Goal: Task Accomplishment & Management: Manage account settings

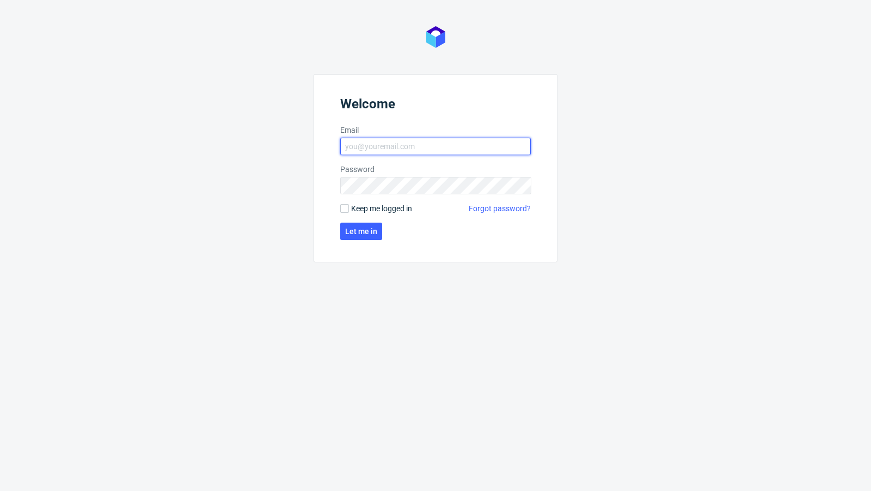
click at [409, 152] on input "Email" at bounding box center [435, 146] width 190 height 17
type input "[EMAIL_ADDRESS][PERSON_NAME][DOMAIN_NAME]"
click at [349, 232] on span "Let me in" at bounding box center [361, 231] width 32 height 8
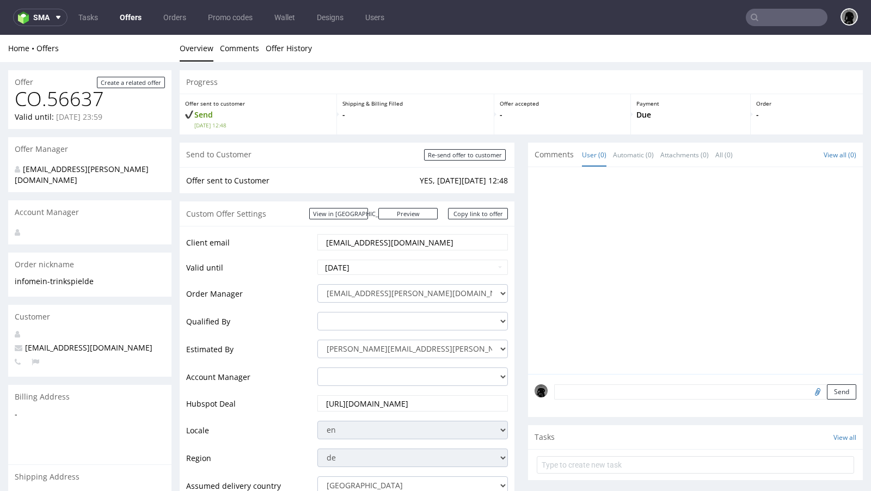
click at [129, 18] on link "Offers" at bounding box center [130, 17] width 35 height 17
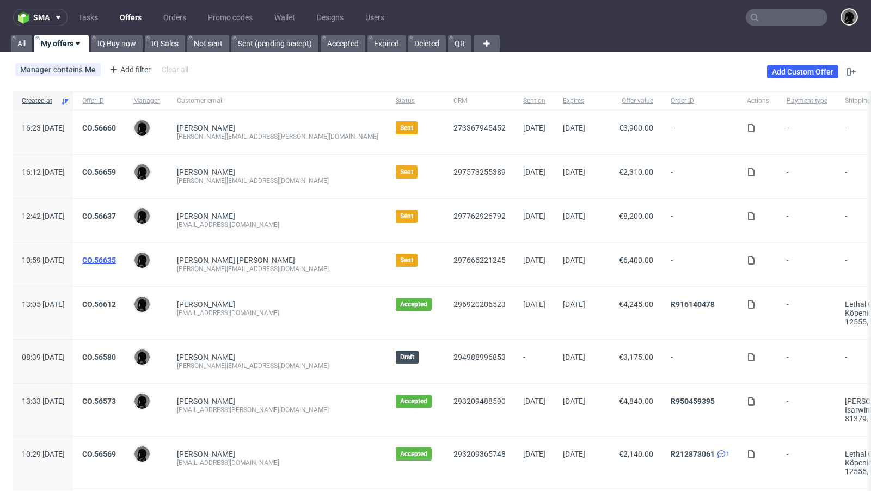
click at [116, 260] on link "CO.56635" at bounding box center [99, 260] width 34 height 9
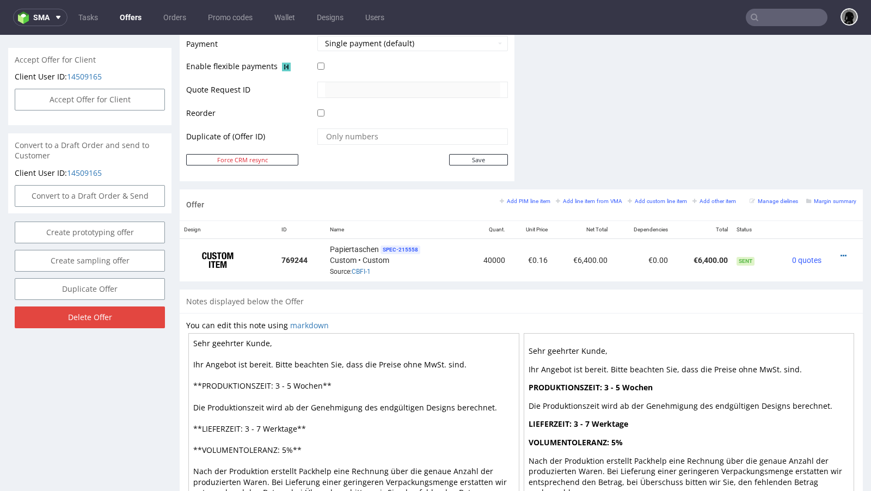
scroll to position [508, 0]
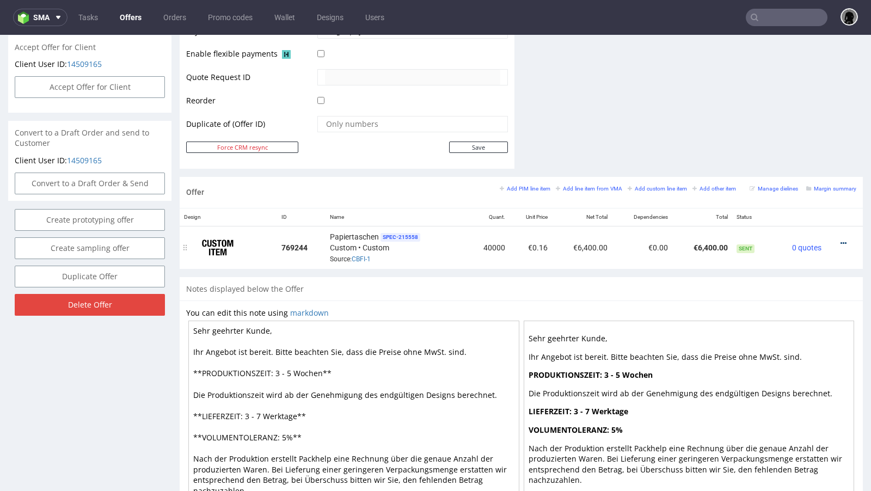
click at [725, 239] on icon at bounding box center [843, 243] width 6 height 8
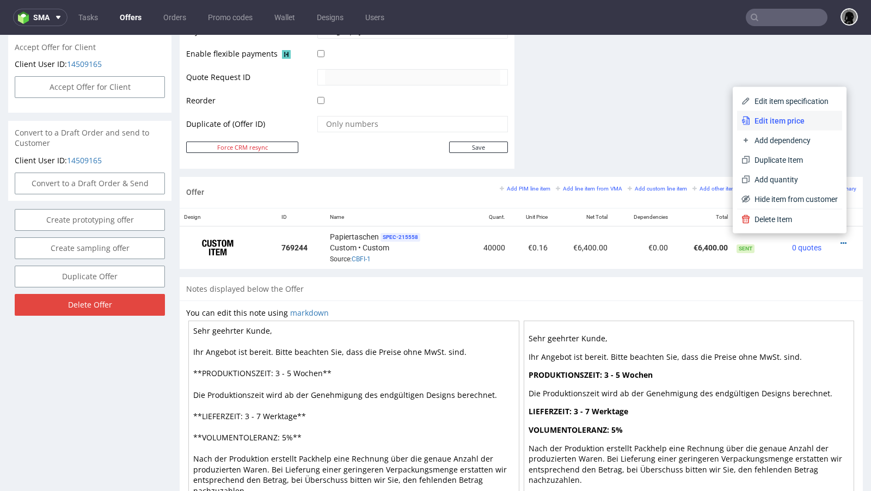
click at [725, 120] on span "Edit item price" at bounding box center [794, 120] width 88 height 11
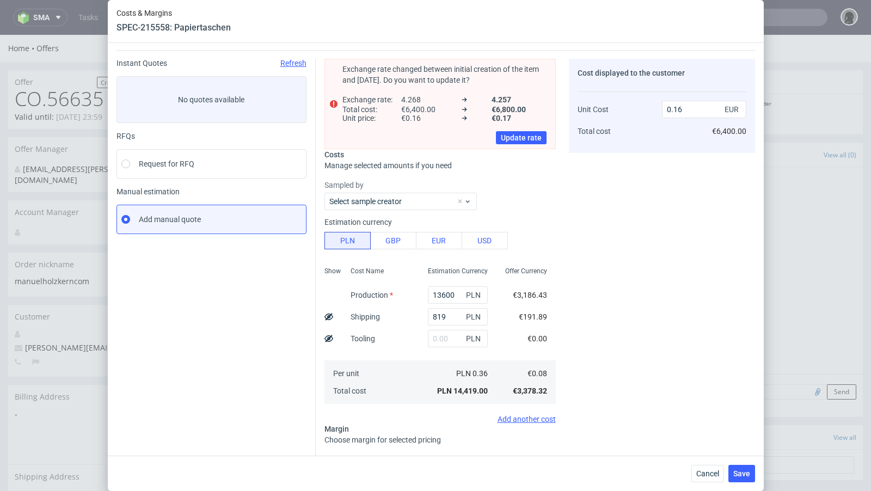
scroll to position [0, 0]
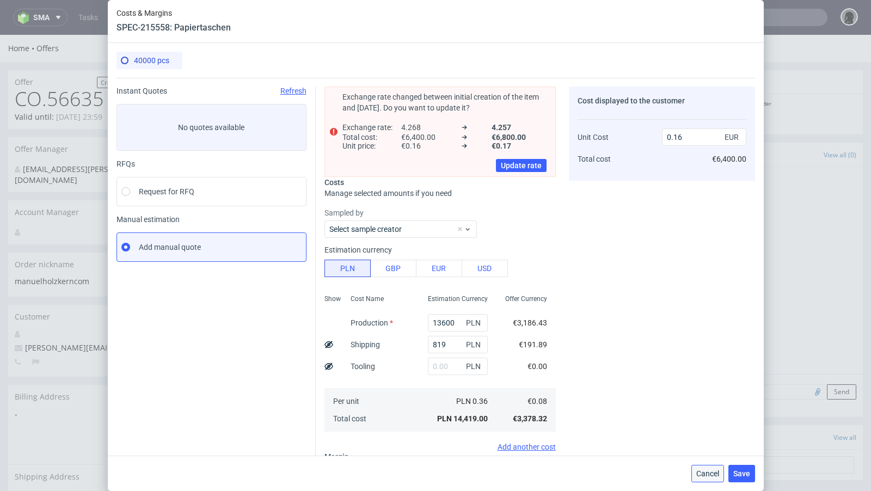
drag, startPoint x: 700, startPoint y: 471, endPoint x: 700, endPoint y: 423, distance: 47.9
click at [700, 399] on span "Cancel" at bounding box center [707, 474] width 23 height 8
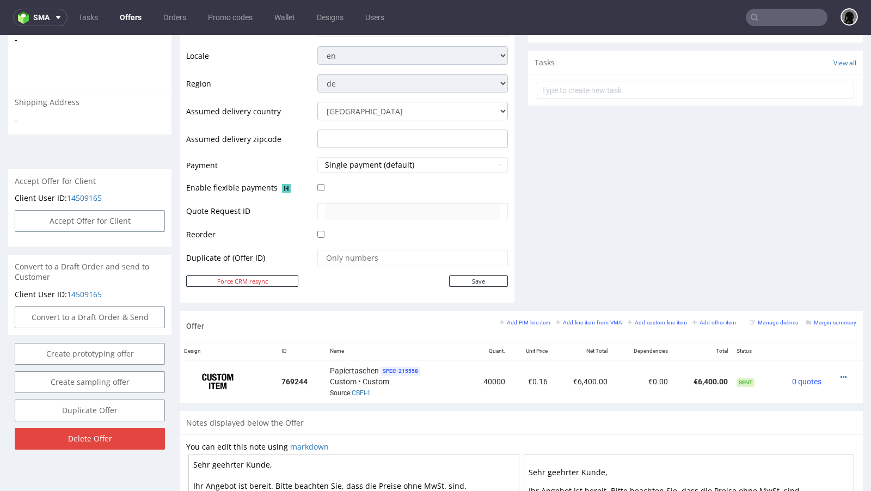
scroll to position [377, 0]
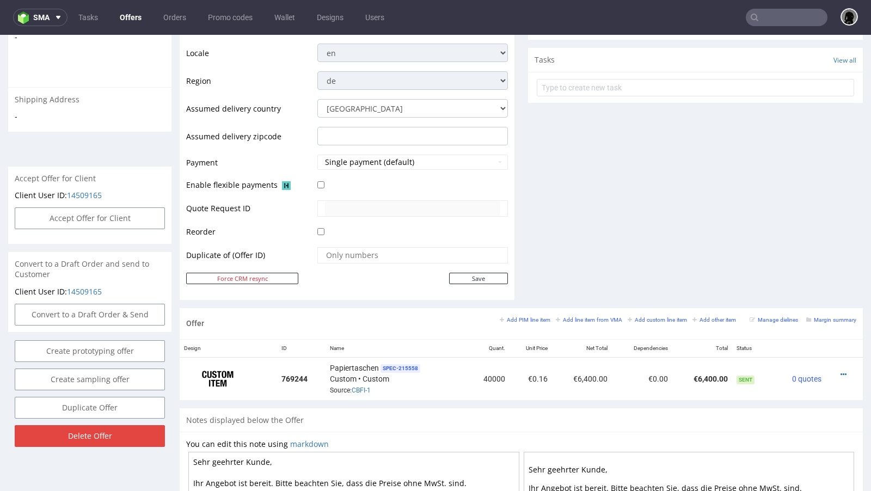
click at [132, 23] on link "Offers" at bounding box center [130, 17] width 35 height 17
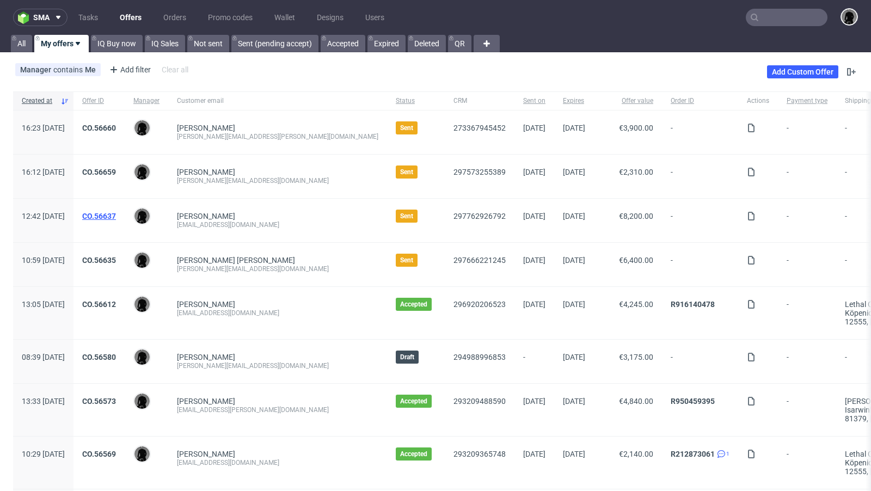
click at [116, 215] on link "CO.56637" at bounding box center [99, 216] width 34 height 9
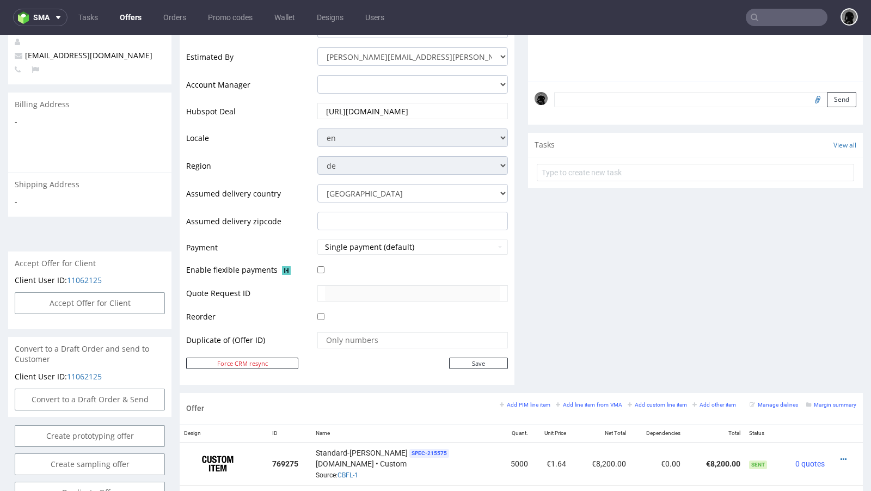
scroll to position [513, 0]
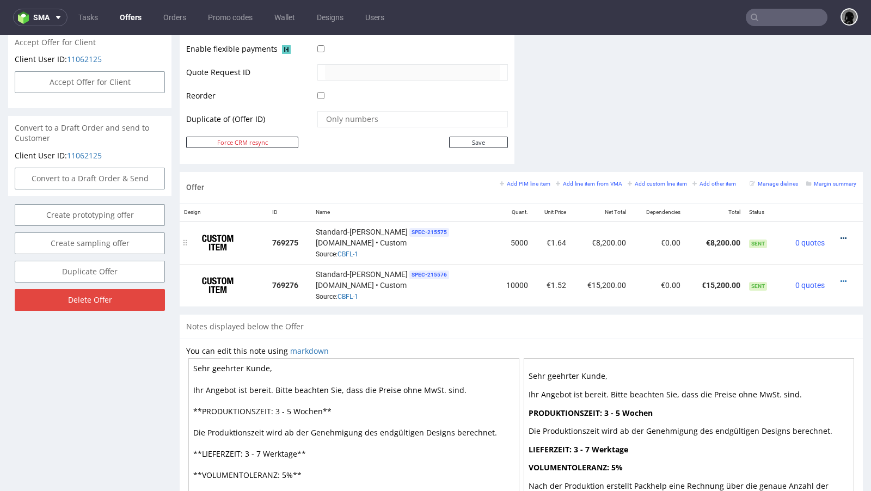
click at [725, 235] on icon at bounding box center [843, 239] width 6 height 8
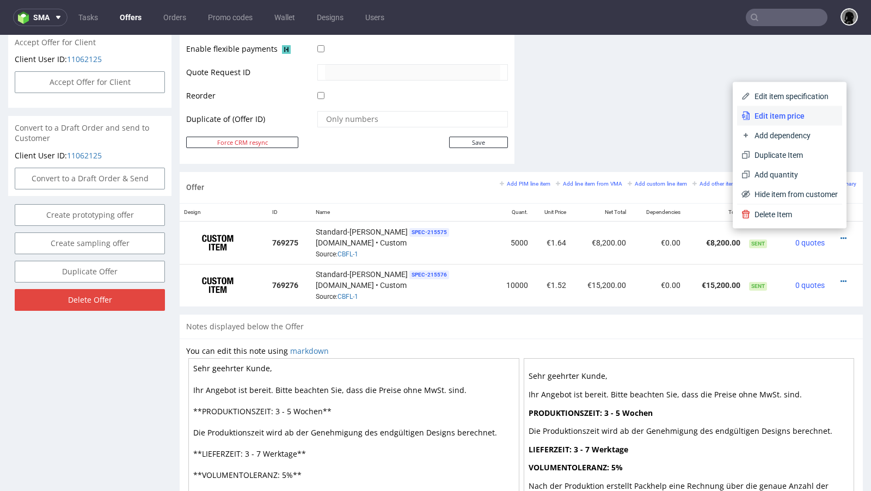
click at [725, 117] on span "Edit item price" at bounding box center [794, 115] width 88 height 11
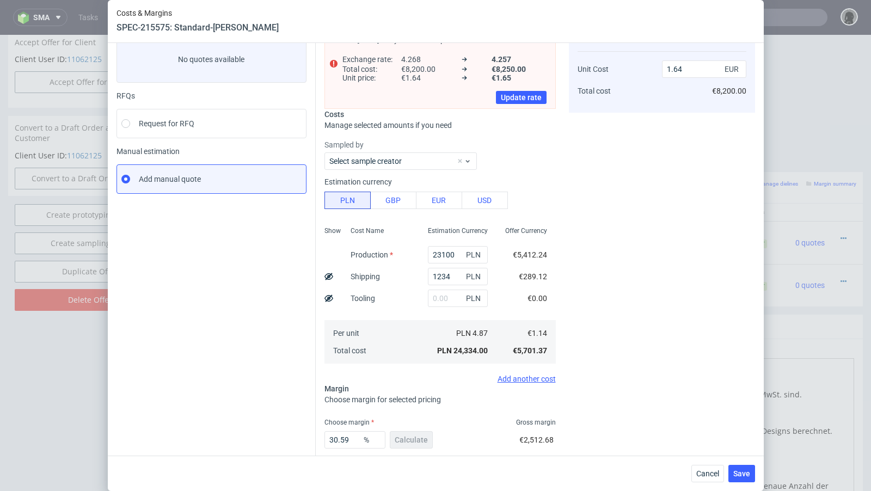
scroll to position [75, 0]
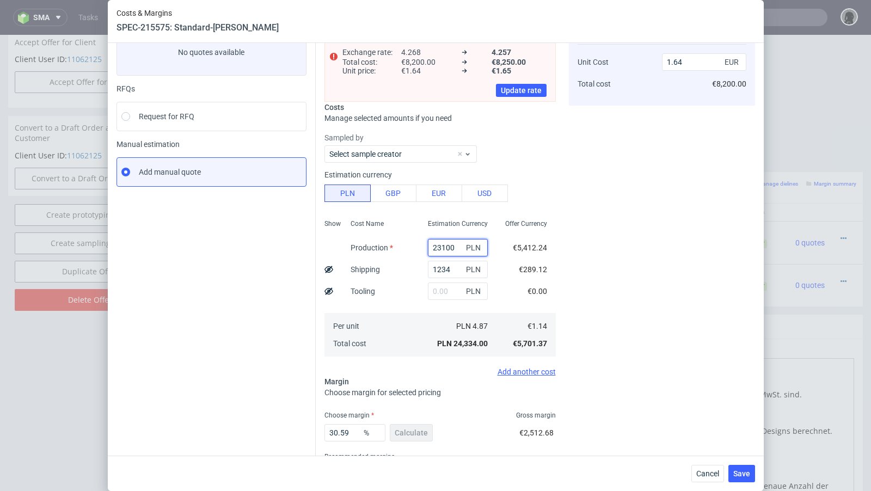
click at [442, 249] on input "23100" at bounding box center [458, 247] width 60 height 17
paste input "28"
type input "22800"
type input "1.62"
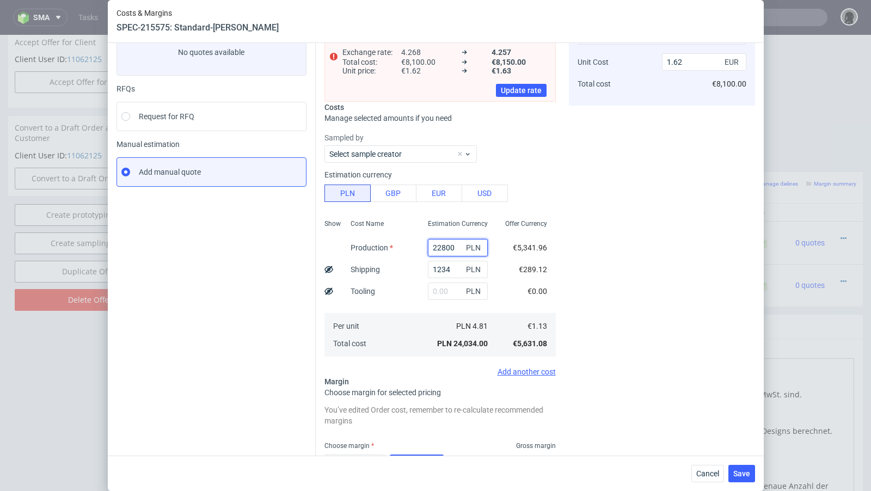
scroll to position [93, 0]
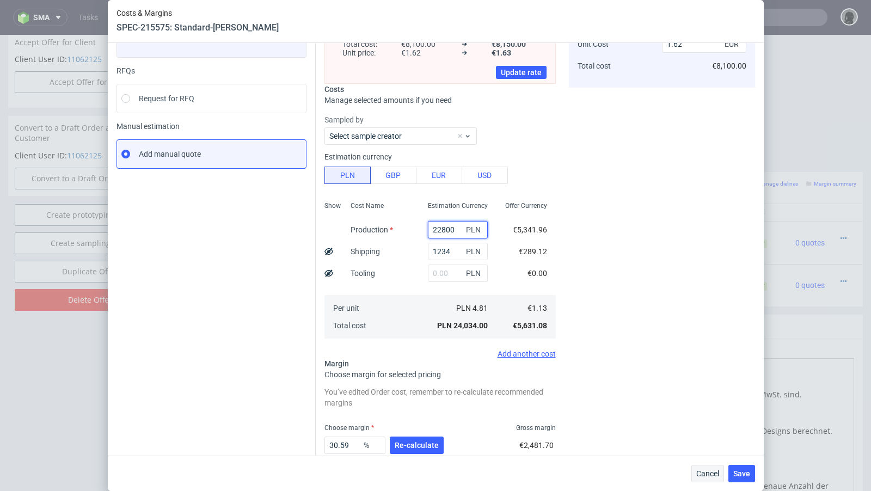
type input "22800"
click at [704, 399] on button "Cancel" at bounding box center [707, 473] width 33 height 17
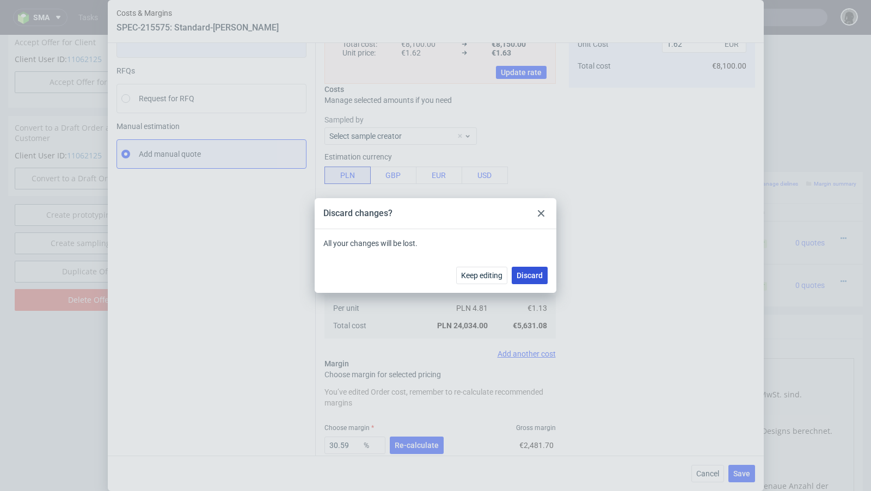
click at [529, 269] on button "Discard" at bounding box center [529, 275] width 36 height 17
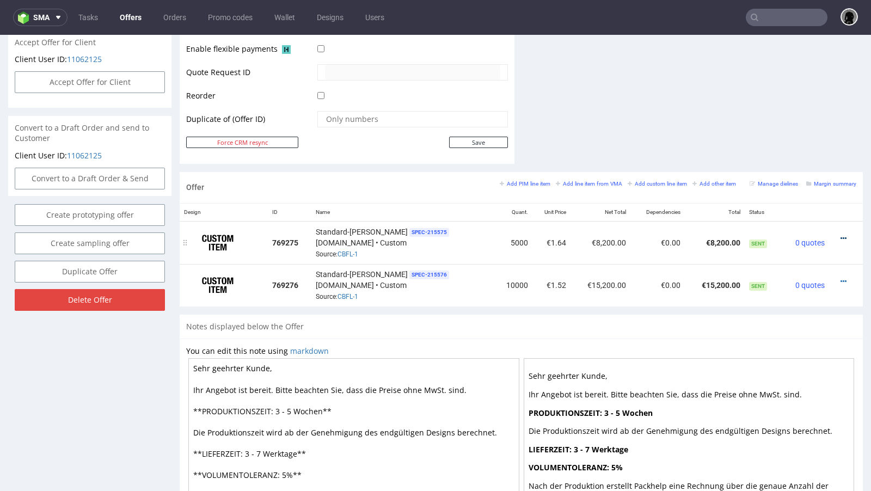
click at [725, 235] on icon at bounding box center [843, 239] width 6 height 8
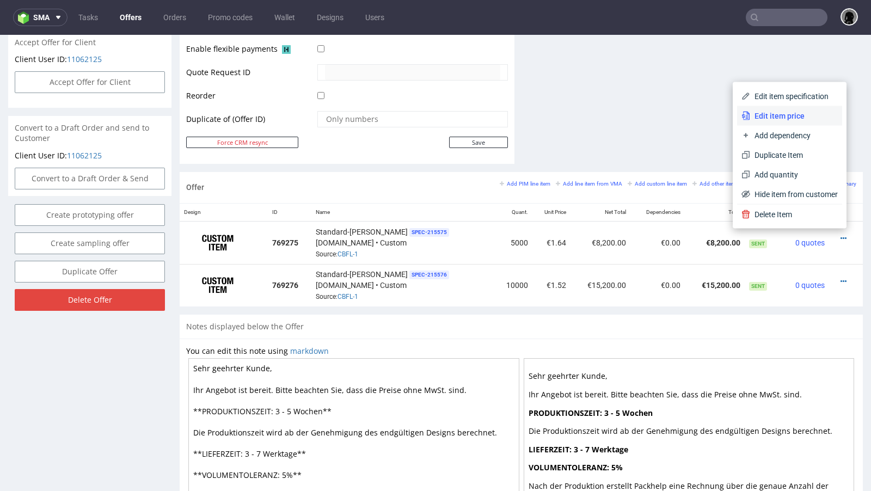
click at [725, 114] on span "Edit item price" at bounding box center [794, 115] width 88 height 11
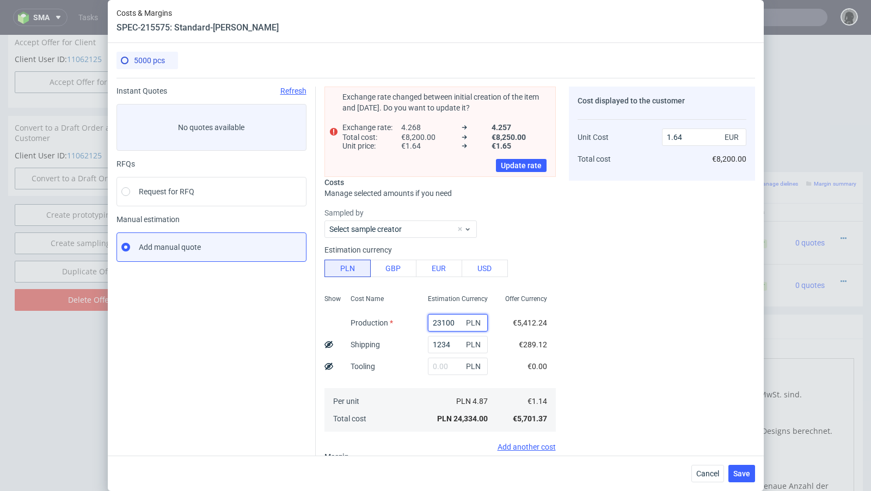
click at [442, 322] on input "23100" at bounding box center [458, 322] width 60 height 17
paste input "28"
type input "22800"
type input "1.62"
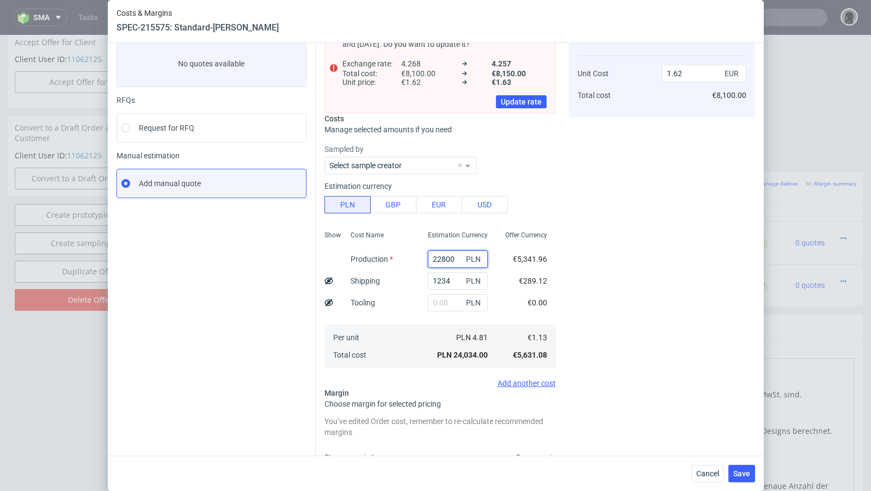
scroll to position [100, 0]
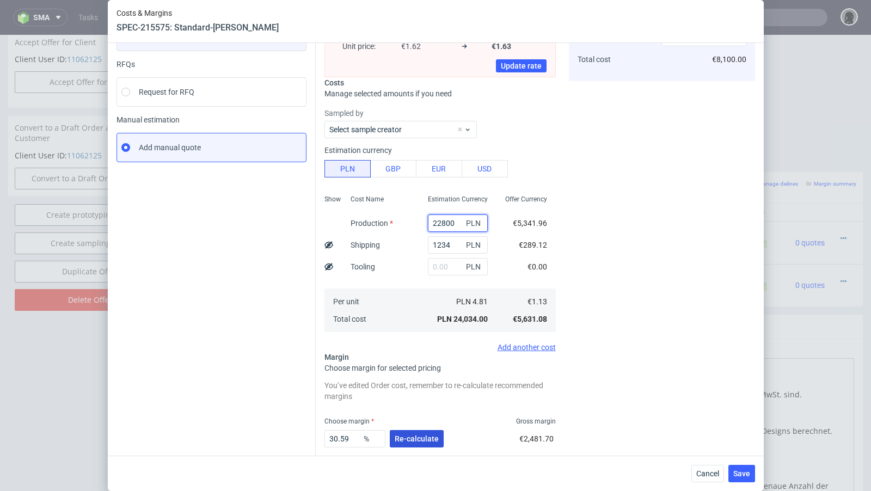
type input "22800"
click at [404, 399] on span "Re-calculate" at bounding box center [416, 439] width 44 height 8
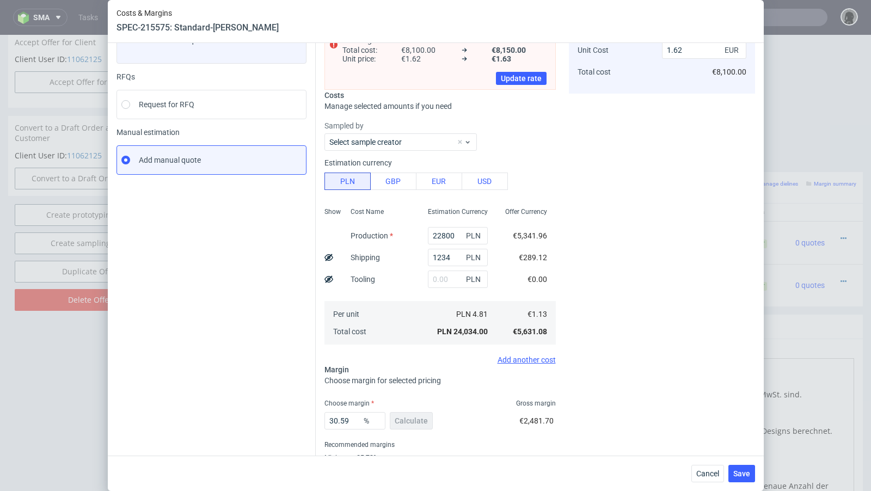
scroll to position [83, 0]
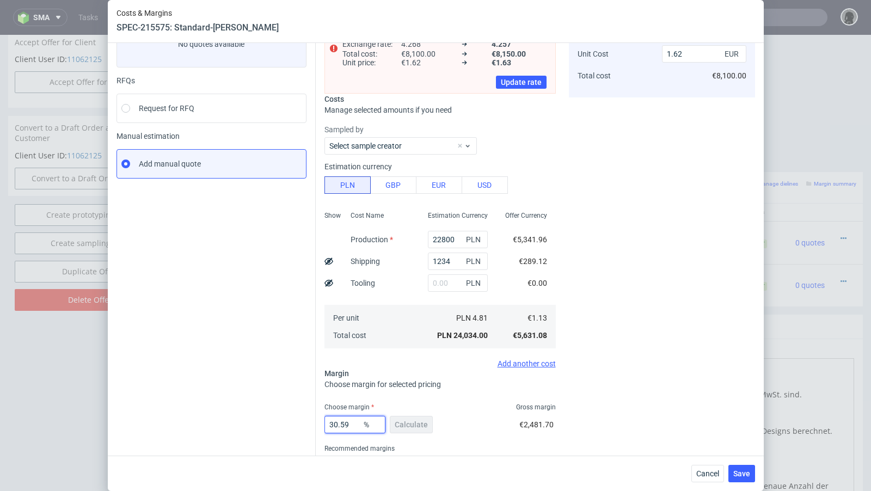
drag, startPoint x: 350, startPoint y: 423, endPoint x: 280, endPoint y: 423, distance: 70.7
click at [280, 399] on div "Instant Quotes Refresh No quotes available RFQs Request for RFQ Manual estimati…" at bounding box center [435, 243] width 638 height 497
type input "32"
type input "1.66"
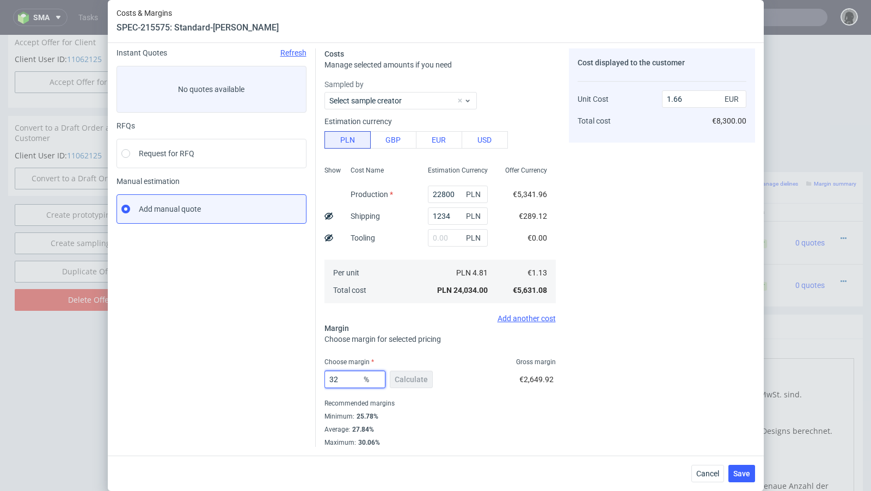
scroll to position [37, 0]
click at [219, 399] on div "Instant Quotes Refresh No quotes available RFQs Request for RFQ Manual estimati…" at bounding box center [215, 249] width 199 height 398
click at [345, 385] on input "32" at bounding box center [354, 380] width 61 height 17
type input "31"
type input "1.63"
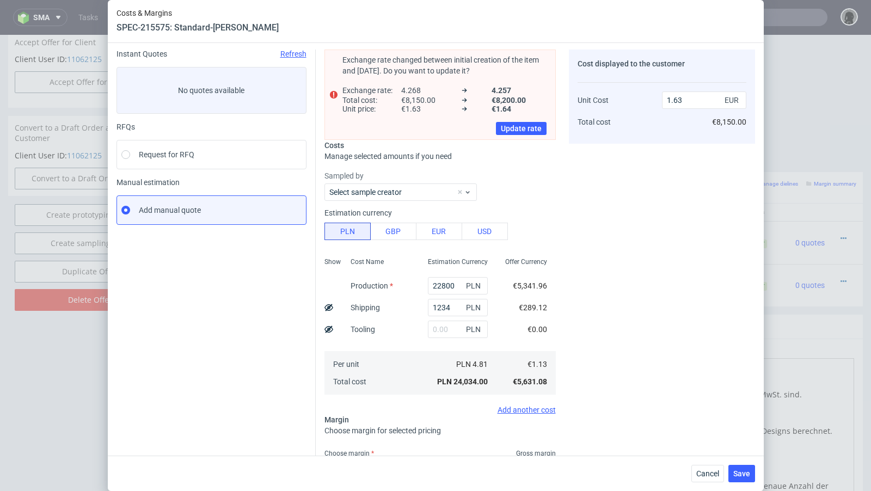
type input "31.6"
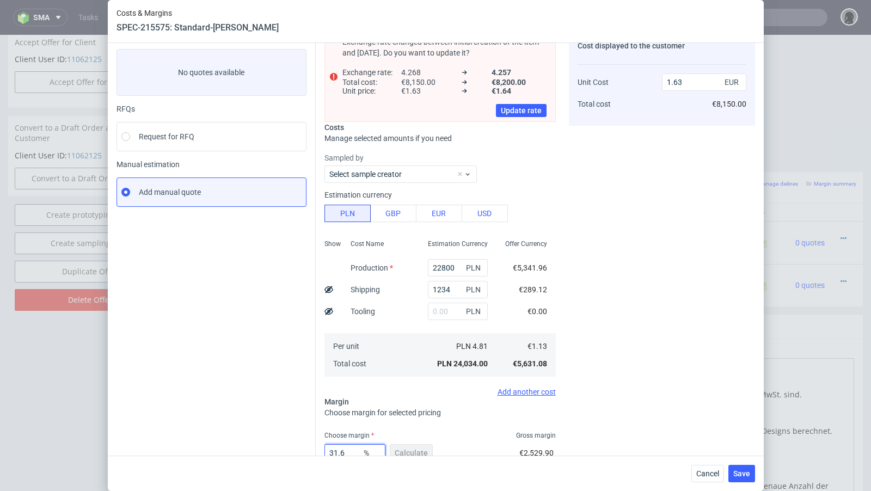
type input "1.65"
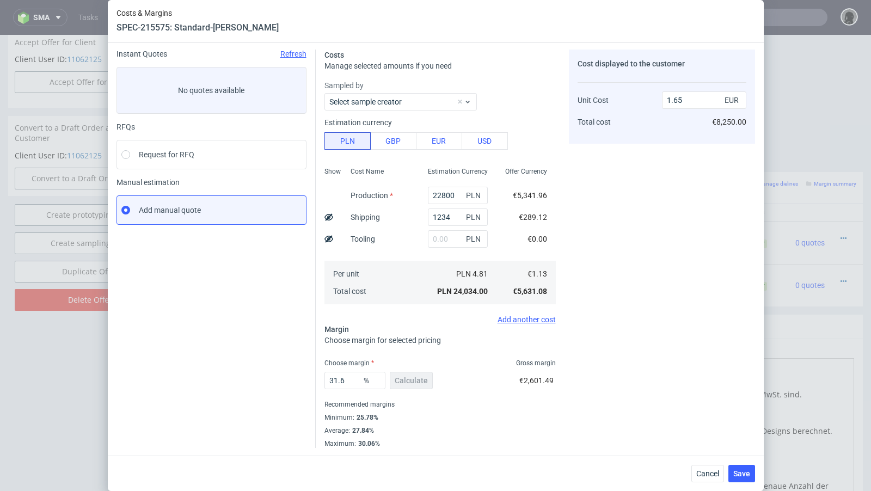
click at [239, 367] on div "Instant Quotes Refresh No quotes available RFQs Request for RFQ Manual estimati…" at bounding box center [215, 249] width 199 height 398
click at [349, 383] on input "31.6" at bounding box center [354, 380] width 61 height 17
type input "31.3"
type input "1.64"
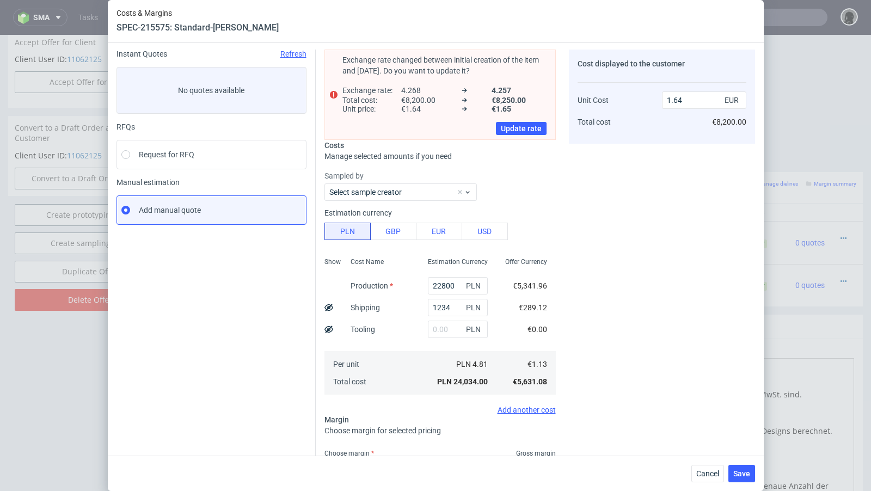
scroll to position [55, 0]
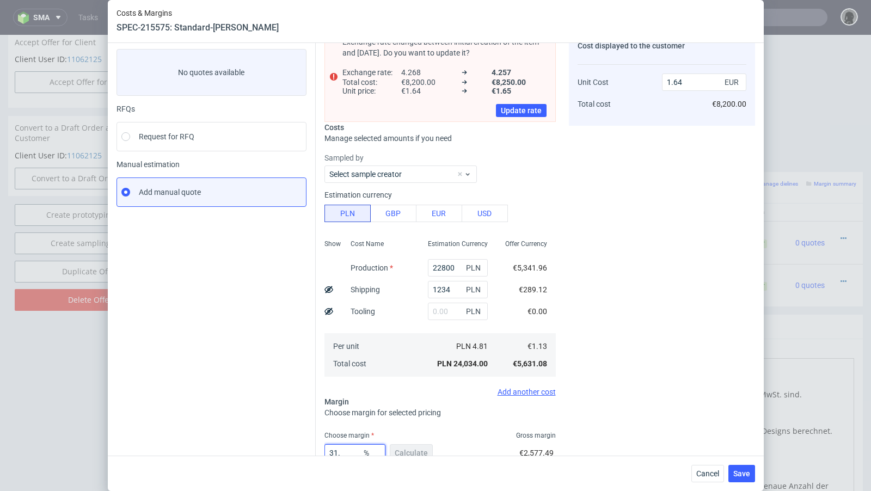
type input "31.5"
type input "1.65"
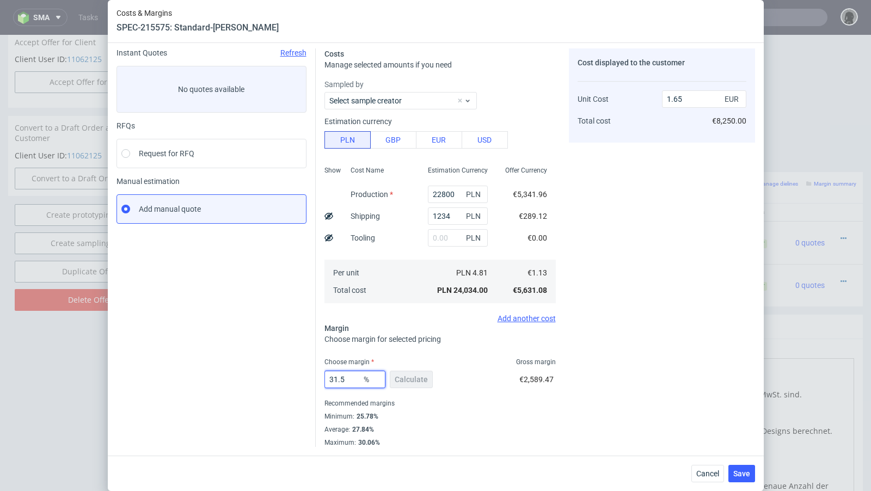
scroll to position [37, 0]
type input "31.4"
type input "1.64"
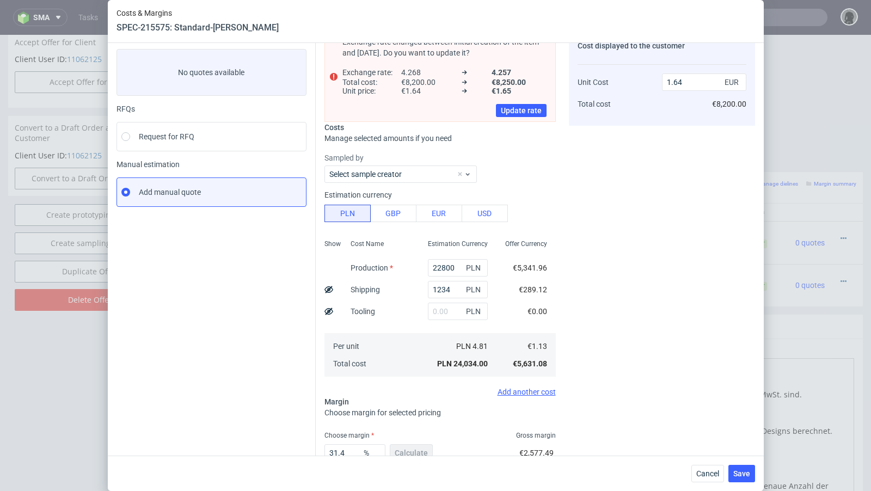
click at [270, 357] on div "Instant Quotes Refresh No quotes available RFQs Request for RFQ Manual estimati…" at bounding box center [215, 276] width 199 height 489
click at [349, 399] on input "31.4" at bounding box center [354, 452] width 61 height 17
type input "31.46"
type input "1.65"
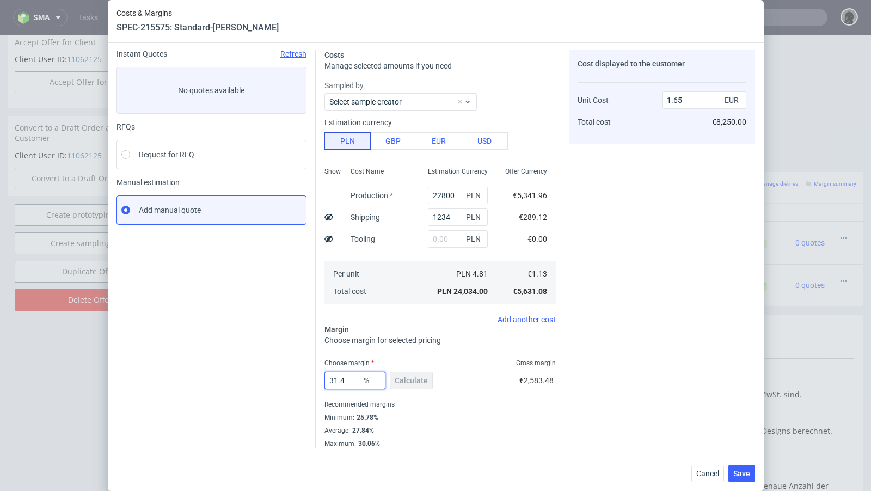
type input "31.43"
type input "1.64"
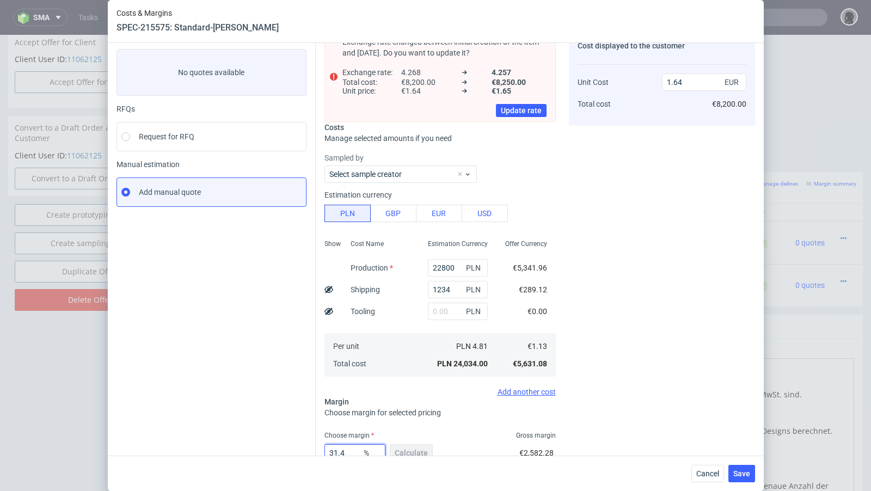
type input "31.45"
type input "1.65"
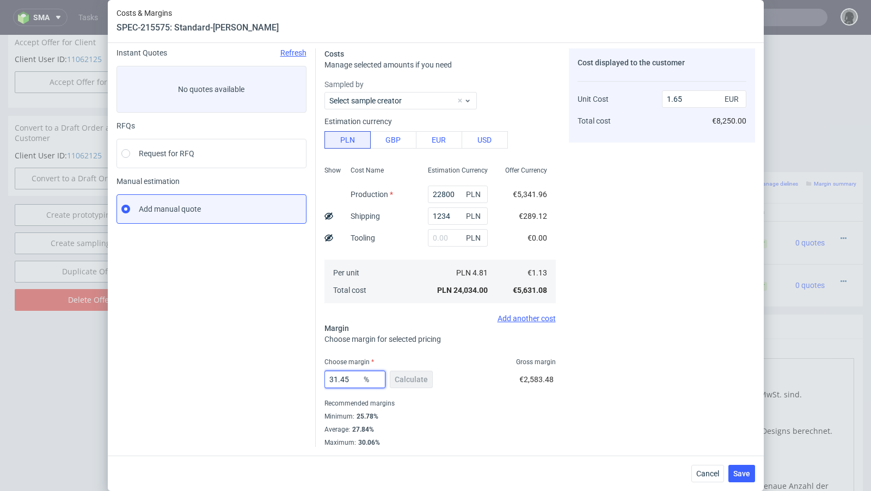
scroll to position [37, 0]
type input "31.44"
type input "1.64"
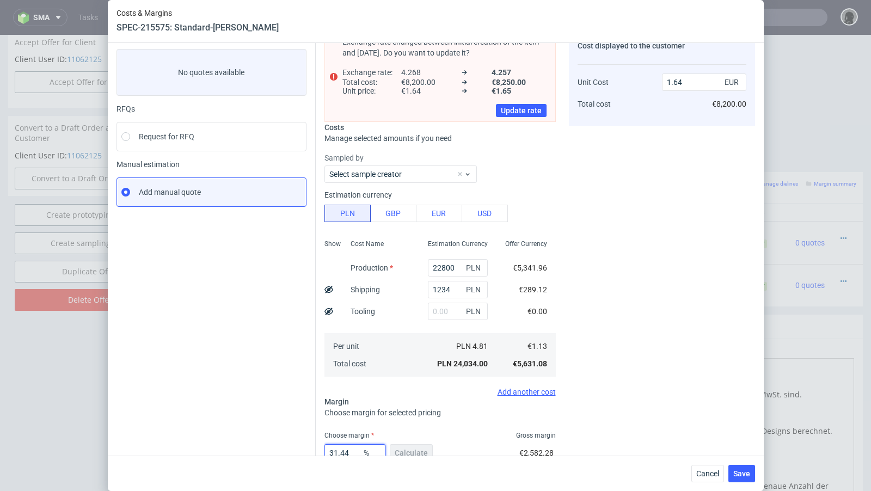
type input "31.44"
click at [261, 385] on div "Instant Quotes Refresh No quotes available RFQs Request for RFQ Manual estimati…" at bounding box center [215, 276] width 199 height 489
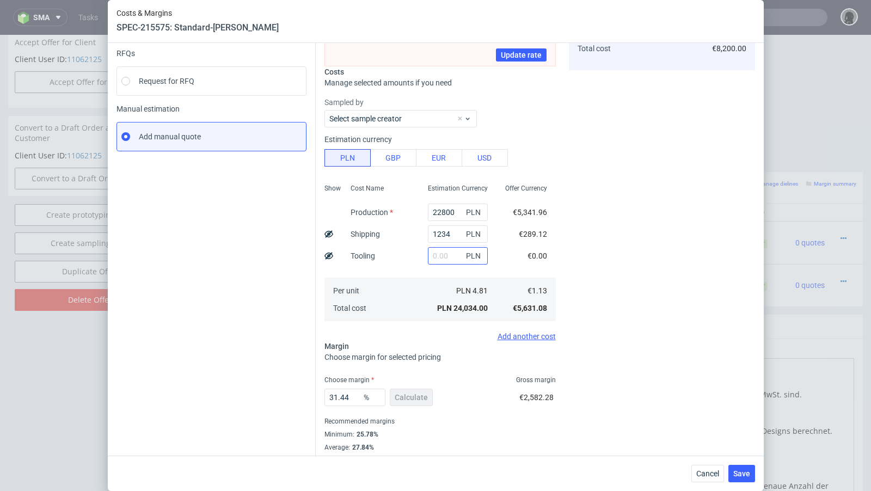
scroll to position [127, 0]
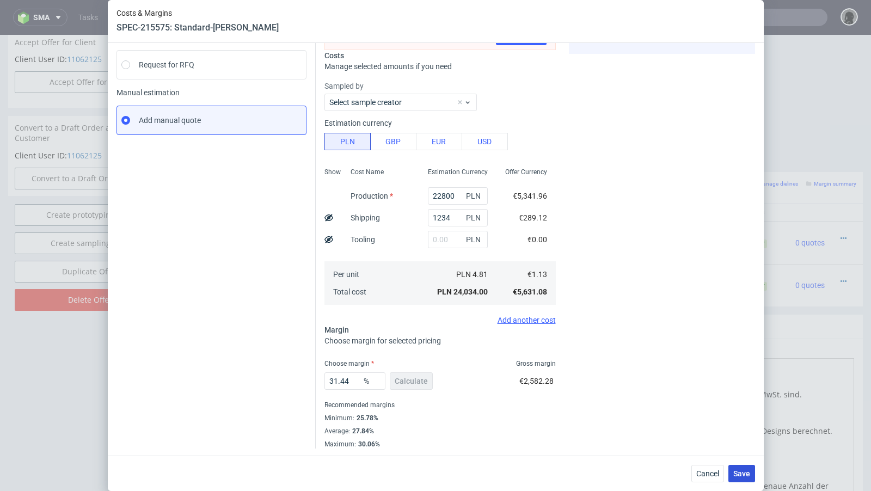
click at [725, 399] on span "Save" at bounding box center [741, 474] width 17 height 8
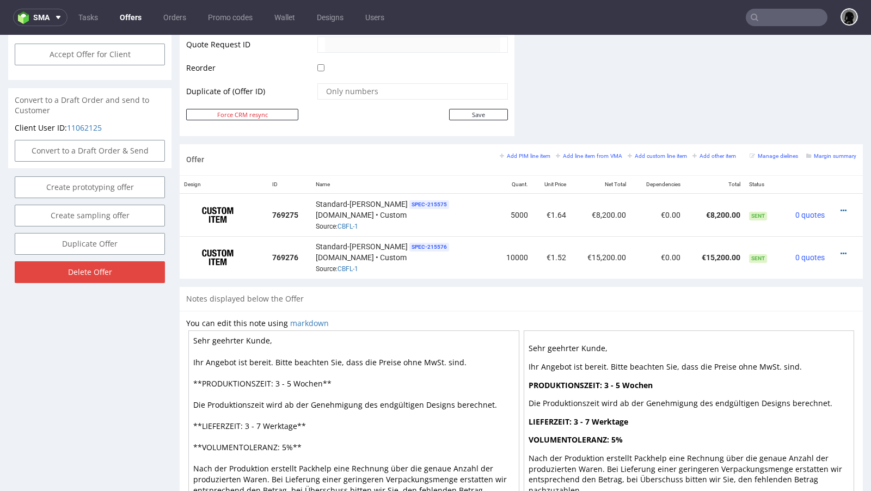
scroll to position [551, 0]
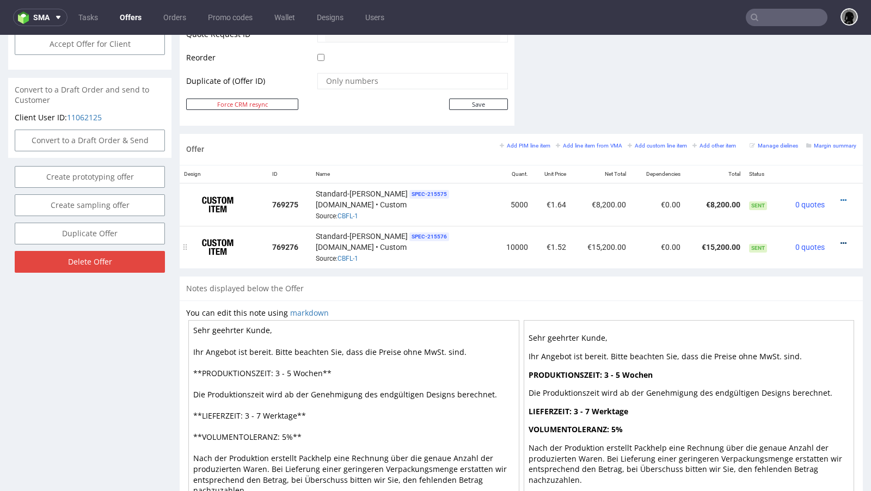
click at [725, 239] on icon at bounding box center [843, 243] width 6 height 8
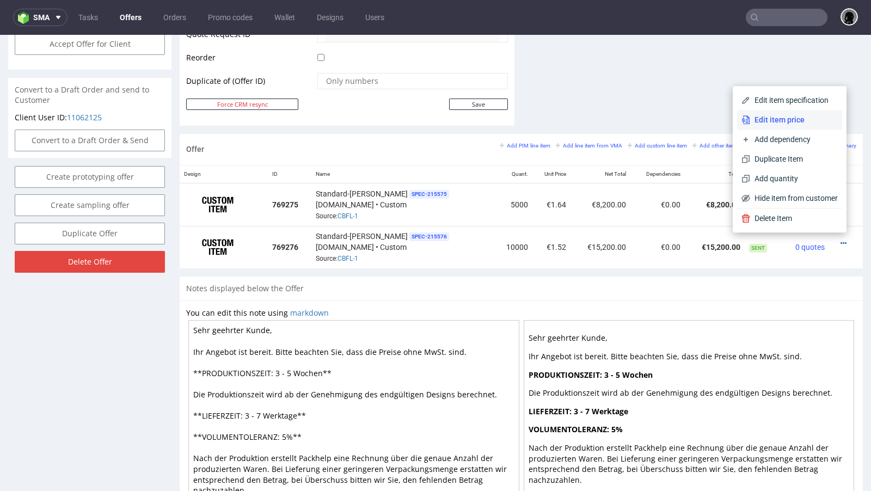
click at [725, 128] on li "Edit item price" at bounding box center [789, 120] width 105 height 20
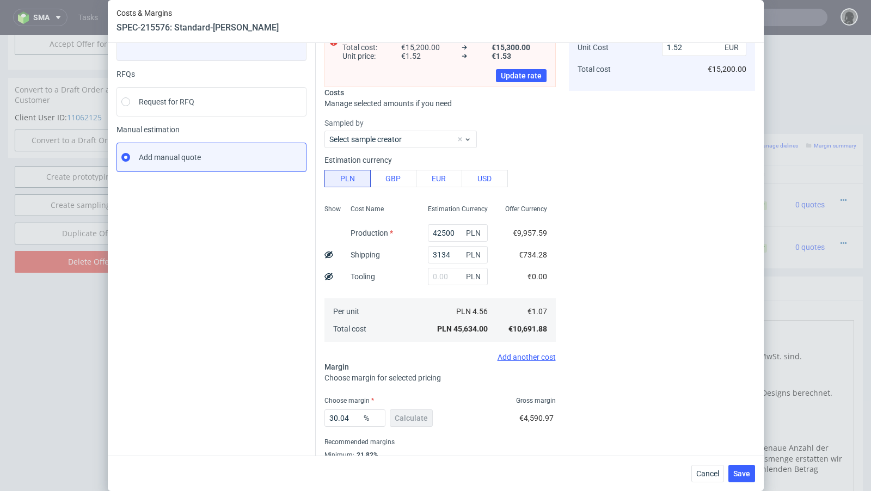
scroll to position [90, 0]
click at [446, 232] on input "42500" at bounding box center [458, 232] width 60 height 17
type input "42000"
type input "1.51"
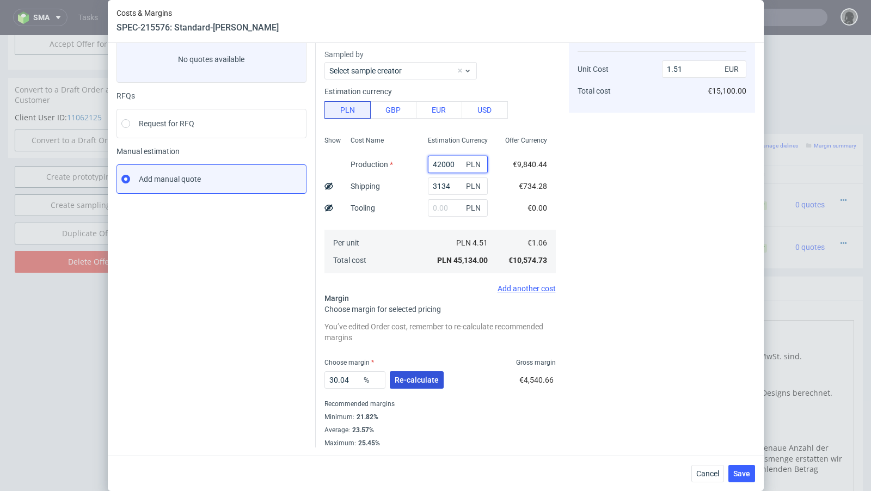
type input "42000"
click at [420, 380] on span "Re-calculate" at bounding box center [416, 380] width 44 height 8
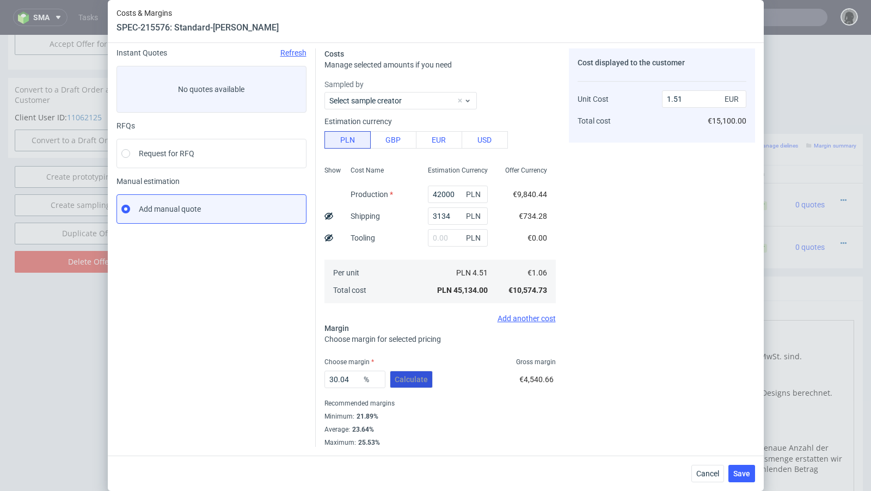
scroll to position [37, 0]
drag, startPoint x: 354, startPoint y: 378, endPoint x: 312, endPoint y: 378, distance: 41.9
click at [312, 378] on div "Instant Quotes Refresh No quotes available RFQs Request for RFQ Manual estimati…" at bounding box center [435, 244] width 638 height 407
type input "31"
type input "1.53"
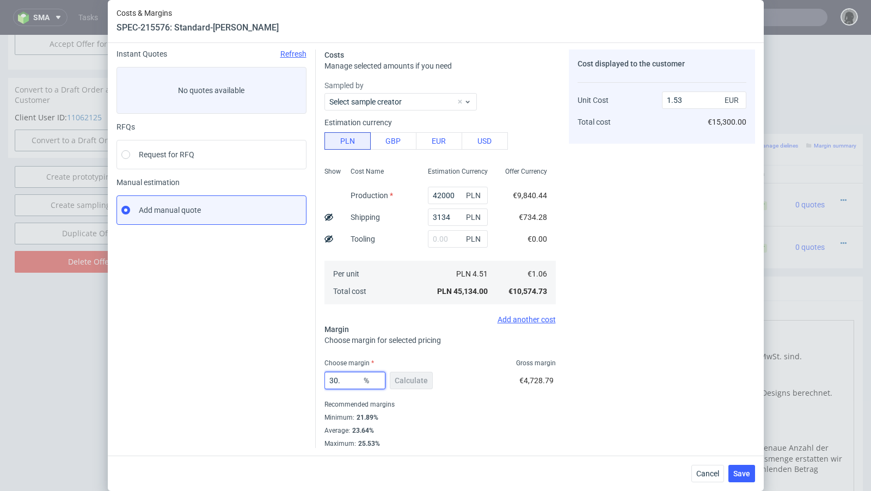
type input "30.6"
type input "1.52"
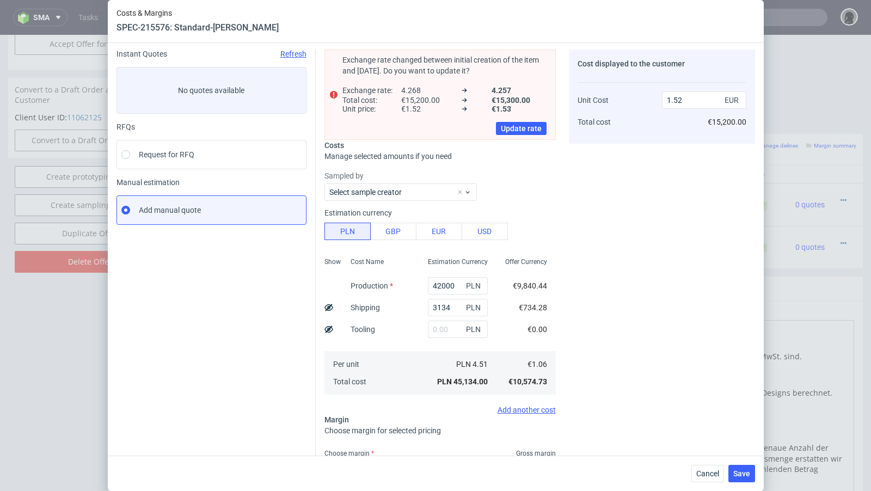
scroll to position [55, 0]
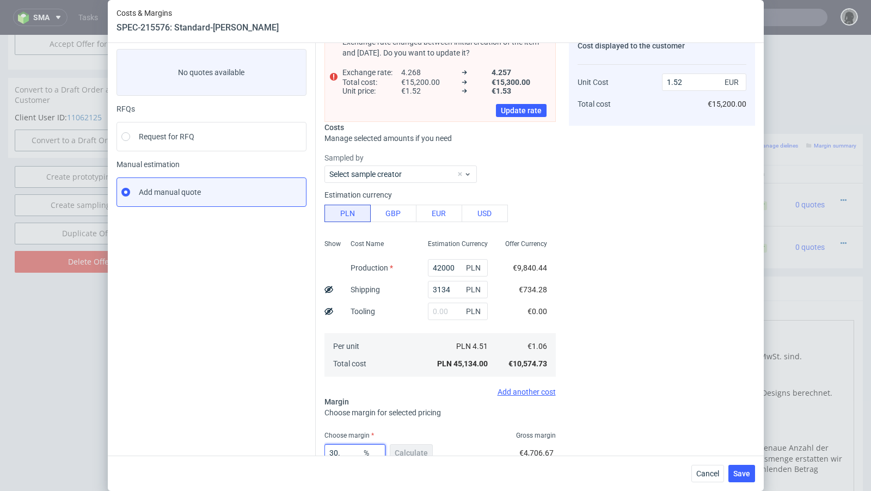
type input "30.9"
type input "1.53"
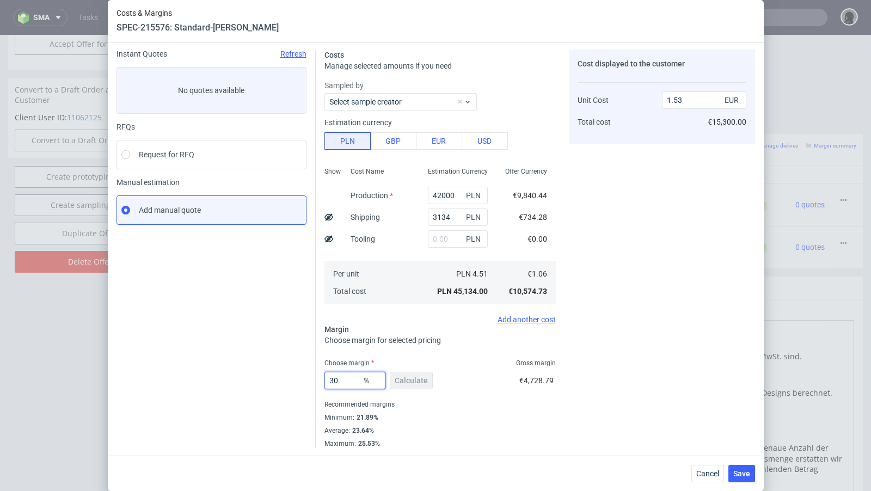
type input "30.8"
type input "1.52"
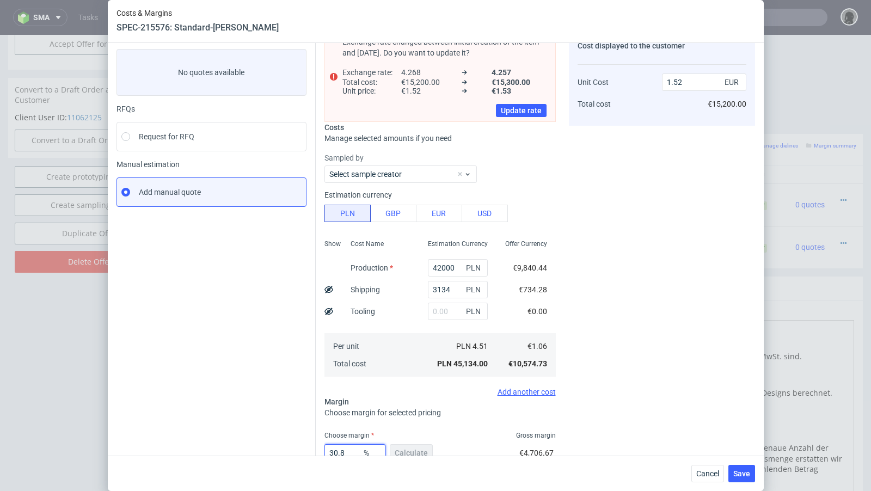
type input "30.88"
type input "1.53"
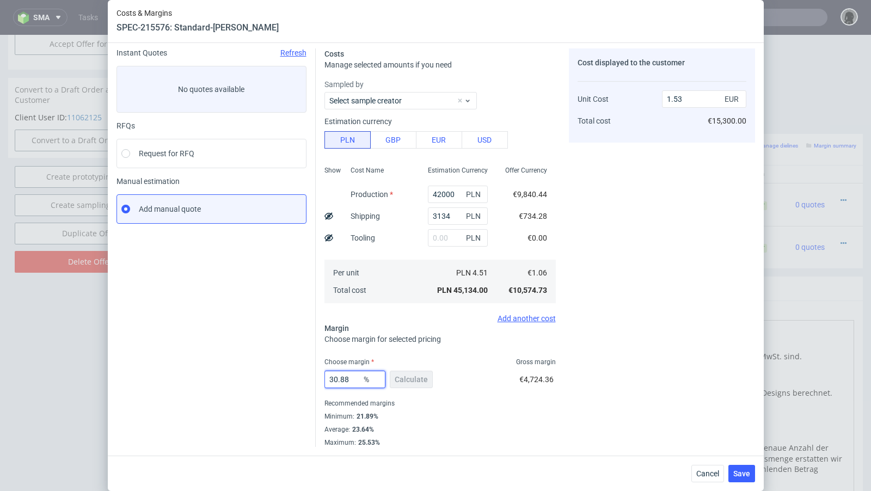
scroll to position [37, 0]
type input "30.81"
type input "1.52"
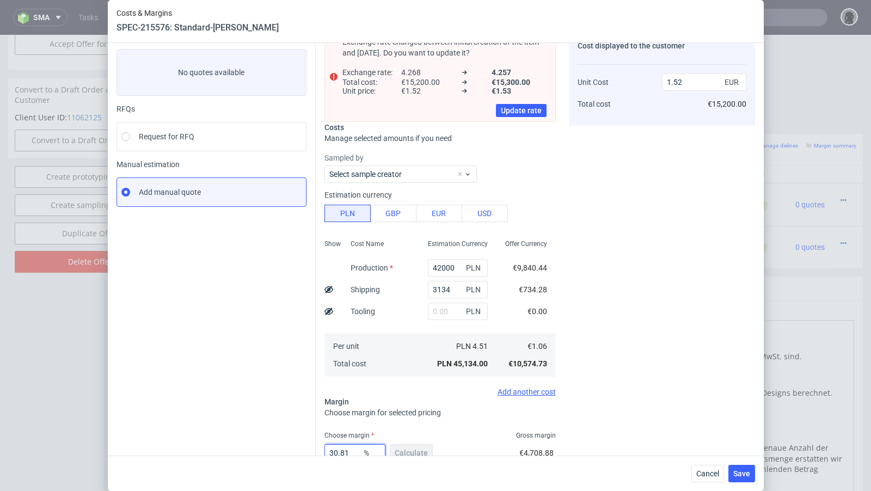
type input "30.81"
click at [252, 368] on div "Instant Quotes Refresh No quotes available RFQs Request for RFQ Manual estimati…" at bounding box center [215, 276] width 199 height 489
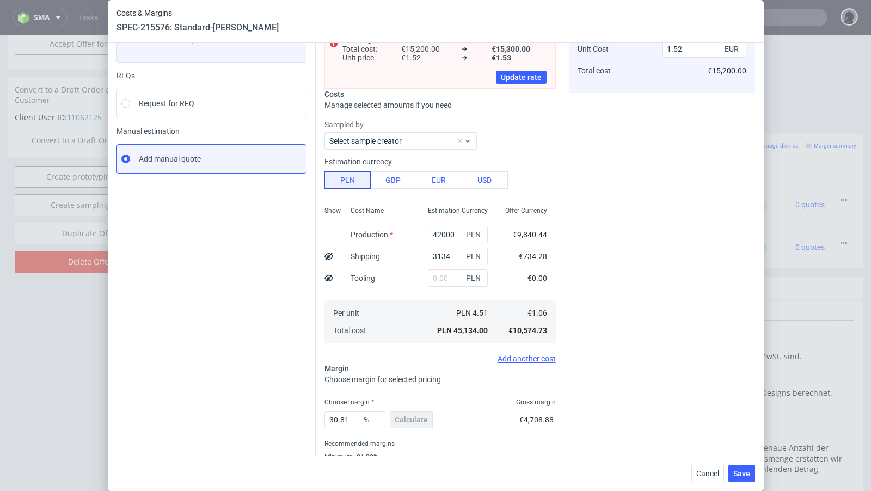
scroll to position [127, 0]
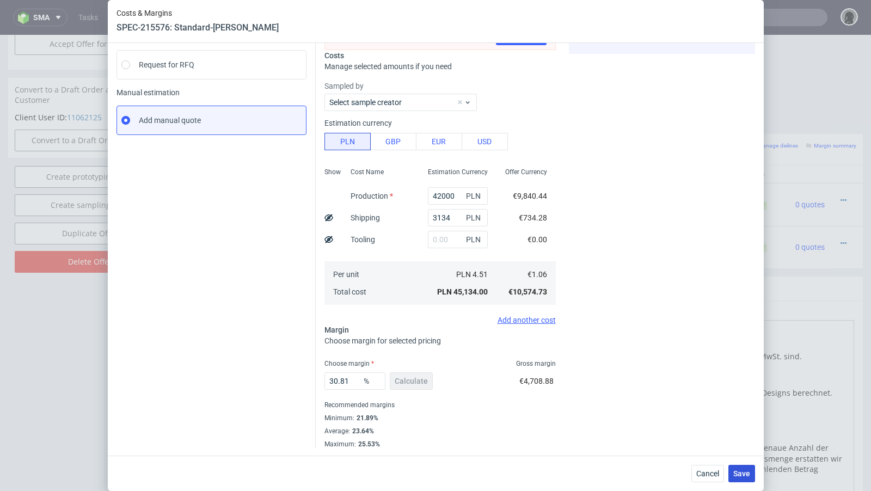
click at [725, 399] on button "Save" at bounding box center [741, 473] width 27 height 17
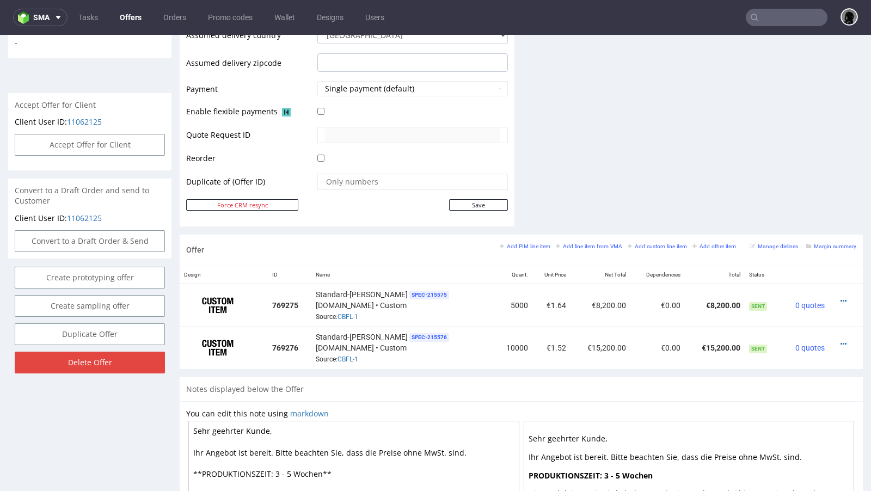
scroll to position [454, 0]
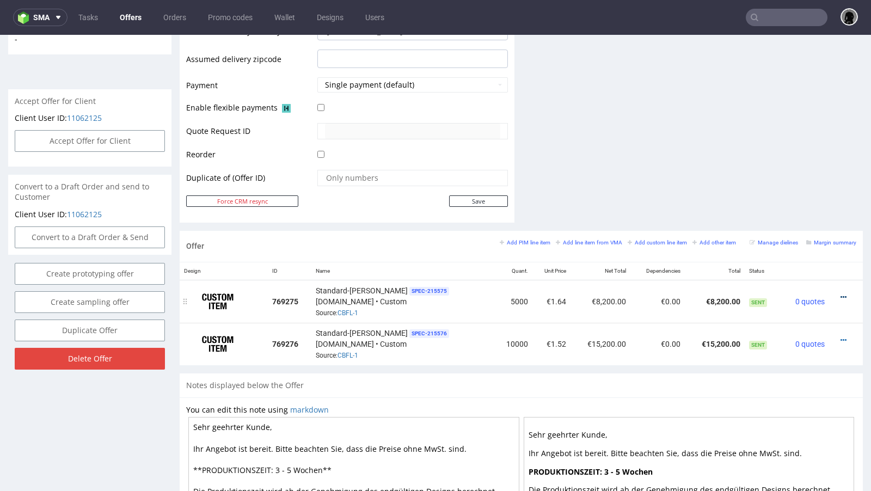
click at [725, 293] on icon at bounding box center [843, 297] width 6 height 8
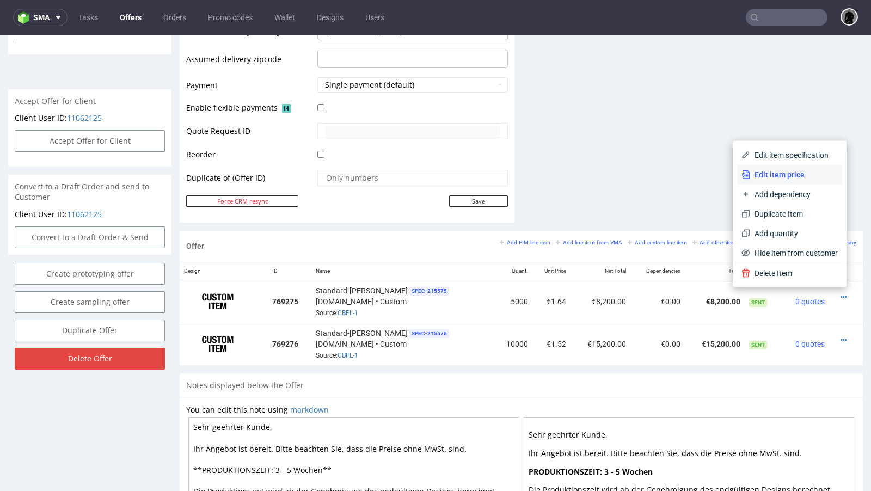
click at [725, 178] on span "Edit item price" at bounding box center [794, 174] width 88 height 11
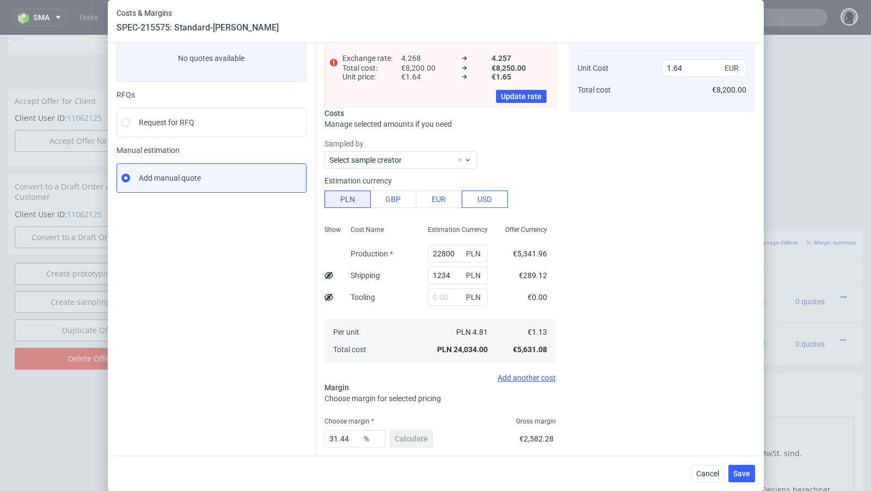
scroll to position [127, 0]
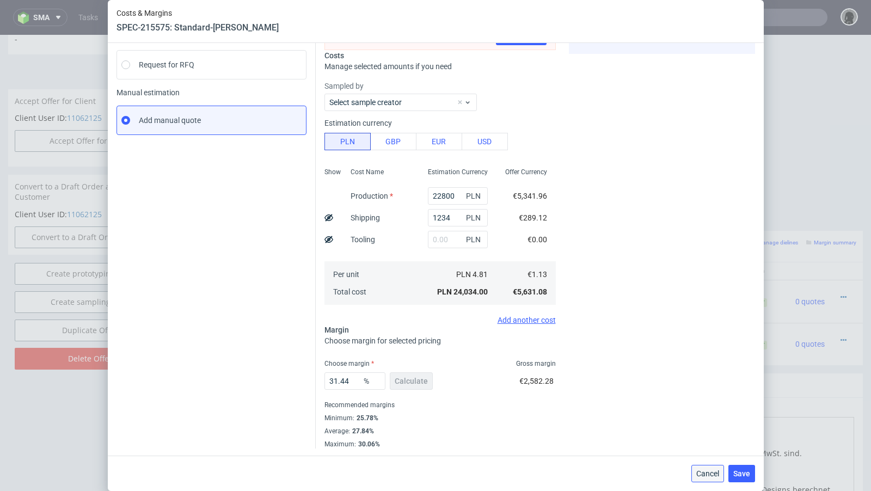
click at [715, 399] on span "Cancel" at bounding box center [707, 474] width 23 height 8
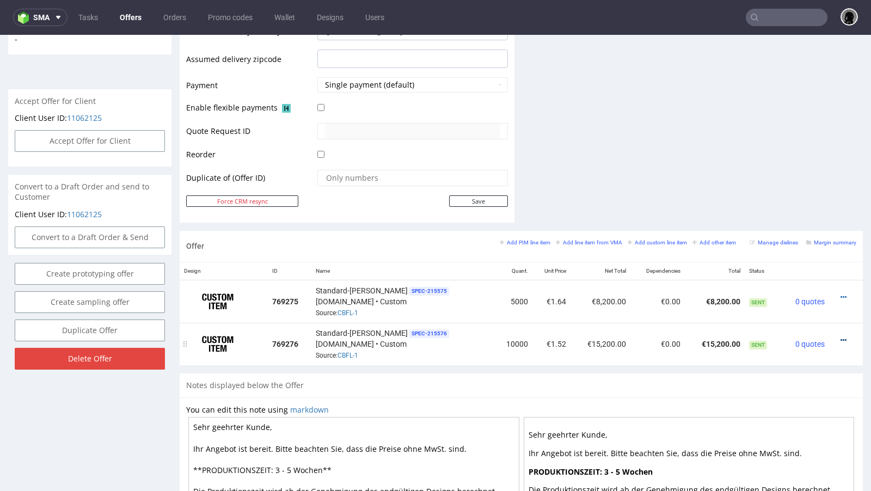
click at [725, 336] on icon at bounding box center [843, 340] width 6 height 8
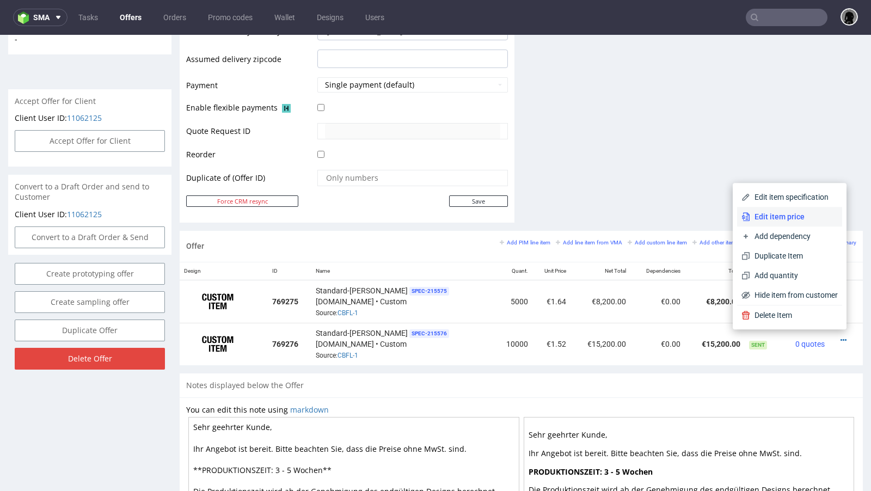
click at [725, 219] on span "Edit item price" at bounding box center [794, 216] width 88 height 11
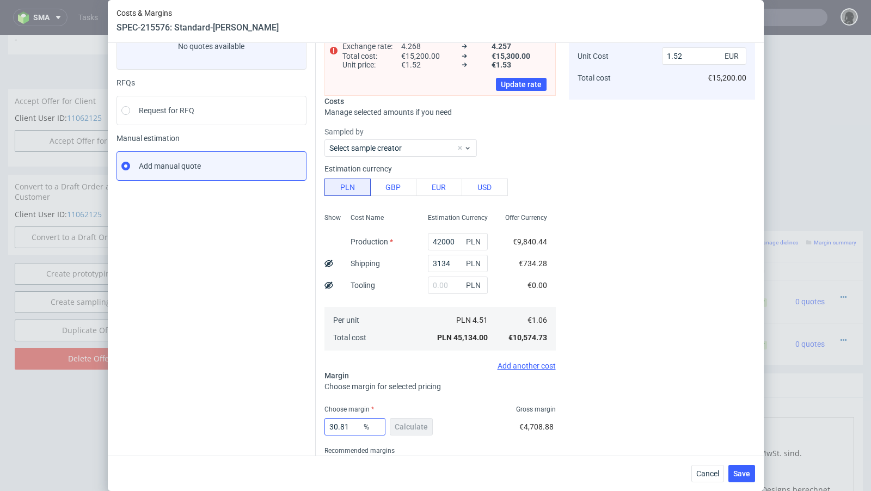
scroll to position [75, 0]
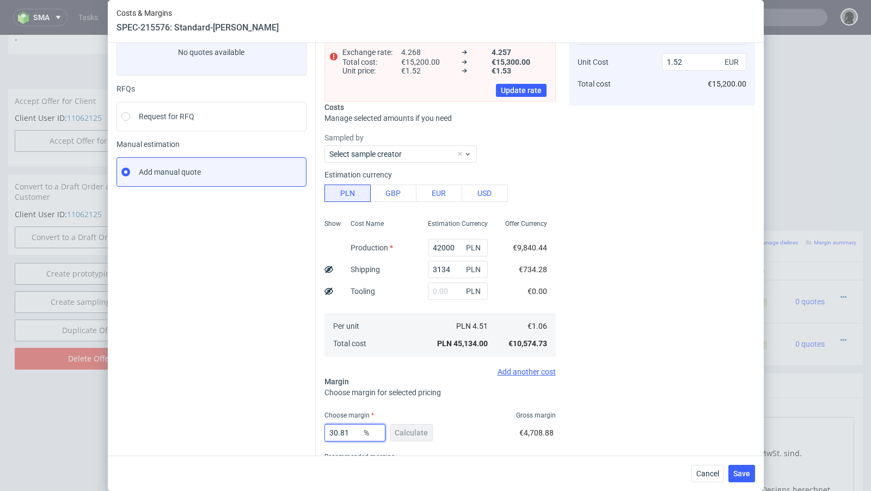
drag, startPoint x: 353, startPoint y: 434, endPoint x: 323, endPoint y: 432, distance: 30.0
click at [323, 399] on div "Exchange rate changed between initial creation of the item and today. Do you wa…" at bounding box center [535, 251] width 439 height 497
type input "26"
type input "1.43"
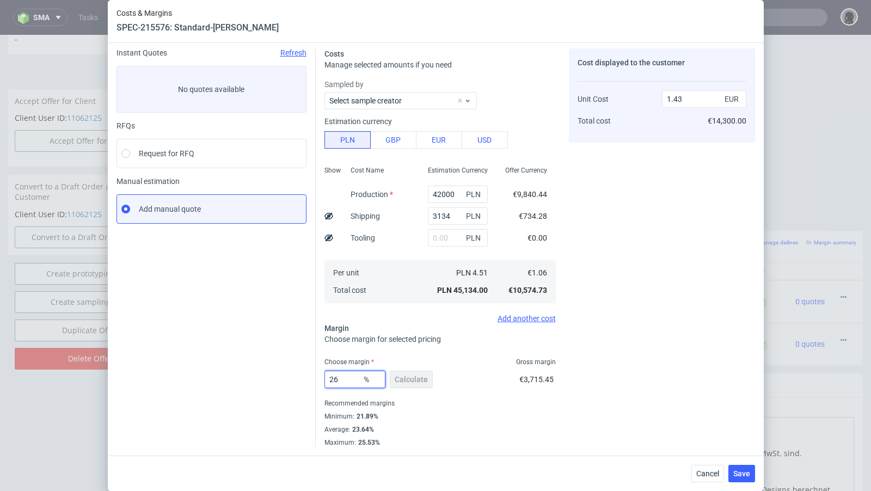
scroll to position [37, 0]
type input "26"
click at [294, 399] on div "Instant Quotes Refresh No quotes available RFQs Request for RFQ Manual estimati…" at bounding box center [215, 249] width 199 height 398
click at [706, 399] on span "Cancel" at bounding box center [707, 474] width 23 height 8
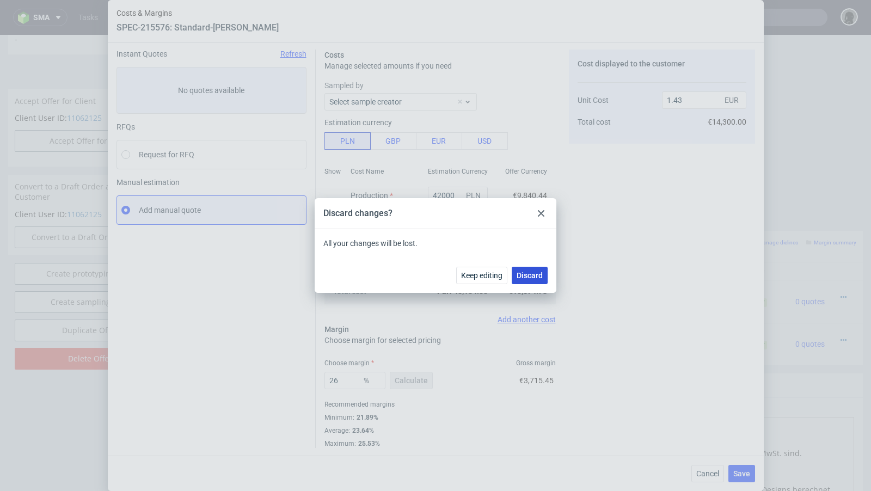
click at [535, 277] on span "Discard" at bounding box center [529, 276] width 26 height 8
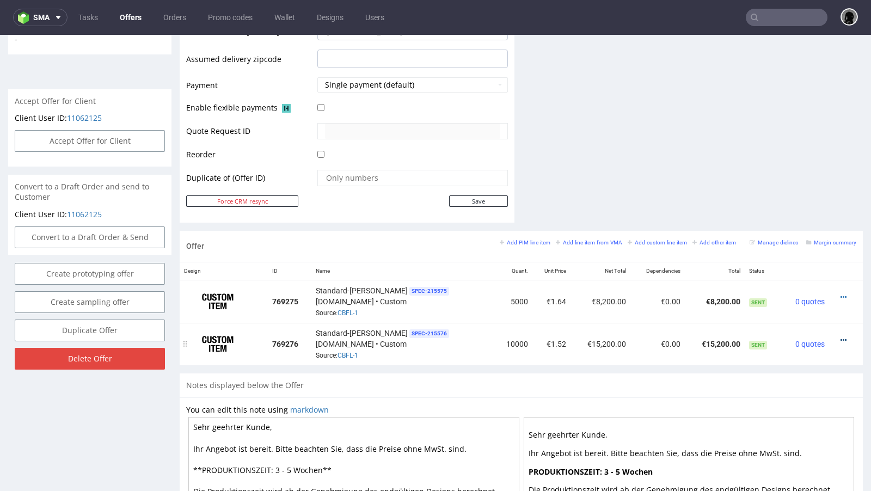
click at [725, 336] on icon at bounding box center [843, 340] width 6 height 8
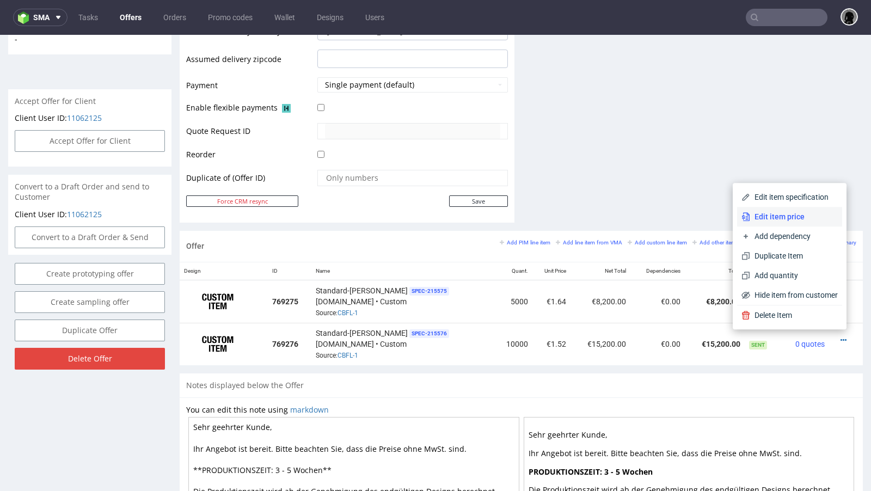
click at [725, 212] on span "Edit item price" at bounding box center [794, 216] width 88 height 11
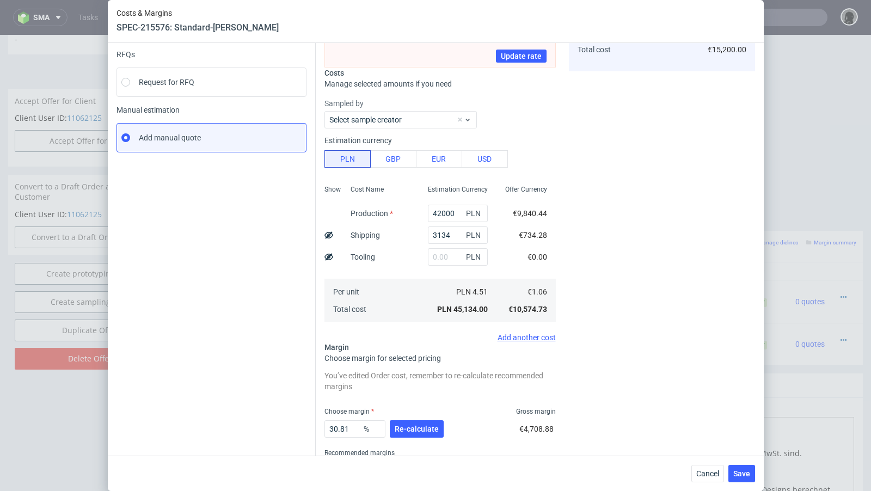
scroll to position [104, 0]
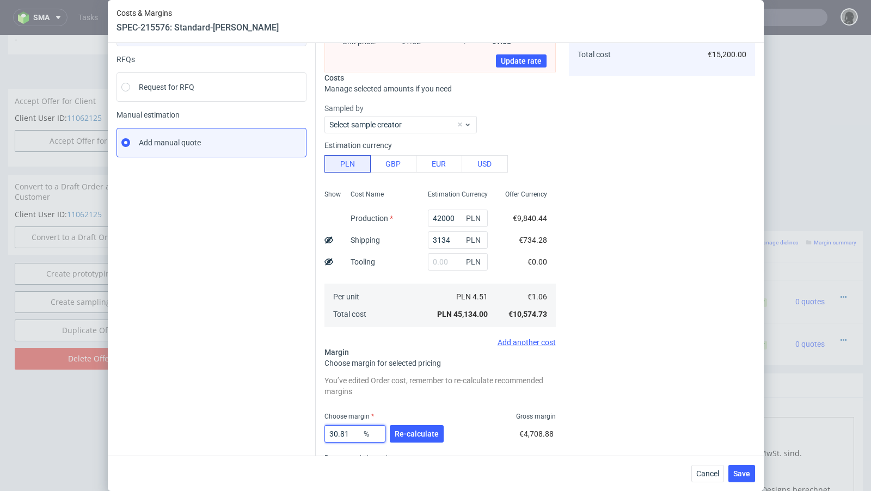
drag, startPoint x: 360, startPoint y: 430, endPoint x: 303, endPoint y: 430, distance: 57.1
click at [303, 399] on div "Instant Quotes Refresh No quotes available RFQs Request for RFQ Manual estimati…" at bounding box center [435, 237] width 638 height 528
type input "28"
type input "1.47"
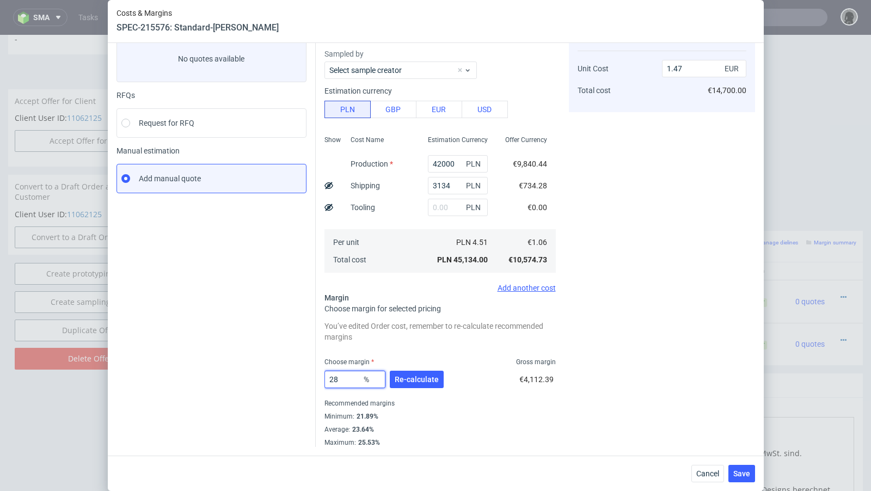
scroll to position [68, 0]
type input "28"
click at [713, 399] on span "Cancel" at bounding box center [707, 474] width 23 height 8
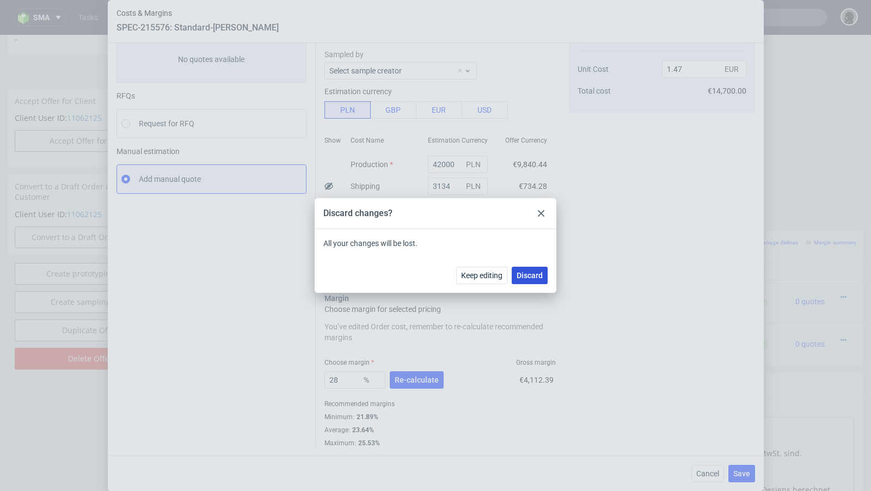
click at [527, 272] on span "Discard" at bounding box center [529, 276] width 26 height 8
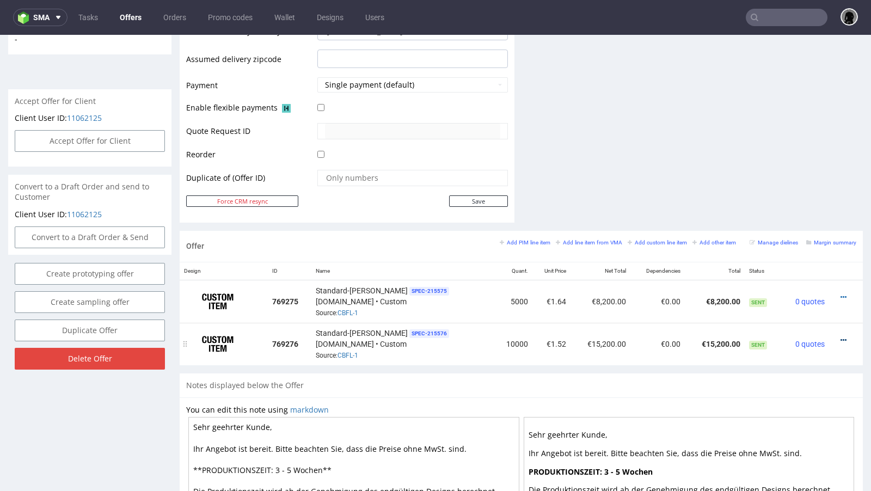
click at [725, 336] on icon at bounding box center [843, 340] width 6 height 8
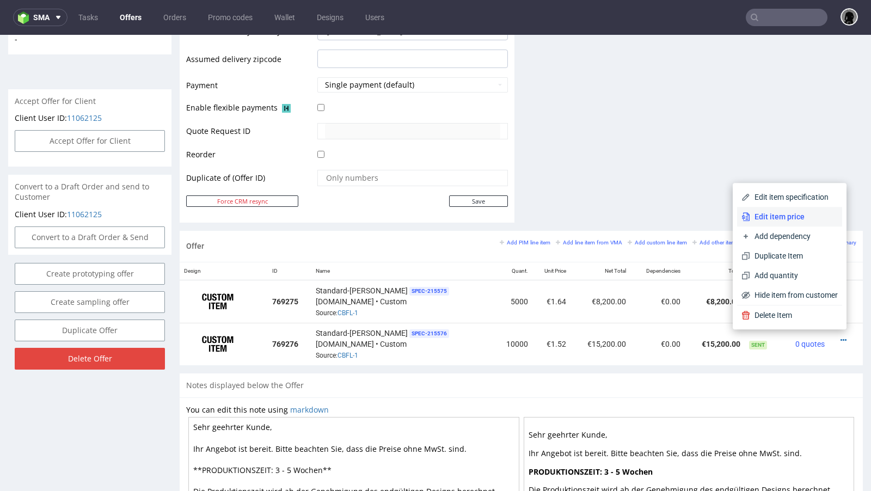
click at [725, 214] on span "Edit item price" at bounding box center [794, 216] width 88 height 11
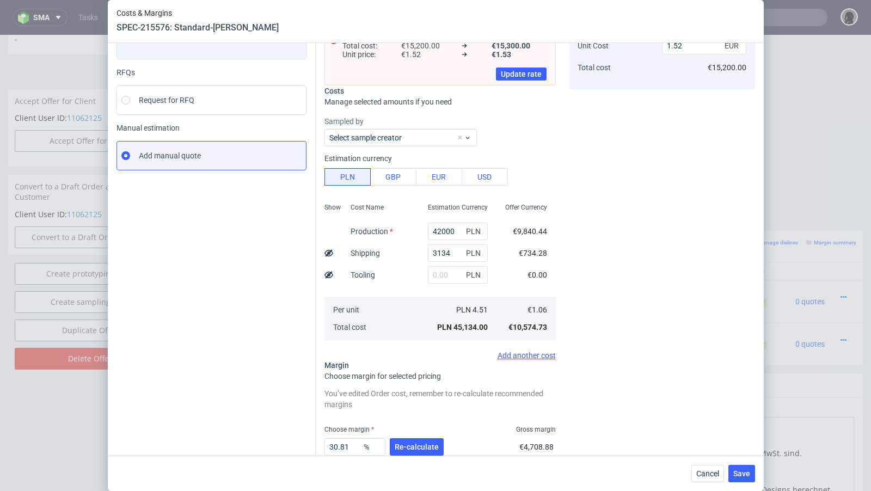
scroll to position [100, 0]
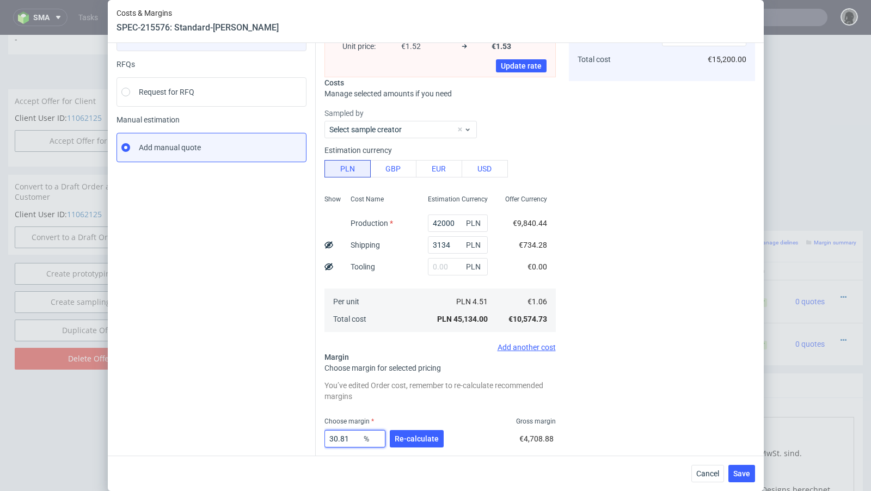
drag, startPoint x: 357, startPoint y: 436, endPoint x: 305, endPoint y: 434, distance: 51.8
click at [305, 399] on div "Instant Quotes Refresh No quotes available RFQs Request for RFQ Manual estimati…" at bounding box center [435, 242] width 638 height 528
type input "27"
type input "1.45"
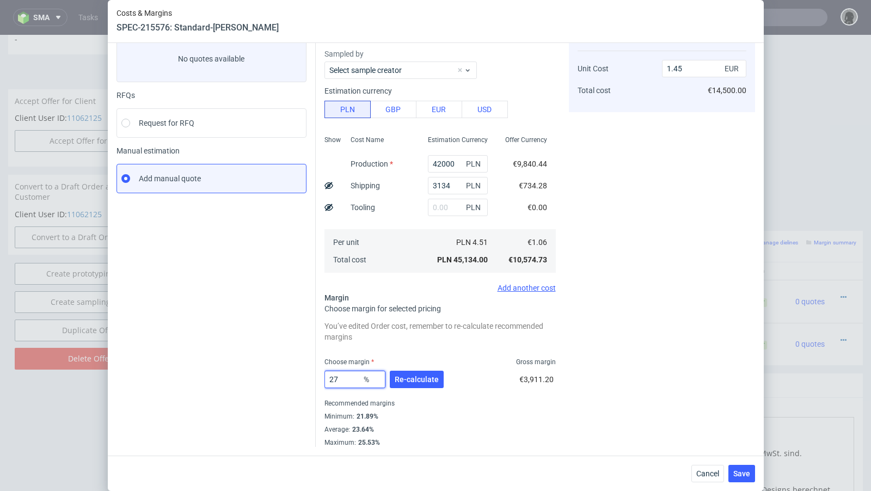
scroll to position [68, 0]
click at [200, 366] on div "Instant Quotes Refresh No quotes available RFQs Request for RFQ Manual estimati…" at bounding box center [215, 232] width 199 height 429
click at [344, 378] on input "27" at bounding box center [354, 379] width 61 height 17
type input "26"
type input "1.43"
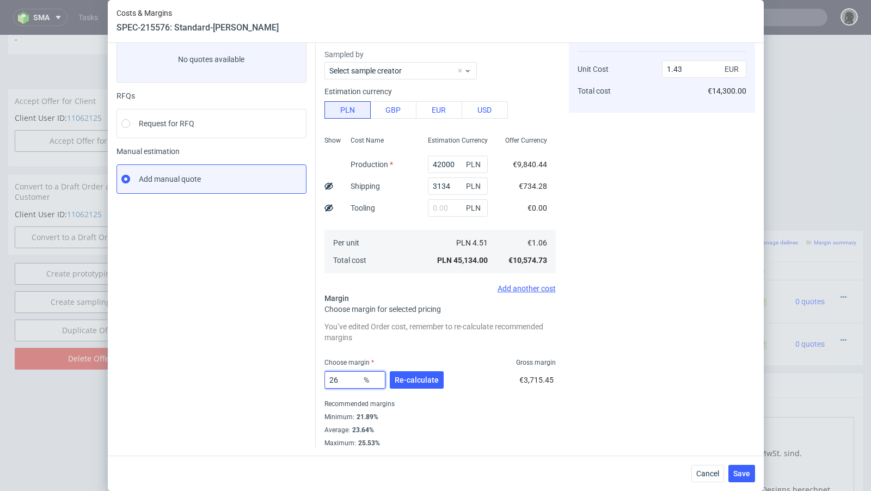
type input "26"
click at [268, 361] on div "Instant Quotes Refresh No quotes available RFQs Request for RFQ Manual estimati…" at bounding box center [215, 232] width 199 height 429
click at [706, 399] on span "Cancel" at bounding box center [707, 474] width 23 height 8
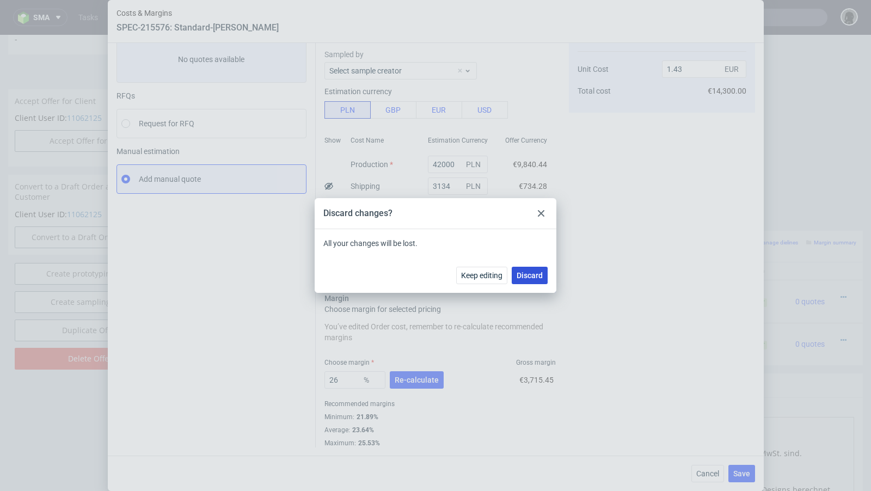
click at [531, 275] on span "Discard" at bounding box center [529, 276] width 26 height 8
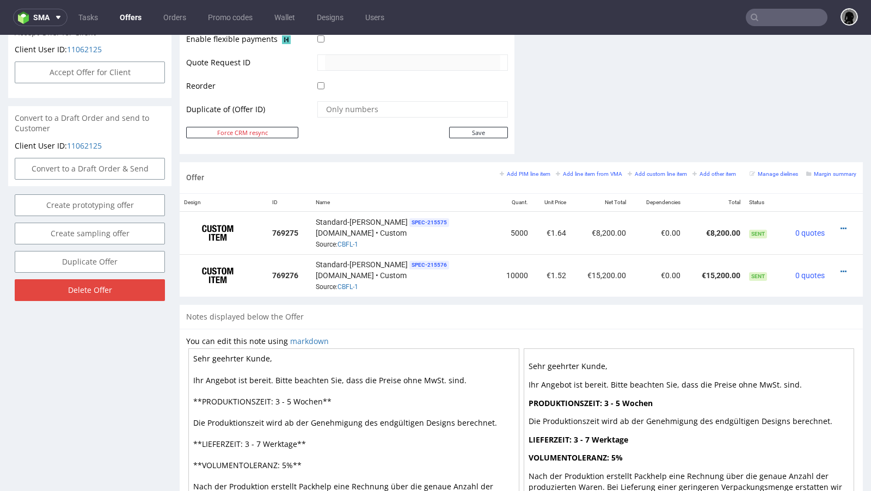
scroll to position [531, 0]
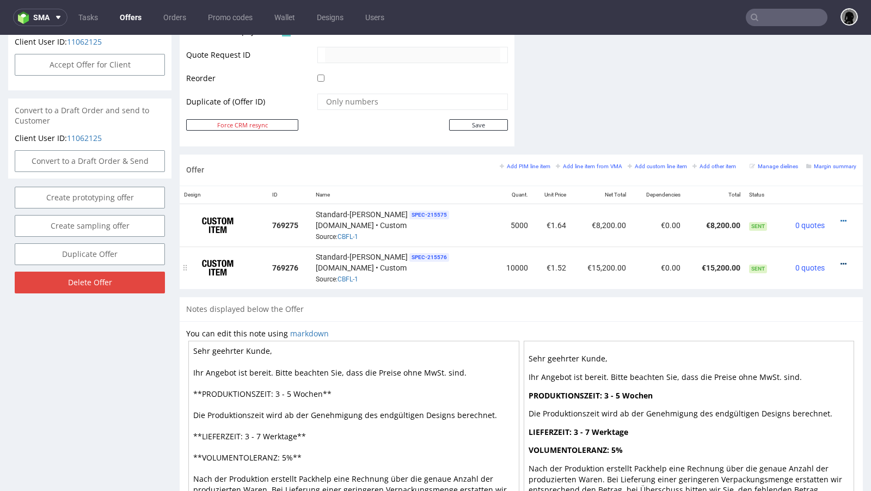
click at [725, 260] on icon at bounding box center [843, 264] width 6 height 8
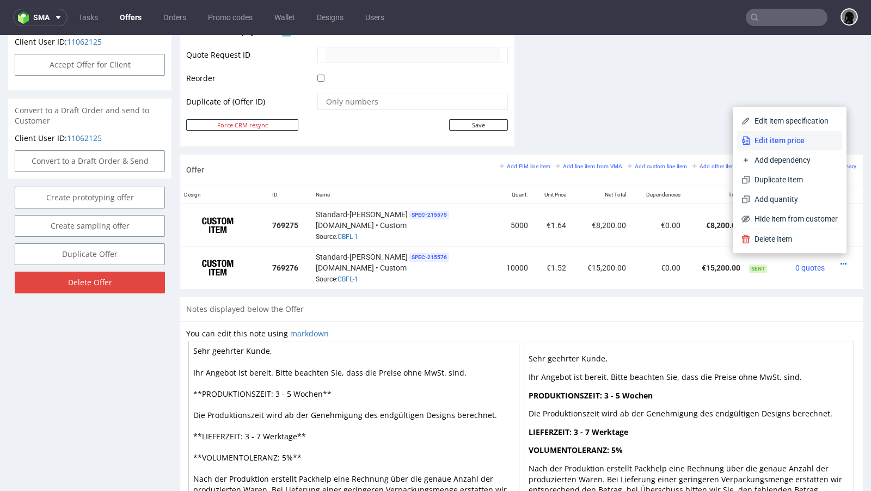
click at [725, 143] on span "Edit item price" at bounding box center [794, 140] width 88 height 11
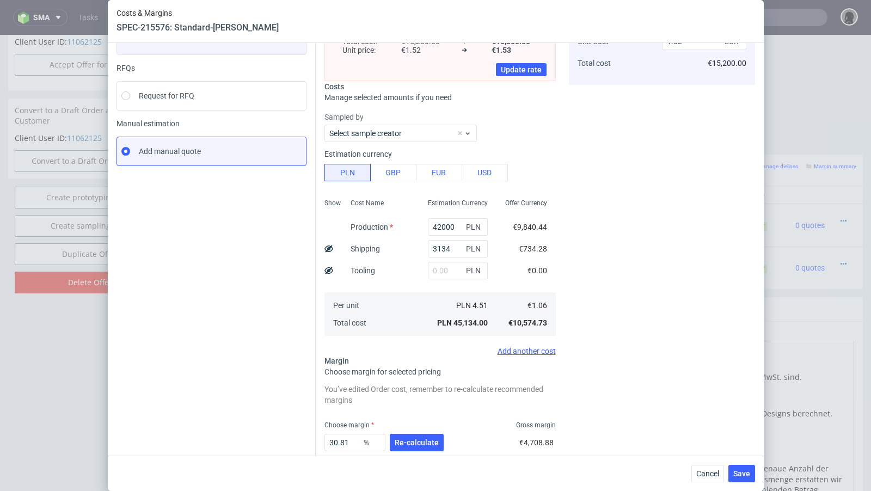
scroll to position [95, 0]
click at [404, 399] on button "Re-calculate" at bounding box center [417, 442] width 54 height 17
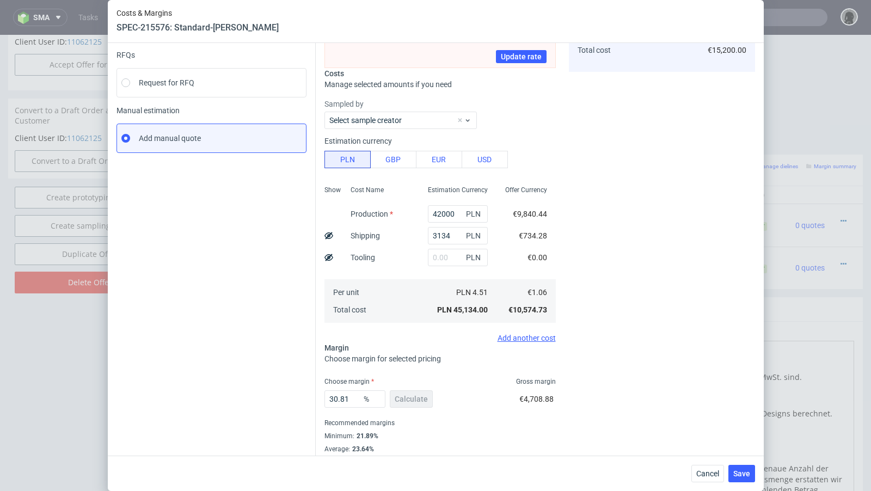
scroll to position [112, 0]
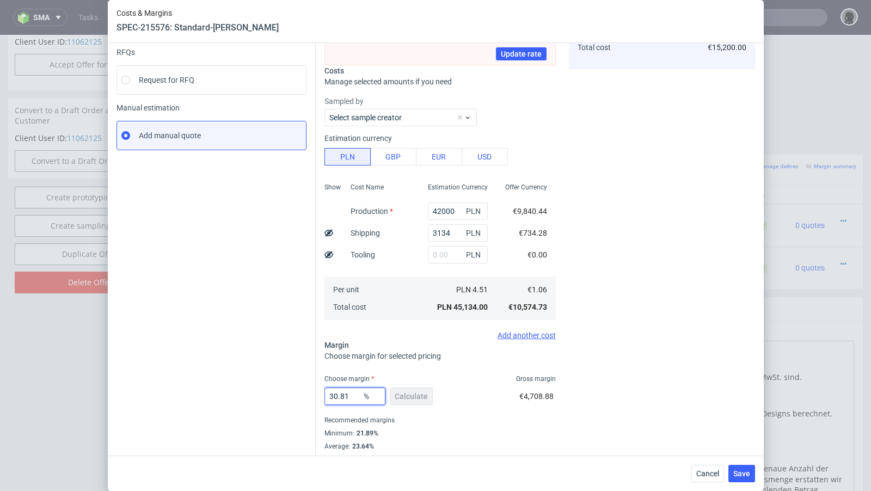
click at [355, 391] on input "30.81" at bounding box center [354, 395] width 61 height 17
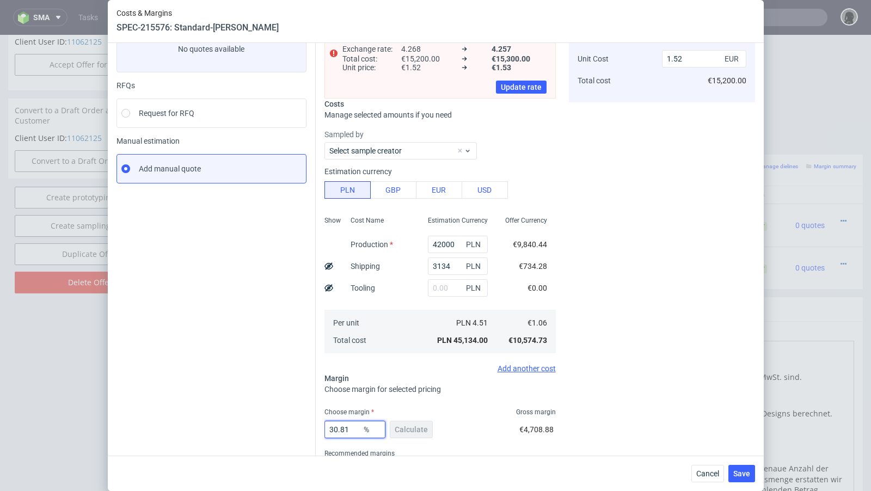
scroll to position [79, 0]
click at [713, 399] on span "Cancel" at bounding box center [707, 474] width 23 height 8
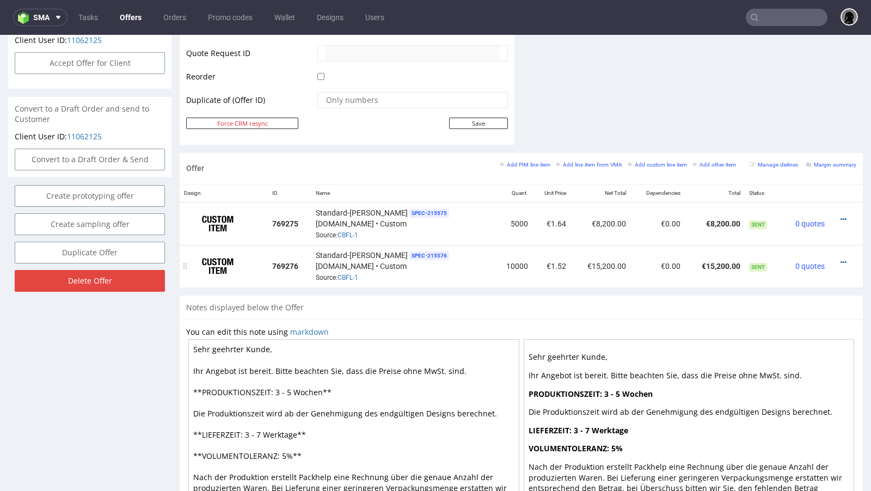
scroll to position [544, 0]
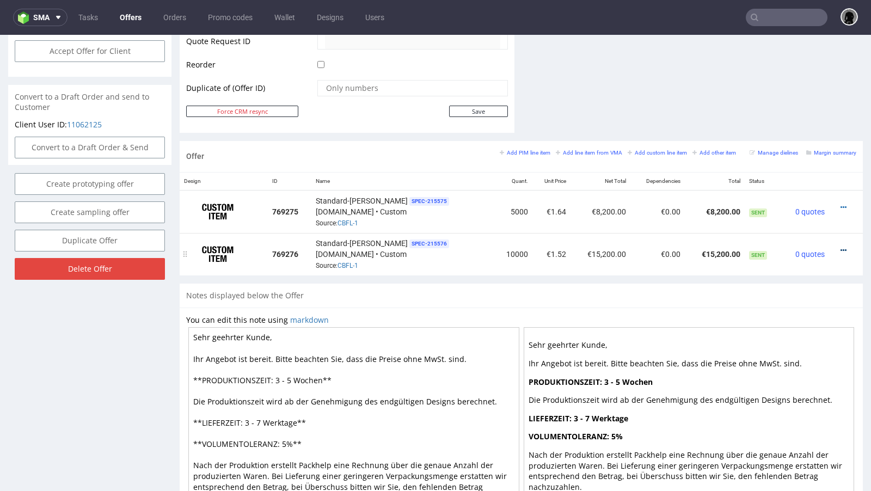
click at [725, 246] on icon at bounding box center [843, 250] width 6 height 8
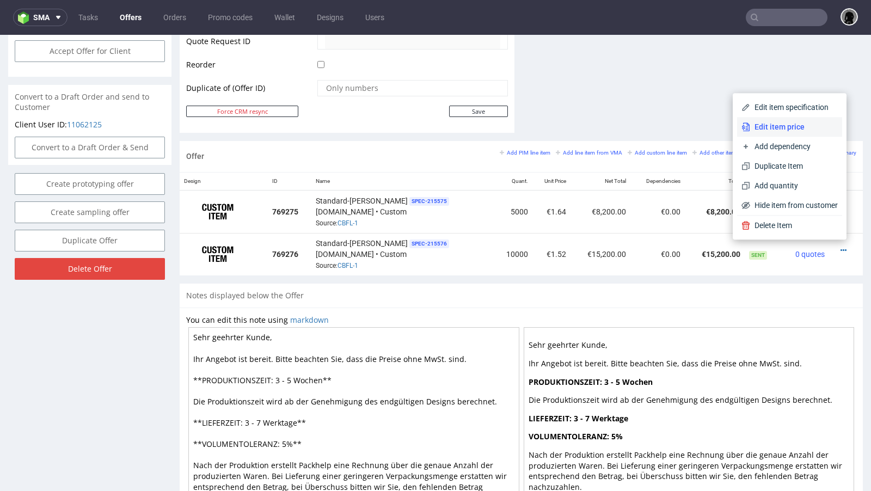
click at [725, 133] on li "Edit item price" at bounding box center [789, 127] width 105 height 20
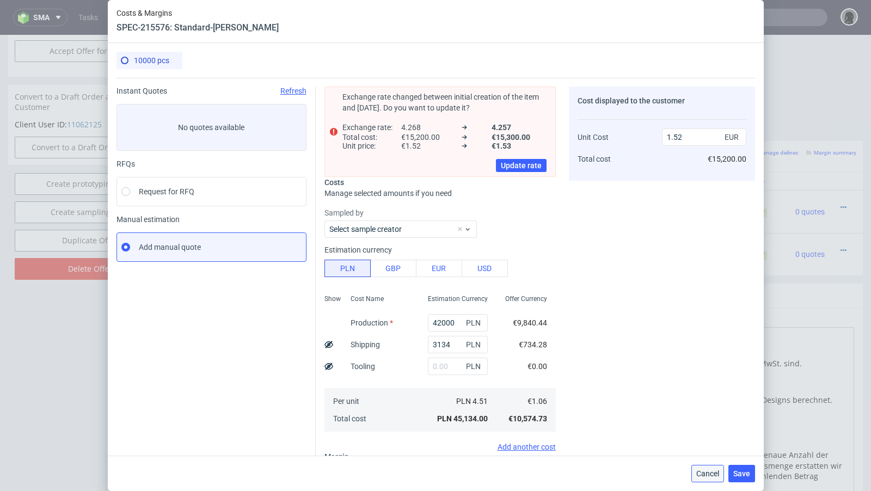
click at [712, 399] on span "Cancel" at bounding box center [707, 474] width 23 height 8
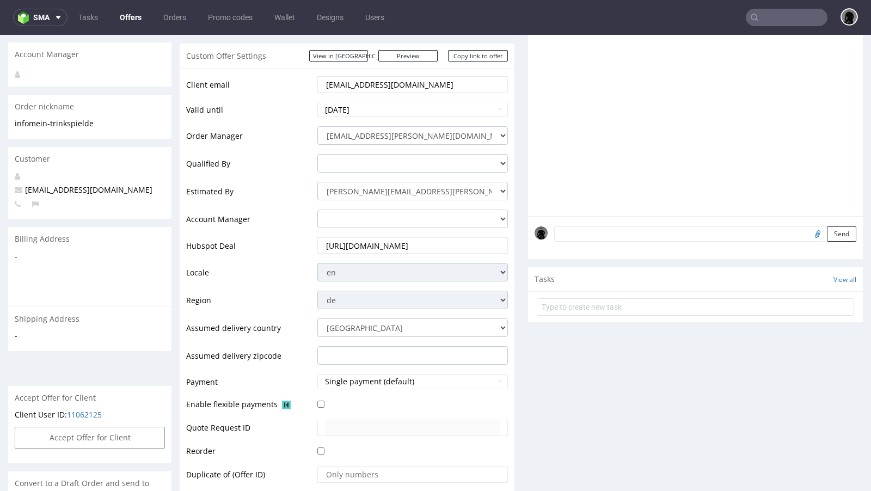
scroll to position [140, 0]
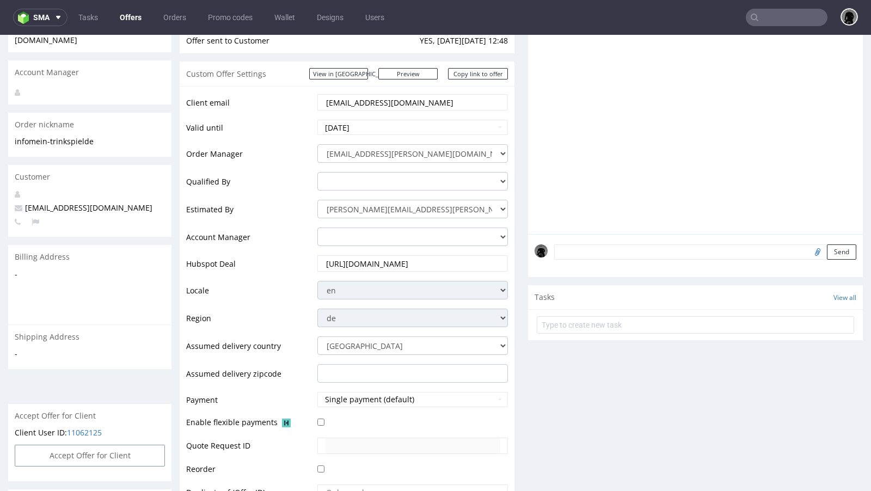
click at [71, 202] on span "info@mein-trinkspiel.de" at bounding box center [84, 207] width 138 height 10
copy span "info@mein-trinkspiel.de"
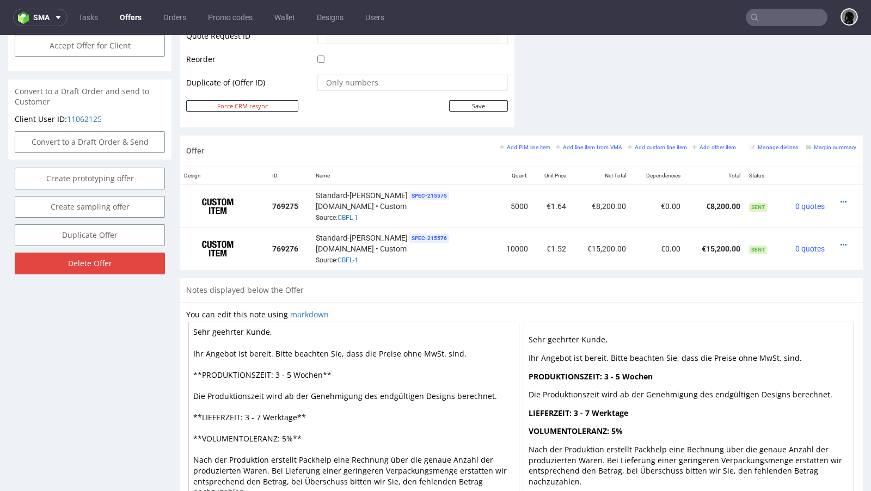
scroll to position [551, 0]
click at [725, 240] on icon at bounding box center [843, 244] width 6 height 8
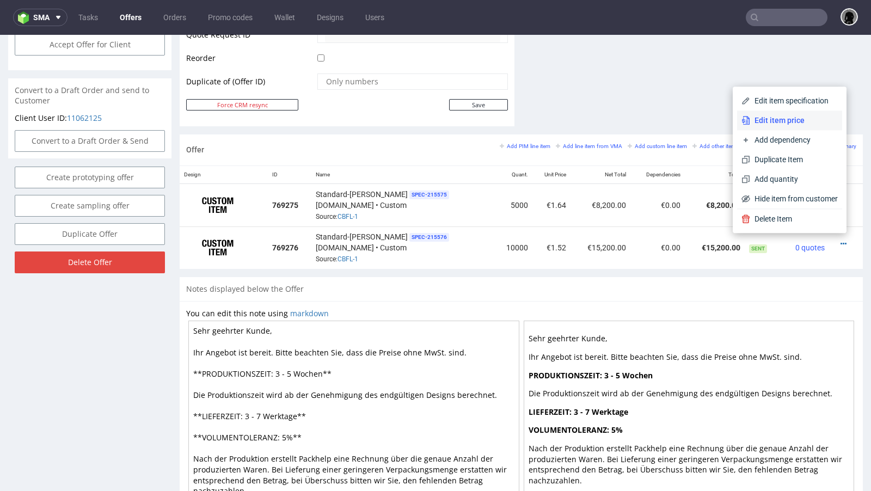
click at [725, 124] on span "Edit item price" at bounding box center [794, 120] width 88 height 11
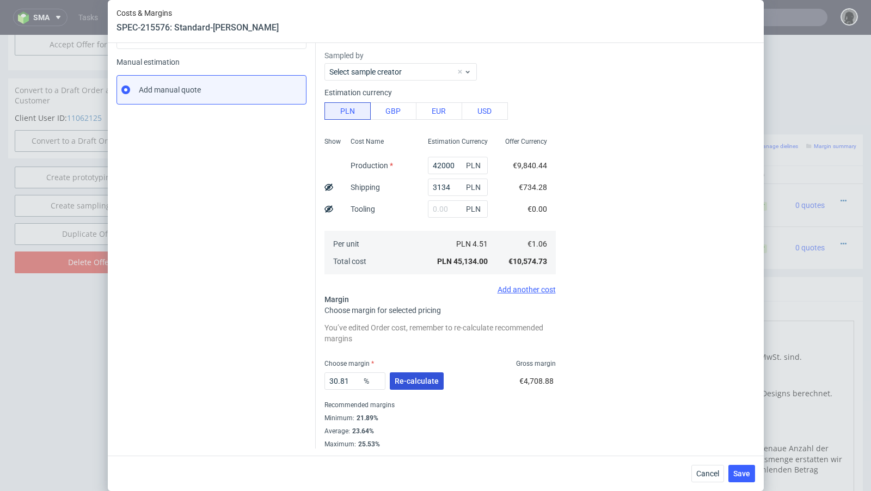
click at [415, 383] on span "Re-calculate" at bounding box center [416, 381] width 44 height 8
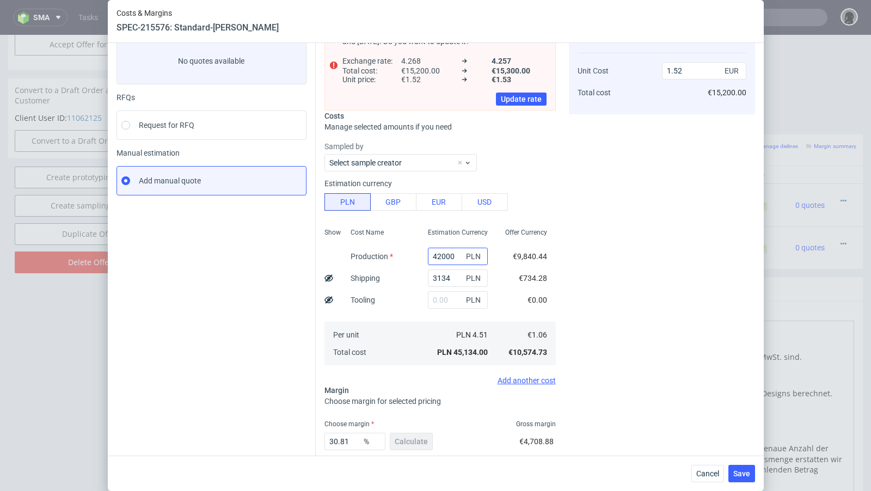
scroll to position [67, 0]
click at [705, 399] on span "Cancel" at bounding box center [707, 474] width 23 height 8
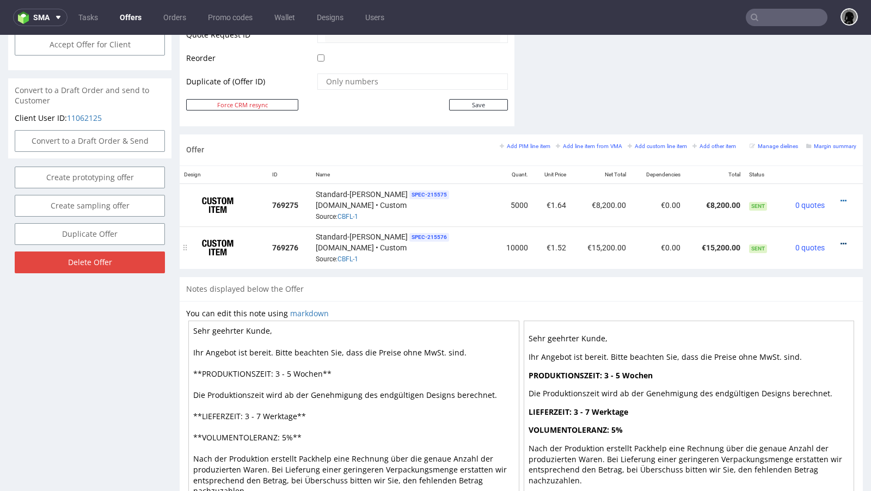
click at [725, 240] on icon at bounding box center [843, 244] width 6 height 8
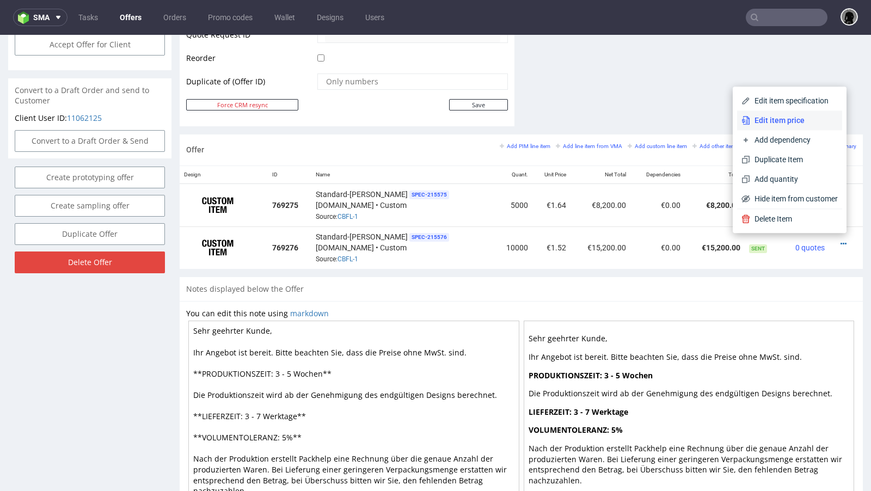
click at [725, 123] on span "Edit item price" at bounding box center [794, 120] width 88 height 11
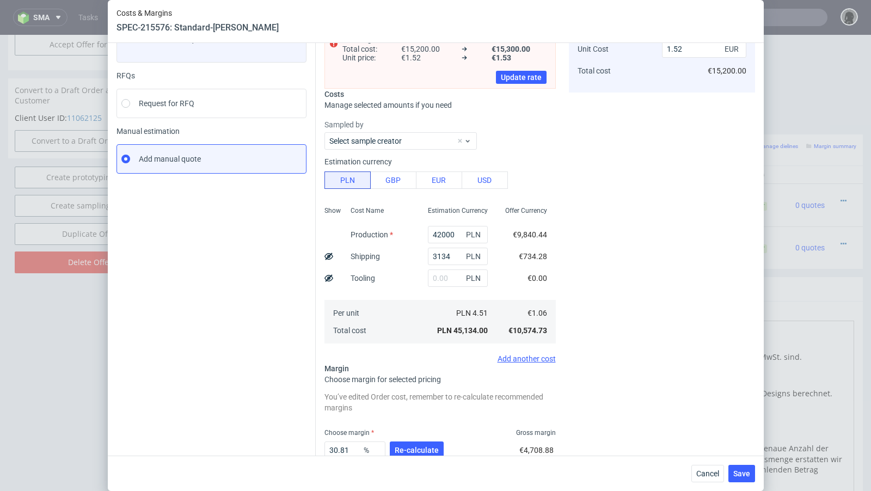
scroll to position [90, 0]
drag, startPoint x: 353, startPoint y: 446, endPoint x: 325, endPoint y: 447, distance: 27.2
click at [325, 399] on input "30.81" at bounding box center [354, 448] width 61 height 17
type input "27"
type input "1.45"
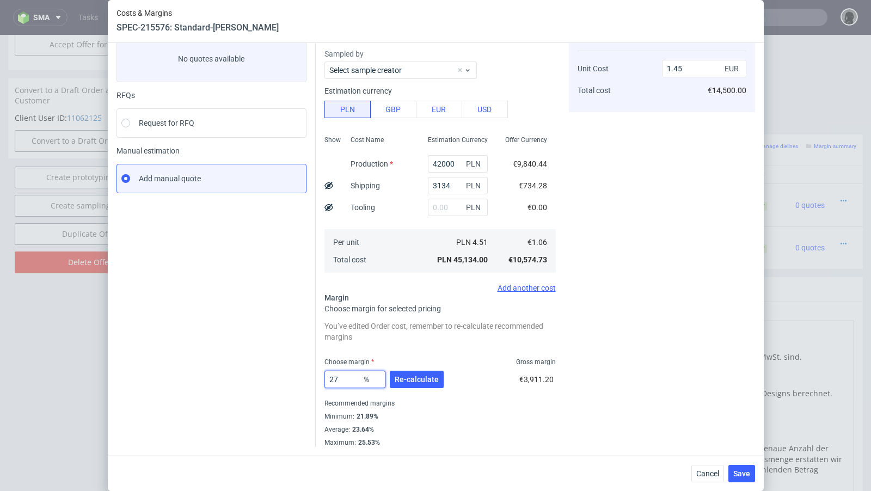
scroll to position [68, 0]
click at [248, 399] on div "10000 pcs Instant Quotes Refresh No quotes available RFQs Request for RFQ Manua…" at bounding box center [436, 249] width 656 height 412
click at [348, 381] on input "27" at bounding box center [354, 380] width 61 height 17
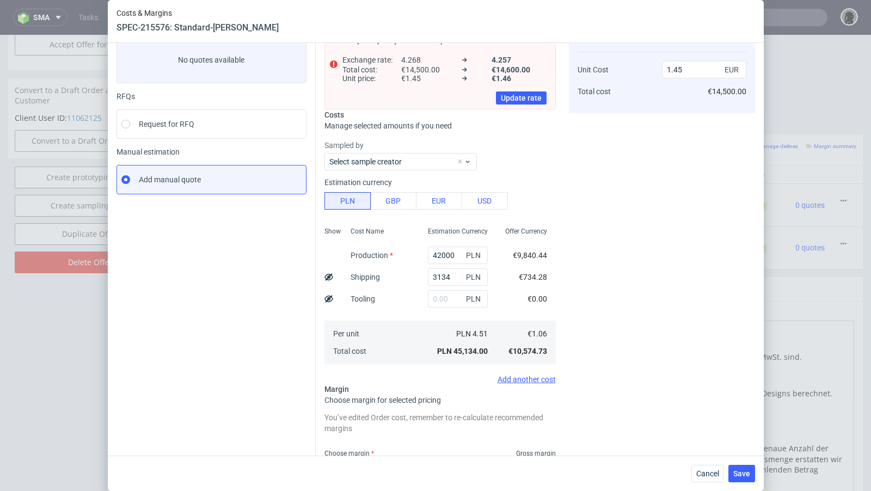
type input "27.7"
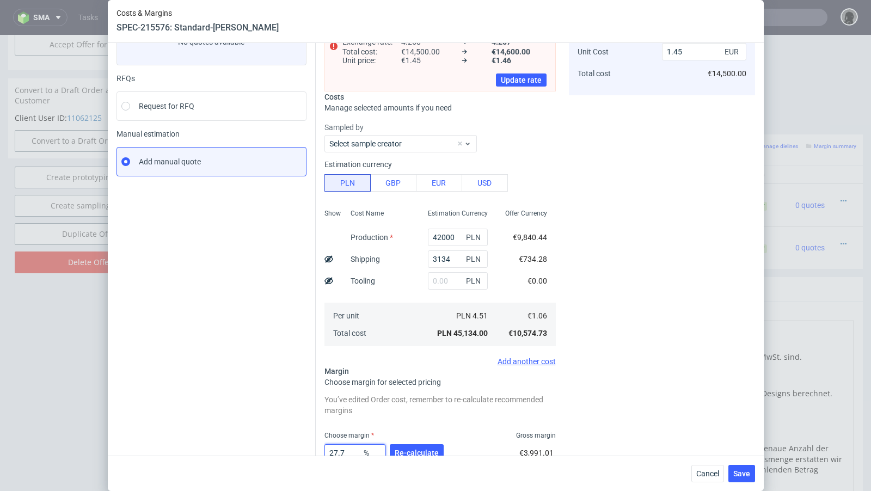
type input "1.46"
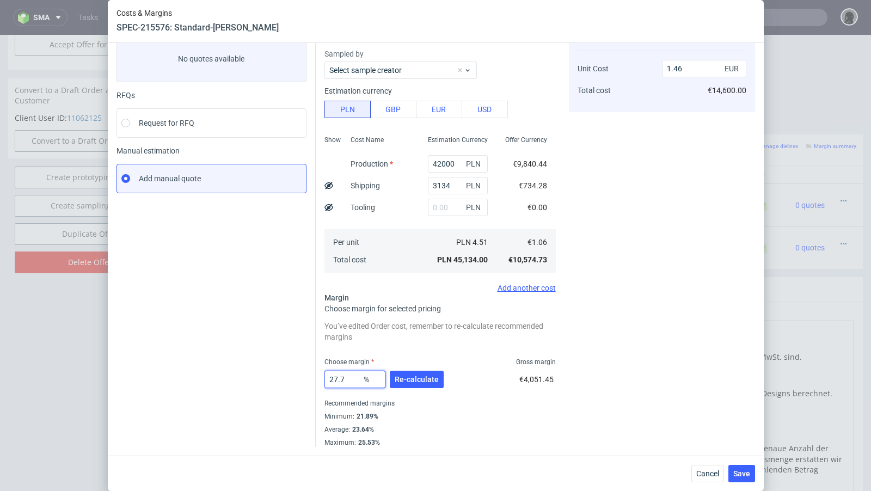
scroll to position [68, 0]
type input "27.4"
type input "1.45"
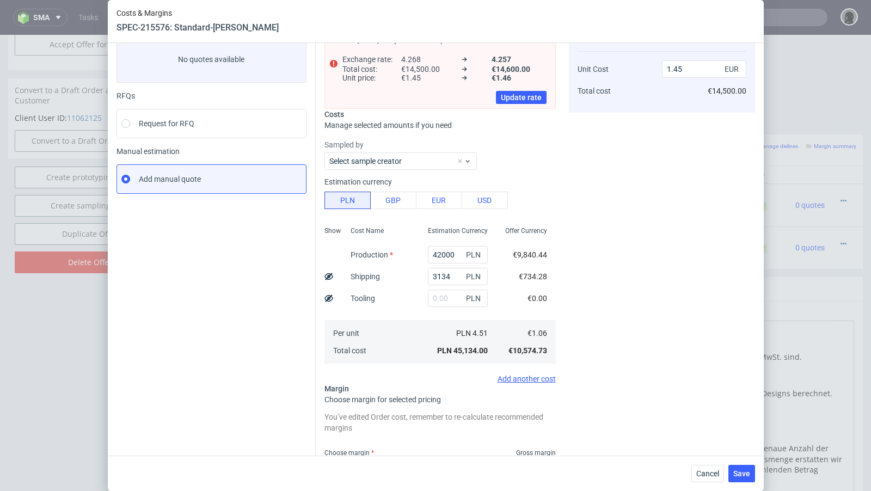
scroll to position [85, 0]
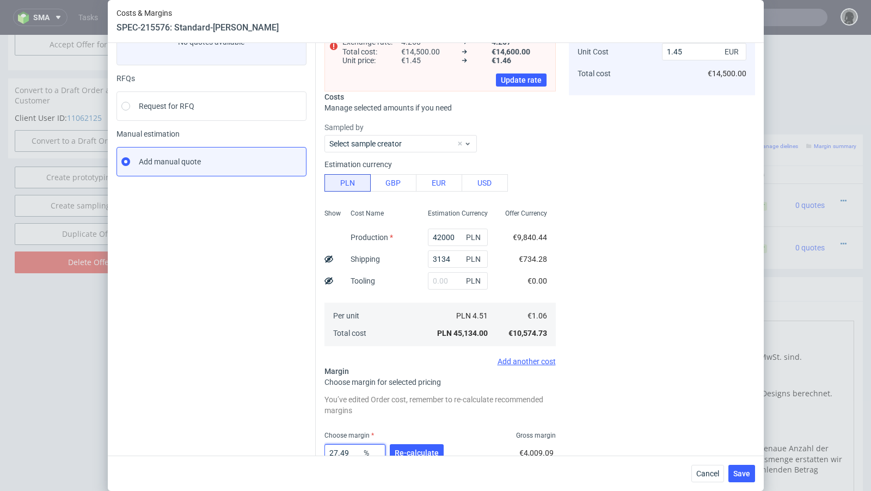
type input "27.49"
click at [236, 320] on div "Instant Quotes Refresh No quotes available RFQs Request for RFQ Manual estimati…" at bounding box center [215, 260] width 199 height 519
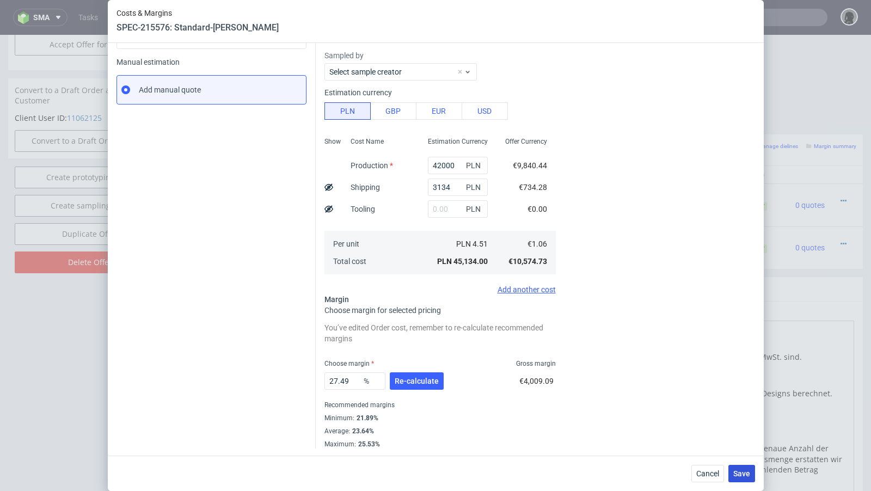
click at [725, 399] on span "Save" at bounding box center [741, 474] width 17 height 8
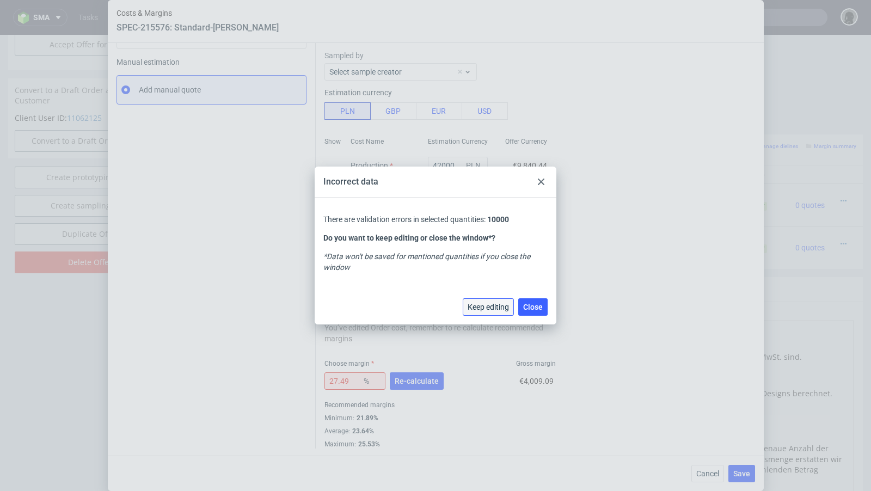
click at [486, 305] on span "Keep editing" at bounding box center [487, 307] width 41 height 8
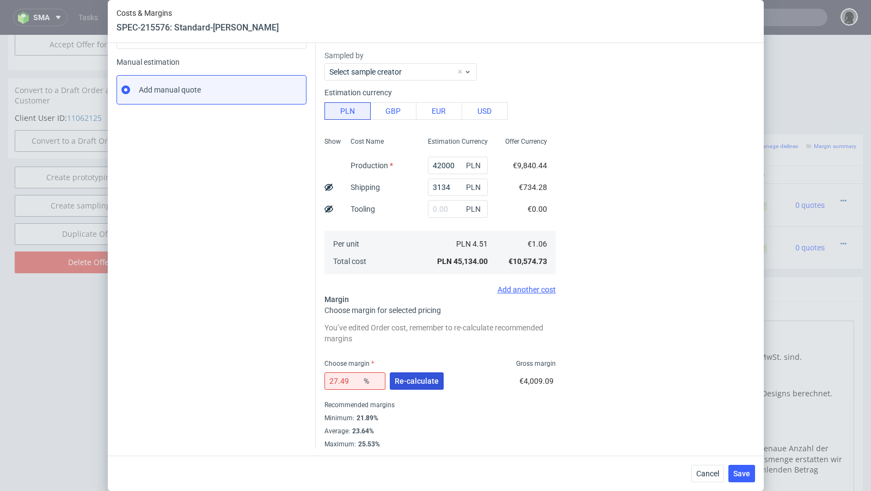
click at [414, 377] on span "Re-calculate" at bounding box center [416, 381] width 44 height 8
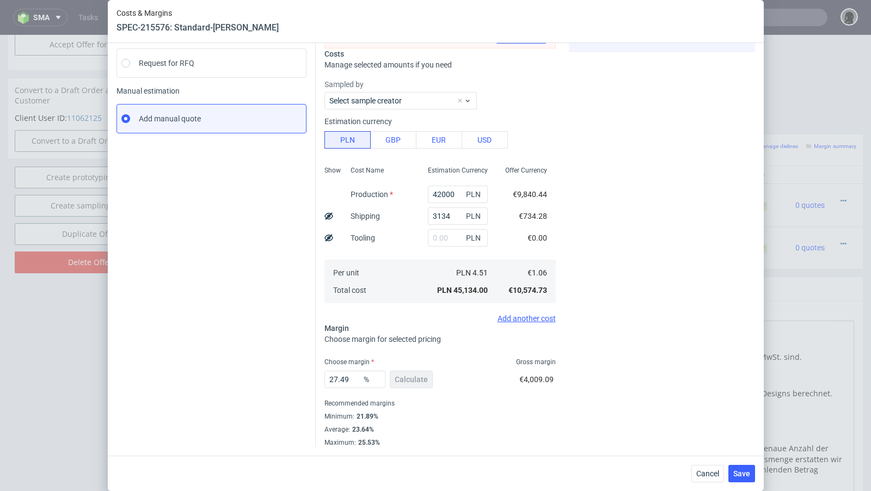
scroll to position [127, 0]
click at [725, 399] on button "Save" at bounding box center [741, 473] width 27 height 17
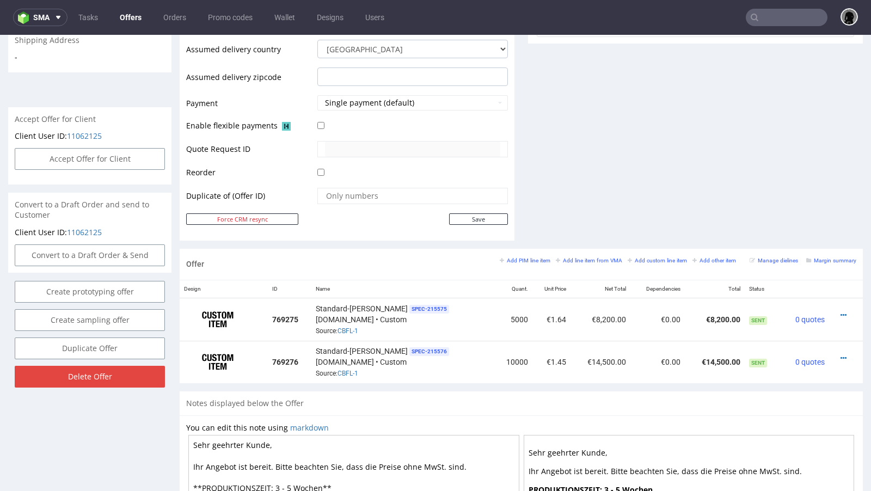
scroll to position [0, 0]
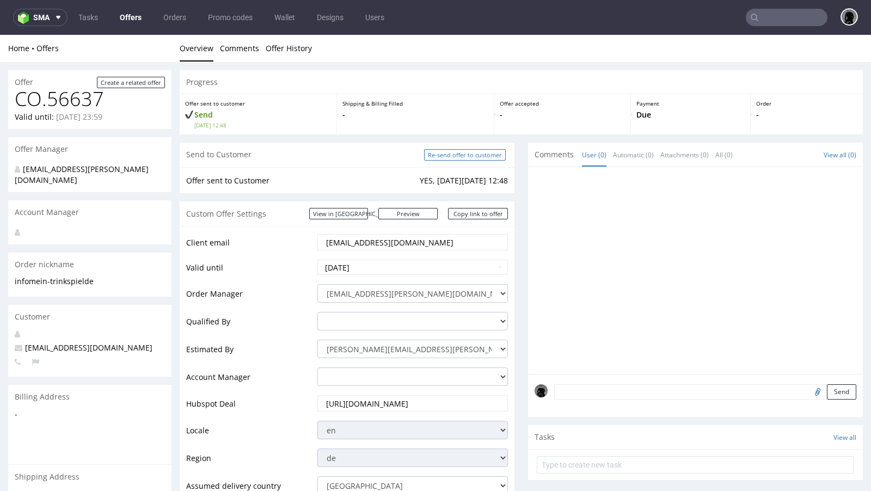
click at [454, 157] on input "Re-send offer to customer" at bounding box center [465, 154] width 82 height 11
type input "In progress..."
click at [69, 342] on span "[EMAIL_ADDRESS][DOMAIN_NAME]" at bounding box center [84, 347] width 138 height 10
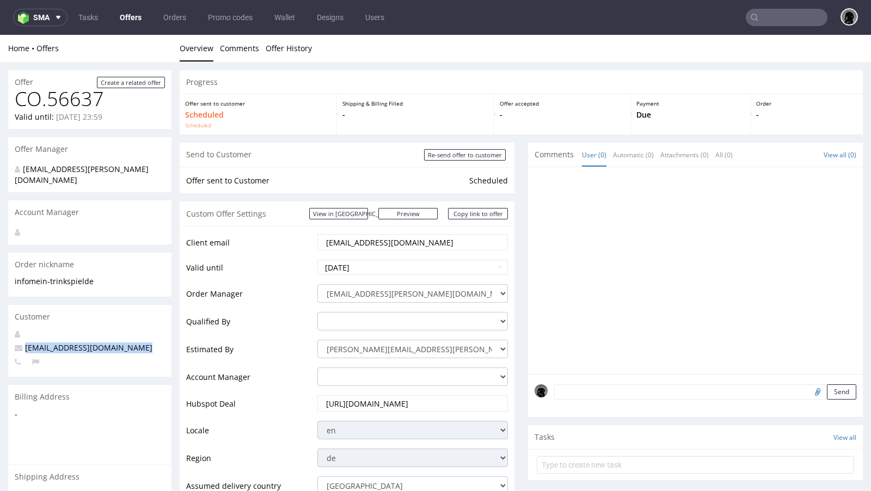
copy span "[EMAIL_ADDRESS][DOMAIN_NAME]"
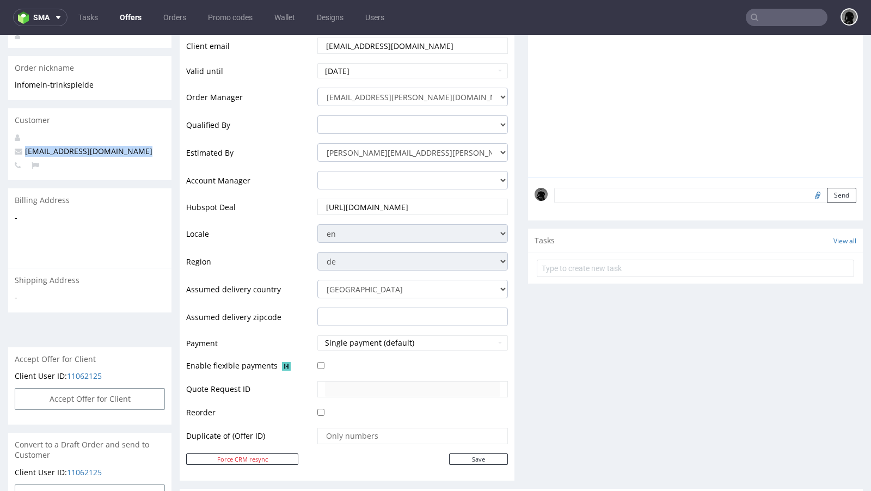
scroll to position [73, 0]
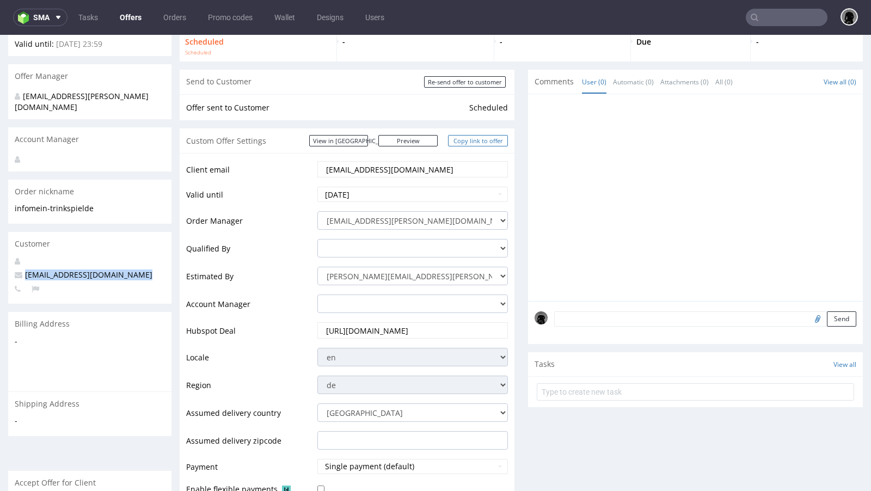
drag, startPoint x: 468, startPoint y: 140, endPoint x: 604, endPoint y: 68, distance: 154.1
click at [468, 140] on link "Copy link to offer" at bounding box center [478, 140] width 60 height 11
copy span "[EMAIL_ADDRESS][DOMAIN_NAME]"
click at [137, 27] on nav "sma Tasks Offers Orders Promo codes Wallet Designs Users" at bounding box center [435, 17] width 871 height 35
click at [137, 17] on link "Offers" at bounding box center [130, 17] width 35 height 17
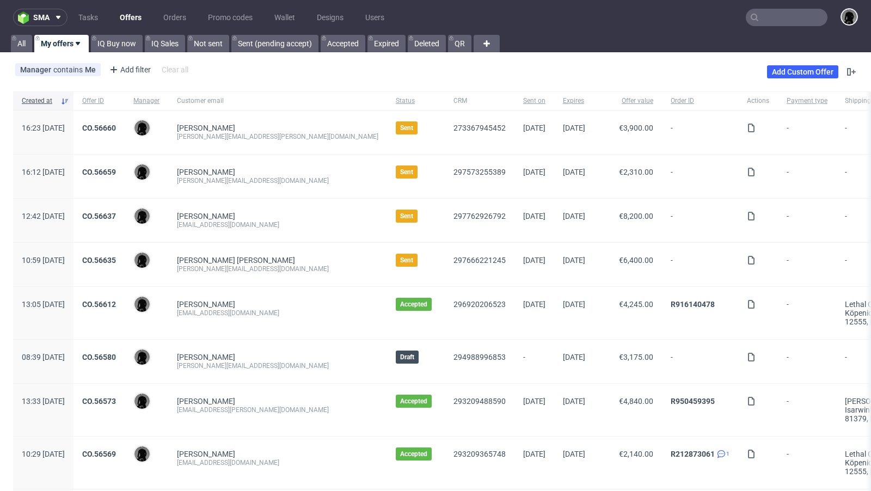
click at [725, 15] on input "text" at bounding box center [786, 17] width 82 height 17
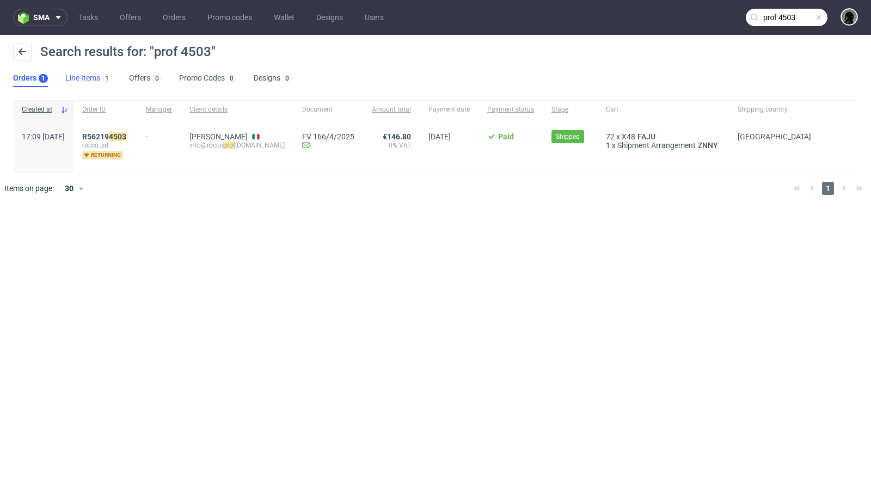
click at [87, 78] on link "Line Items 1" at bounding box center [88, 78] width 46 height 17
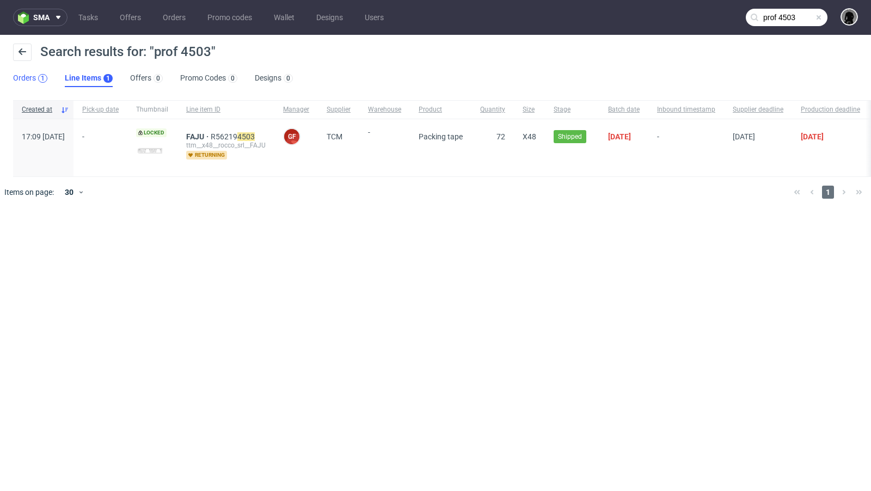
click at [39, 77] on div "1" at bounding box center [42, 78] width 9 height 9
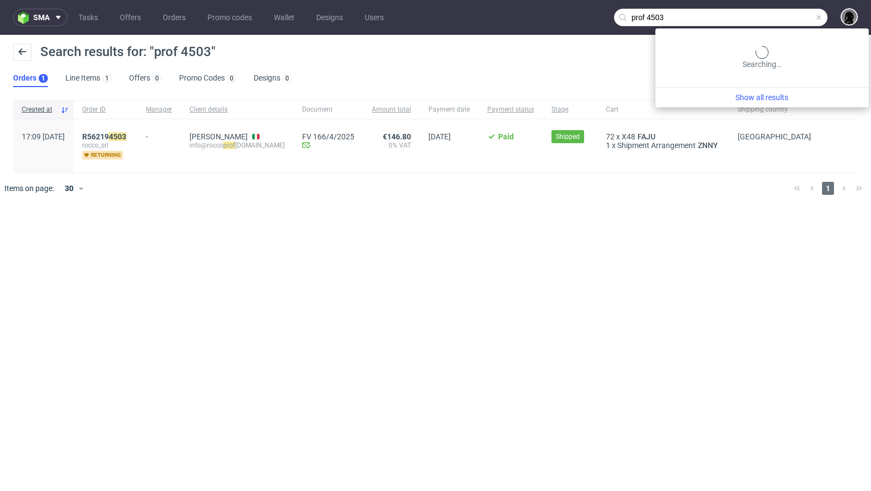
click at [725, 18] on input "prof 4503" at bounding box center [720, 17] width 213 height 17
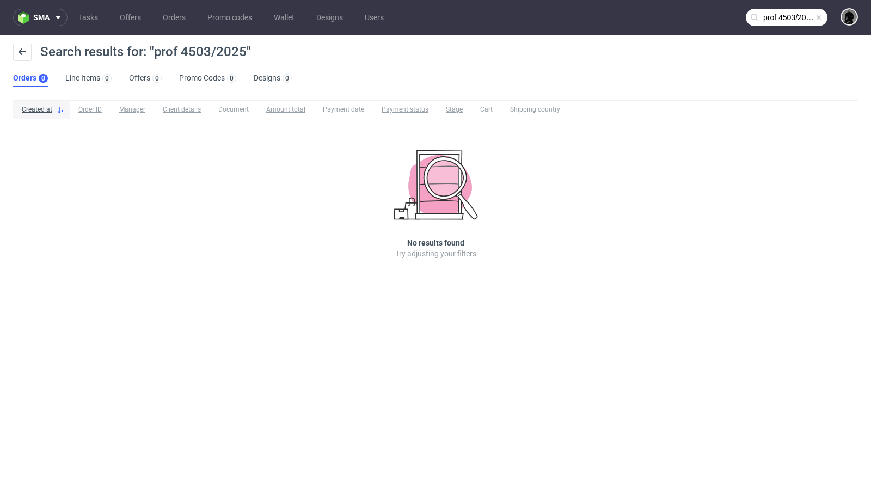
click at [725, 13] on input "prof 4503/2025" at bounding box center [786, 17] width 82 height 17
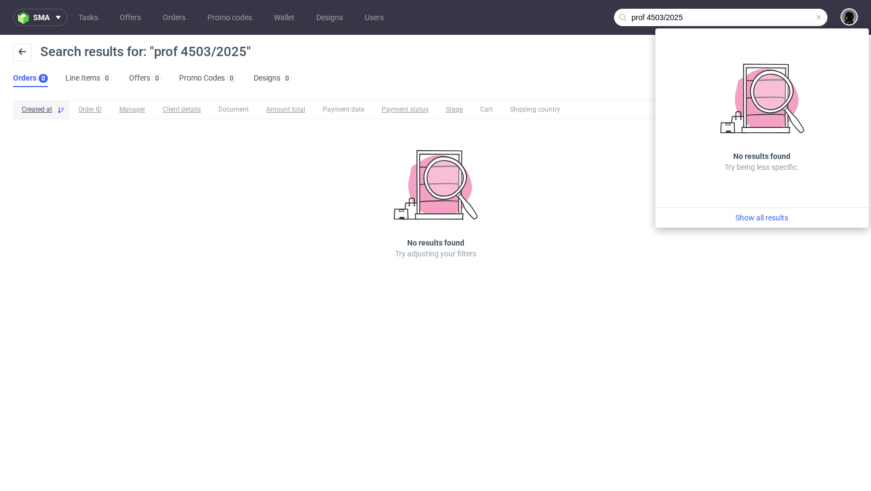
click at [725, 15] on input "prof 4503/2025" at bounding box center [720, 17] width 213 height 17
drag, startPoint x: 646, startPoint y: 19, endPoint x: 587, endPoint y: 20, distance: 59.9
click at [587, 20] on nav "sma Tasks Offers Orders Promo codes Wallet Designs Users prof 4503/2025" at bounding box center [435, 17] width 871 height 35
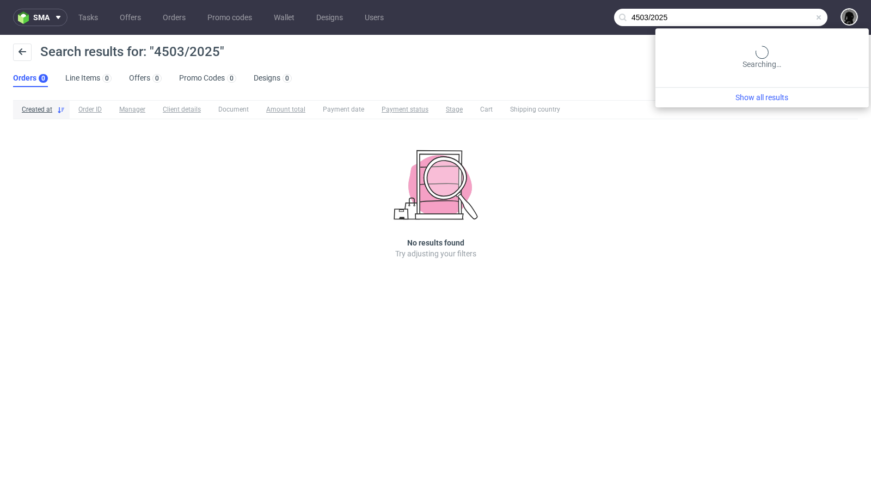
click at [725, 20] on input "4503/2025" at bounding box center [720, 17] width 213 height 17
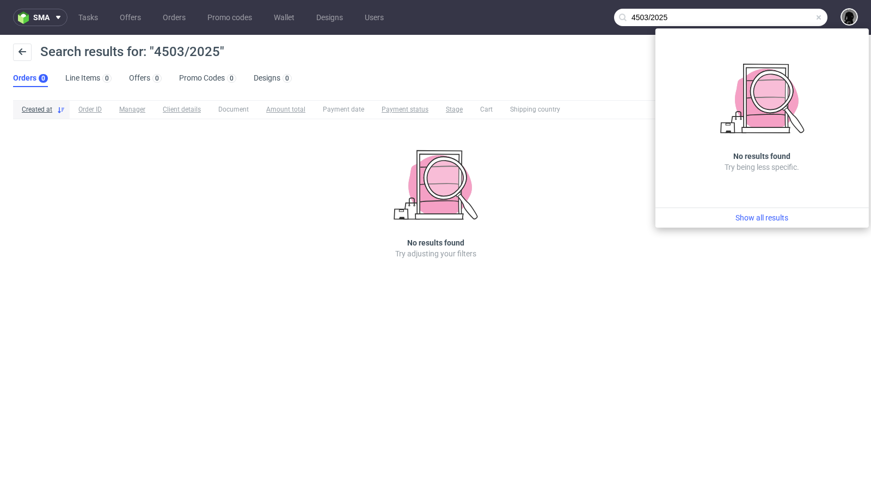
drag, startPoint x: 677, startPoint y: 15, endPoint x: 603, endPoint y: 10, distance: 74.7
click at [603, 10] on nav "sma Tasks Offers Orders Promo codes Wallet Designs Users 4503/2025" at bounding box center [435, 17] width 871 height 35
paste input "martin.fickert@a-xxess.com"
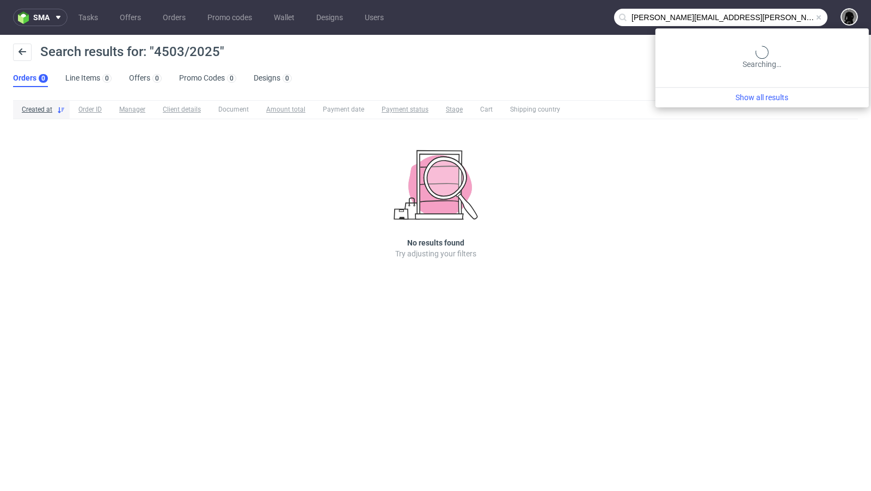
type input "martin.fickert@a-xxess.com"
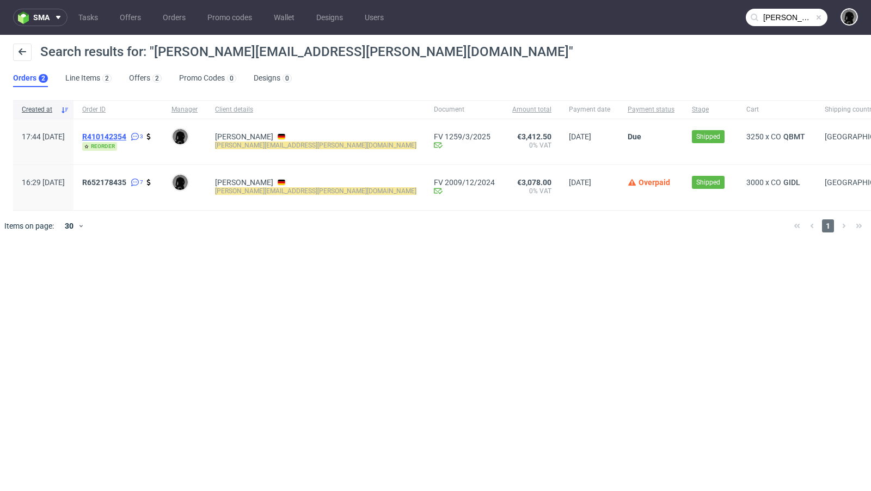
click at [126, 135] on span "R410142354" at bounding box center [104, 136] width 44 height 9
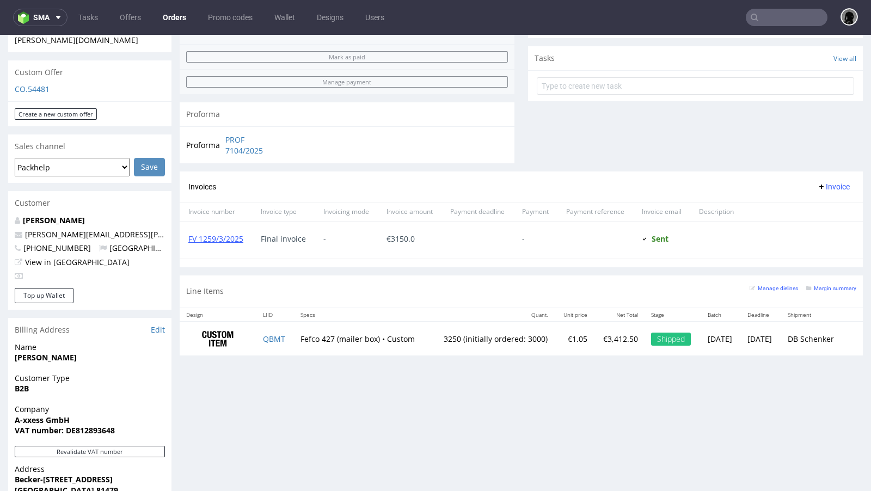
scroll to position [377, 0]
type input "martin.fickert@a-xxess.com"
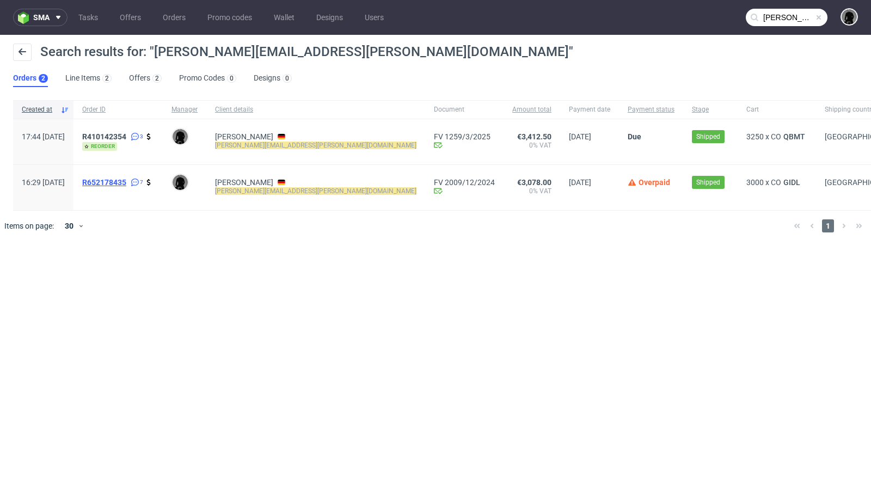
click at [126, 180] on span "R652178435" at bounding box center [104, 182] width 44 height 9
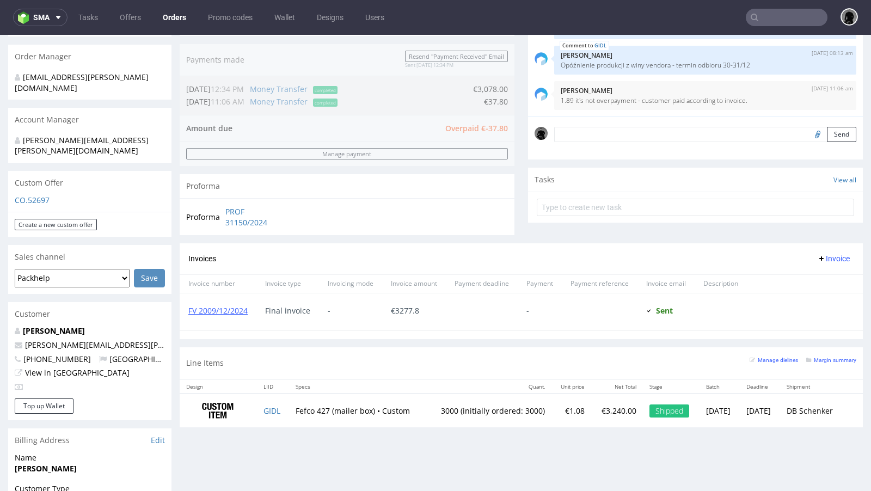
scroll to position [267, 0]
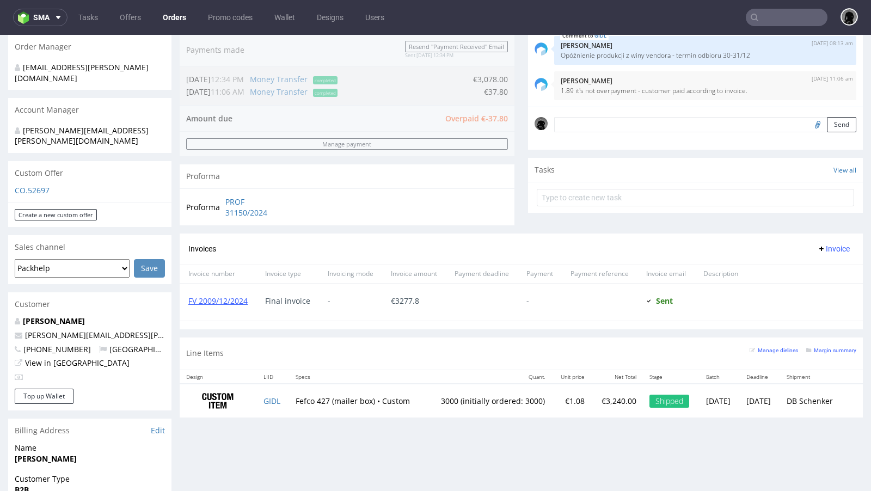
type input "martin.fickert@a-xxess.com"
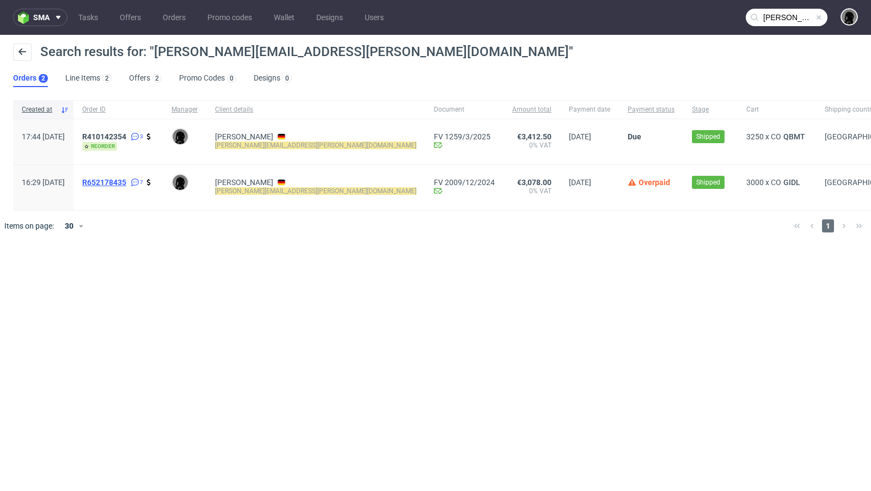
click at [126, 183] on span "R652178435" at bounding box center [104, 182] width 44 height 9
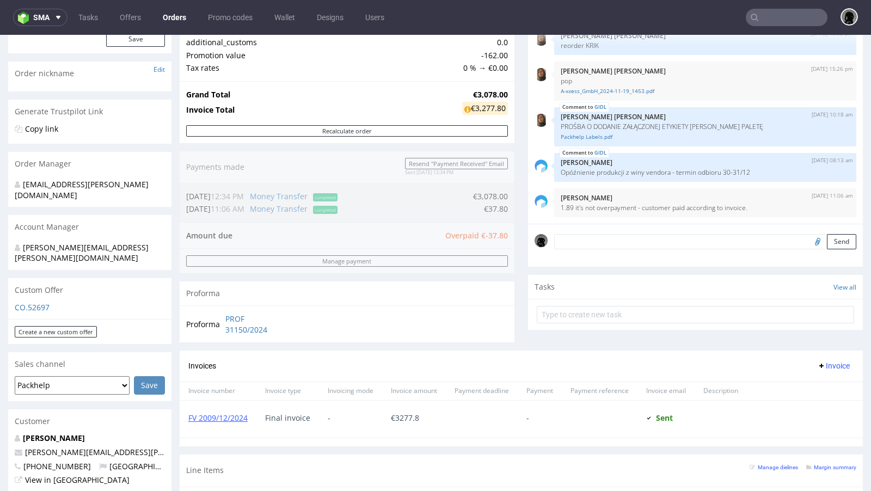
scroll to position [170, 0]
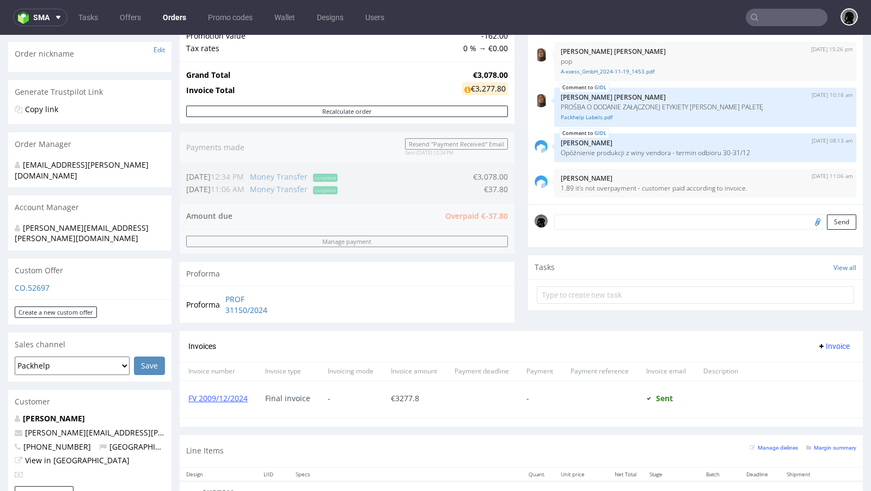
click at [197, 295] on td "Proforma" at bounding box center [204, 304] width 36 height 23
drag, startPoint x: 218, startPoint y: 295, endPoint x: 267, endPoint y: 312, distance: 52.0
click at [267, 312] on tr "Proforma PROF 31150/2024" at bounding box center [237, 304] width 102 height 23
copy tr "Proforma PROF 31150/2024"
type input "[PERSON_NAME][EMAIL_ADDRESS][PERSON_NAME][DOMAIN_NAME]"
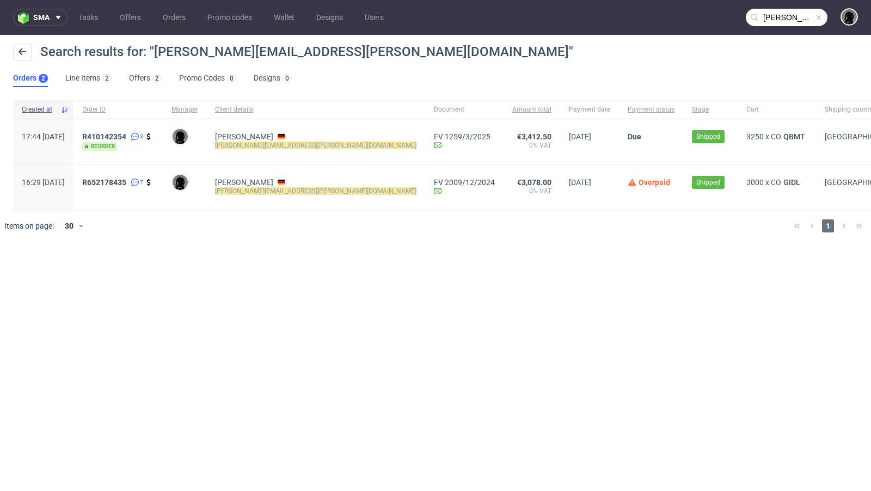
click at [725, 21] on input "martin.fickert@a-xxess.com" at bounding box center [786, 17] width 82 height 17
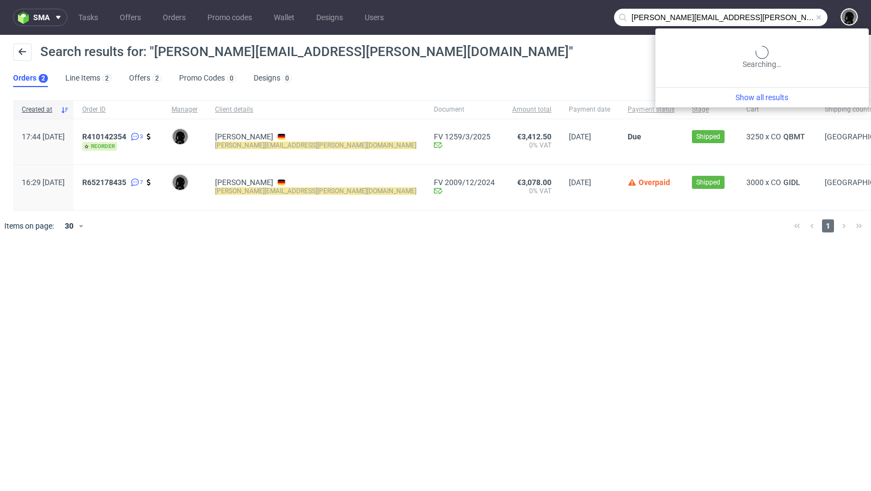
click at [725, 15] on input "martin.fickert@a-xxess.com" at bounding box center [720, 17] width 213 height 17
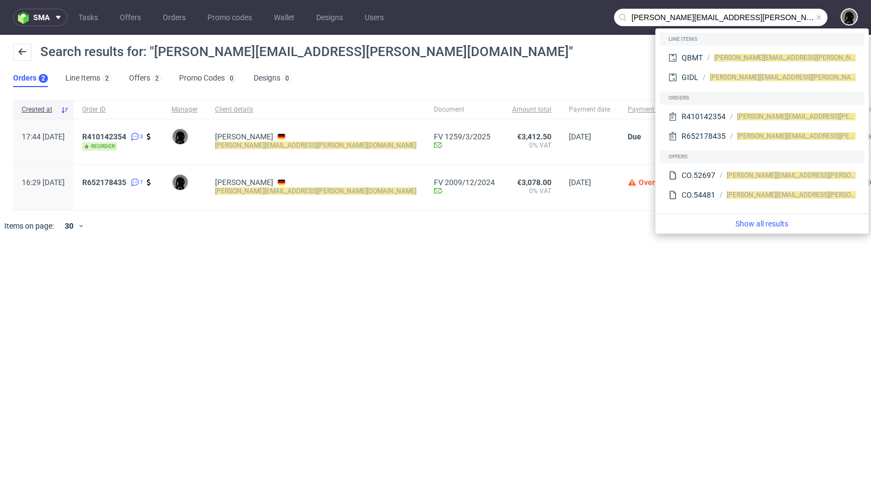
click at [725, 18] on span at bounding box center [818, 17] width 9 height 9
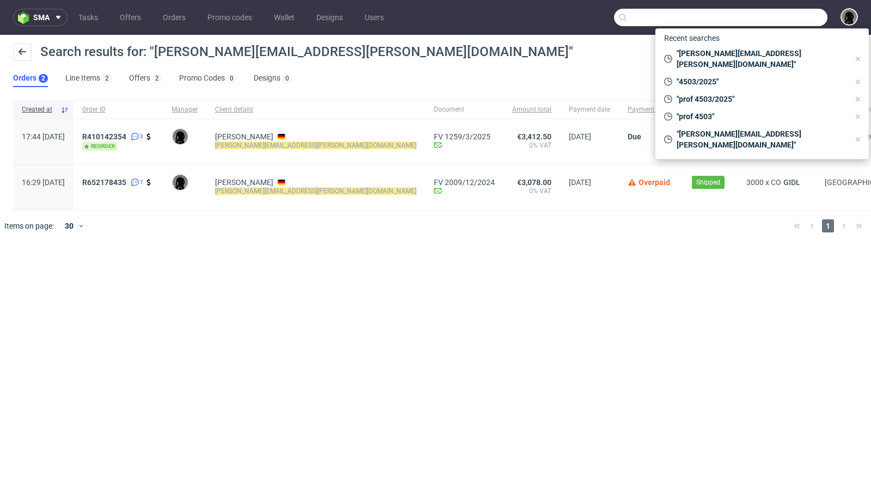
click at [725, 17] on input "text" at bounding box center [720, 17] width 213 height 17
paste input "Proforma PROF 31150/2024"
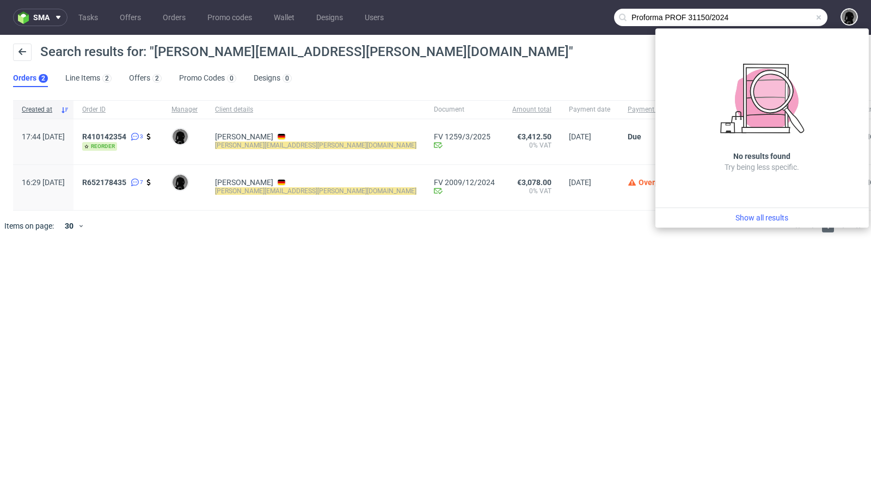
drag, startPoint x: 616, startPoint y: 256, endPoint x: 531, endPoint y: 254, distance: 84.9
click at [531, 254] on div "sma Tasks Offers Orders Promo codes Wallet Designs Users Proforma PROF 31150/20…" at bounding box center [435, 245] width 871 height 491
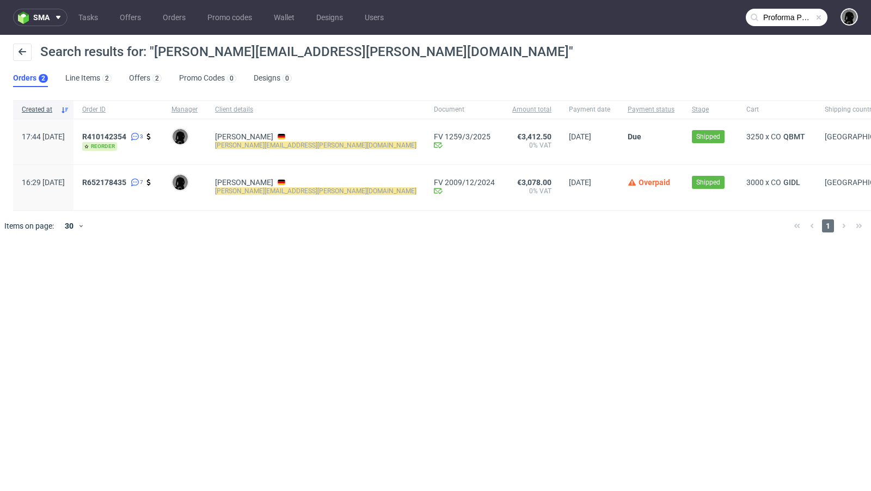
click at [725, 15] on input "Proforma PROF 31150/2024" at bounding box center [786, 17] width 82 height 17
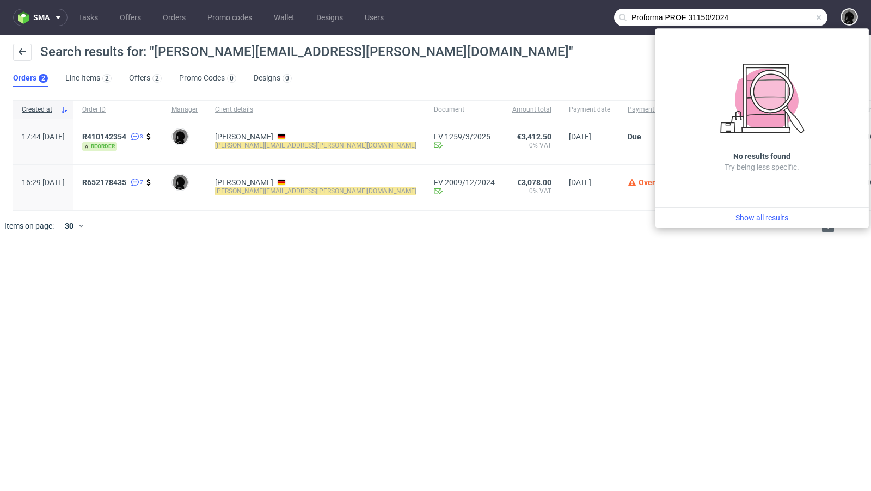
drag, startPoint x: 664, startPoint y: 16, endPoint x: 594, endPoint y: 14, distance: 70.2
click at [594, 14] on nav "sma Tasks Offers Orders Promo codes Wallet Designs Users Proforma PROF 31150/20…" at bounding box center [435, 17] width 871 height 35
click at [674, 17] on input "PROF 31150/2024" at bounding box center [720, 17] width 213 height 17
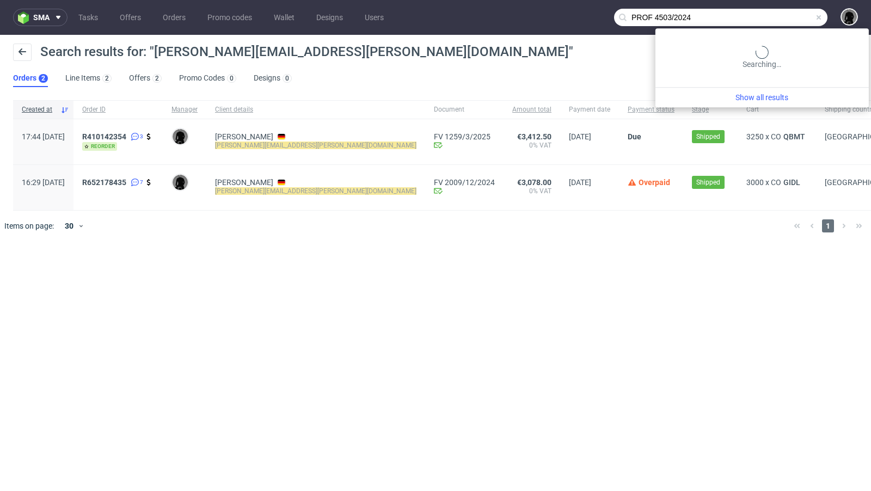
click at [706, 19] on input "PROF 4503/2024" at bounding box center [720, 17] width 213 height 17
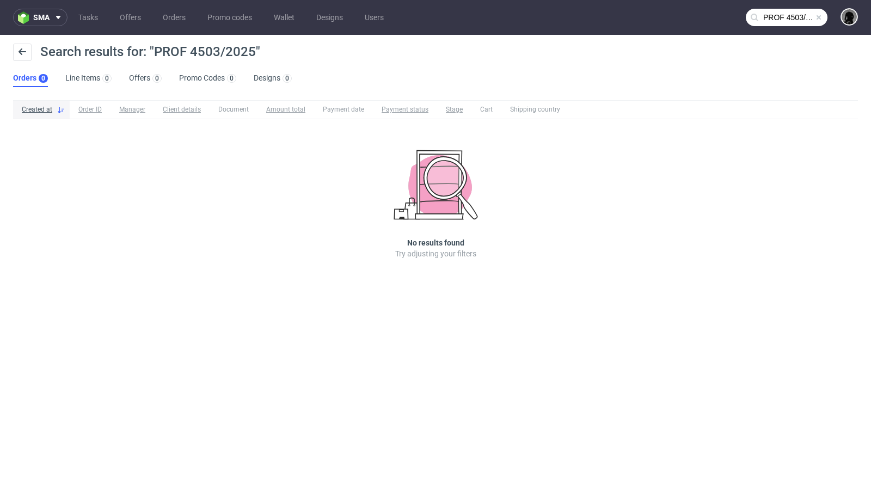
click at [725, 19] on input "PROF 4503/2025" at bounding box center [786, 17] width 82 height 17
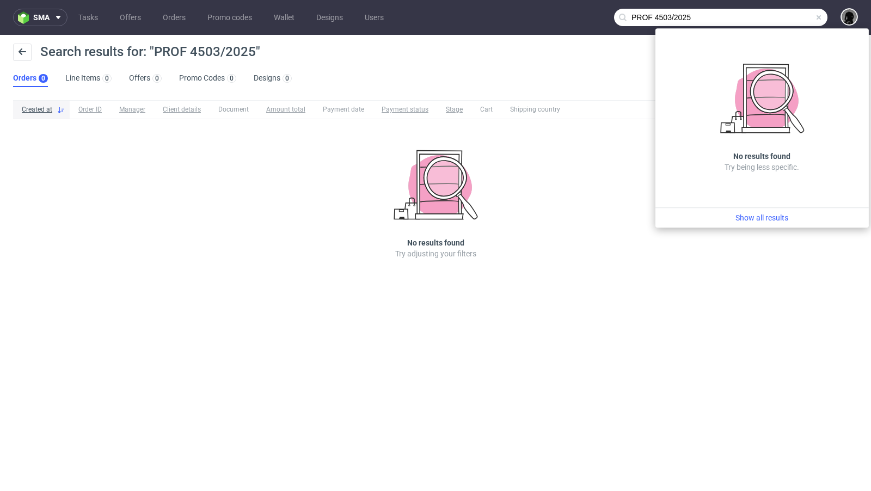
click at [725, 15] on input "PROF 4503/2025" at bounding box center [720, 17] width 213 height 17
click at [650, 19] on input "PROF 4503/2025" at bounding box center [720, 17] width 213 height 17
click at [630, 18] on input "PROF 4503/2025" at bounding box center [720, 17] width 213 height 17
click at [694, 17] on input "PROF 4503/2025" at bounding box center [720, 17] width 213 height 17
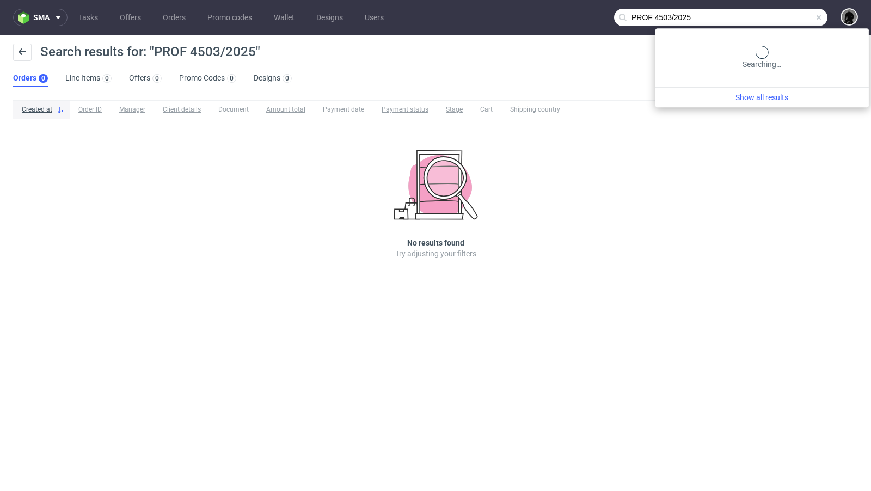
click at [725, 10] on input "PROF 4503/2025" at bounding box center [720, 17] width 213 height 17
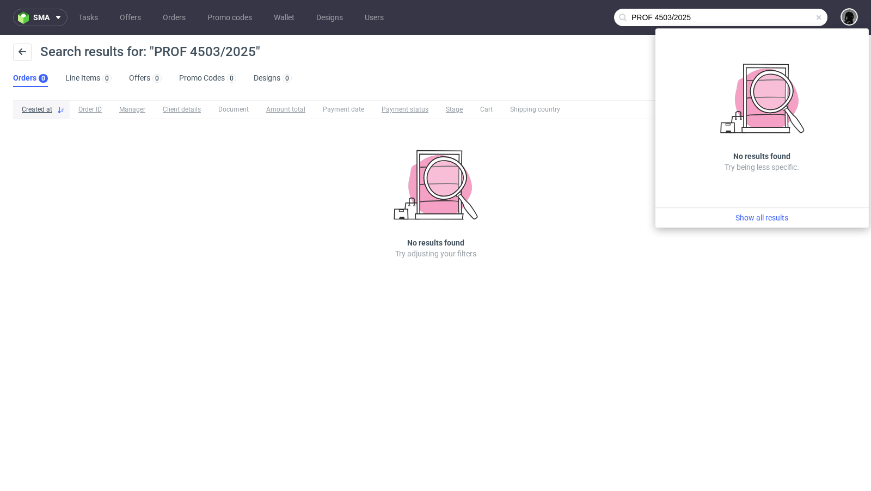
drag, startPoint x: 655, startPoint y: 19, endPoint x: 579, endPoint y: 11, distance: 76.1
click at [579, 11] on nav "sma Tasks Offers Orders Promo codes Wallet Designs Users PROF 4503/2025" at bounding box center [435, 17] width 871 height 35
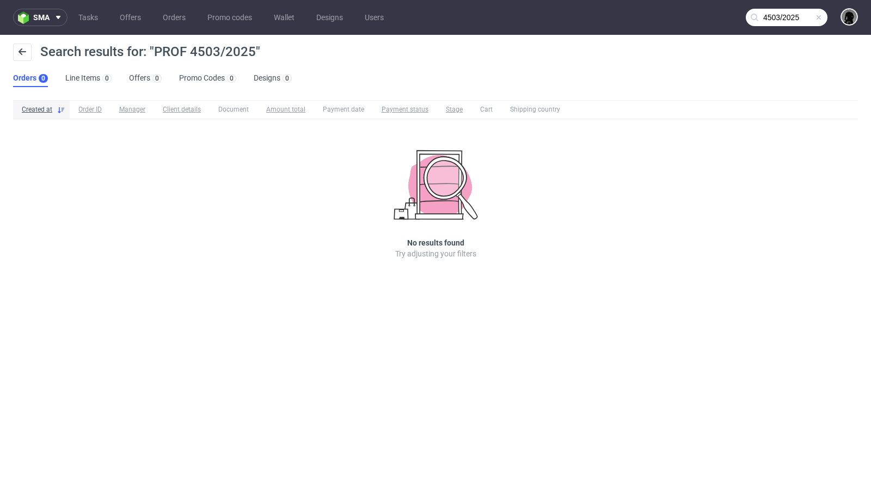
type input "4503/2025"
click at [725, 16] on input "4503/2025" at bounding box center [786, 17] width 82 height 17
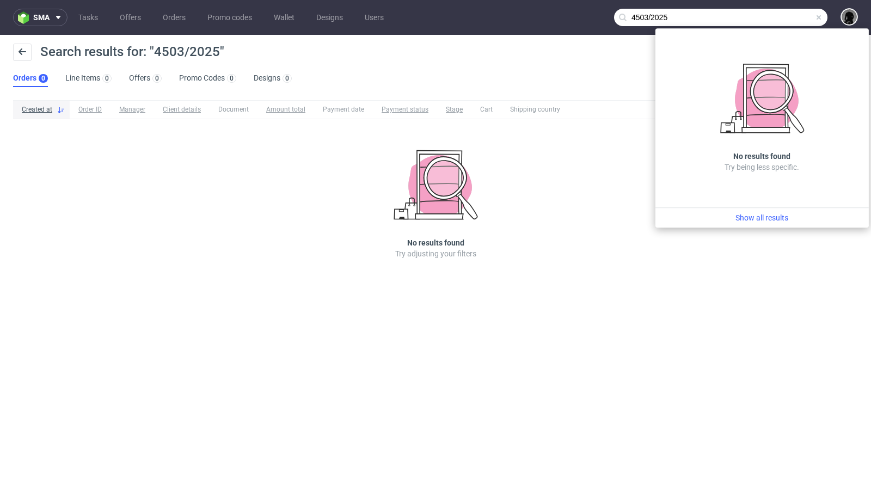
click at [633, 18] on input "4503/2025" at bounding box center [720, 17] width 213 height 17
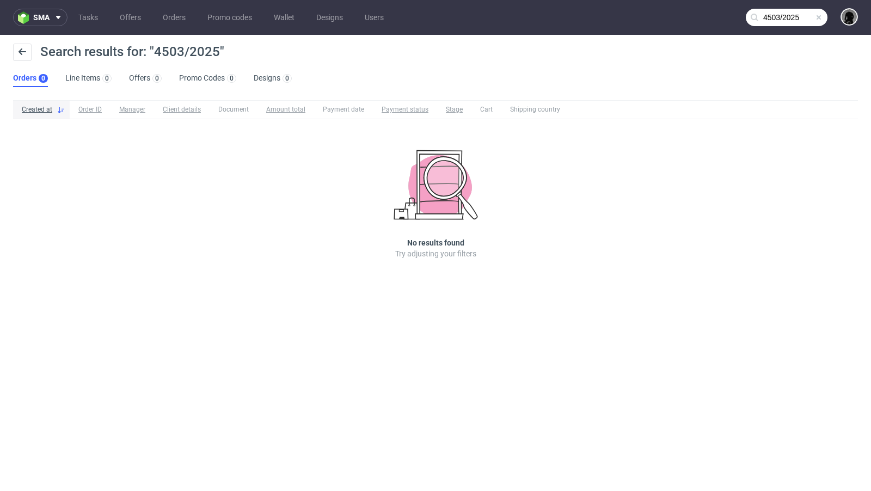
click at [725, 18] on span at bounding box center [818, 17] width 9 height 9
click at [725, 18] on input "text" at bounding box center [786, 17] width 82 height 17
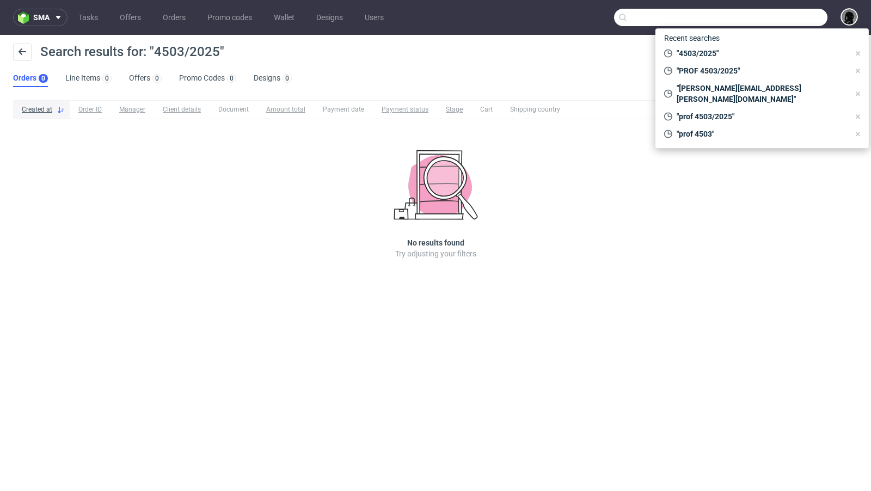
paste input "@a-xxess.com"
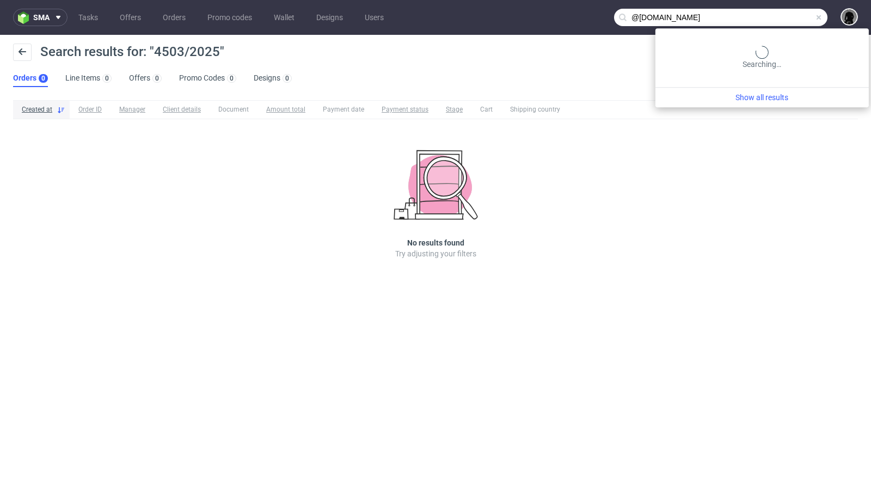
type input "@a-xxess.com"
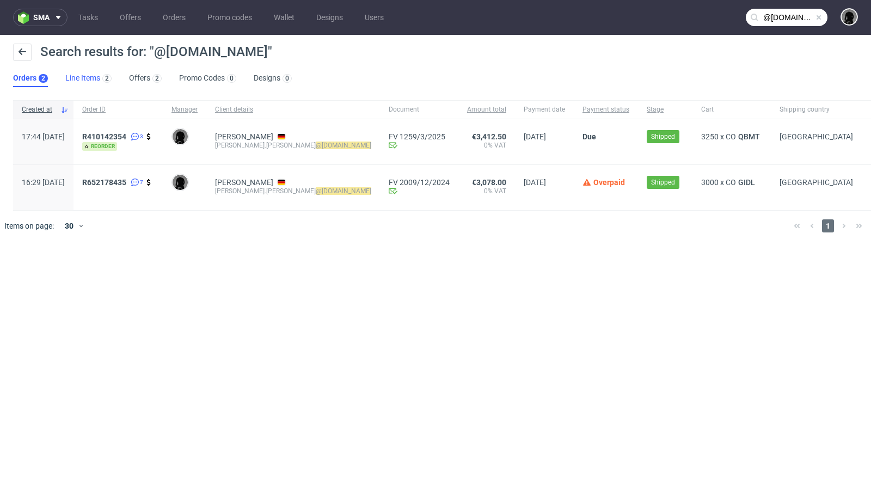
click at [97, 78] on link "Line Items 2" at bounding box center [88, 78] width 46 height 17
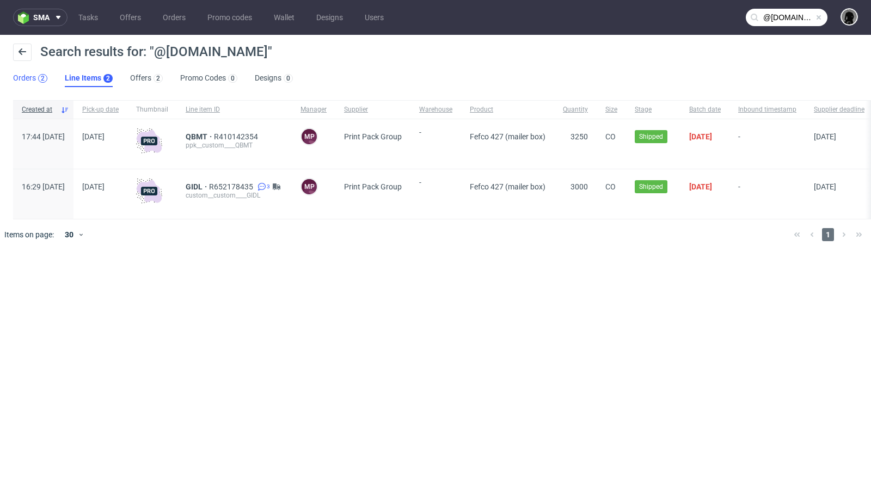
click at [41, 81] on div "2" at bounding box center [43, 79] width 4 height 8
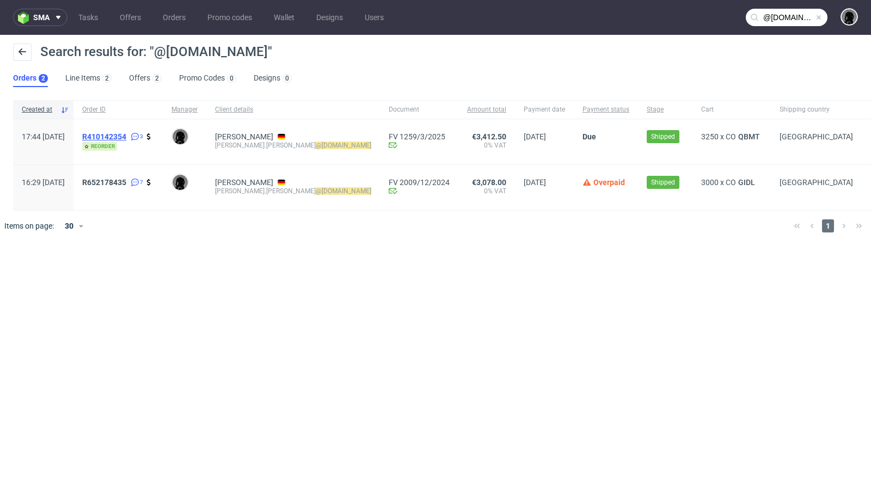
click at [126, 136] on span "R410142354" at bounding box center [104, 136] width 44 height 9
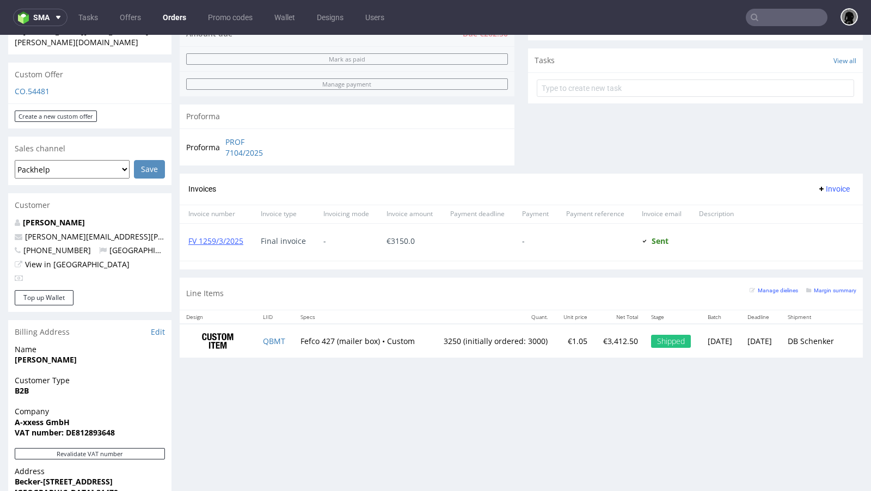
scroll to position [389, 0]
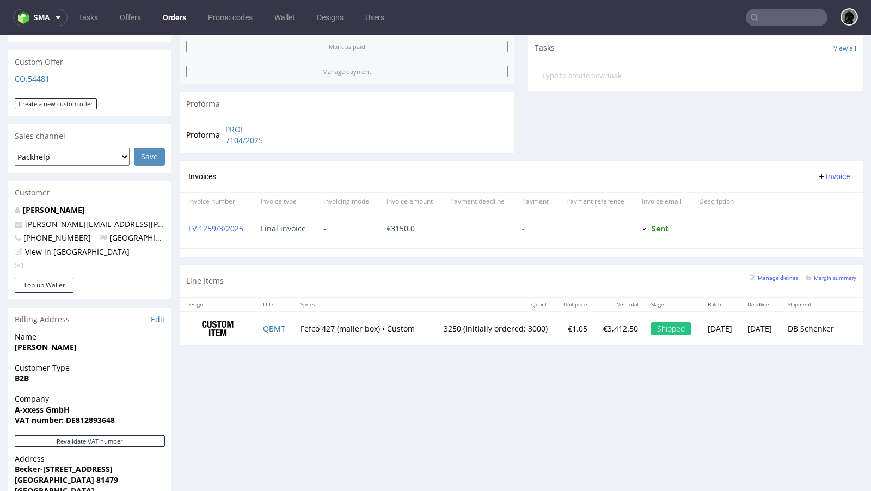
type input "@a-xxess.com"
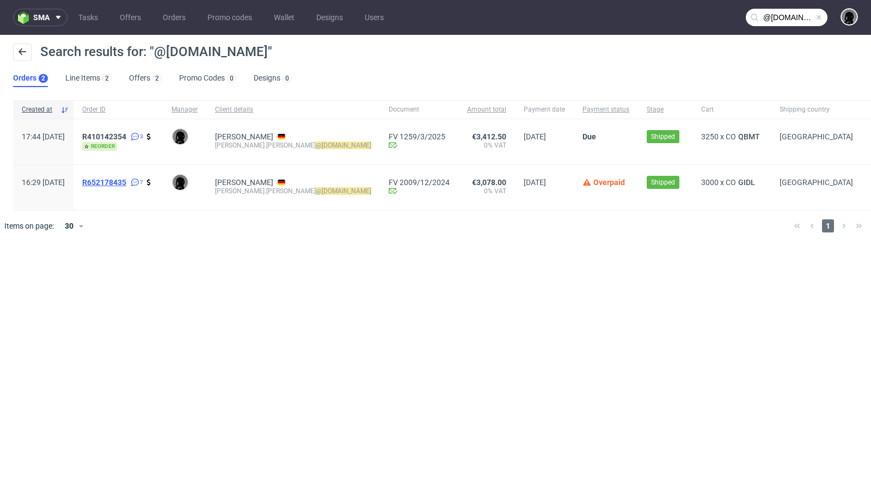
click at [126, 180] on span "R652178435" at bounding box center [104, 182] width 44 height 9
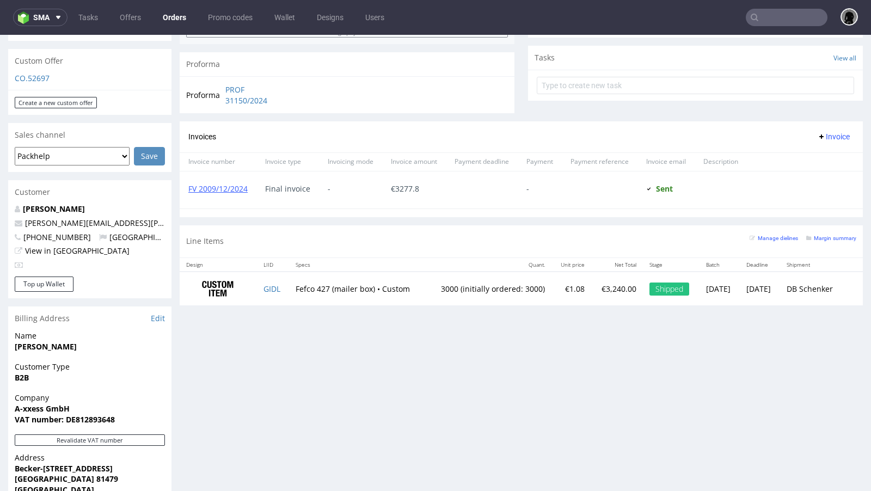
scroll to position [375, 0]
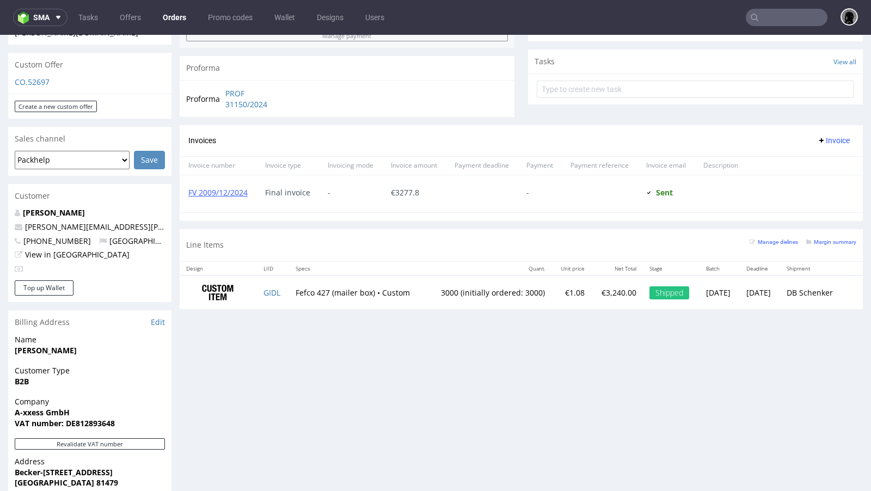
type input "@a-xxess.com"
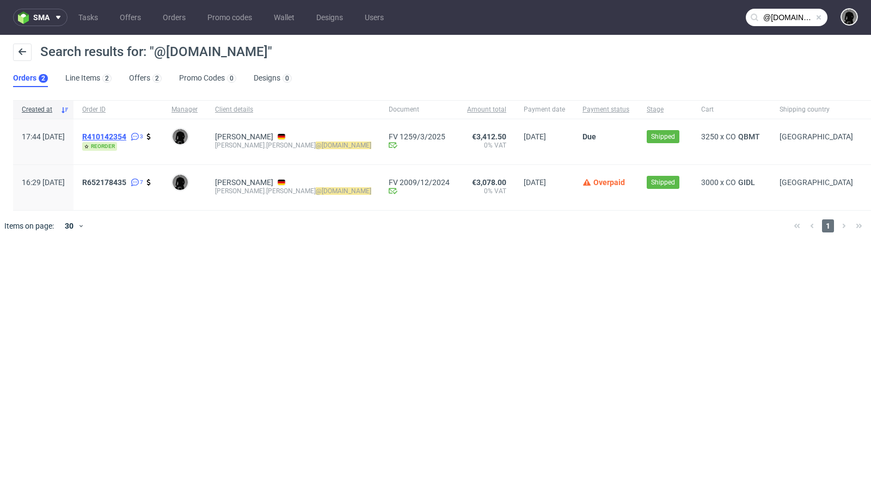
click at [126, 135] on span "R410142354" at bounding box center [104, 136] width 44 height 9
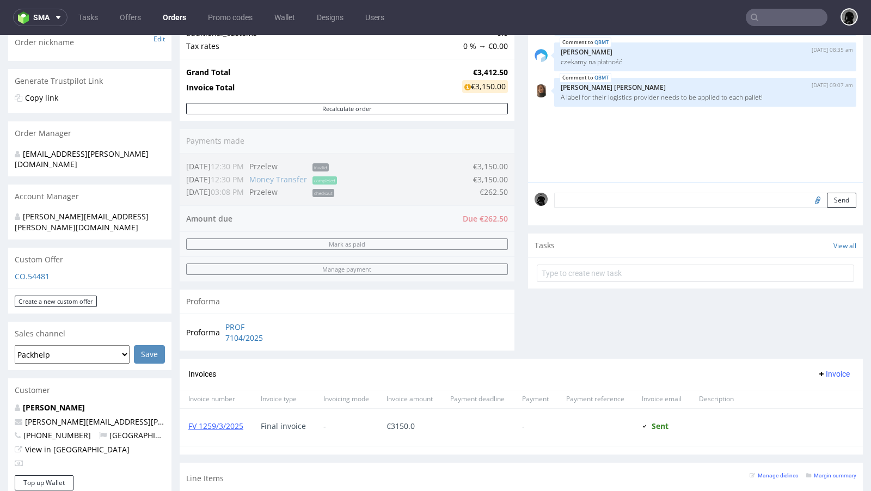
scroll to position [191, 0]
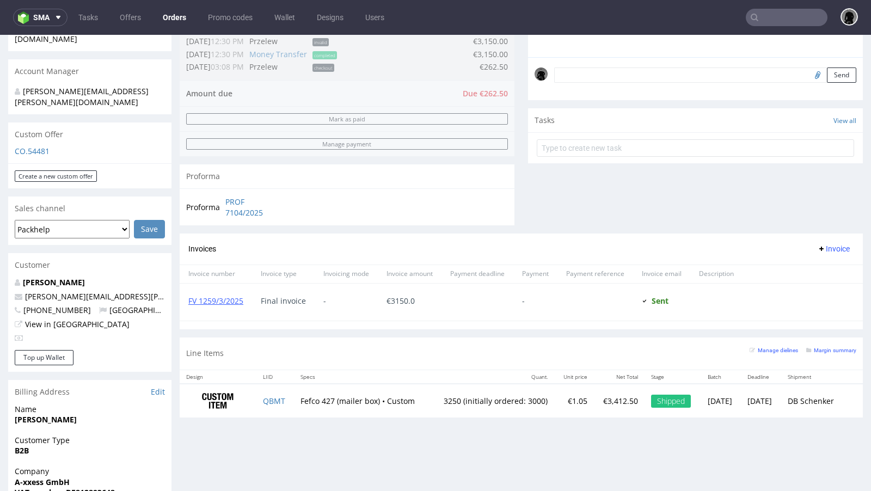
scroll to position [318, 0]
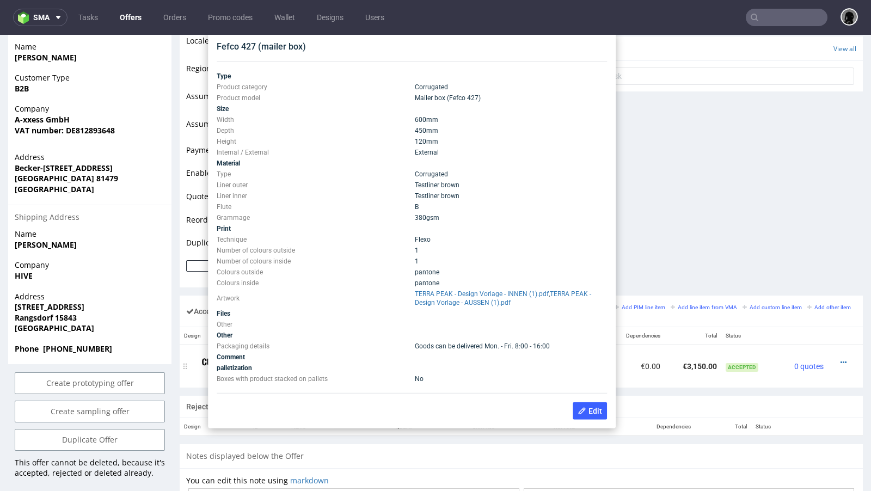
scroll to position [409, 0]
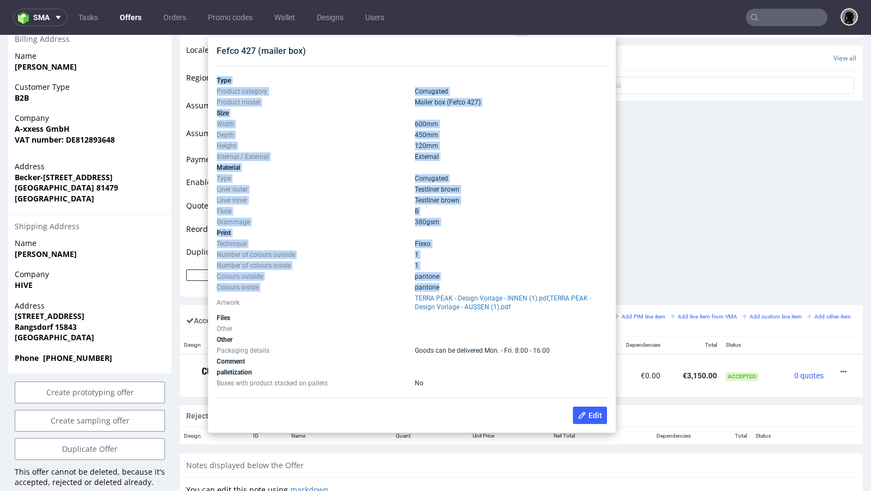
drag, startPoint x: 442, startPoint y: 287, endPoint x: 216, endPoint y: 119, distance: 281.6
click at [216, 119] on div "Fefco 427 (mailer box) Type Product category Corrugated Product model Mailer bo…" at bounding box center [411, 234] width 399 height 387
copy tbody "Type Product category Corrugated Product model Mailer box (Fefco 427) Size Widt…"
click at [270, 133] on td "Depth" at bounding box center [314, 134] width 195 height 11
drag, startPoint x: 439, startPoint y: 287, endPoint x: 218, endPoint y: 124, distance: 274.2
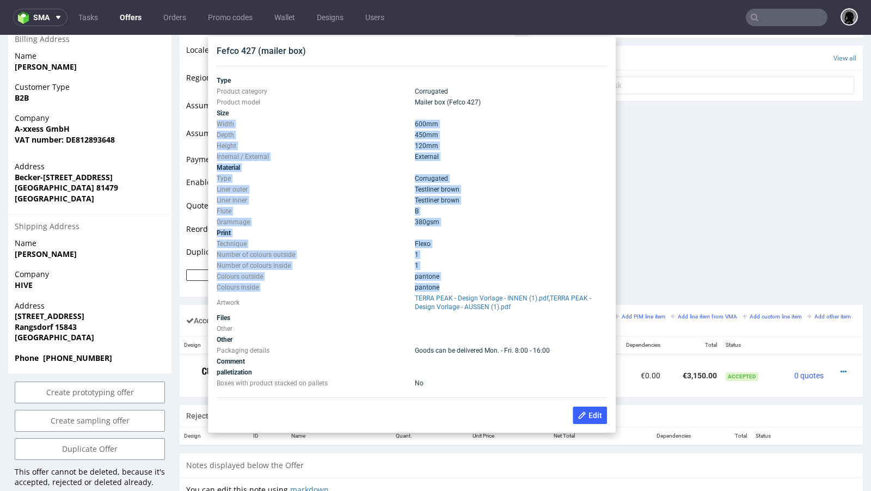
click at [218, 124] on tbody "Type Product category Corrugated Product model Mailer box (Fefco 427) Size Widt…" at bounding box center [412, 231] width 390 height 313
copy tbody "Width 600 mm Depth 450 mm Height 120 mm Internal / External External Material T…"
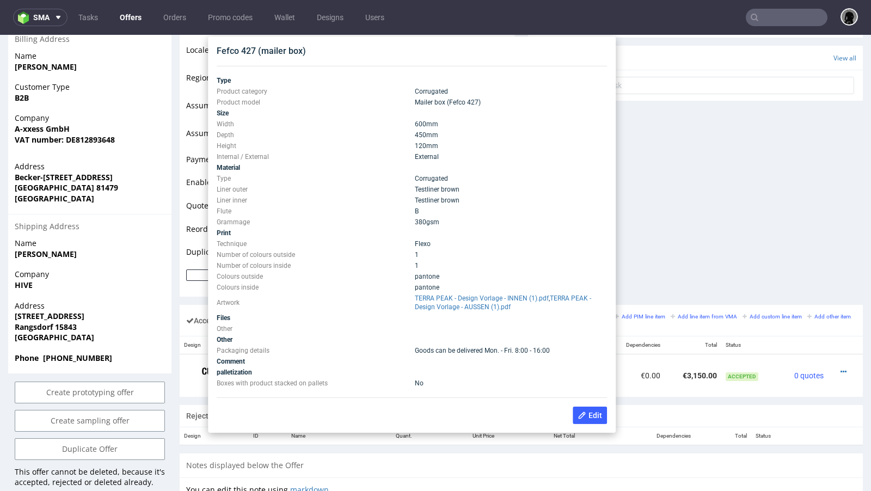
click at [624, 167] on div "Comments User (0) Automatic (0) Attachments (0) All (0) View all (0) Send Tasks…" at bounding box center [695, 33] width 335 height 541
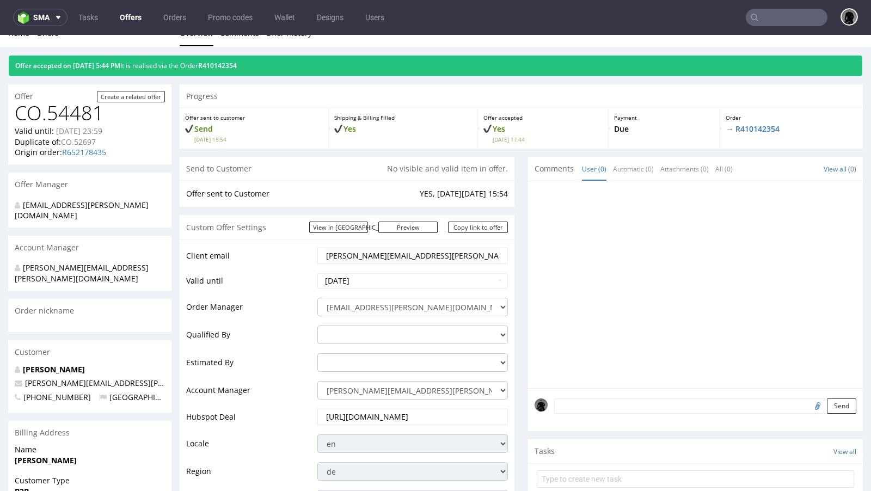
scroll to position [0, 0]
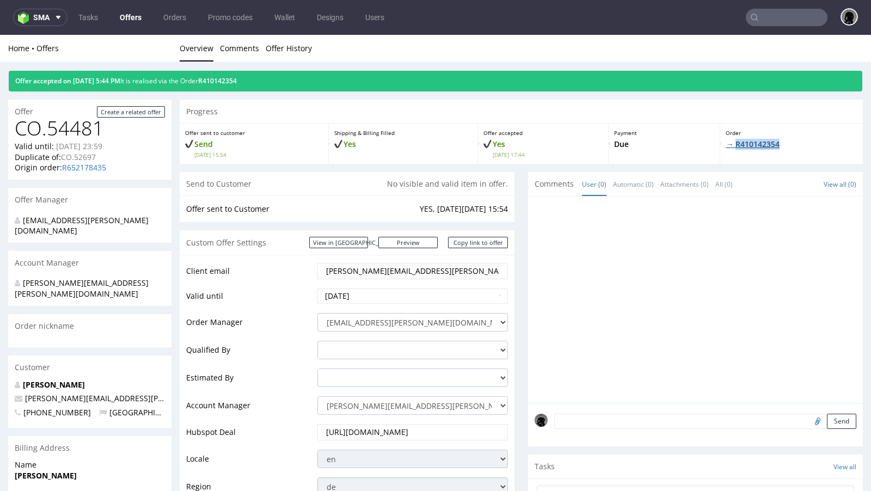
drag, startPoint x: 786, startPoint y: 149, endPoint x: 730, endPoint y: 145, distance: 56.2
click at [725, 145] on p "→ R410142354" at bounding box center [791, 144] width 132 height 11
copy link "R410142354"
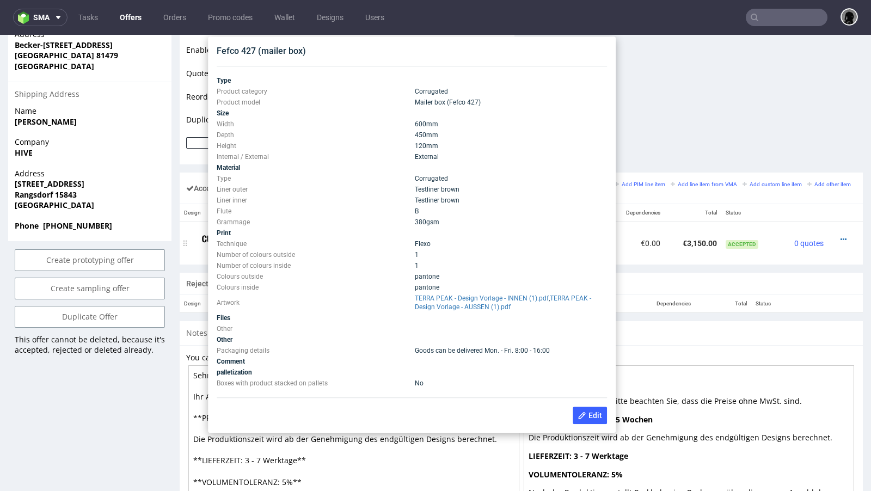
scroll to position [539, 0]
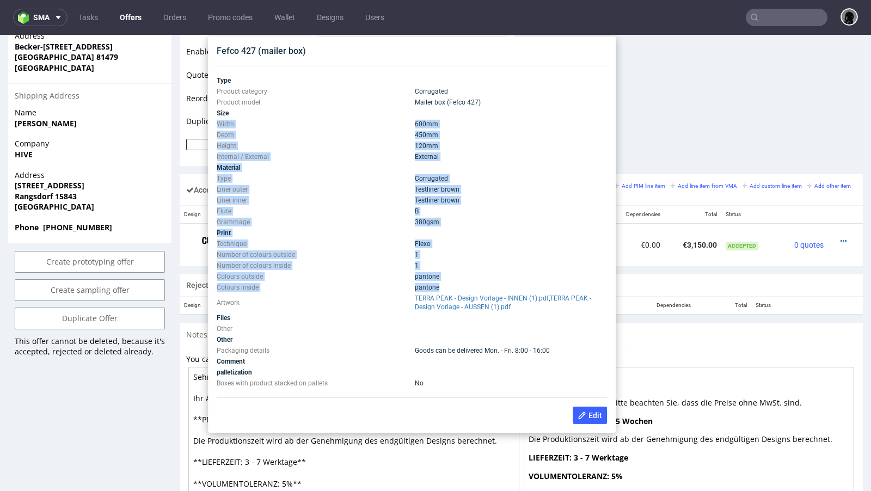
drag, startPoint x: 437, startPoint y: 287, endPoint x: 219, endPoint y: 124, distance: 273.3
click at [219, 124] on tbody "Type Product category Corrugated Product model Mailer box (Fefco 427) Size Widt…" at bounding box center [412, 231] width 390 height 313
copy tbody "Width 600 mm Depth 450 mm Height 120 mm Internal / External External Material T…"
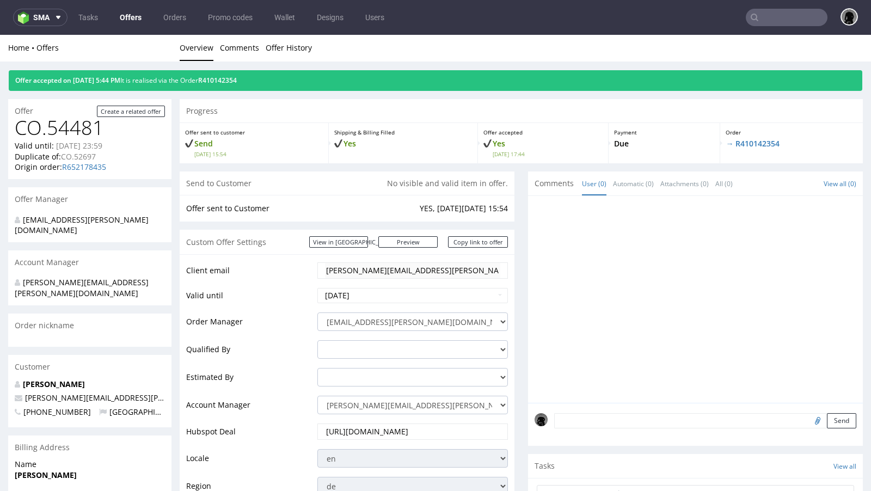
scroll to position [0, 0]
click at [664, 211] on div at bounding box center [698, 303] width 328 height 200
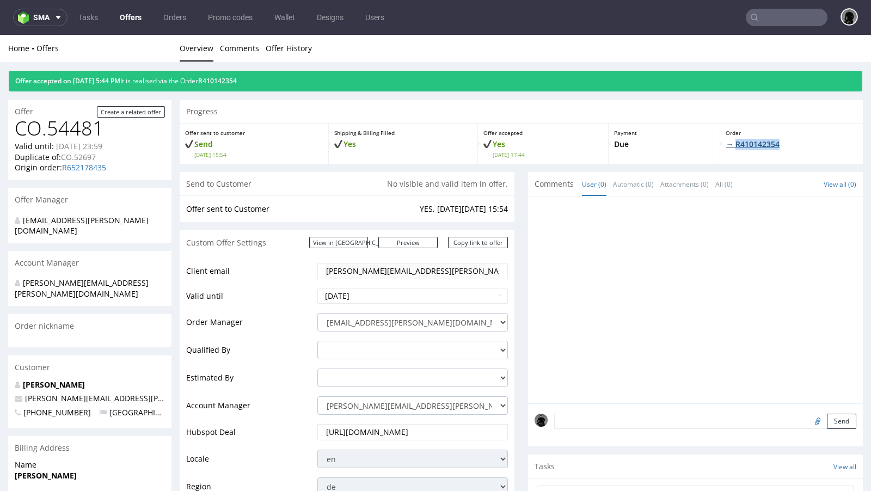
drag, startPoint x: 781, startPoint y: 141, endPoint x: 730, endPoint y: 143, distance: 51.2
click at [725, 143] on p "→ R410142354" at bounding box center [791, 144] width 132 height 11
copy link "R410142354"
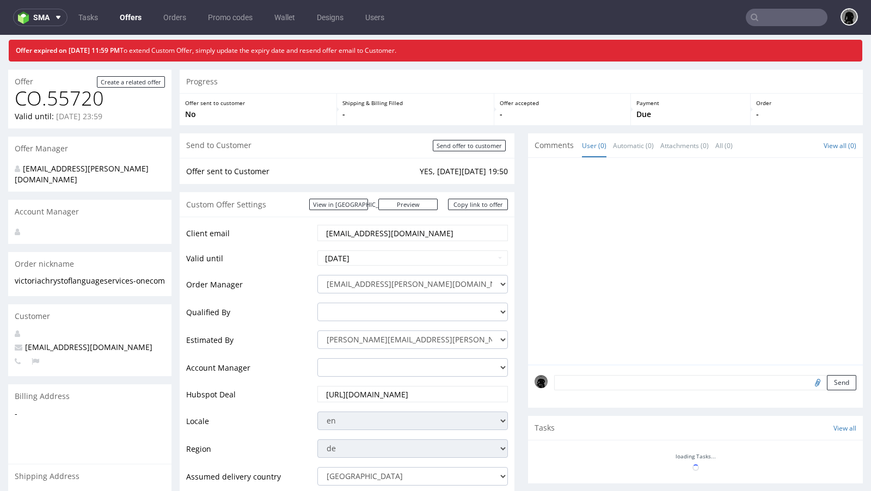
scroll to position [34, 0]
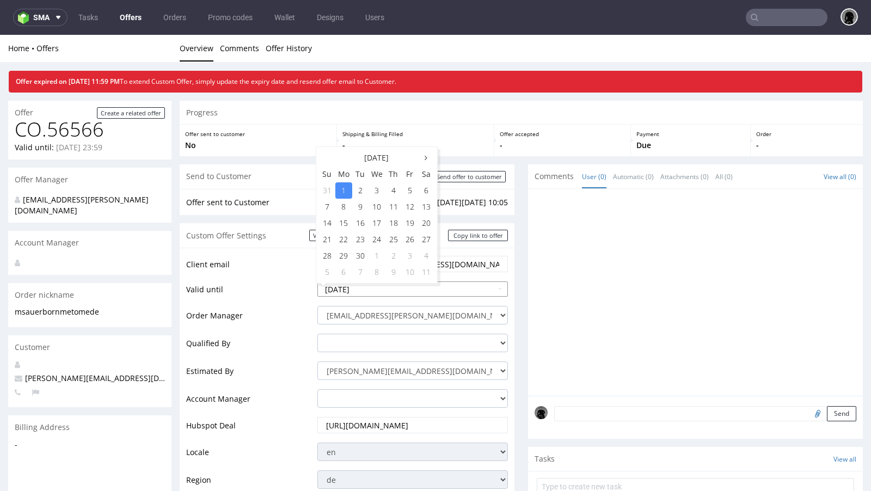
click at [359, 209] on td "9" at bounding box center [360, 207] width 16 height 16
type input "2025-09-09"
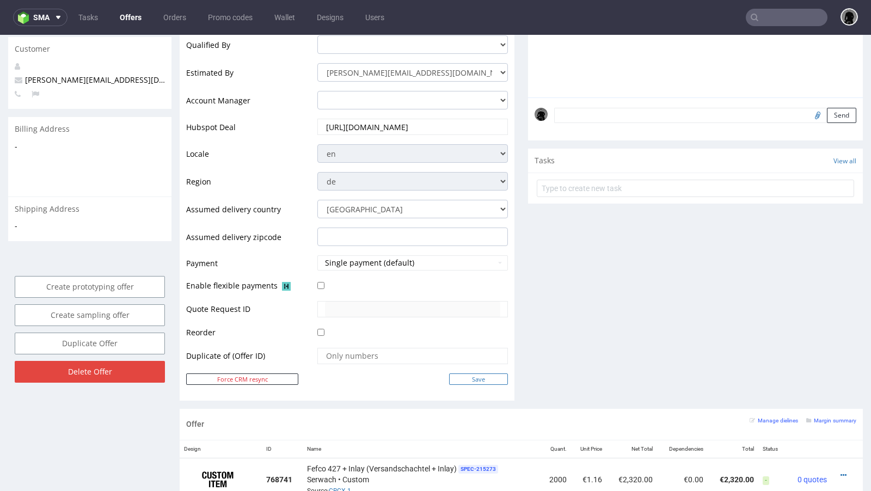
click at [465, 373] on input "Save" at bounding box center [478, 378] width 59 height 11
type input "In progress..."
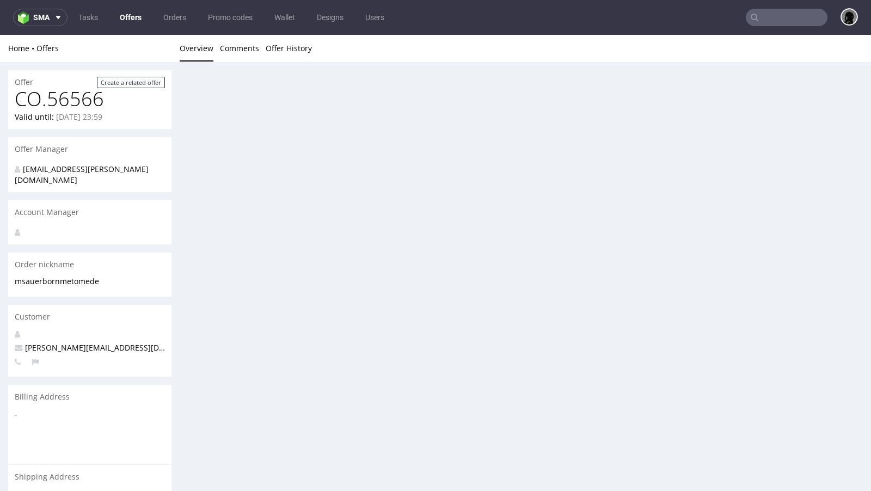
scroll to position [0, 0]
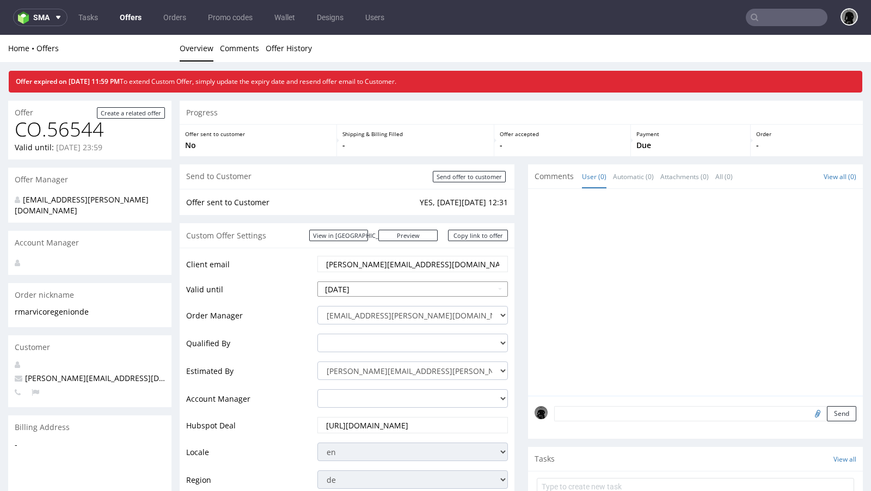
click at [369, 285] on input "2025-09-01" at bounding box center [412, 288] width 190 height 15
click at [347, 205] on td "8" at bounding box center [343, 207] width 17 height 16
type input "2025-09-08"
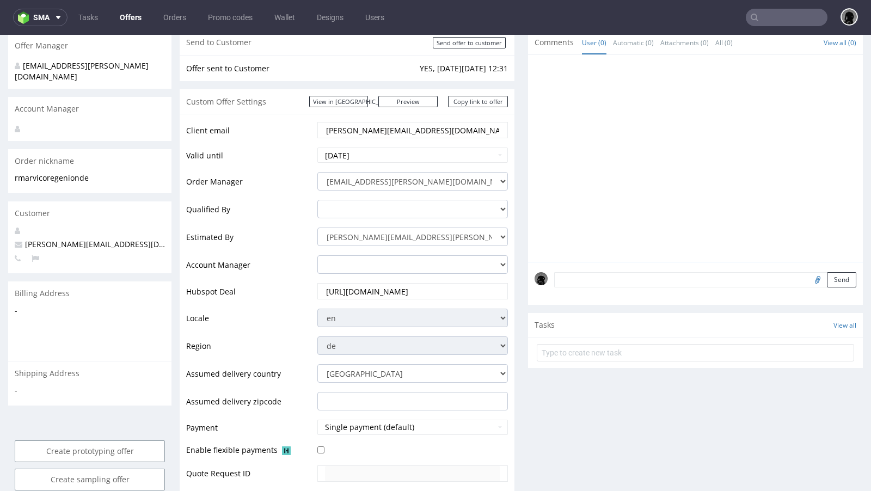
scroll to position [355, 0]
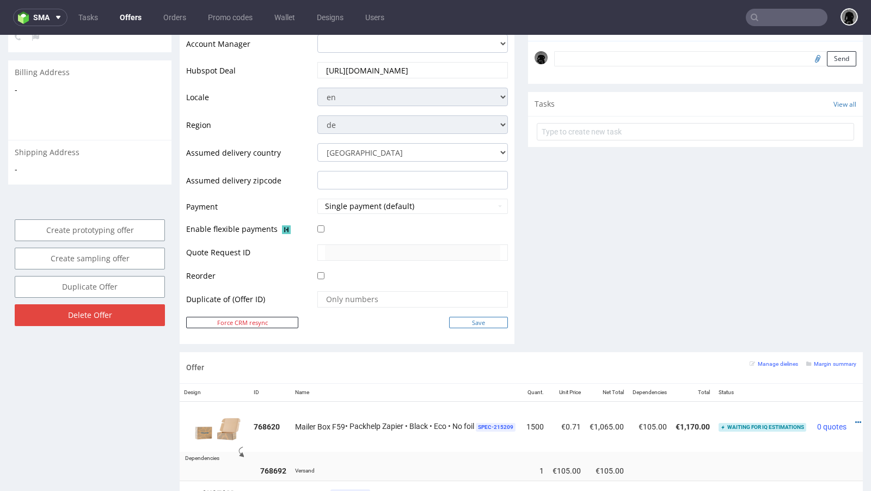
click at [454, 319] on input "Save" at bounding box center [478, 322] width 59 height 11
type input "In progress..."
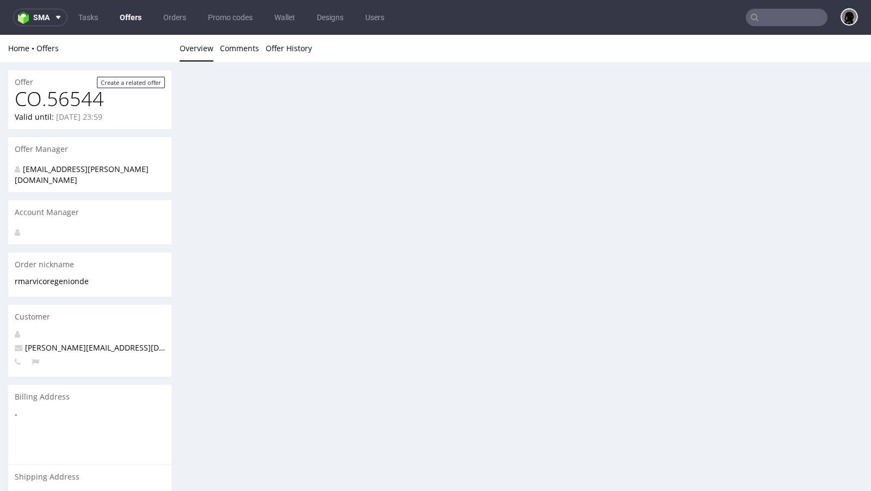
scroll to position [0, 0]
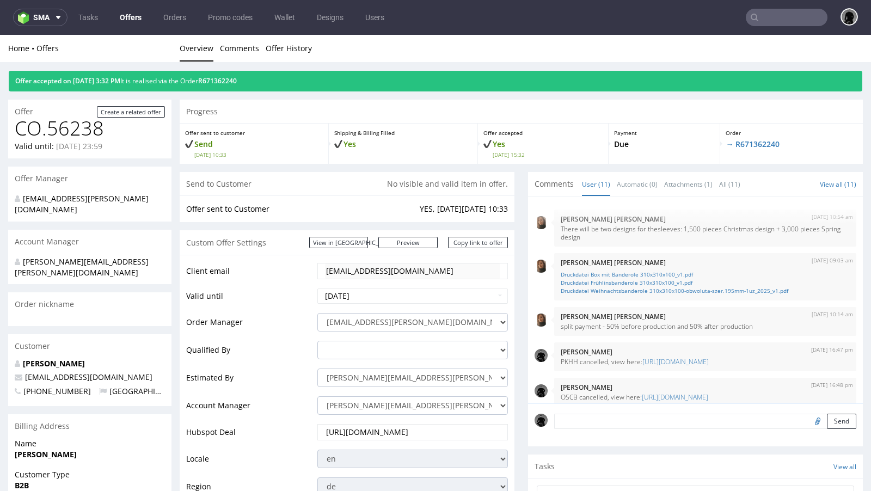
scroll to position [287, 0]
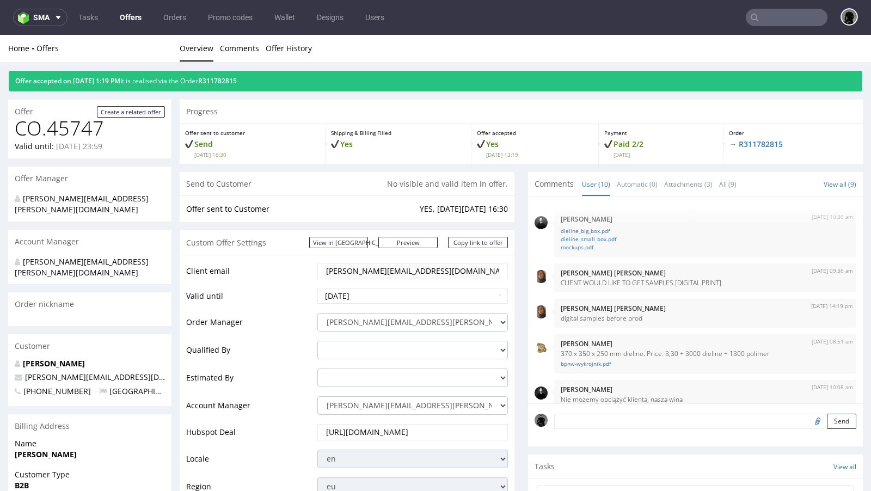
scroll to position [372, 0]
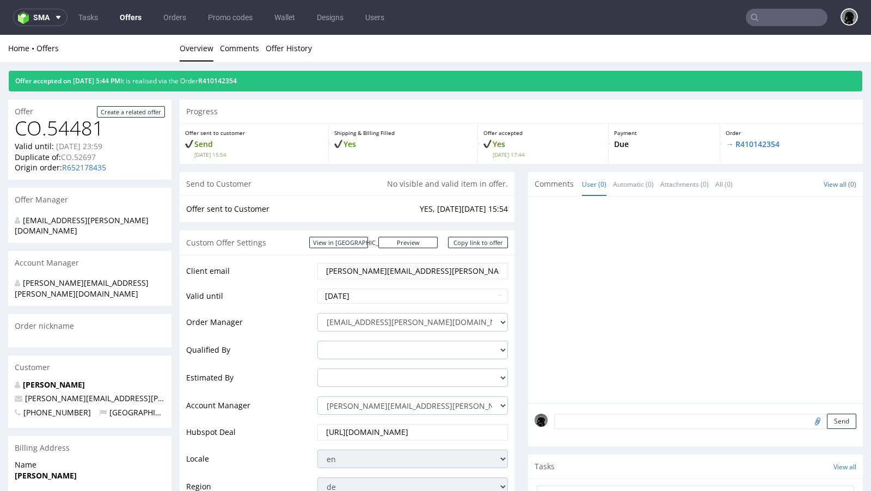
click at [133, 17] on link "Offers" at bounding box center [130, 17] width 35 height 17
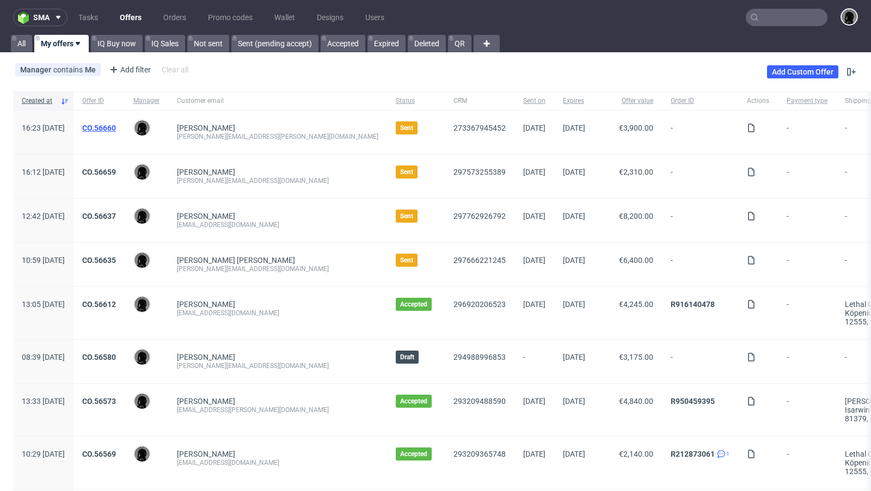
click at [116, 128] on link "CO.56660" at bounding box center [99, 128] width 34 height 9
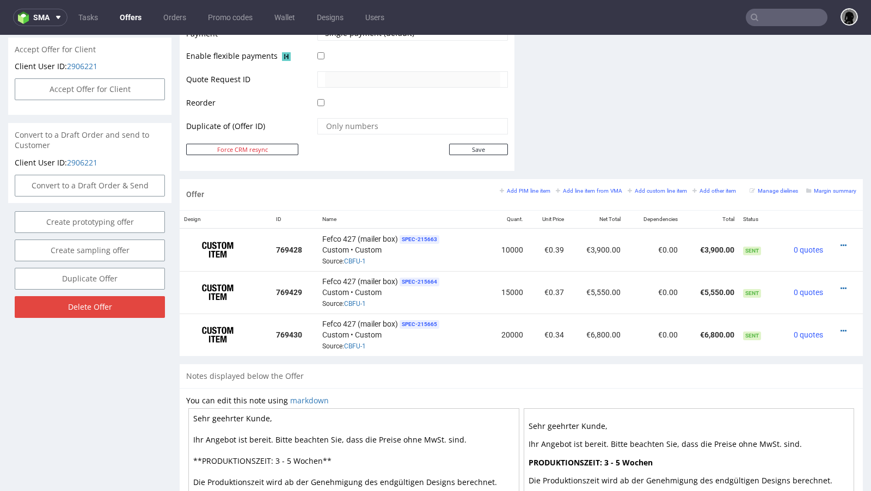
scroll to position [520, 0]
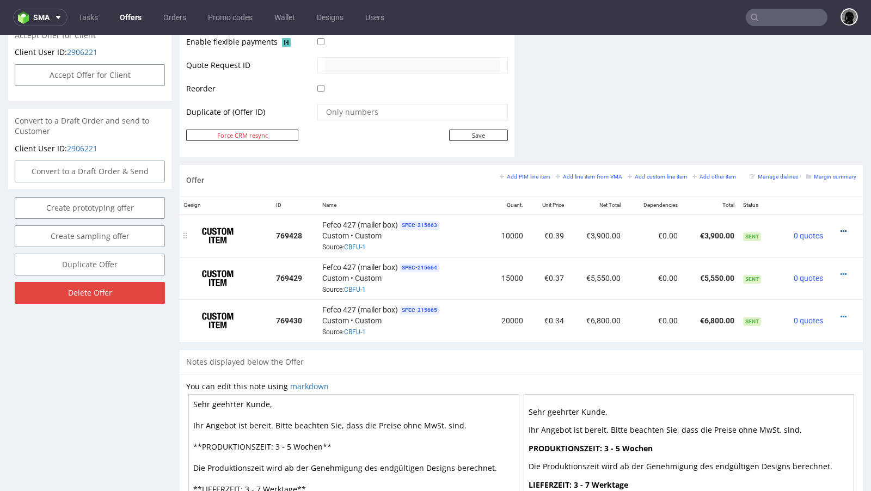
click at [840, 227] on icon at bounding box center [843, 231] width 6 height 8
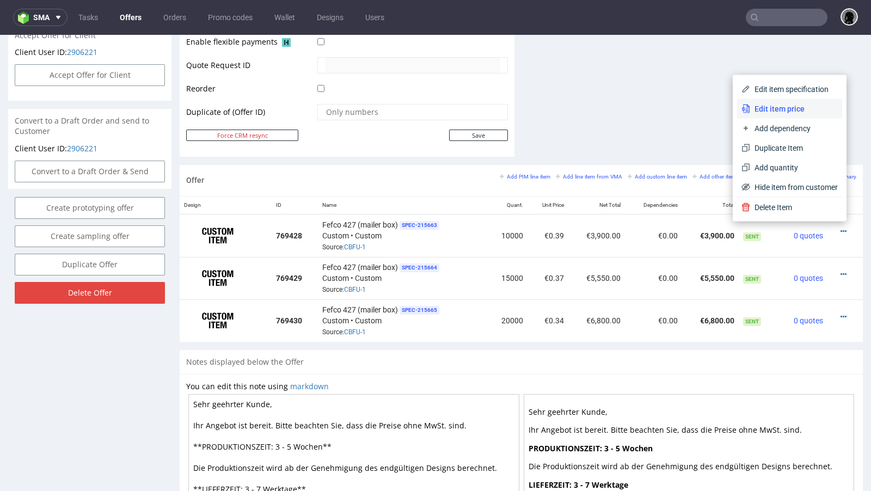
click at [762, 111] on span "Edit item price" at bounding box center [794, 108] width 88 height 11
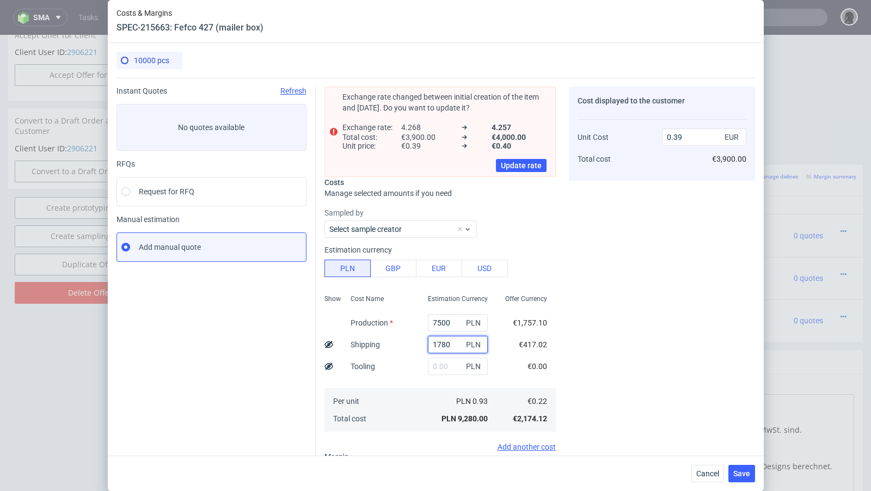
click at [443, 343] on input "1780" at bounding box center [458, 344] width 60 height 17
paste input "858"
type input "858"
type input "0.36"
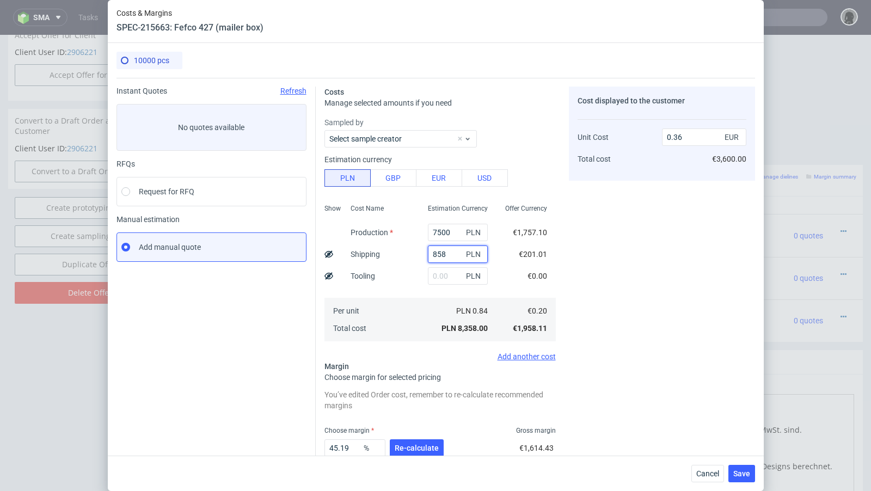
type input "858"
click at [443, 229] on input "7500" at bounding box center [458, 232] width 60 height 17
paste input "000."
type input "7000"
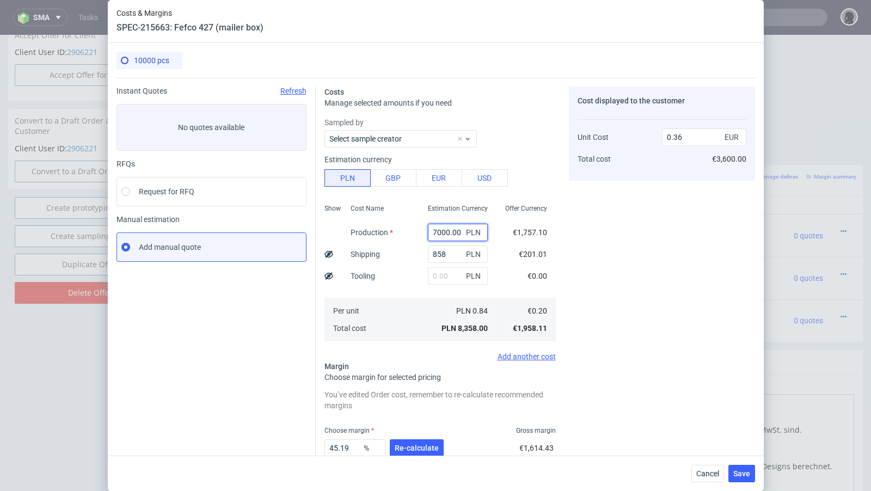
type input "0.34"
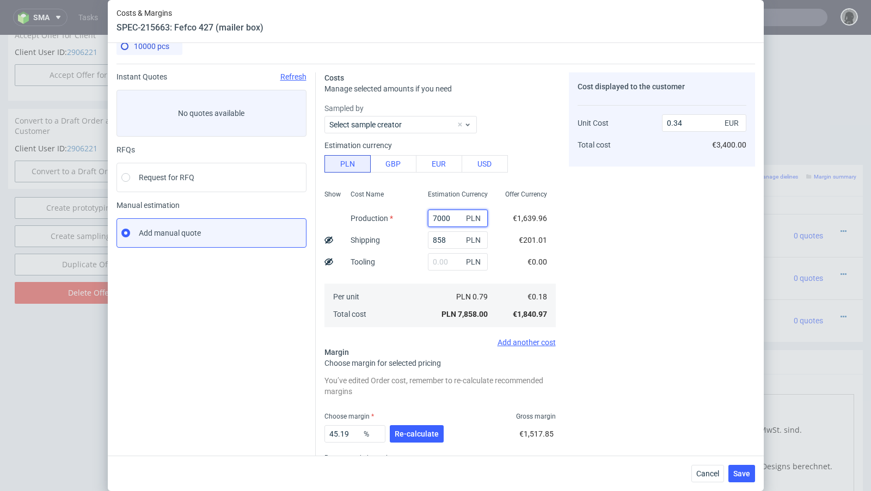
scroll to position [17, 0]
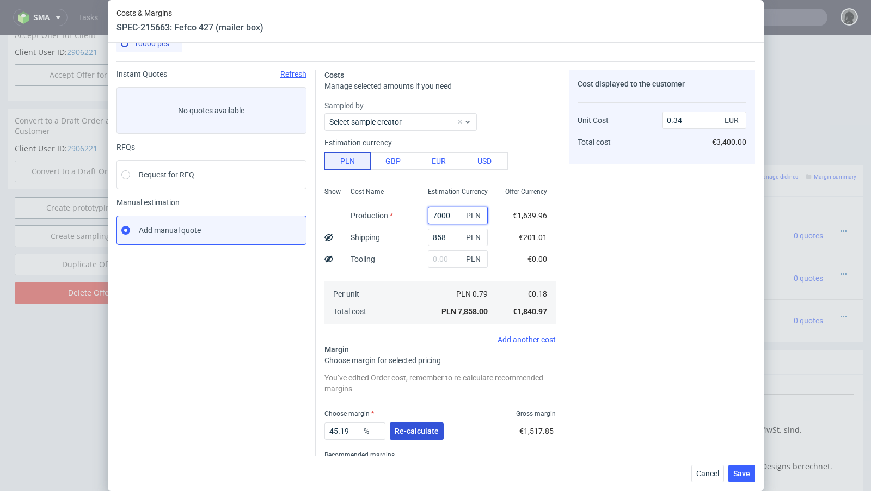
type input "7000"
click at [412, 430] on span "Re-calculate" at bounding box center [416, 431] width 44 height 8
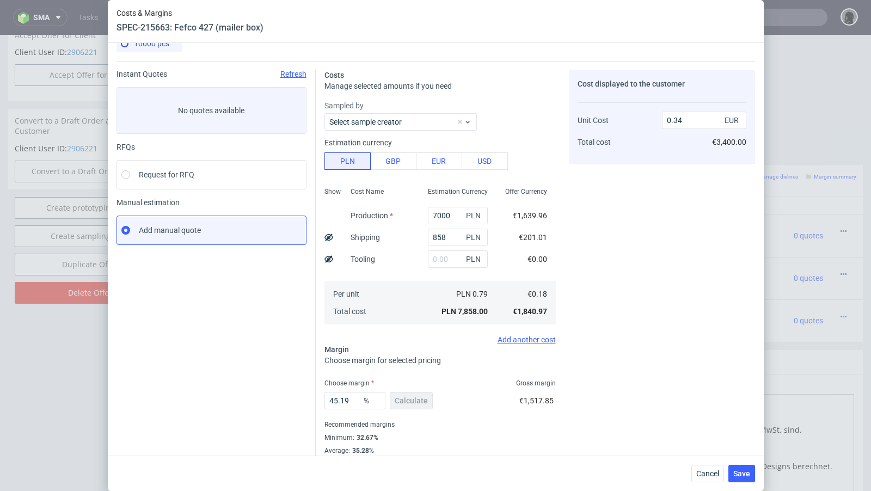
scroll to position [37, 0]
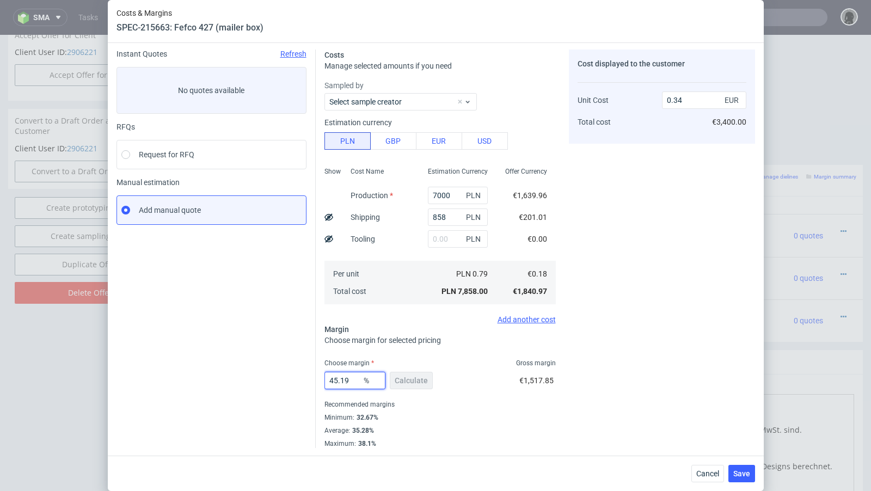
drag, startPoint x: 351, startPoint y: 381, endPoint x: 263, endPoint y: 380, distance: 88.2
click at [263, 380] on div "Instant Quotes Refresh No quotes available RFQs Request for RFQ Manual estimati…" at bounding box center [435, 244] width 638 height 407
type input "52"
type input "0.38"
type input "53"
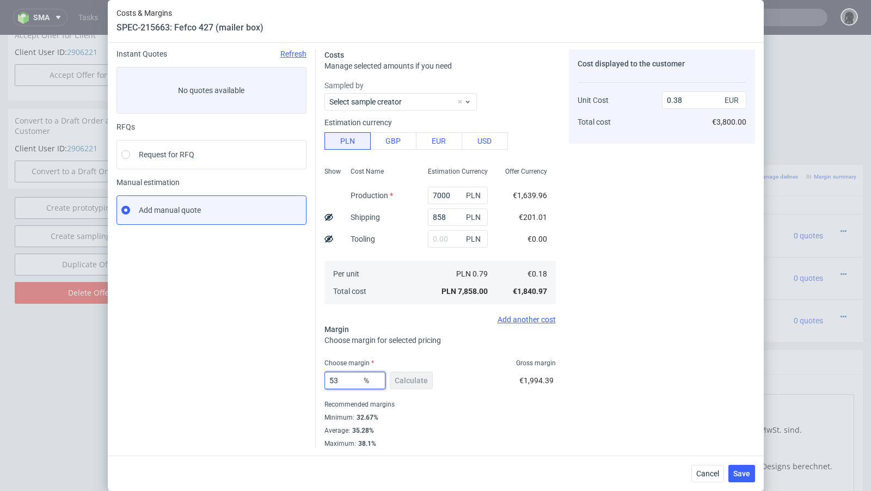
type input "0.39"
type input "54"
type input "0.4"
type input "53"
type input "0.39"
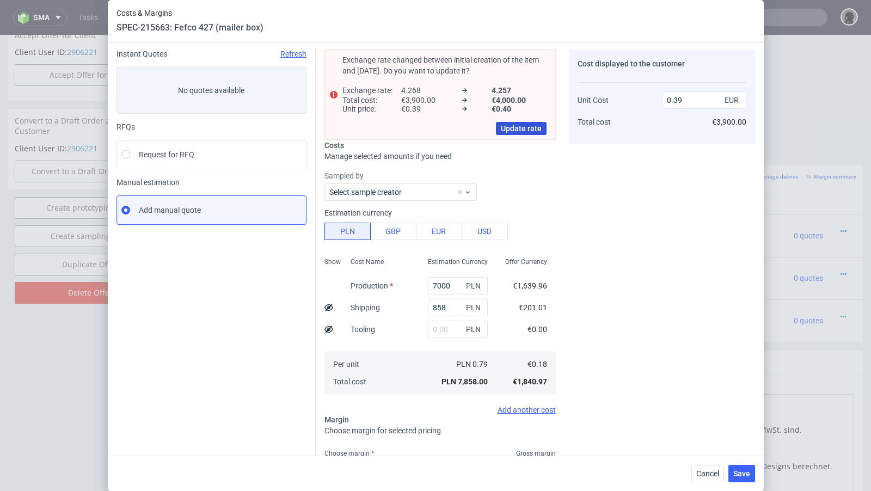
type input "53.4"
click at [511, 125] on span "Update rate" at bounding box center [521, 129] width 41 height 8
type input "0.4"
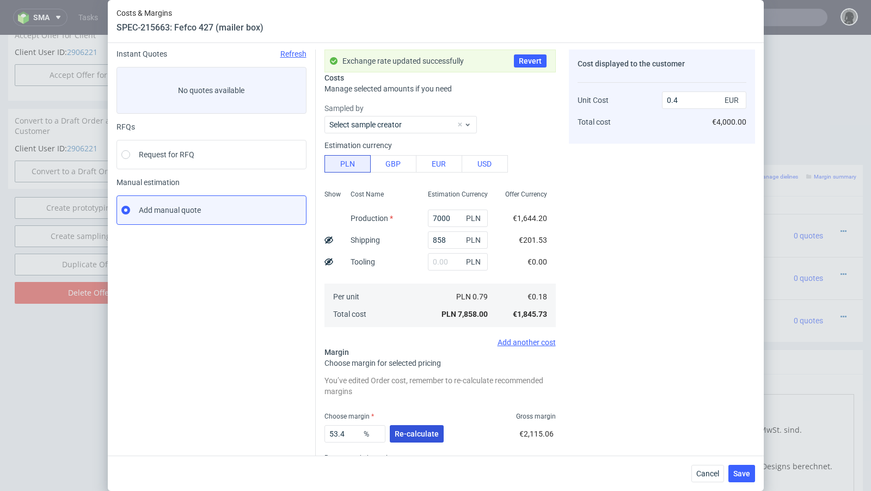
click at [403, 431] on span "Re-calculate" at bounding box center [416, 434] width 44 height 8
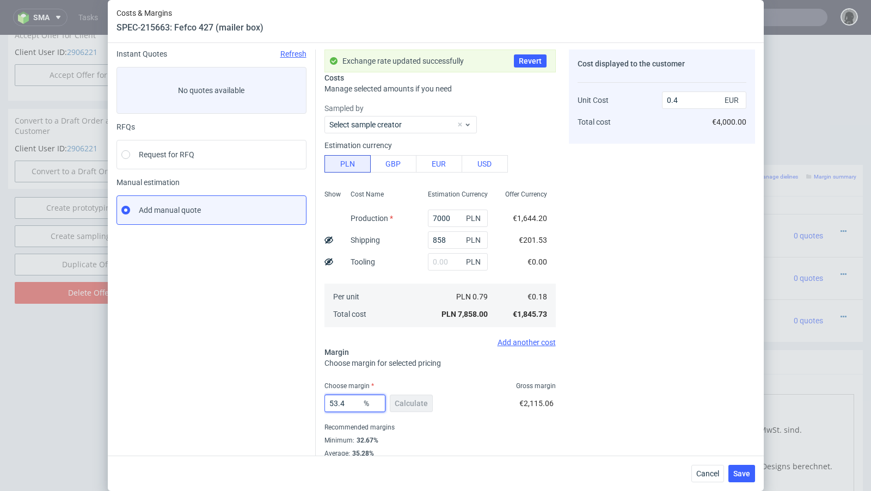
click at [354, 405] on input "53.4" at bounding box center [354, 402] width 61 height 17
type input "53.2"
type input "0.39"
type input "53.29"
click at [281, 370] on div "Instant Quotes Refresh No quotes available RFQs Request for RFQ Manual estimati…" at bounding box center [215, 260] width 199 height 421
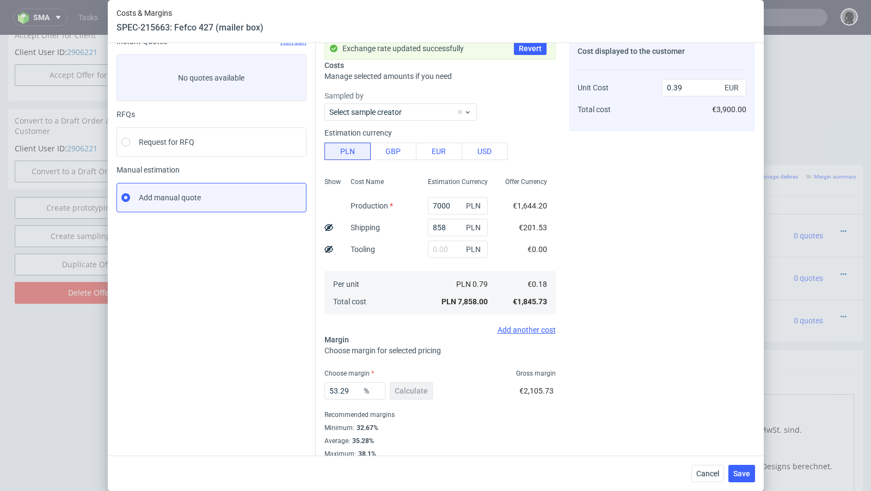
scroll to position [59, 0]
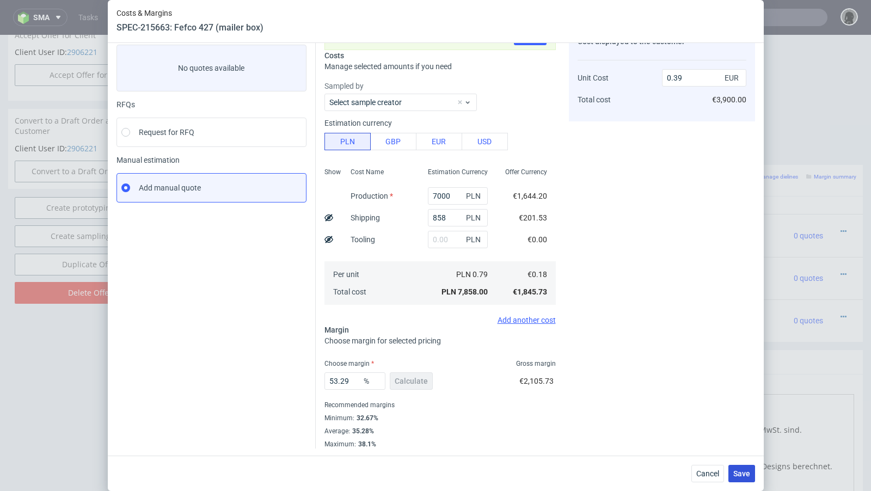
click at [748, 476] on span "Save" at bounding box center [741, 474] width 17 height 8
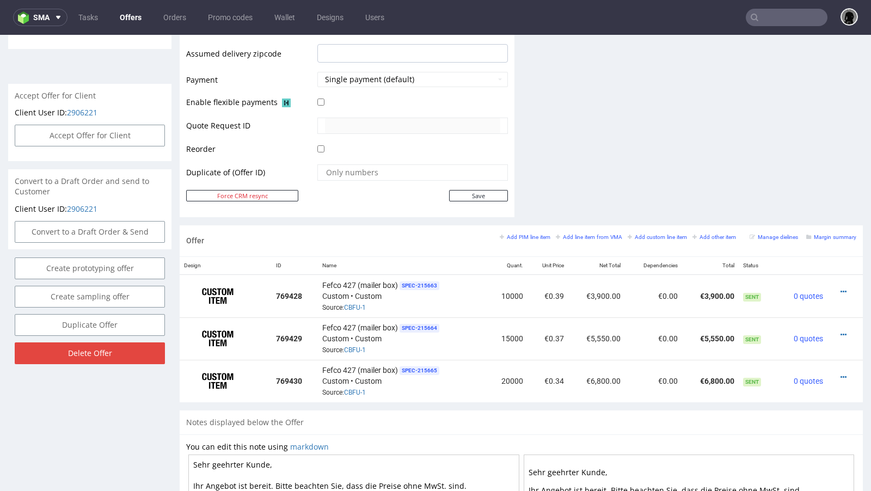
scroll to position [508, 0]
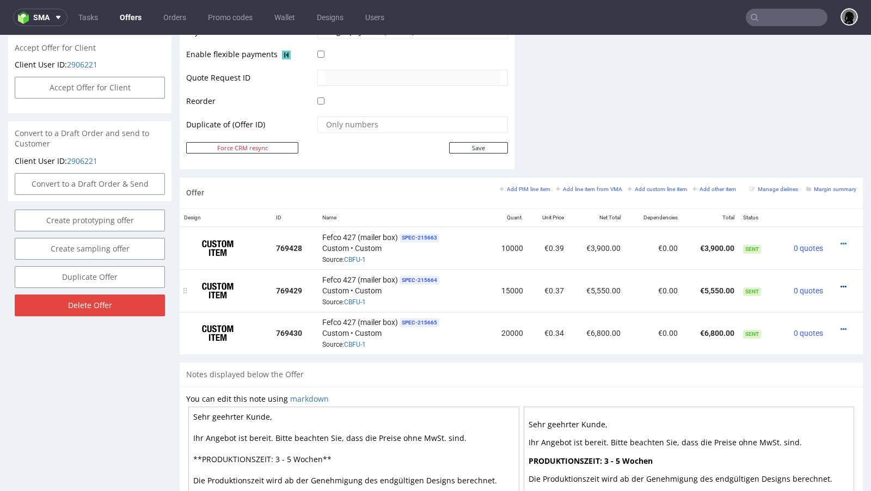
click at [840, 283] on icon at bounding box center [843, 287] width 6 height 8
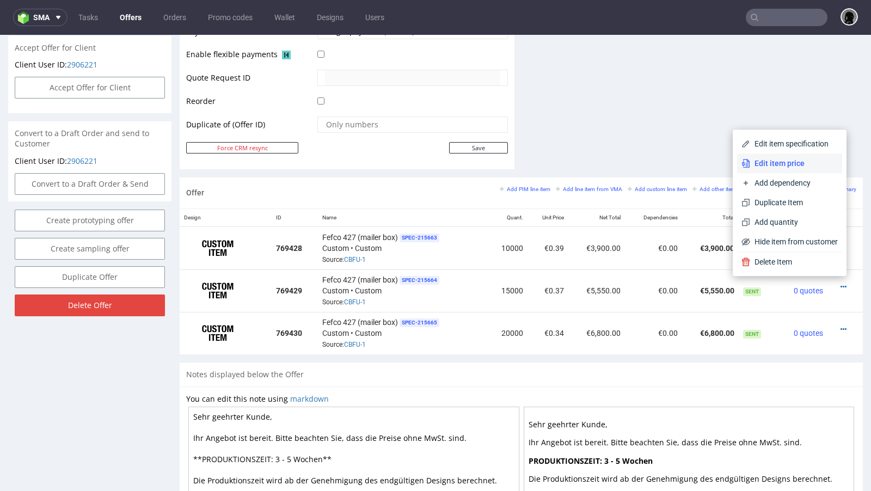
click at [785, 168] on span "Edit item price" at bounding box center [794, 163] width 88 height 11
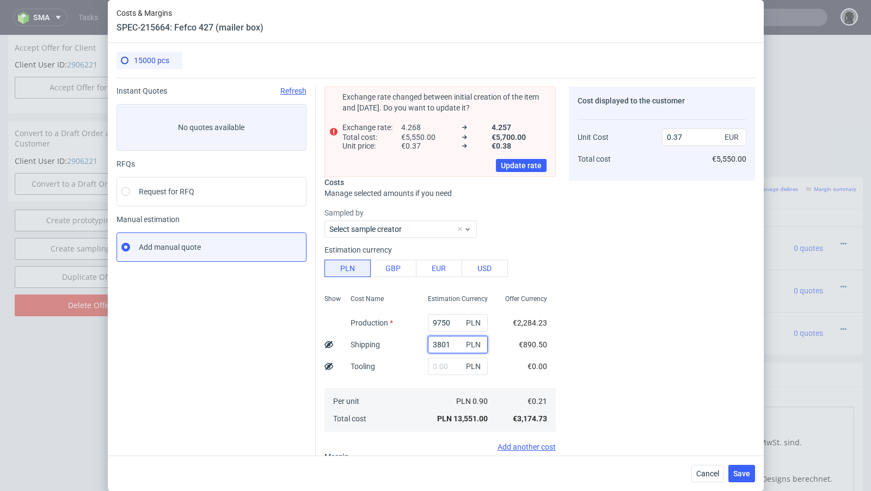
click at [442, 344] on input "3801" at bounding box center [458, 344] width 60 height 17
paste input "1076"
type input "1076"
type input "0.3"
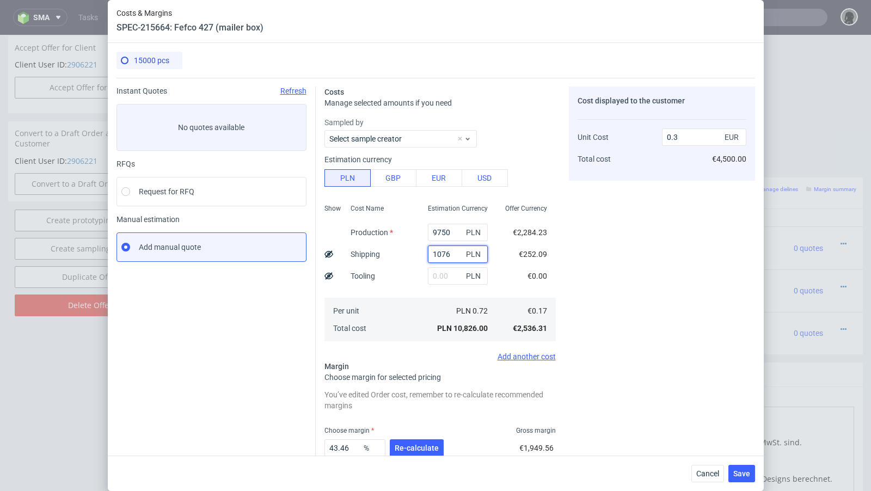
type input "1076"
click at [441, 230] on input "9750" at bounding box center [458, 232] width 60 height 17
paste input "8400.0"
type input "8400"
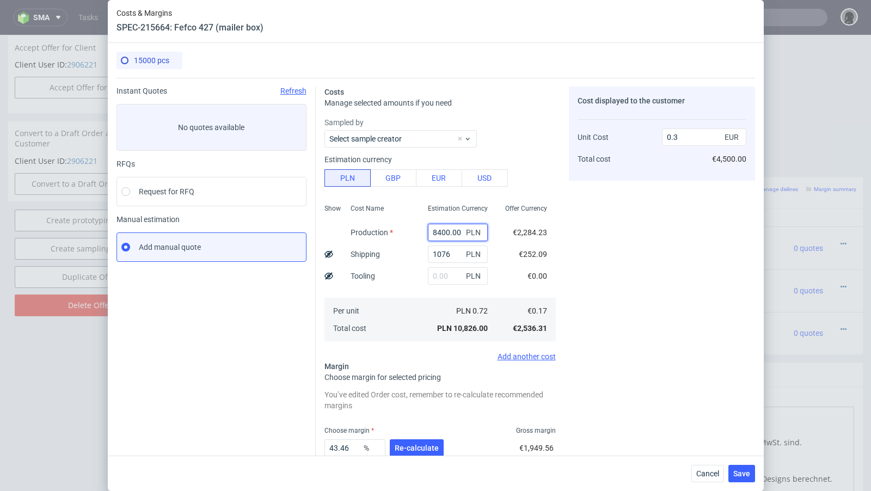
type input "0.26"
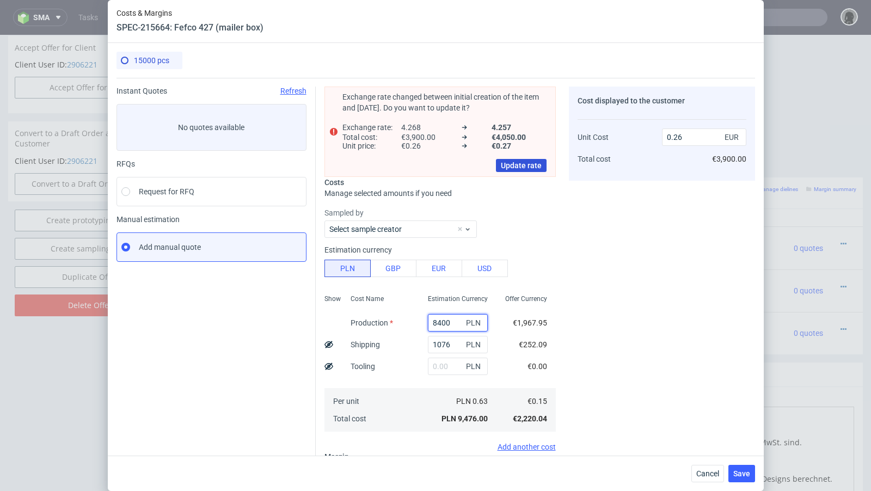
type input "8400"
click at [521, 171] on button "Update rate" at bounding box center [521, 165] width 51 height 13
type input "0.27"
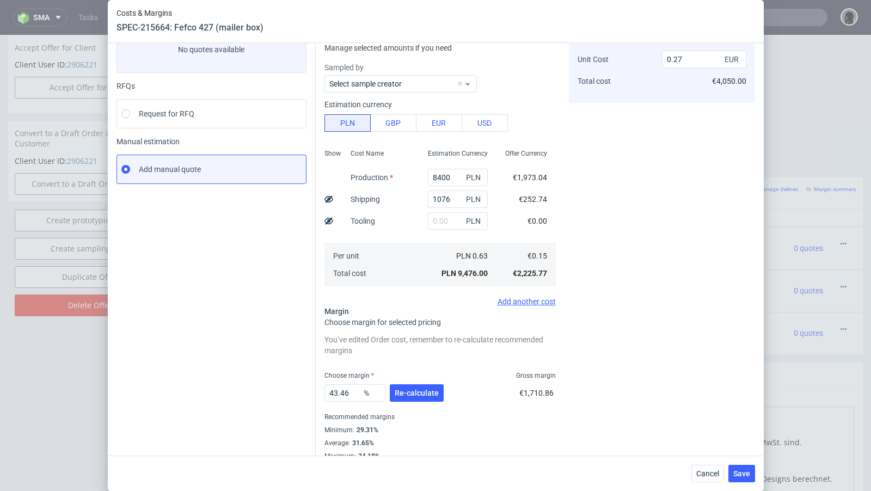
scroll to position [90, 0]
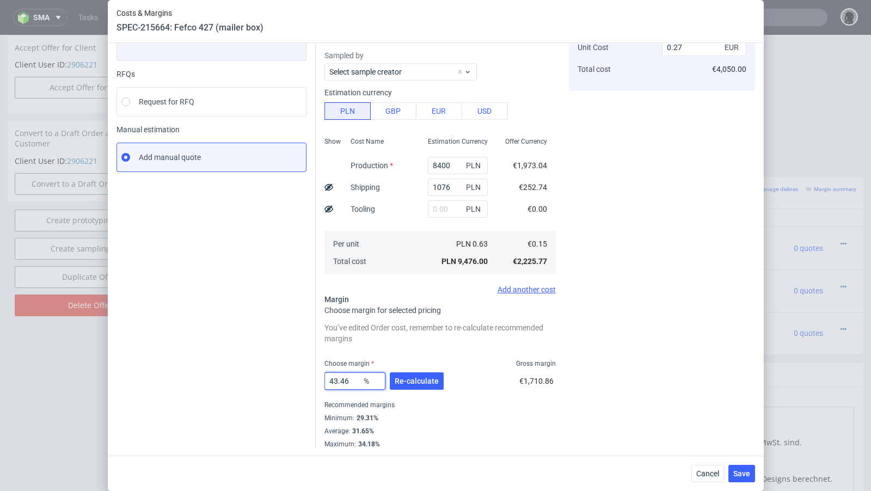
drag, startPoint x: 353, startPoint y: 383, endPoint x: 263, endPoint y: 383, distance: 89.2
click at [263, 383] on div "Instant Quotes Refresh No quotes available RFQs Request for RFQ Manual estimati…" at bounding box center [435, 218] width 638 height 460
type input "60"
type input "0.37"
click at [207, 372] on div "Instant Quotes Refresh No quotes available RFQs Request for RFQ Manual estimati…" at bounding box center [215, 223] width 199 height 452
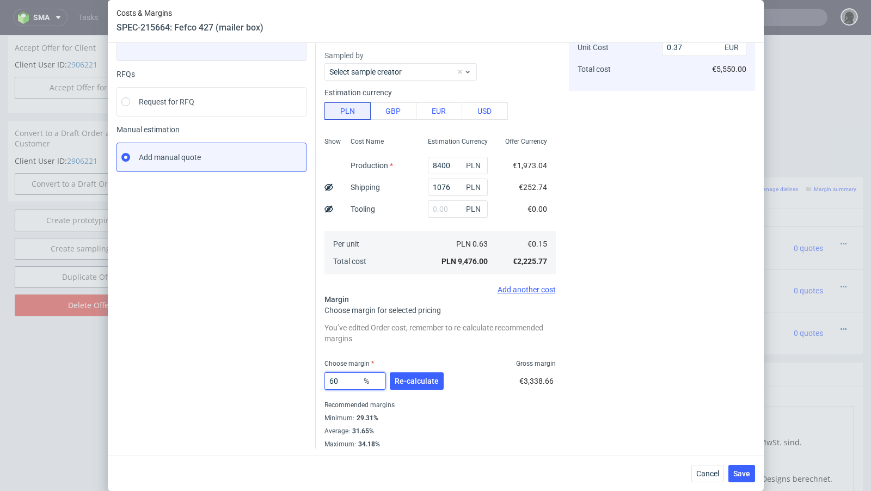
click at [343, 381] on input "60" at bounding box center [354, 380] width 61 height 17
type input "61"
type input "0.38"
type input "60"
type input "0.37"
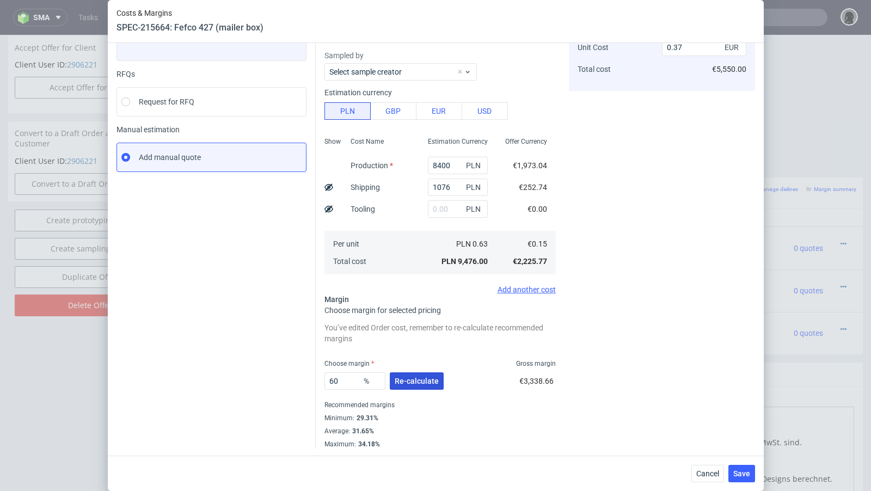
click at [410, 385] on button "Re-calculate" at bounding box center [417, 380] width 54 height 17
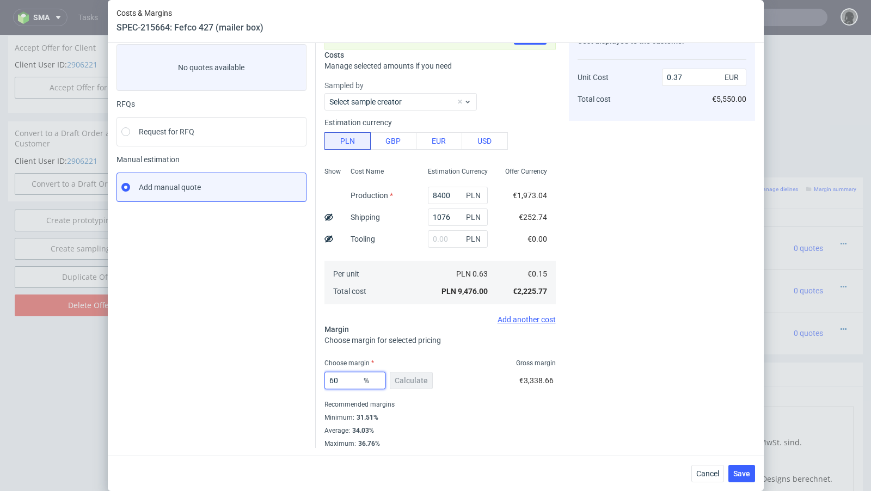
click at [350, 381] on input "60" at bounding box center [354, 380] width 61 height 17
type input "60.5"
type input "0.38"
type input "60"
type input "0.37"
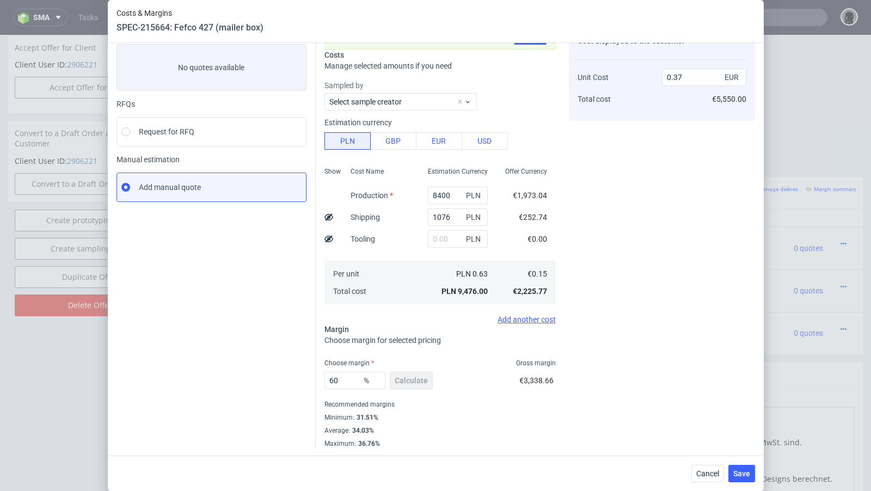
click at [308, 361] on div "Instant Quotes Refresh No quotes available RFQs Request for RFQ Manual estimati…" at bounding box center [215, 237] width 199 height 421
click at [354, 376] on input "60" at bounding box center [354, 380] width 61 height 17
type input "60.09"
click at [269, 372] on div "Instant Quotes Refresh No quotes available RFQs Request for RFQ Manual estimati…" at bounding box center [215, 237] width 199 height 421
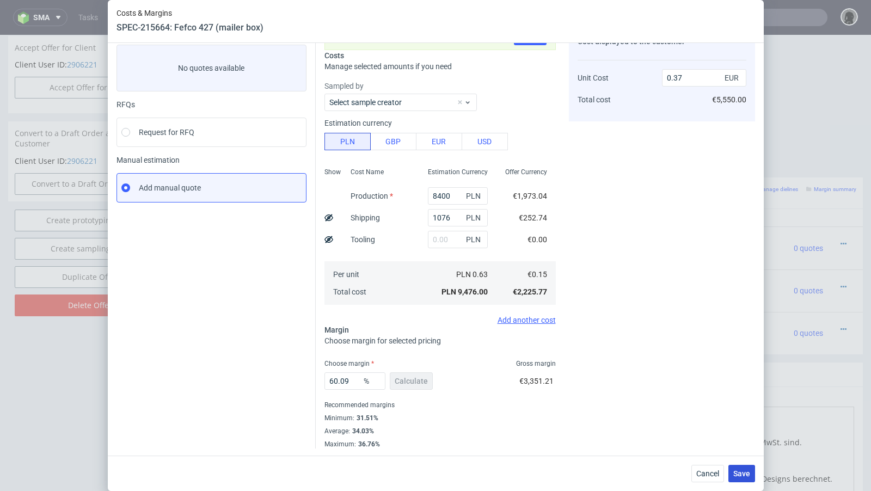
click at [735, 470] on span "Save" at bounding box center [741, 474] width 17 height 8
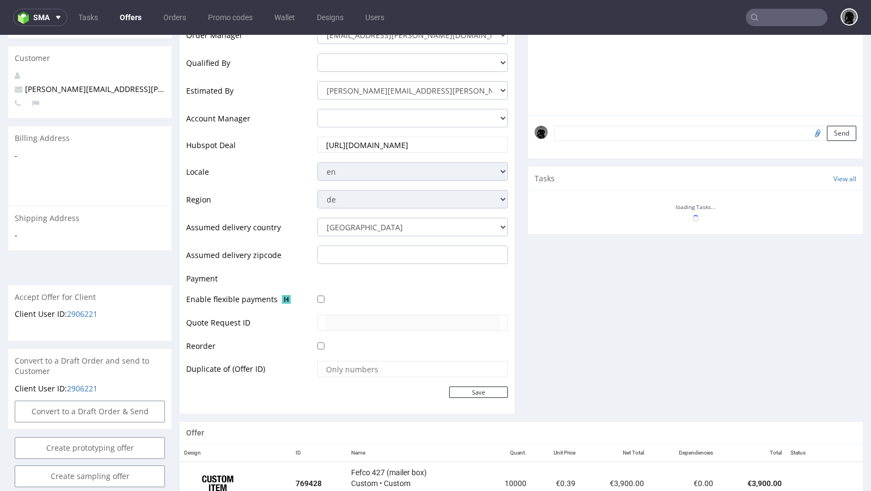
scroll to position [552, 0]
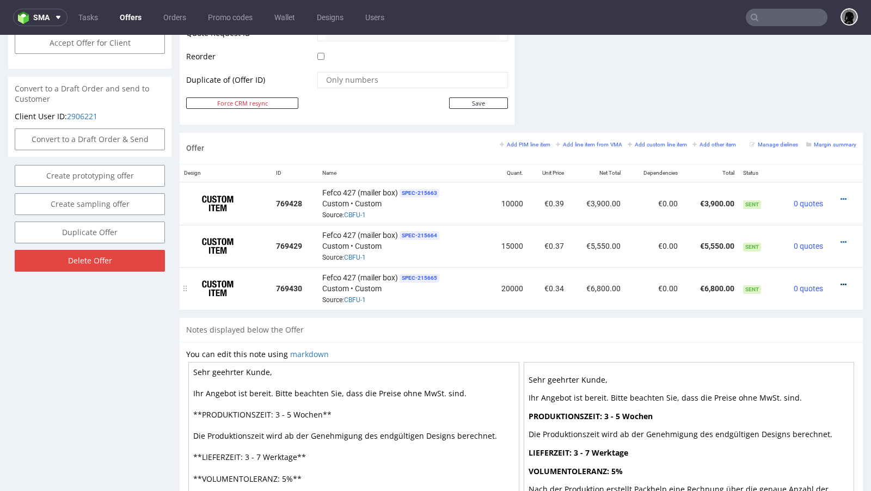
click at [840, 281] on icon at bounding box center [843, 285] width 6 height 8
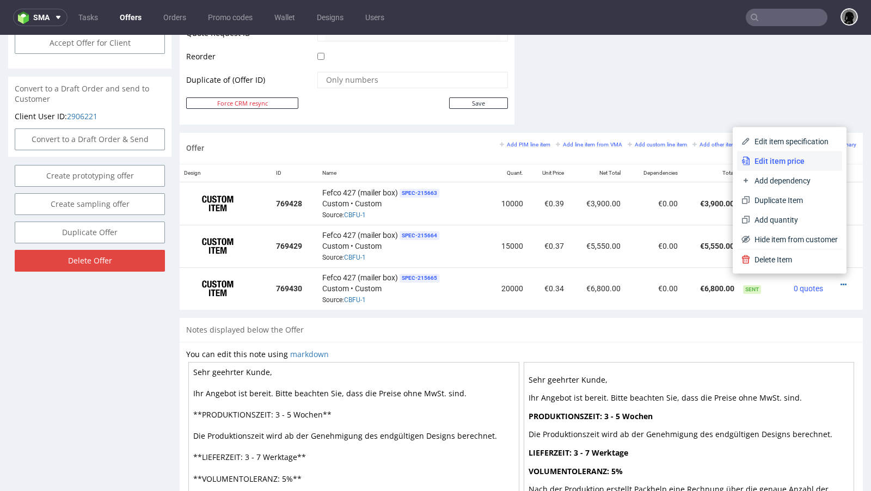
click at [792, 163] on span "Edit item price" at bounding box center [794, 161] width 88 height 11
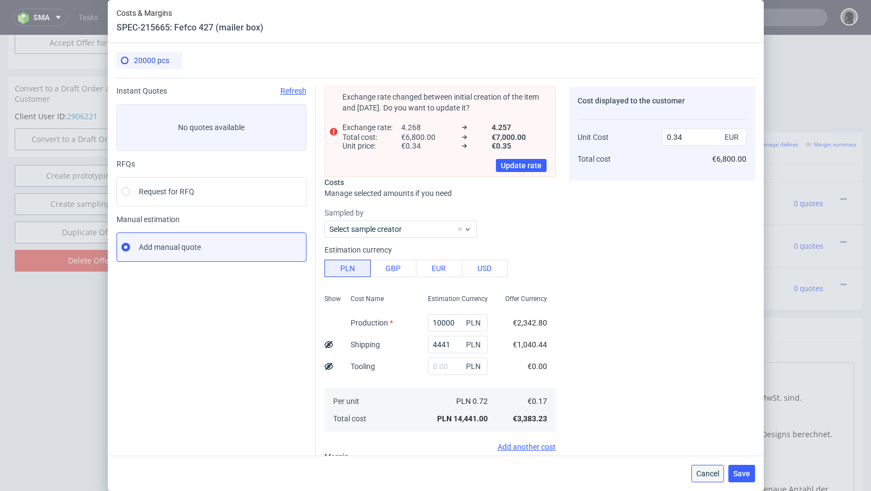
click at [710, 480] on button "Cancel" at bounding box center [707, 473] width 33 height 17
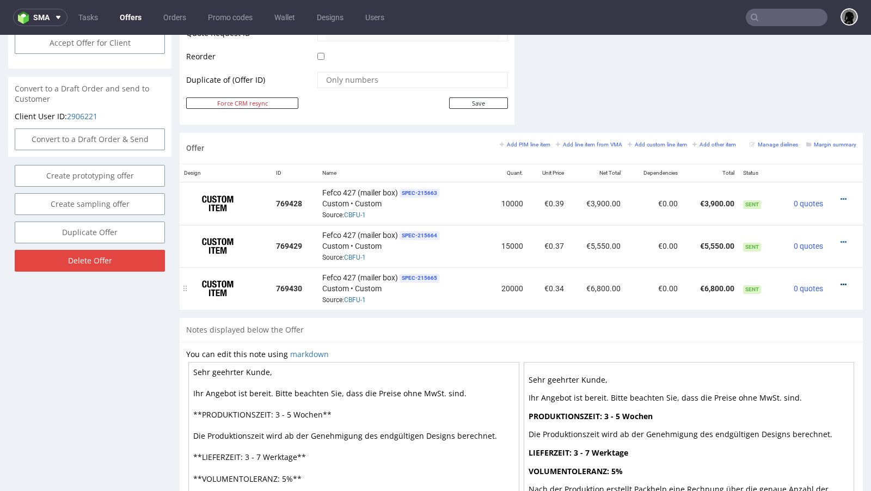
click at [840, 281] on icon at bounding box center [843, 285] width 6 height 8
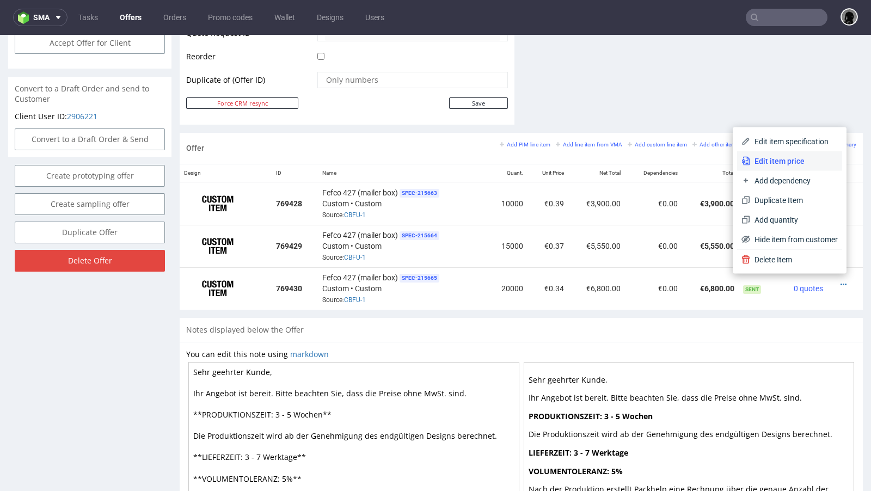
click at [775, 166] on li "Edit item price" at bounding box center [789, 161] width 105 height 20
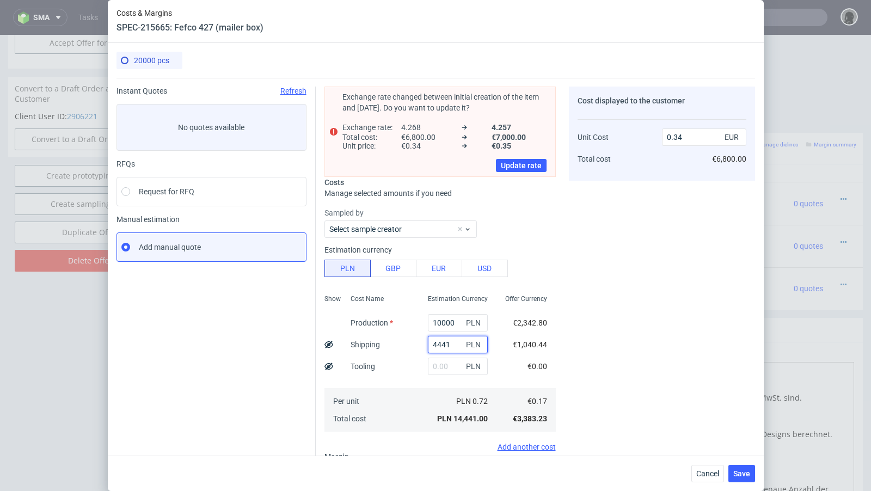
click at [447, 348] on input "4441" at bounding box center [458, 344] width 60 height 17
paste input "128"
type input "1281"
type input "0.28"
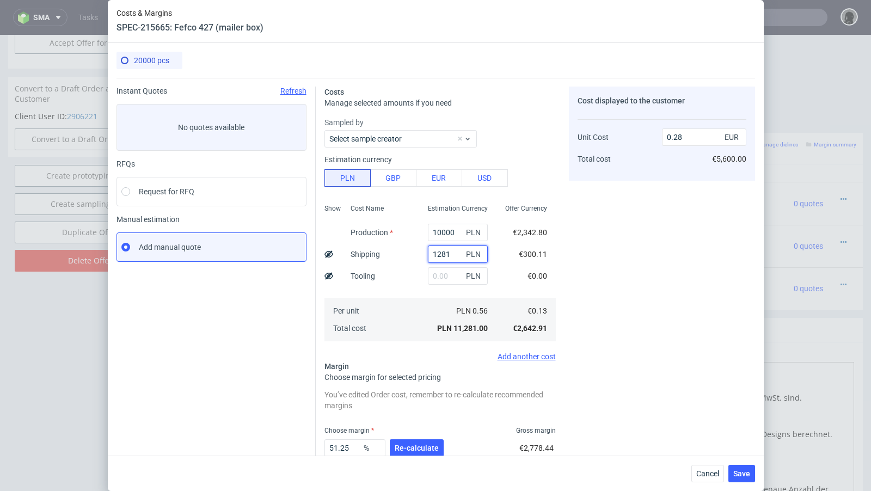
type input "1281"
click at [445, 229] on input "10000" at bounding box center [458, 232] width 60 height 17
paste input "9800."
type input "9800"
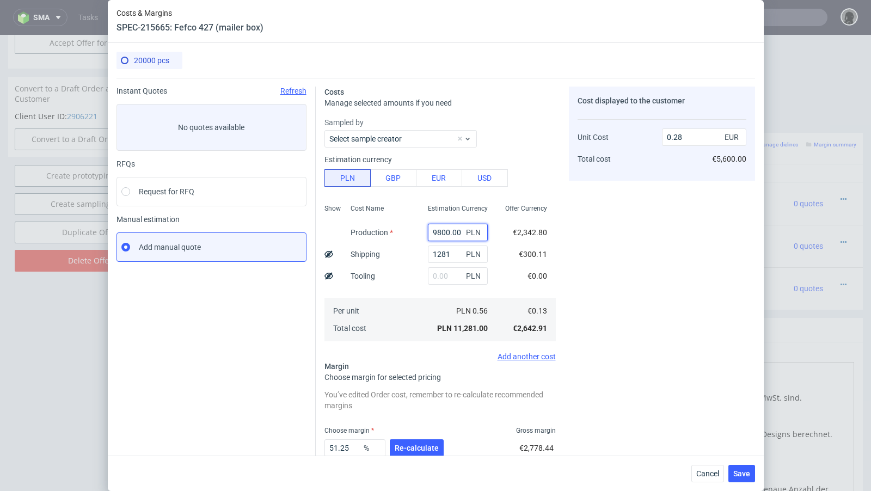
type input "0.27"
type input "9800"
click at [205, 371] on div "Instant Quotes Refresh No quotes available RFQs Request for RFQ Manual estimati…" at bounding box center [215, 301] width 199 height 429
click at [408, 449] on span "Re-calculate" at bounding box center [416, 448] width 44 height 8
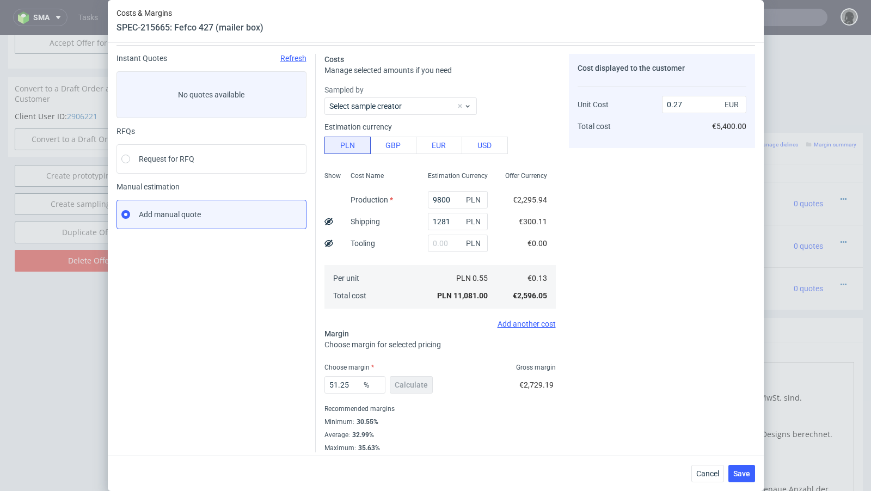
scroll to position [37, 0]
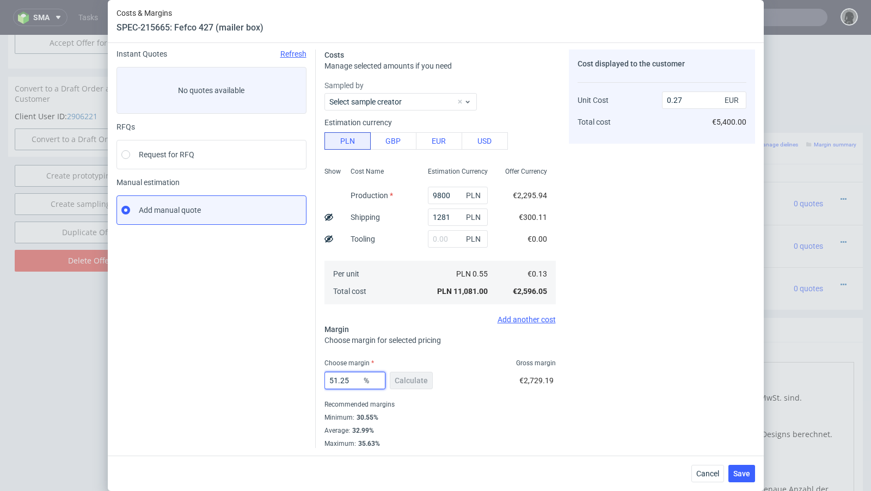
drag, startPoint x: 349, startPoint y: 379, endPoint x: 254, endPoint y: 375, distance: 95.3
click at [254, 375] on div "Instant Quotes Refresh No quotes available RFQs Request for RFQ Manual estimati…" at bounding box center [435, 244] width 638 height 407
type input "62"
type input "0.35"
type input "60"
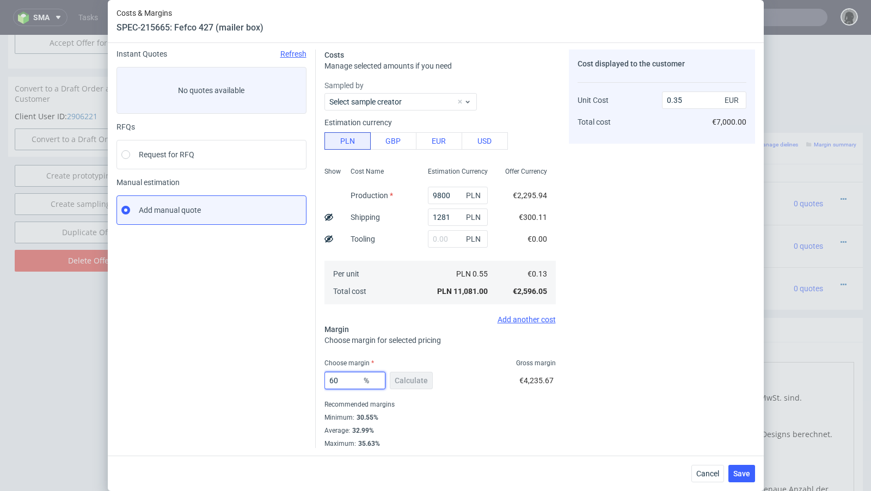
type input "0.33"
type input "61"
type input "0.34"
type input "61.9"
type input "0.35"
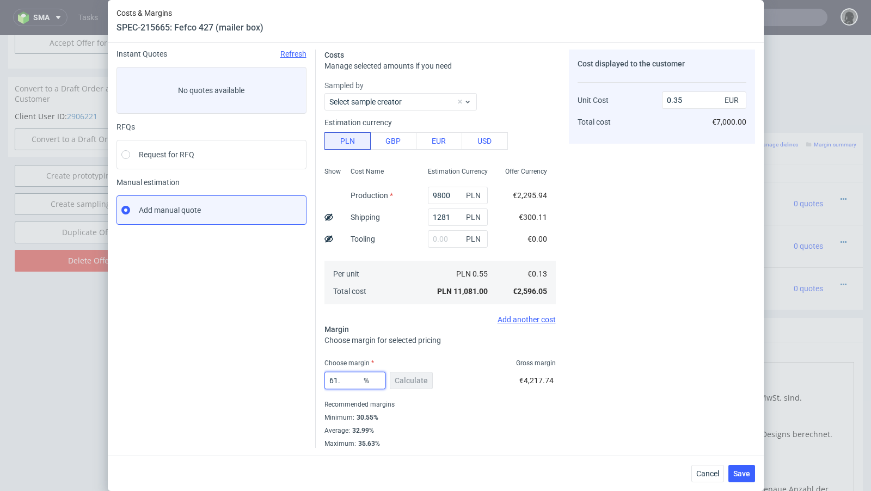
type input "61.8"
type input "0.34"
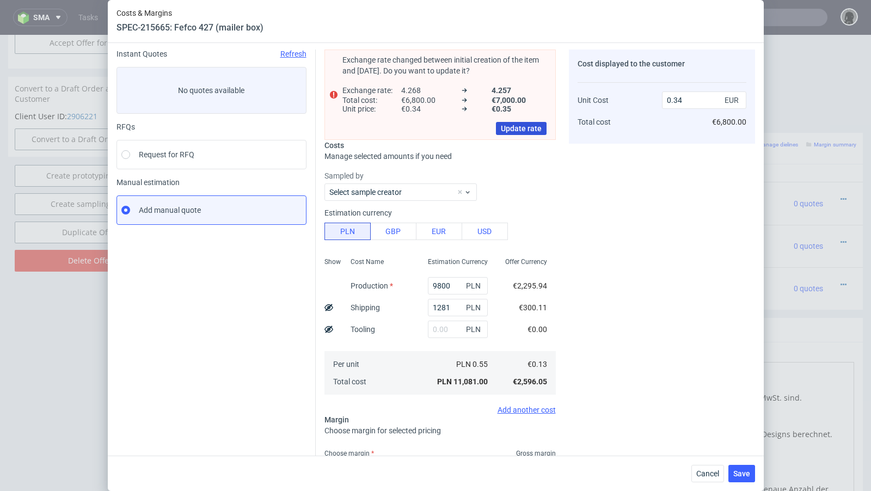
type input "61.8"
click at [517, 125] on span "Update rate" at bounding box center [521, 129] width 41 height 8
type input "0.35"
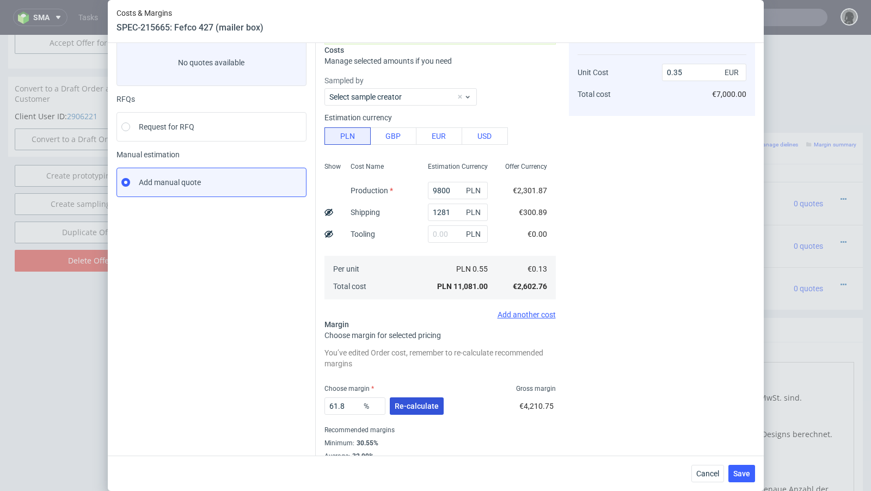
click at [421, 406] on span "Re-calculate" at bounding box center [416, 406] width 44 height 8
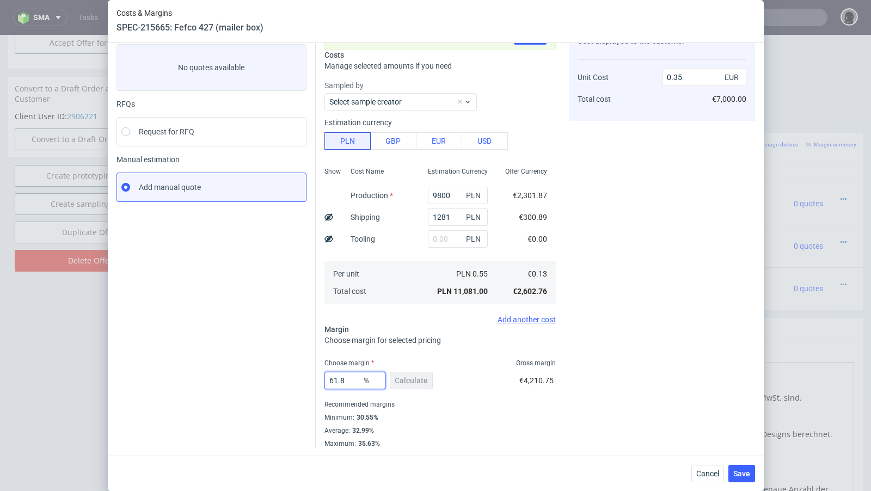
click at [350, 381] on input "61.8" at bounding box center [354, 380] width 61 height 17
type input "61.3"
type input "0.34"
type input "61.8"
type input "0.35"
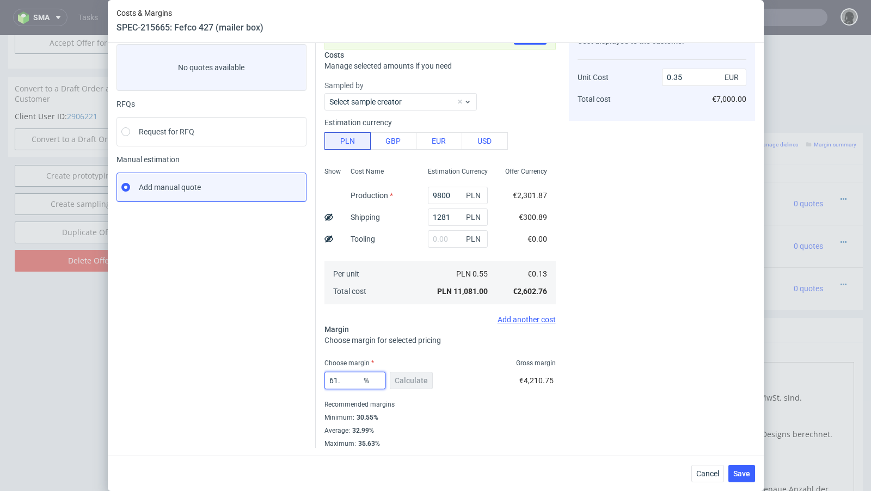
type input "61.7"
type input "0.34"
type input "61.77"
type input "0.35"
type input "61.72"
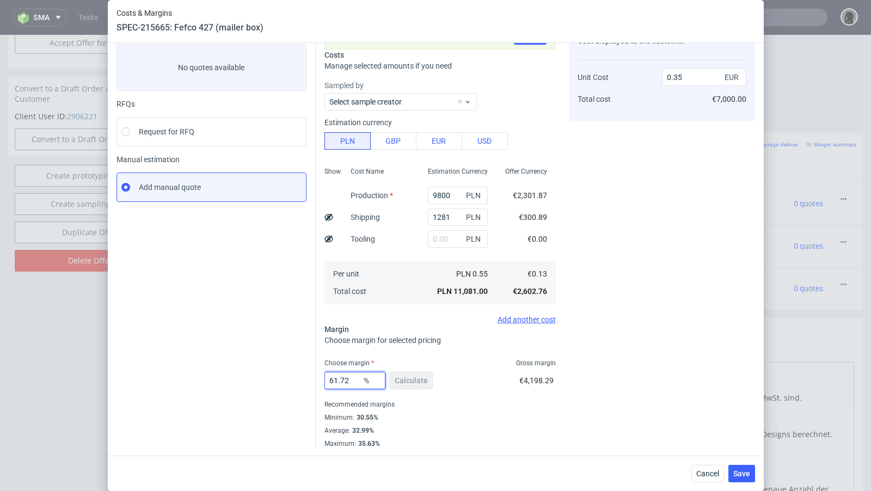
type input "0.34"
type input "61.72"
click at [286, 338] on div "Instant Quotes Refresh No quotes available RFQs Request for RFQ Manual estimati…" at bounding box center [215, 237] width 199 height 421
click at [741, 479] on button "Save" at bounding box center [741, 473] width 27 height 17
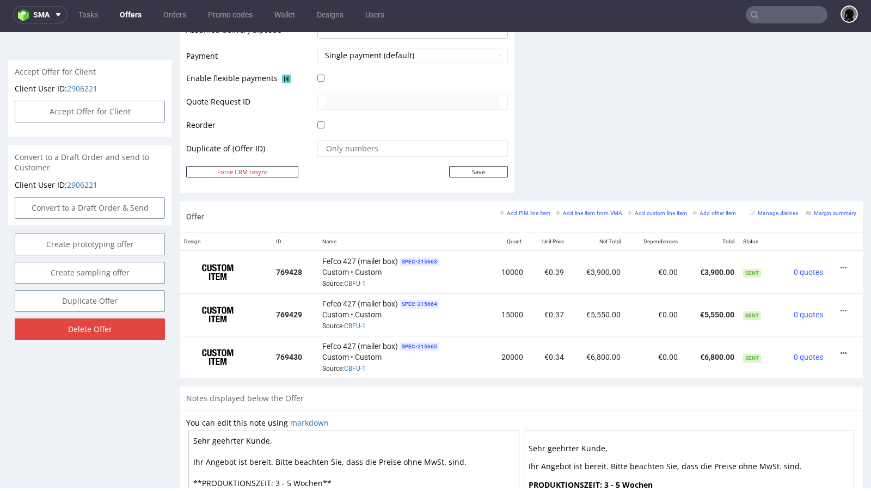
scroll to position [0, 0]
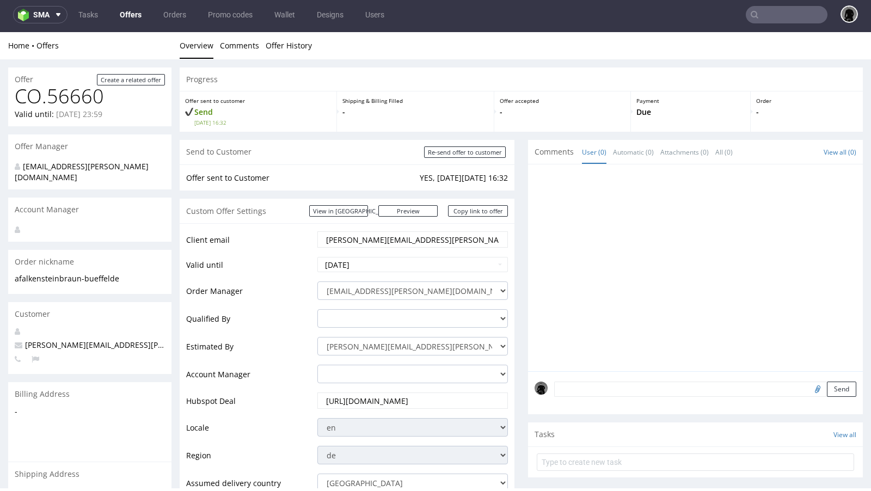
click at [122, 15] on link "Offers" at bounding box center [130, 14] width 35 height 17
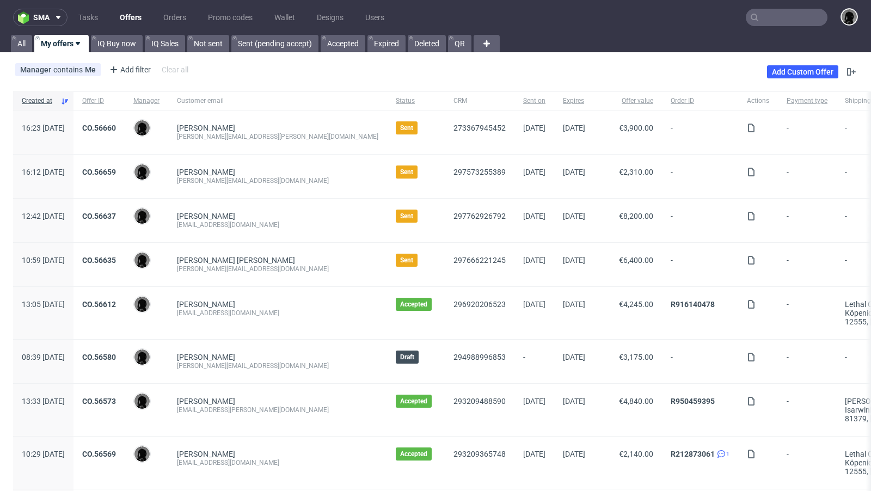
click at [785, 20] on input "text" at bounding box center [786, 17] width 82 height 17
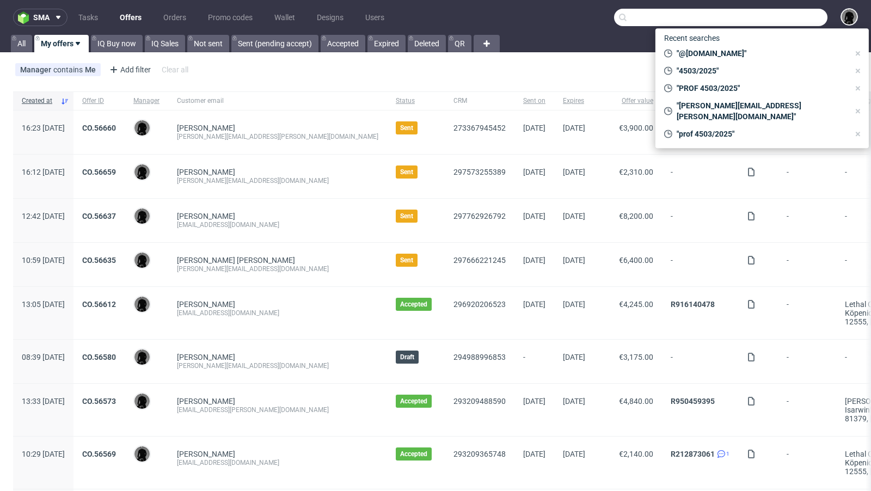
paste input "no niby nie jest dramat, ale FF w tym miesiacu bedzie malutki"
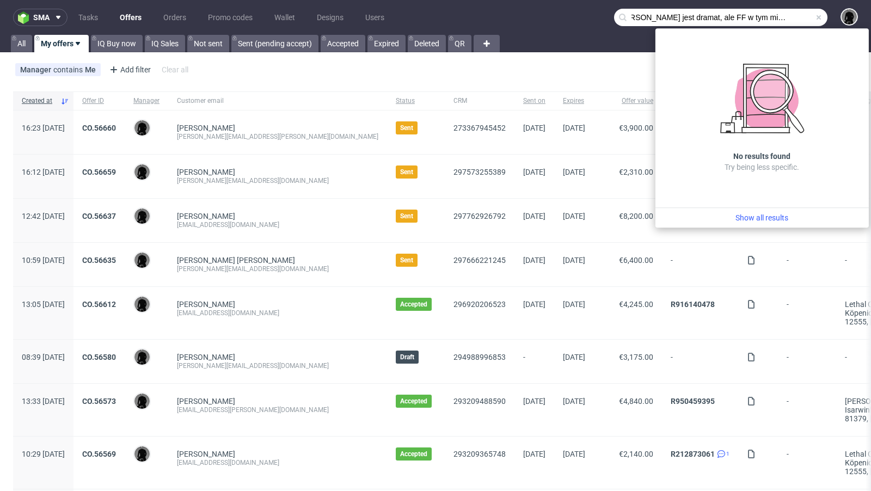
type input "no niby nie jest dramat, ale FF w tym miesiacu bedzie malutki"
click at [814, 16] on span at bounding box center [818, 17] width 9 height 9
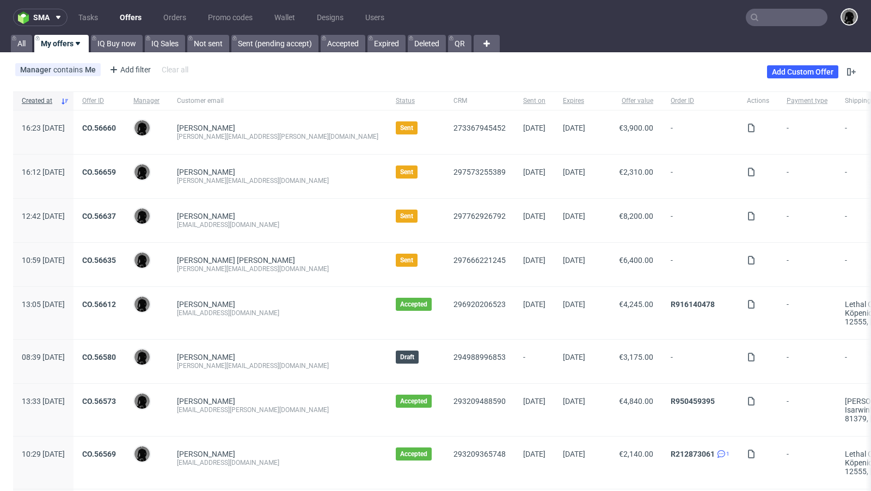
scroll to position [0, 0]
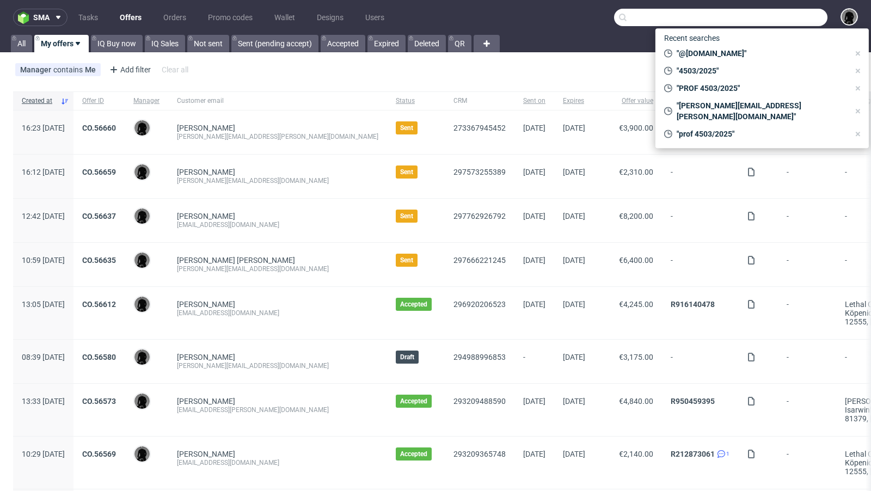
click at [771, 20] on input "text" at bounding box center [720, 17] width 213 height 17
paste input "ADIX"
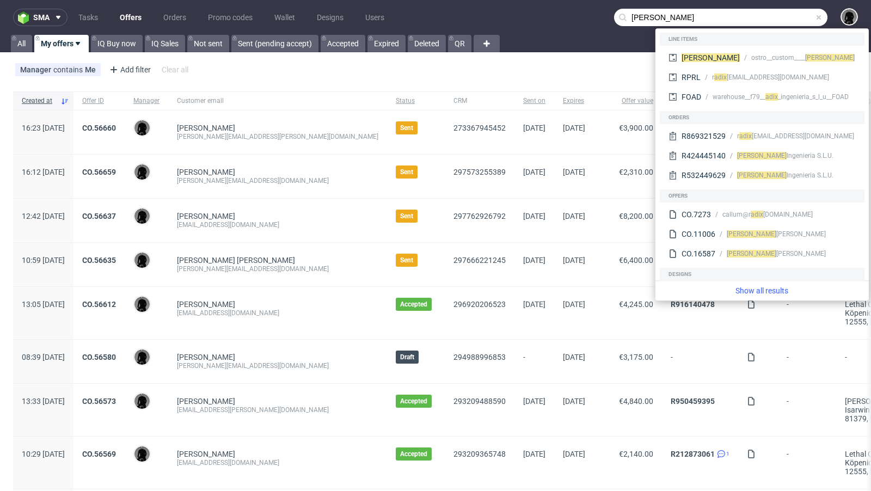
type input "ADIX"
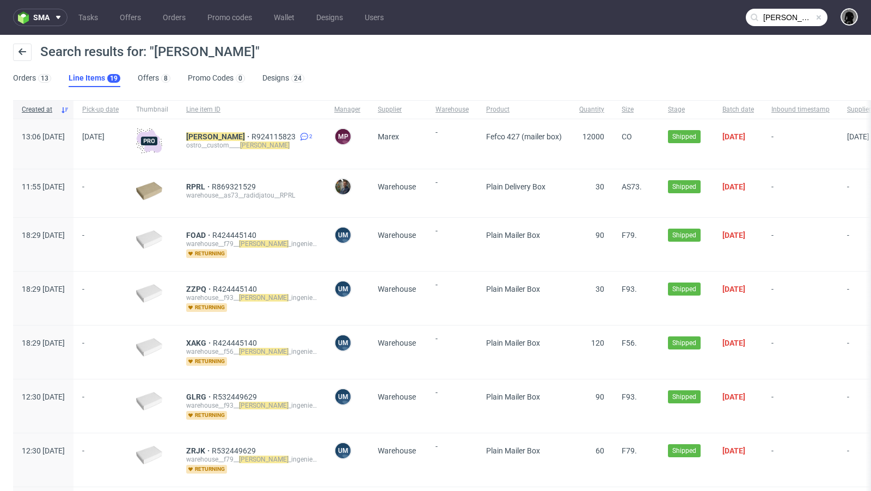
click at [789, 17] on input "ADIX" at bounding box center [786, 17] width 82 height 17
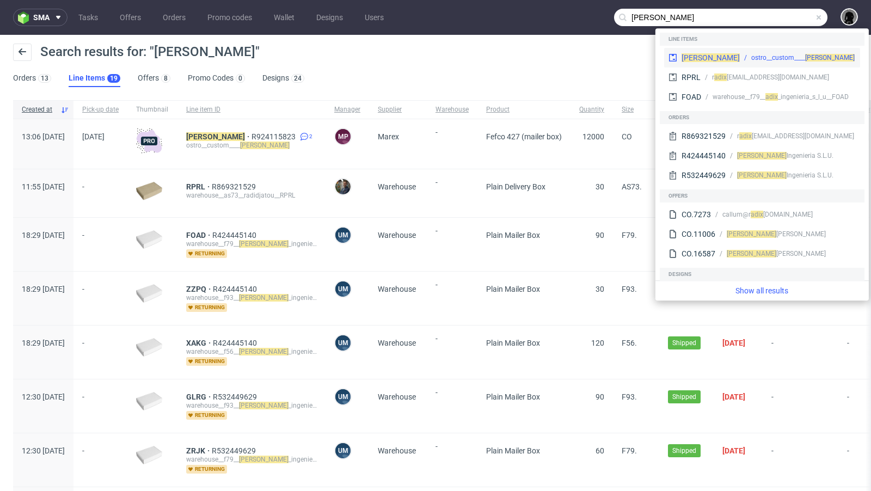
click at [687, 55] on span "ADIX" at bounding box center [710, 57] width 58 height 9
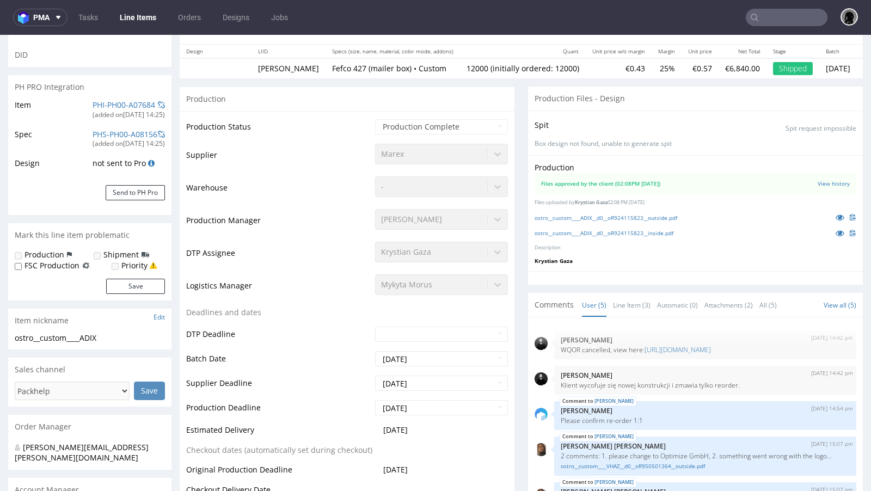
scroll to position [4, 0]
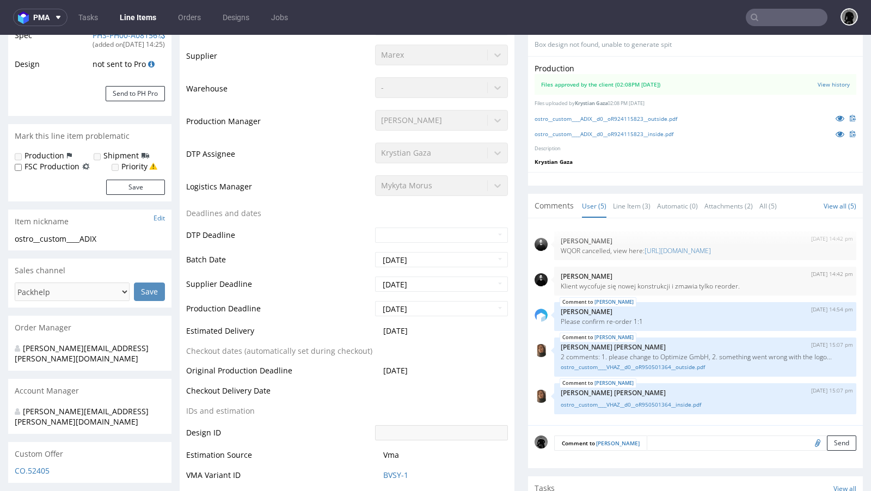
type input "12000"
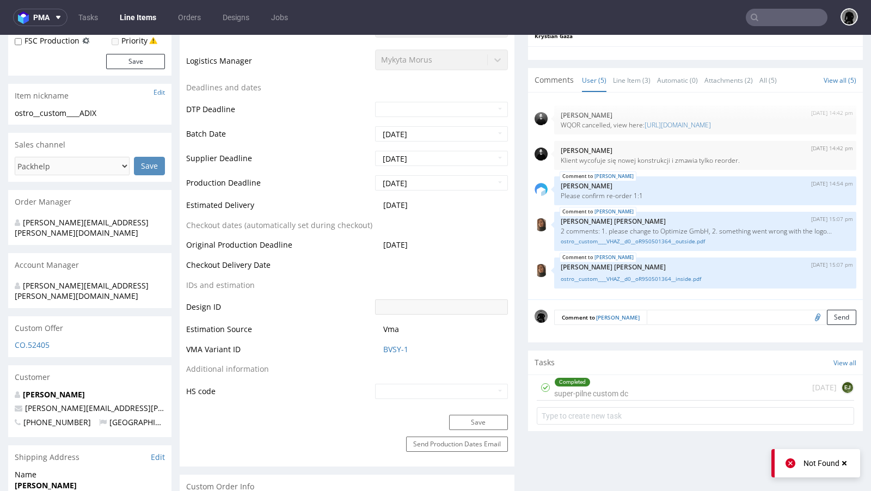
scroll to position [358, 0]
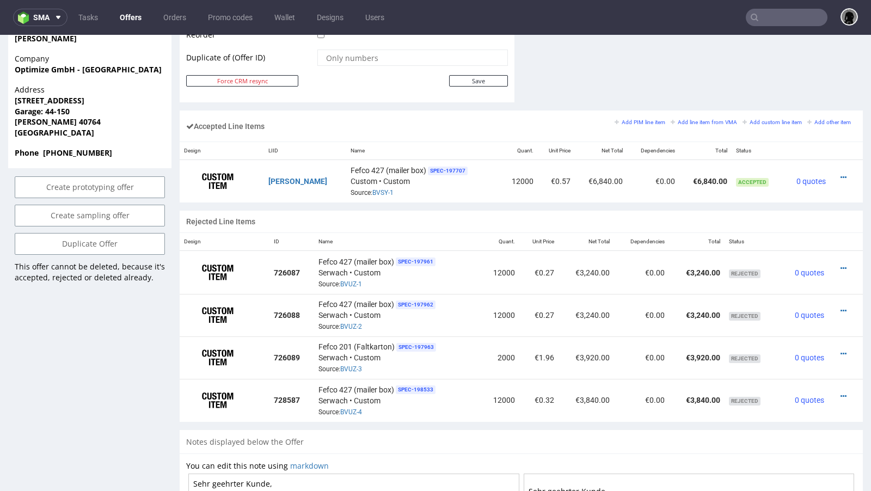
scroll to position [583, 0]
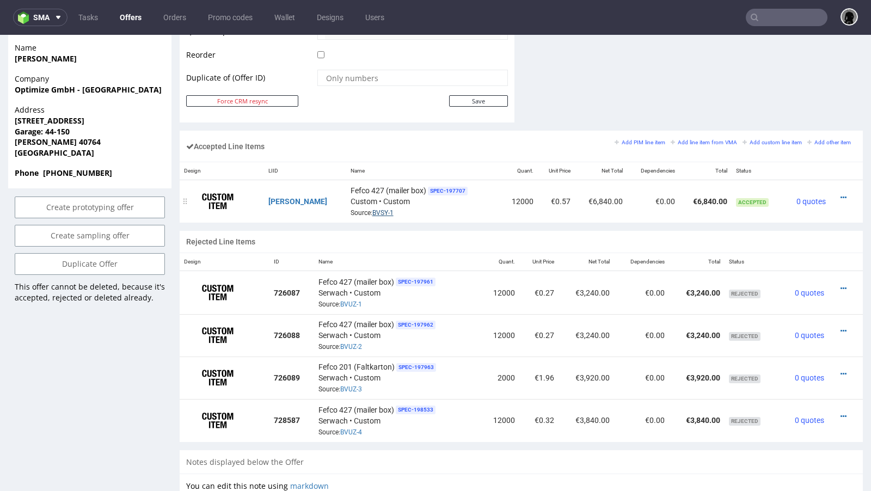
click at [372, 209] on link "BVSY-1" at bounding box center [382, 213] width 21 height 8
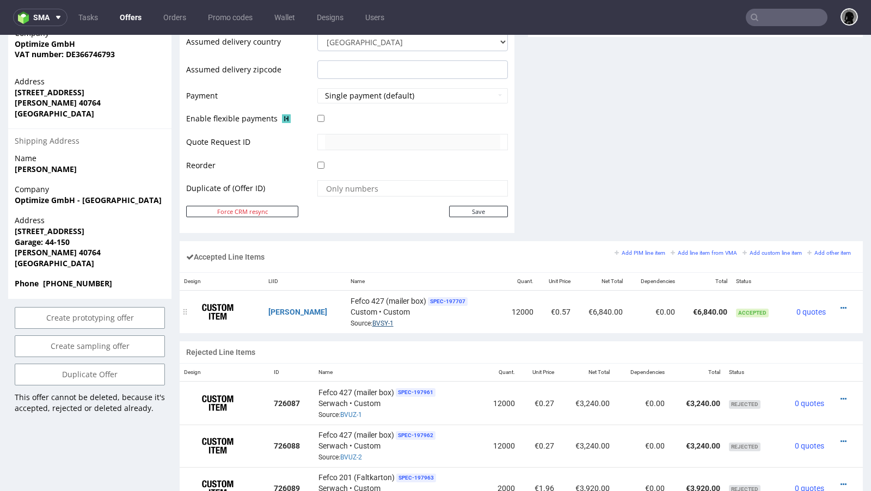
scroll to position [508, 0]
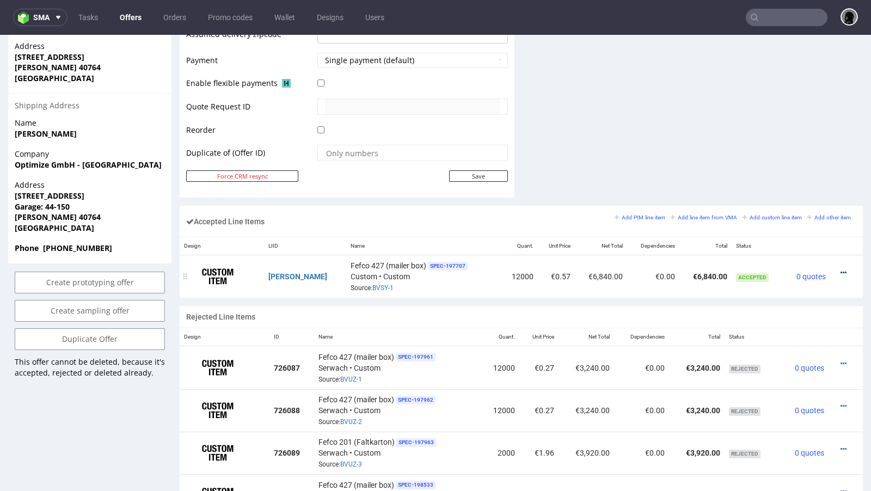
click at [840, 269] on icon at bounding box center [843, 273] width 6 height 8
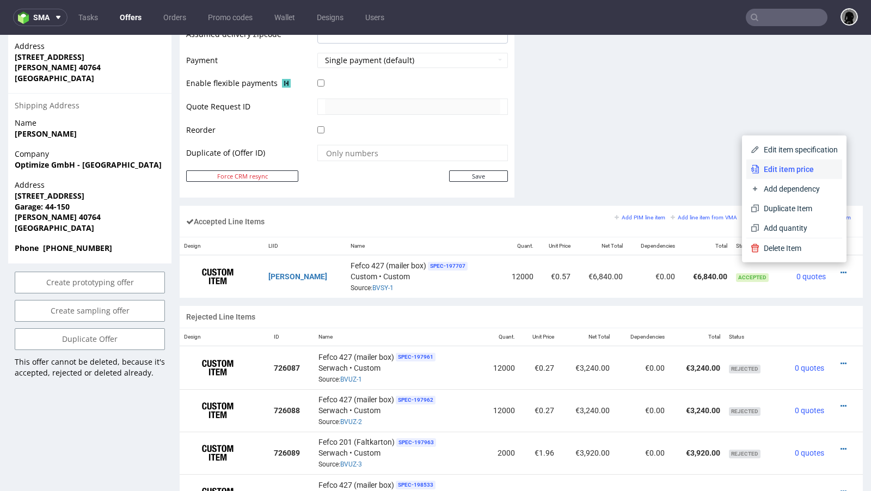
click at [799, 170] on span "Edit item price" at bounding box center [798, 169] width 78 height 11
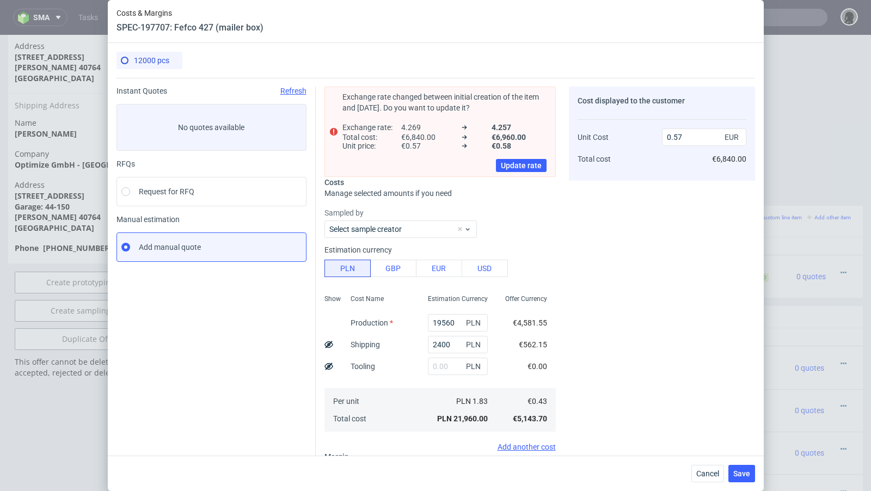
click at [698, 464] on div "Cancel Save" at bounding box center [436, 472] width 656 height 35
click at [700, 471] on span "Cancel" at bounding box center [707, 474] width 23 height 8
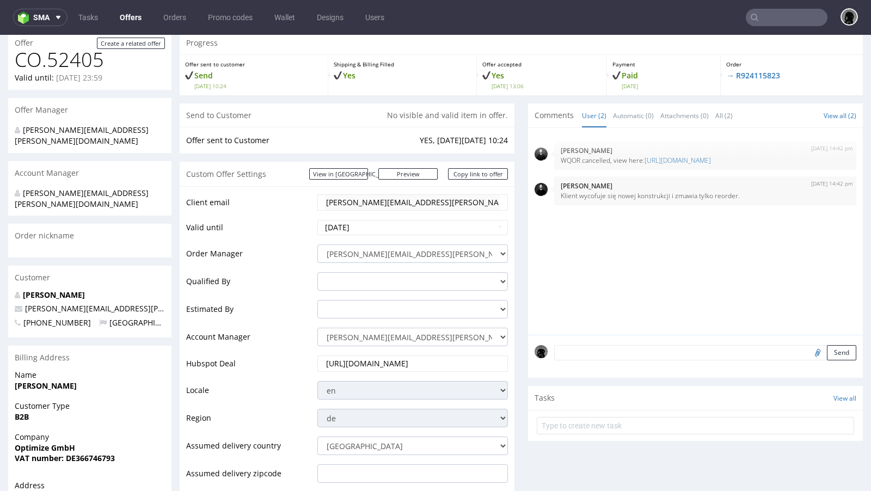
scroll to position [0, 0]
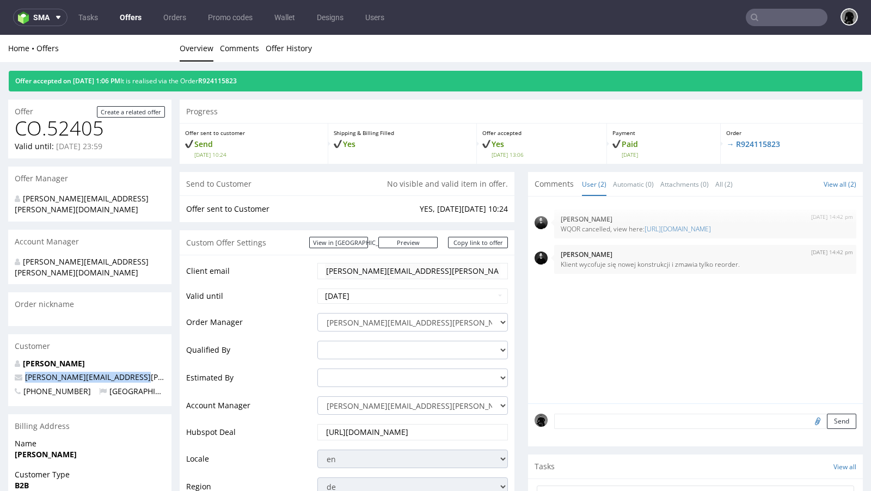
drag, startPoint x: 124, startPoint y: 357, endPoint x: 26, endPoint y: 353, distance: 98.0
click at [26, 372] on p "[PERSON_NAME][EMAIL_ADDRESS][PERSON_NAME][DOMAIN_NAME]" at bounding box center [90, 377] width 150 height 11
copy span "[PERSON_NAME][EMAIL_ADDRESS][PERSON_NAME][DOMAIN_NAME]"
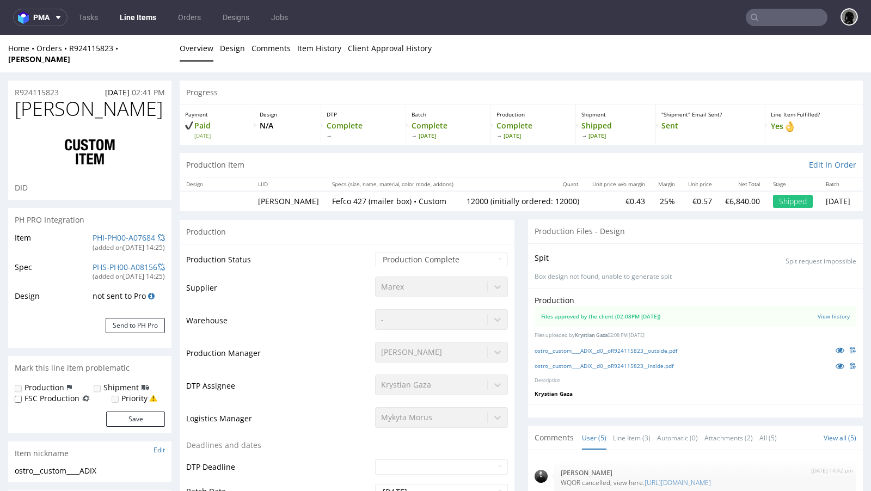
scroll to position [4, 0]
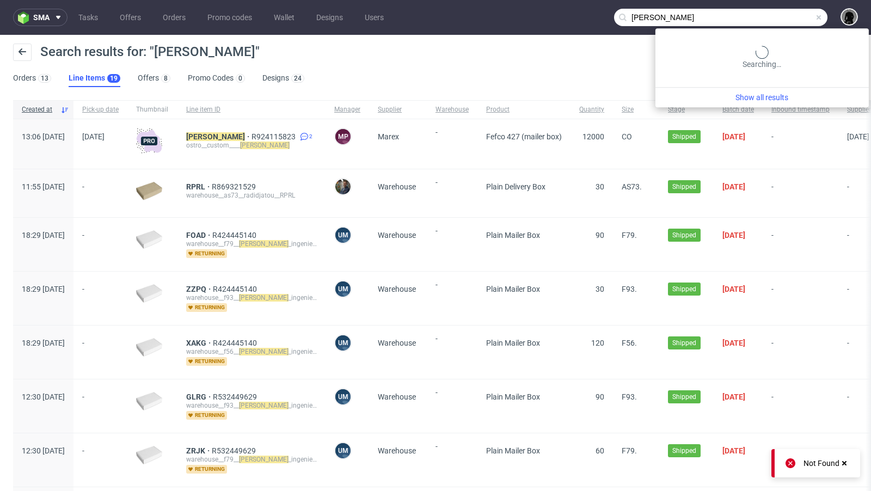
click at [814, 17] on input "ADIX" at bounding box center [720, 17] width 213 height 17
click at [814, 17] on span at bounding box center [818, 17] width 9 height 9
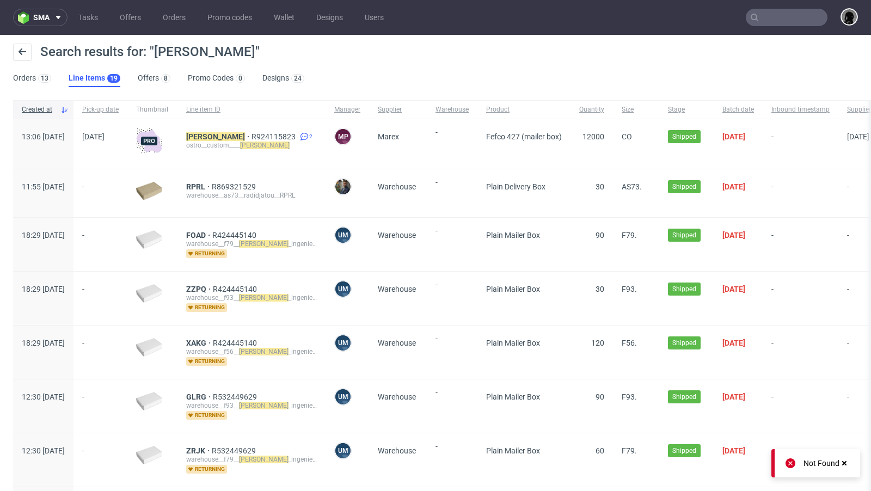
click at [762, 16] on input "text" at bounding box center [786, 17] width 82 height 17
paste input "[PERSON_NAME][EMAIL_ADDRESS][PERSON_NAME][DOMAIN_NAME]"
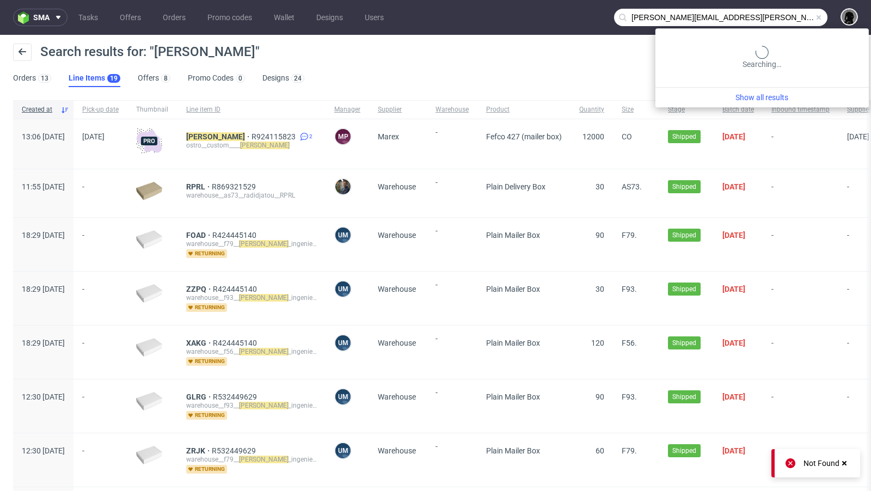
type input "[PERSON_NAME][EMAIL_ADDRESS][PERSON_NAME][DOMAIN_NAME]"
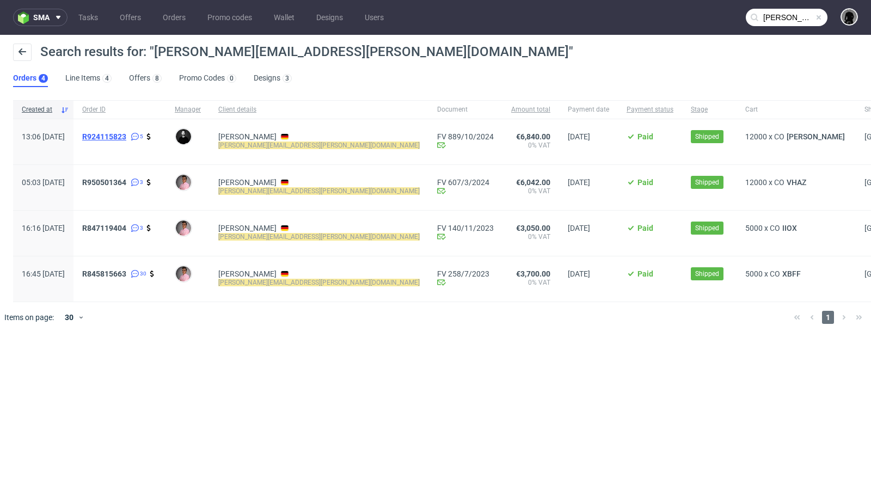
click at [126, 135] on span "R924115823" at bounding box center [104, 136] width 44 height 9
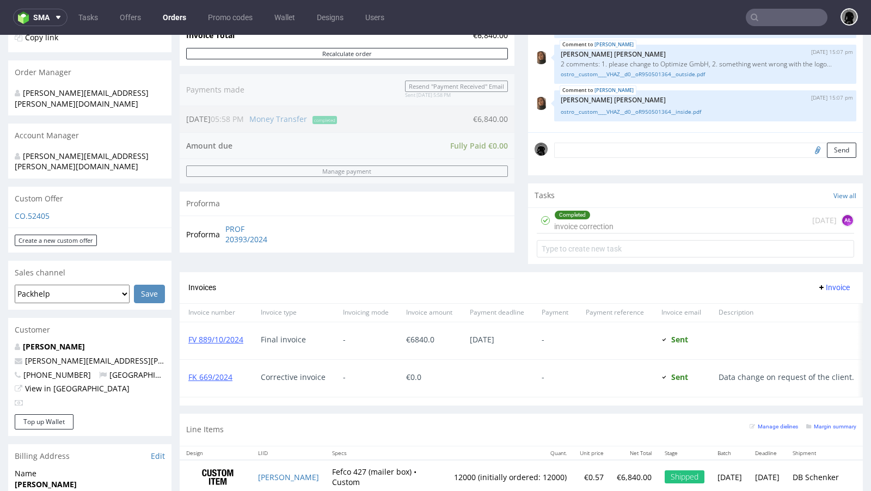
scroll to position [249, 0]
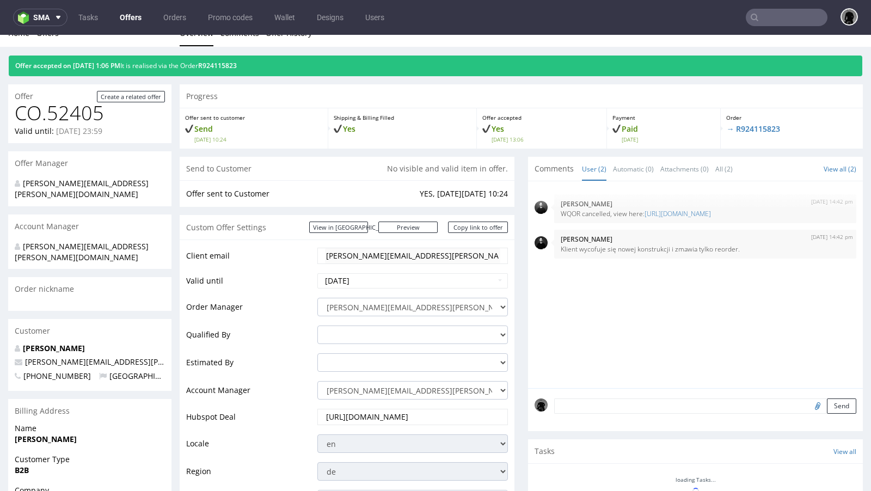
scroll to position [37, 0]
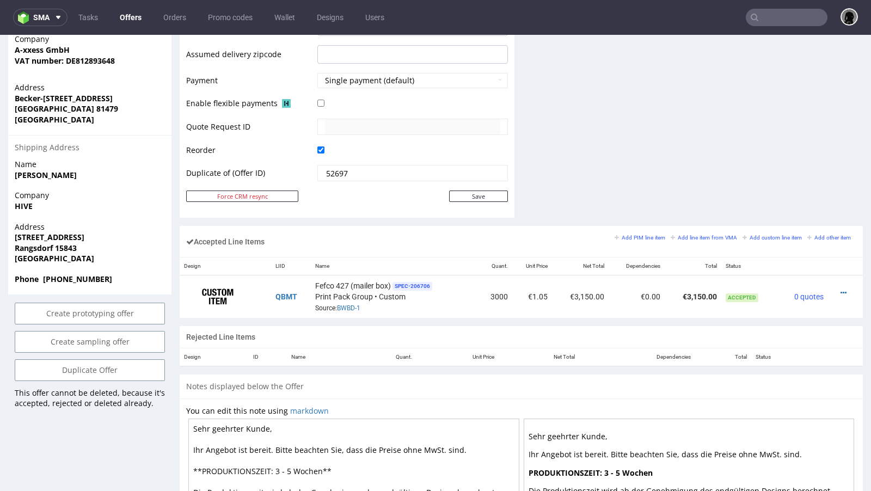
scroll to position [488, 0]
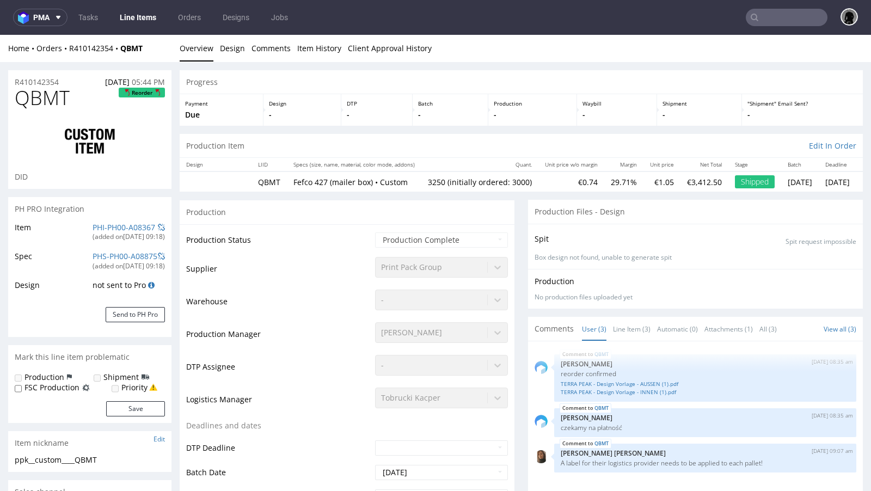
type input "3250"
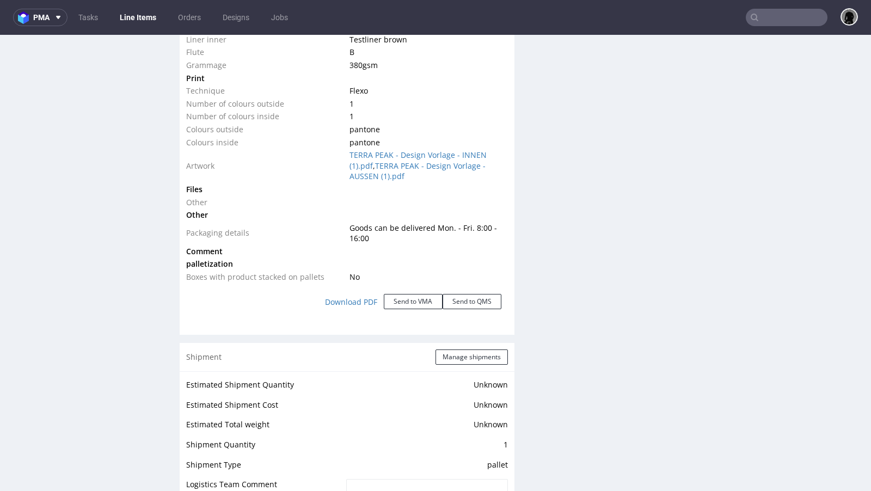
scroll to position [1200, 0]
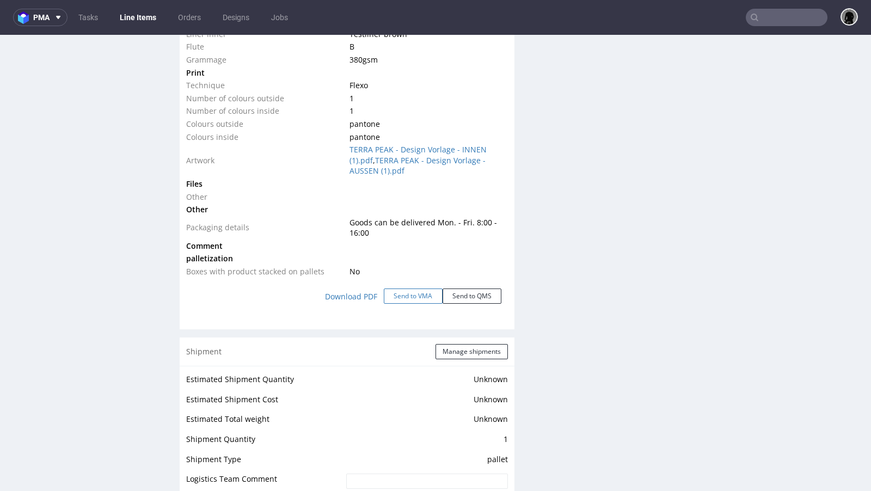
click at [397, 289] on button "Send to VMA" at bounding box center [413, 295] width 59 height 15
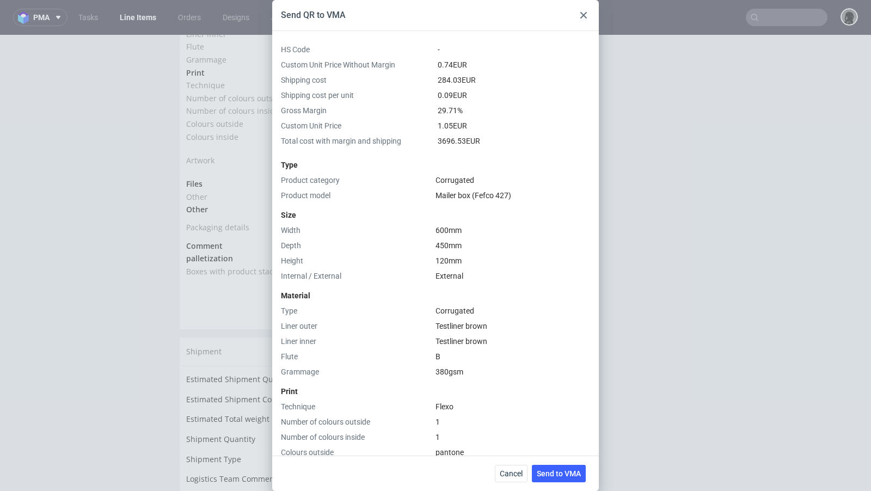
scroll to position [375, 0]
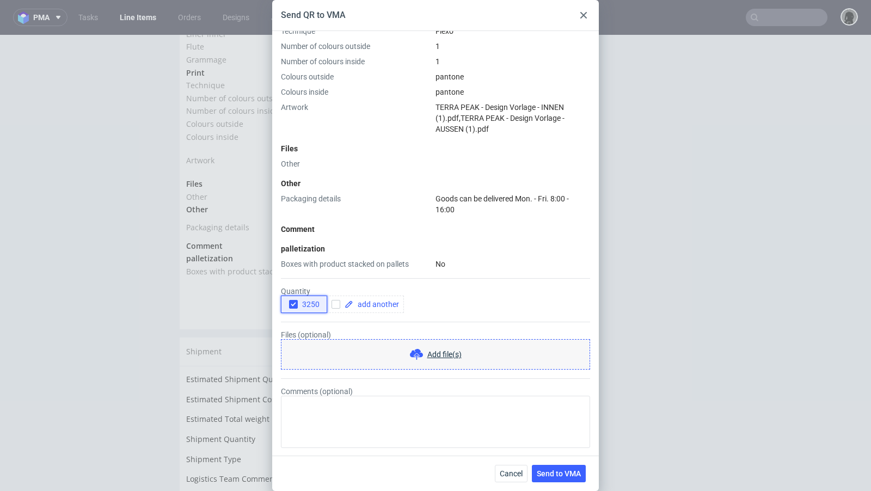
click at [298, 302] on span "3250" at bounding box center [309, 304] width 22 height 9
click at [336, 306] on input "checkbox" at bounding box center [335, 304] width 9 height 9
checkbox input "true"
click at [361, 305] on span at bounding box center [376, 304] width 46 height 8
checkbox input "true"
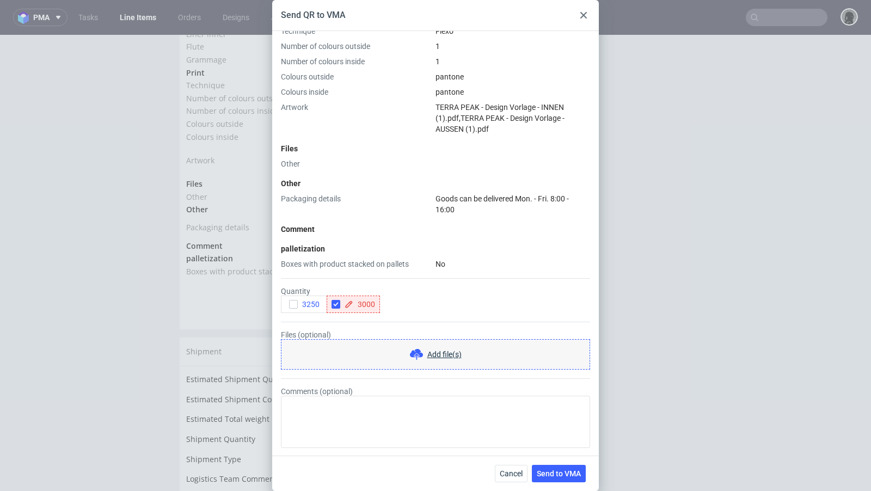
click at [408, 216] on div "Type Product category Corrugated Product model Mailer box (Fefco 427) Size Widt…" at bounding box center [435, 25] width 309 height 490
click at [390, 305] on input "checkbox" at bounding box center [388, 304] width 9 height 9
checkbox input "true"
click at [410, 304] on span at bounding box center [429, 304] width 46 height 8
checkbox input "true"
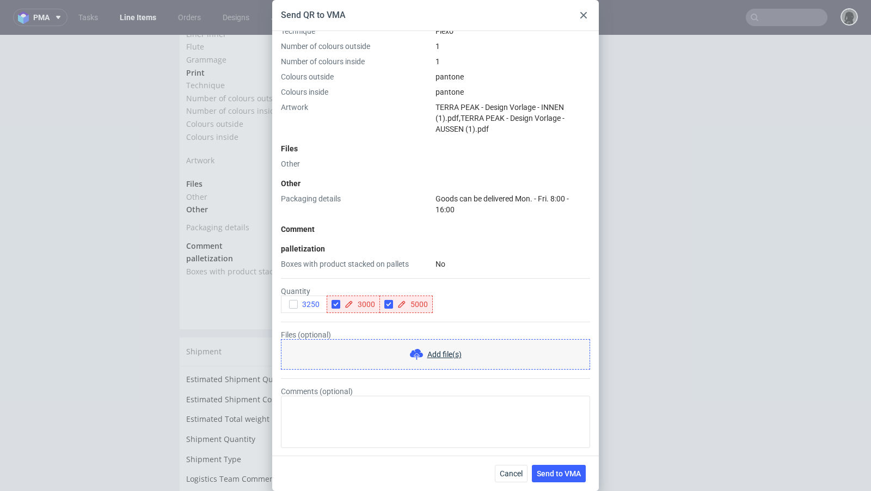
click at [398, 233] on div "Comment" at bounding box center [435, 229] width 309 height 11
click at [549, 484] on div "Cancel Send to VMA" at bounding box center [435, 472] width 326 height 35
click at [555, 476] on span "Send to VMA" at bounding box center [558, 474] width 44 height 8
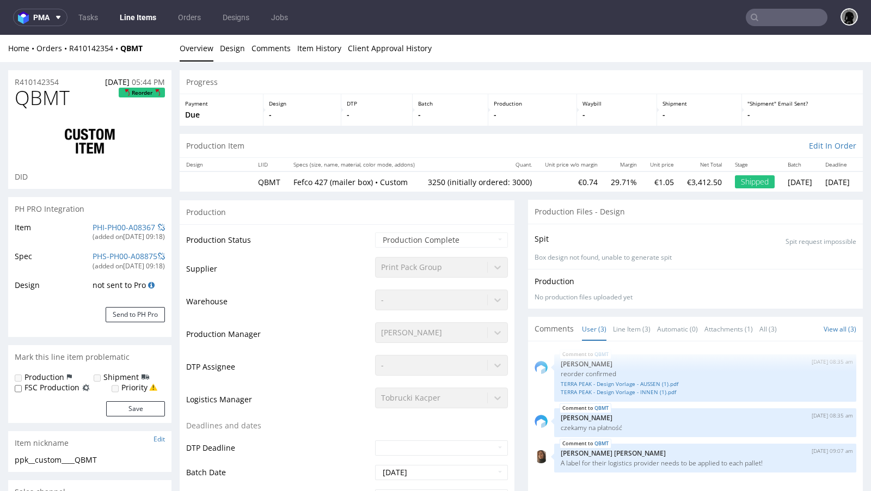
select select "in_progress"
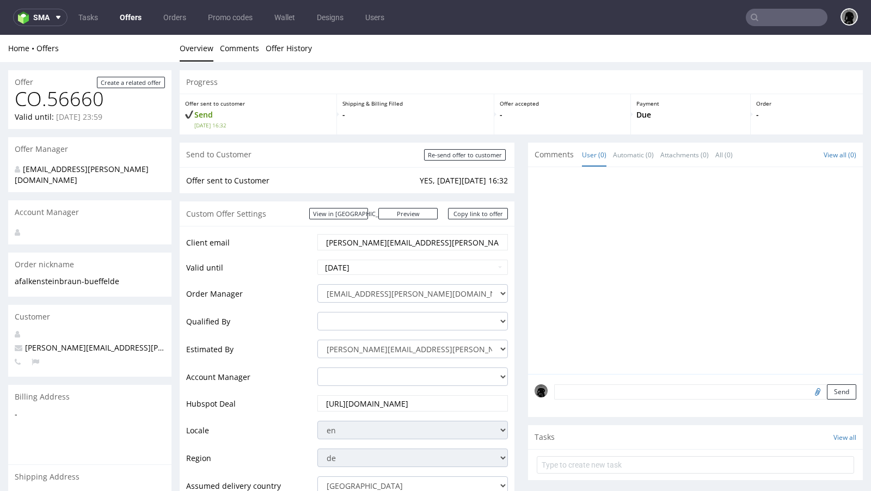
click at [108, 342] on span "a.falkenstein@braun-bueffel.de" at bounding box center [145, 347] width 260 height 10
copy span "a.falkenstein@braun-bueffel.de"
click at [760, 17] on input "text" at bounding box center [786, 17] width 82 height 17
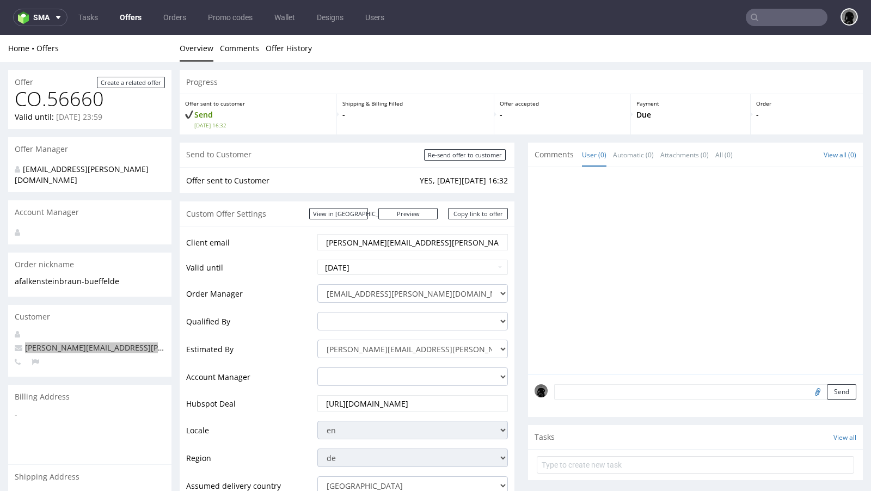
paste input "a.falkenstein@braun-bueffel.de"
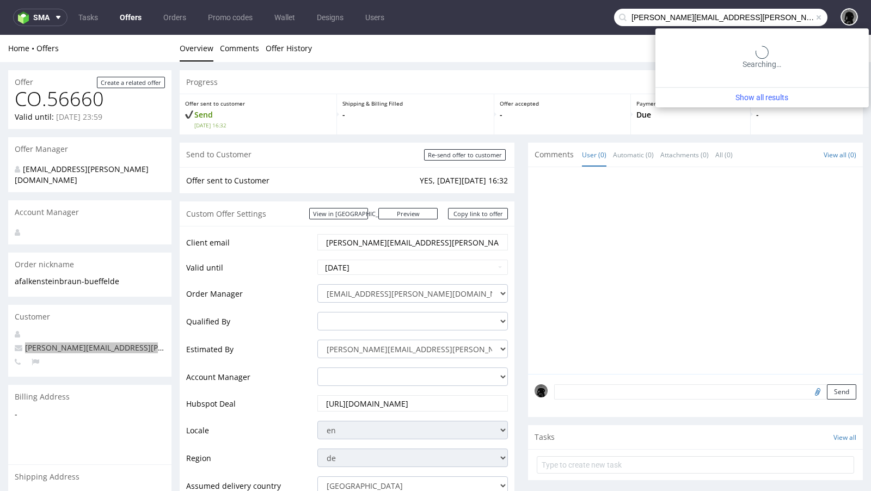
type input "a.falkenstein@braun-bueffel.de"
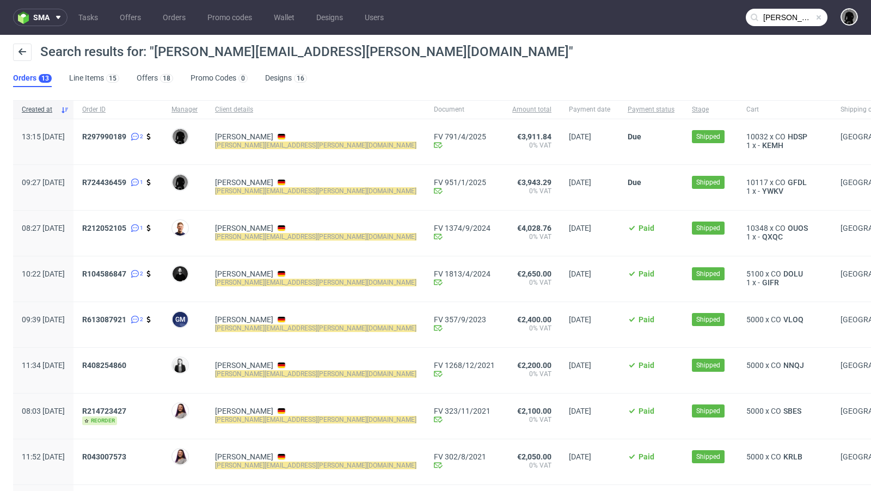
click at [255, 130] on div "Leo Kiep a.falkenstein@braun-bueffel.de" at bounding box center [315, 141] width 219 height 45
click at [266, 137] on link "Leo Kiep" at bounding box center [244, 136] width 58 height 9
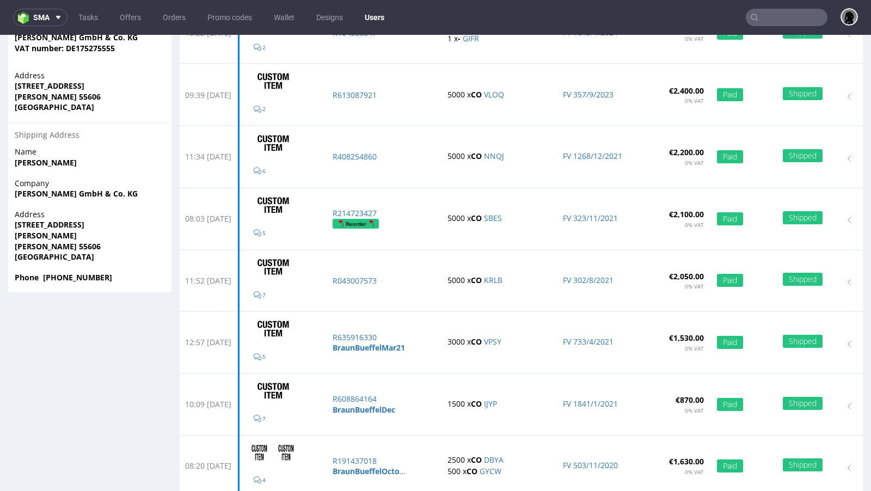
scroll to position [328, 0]
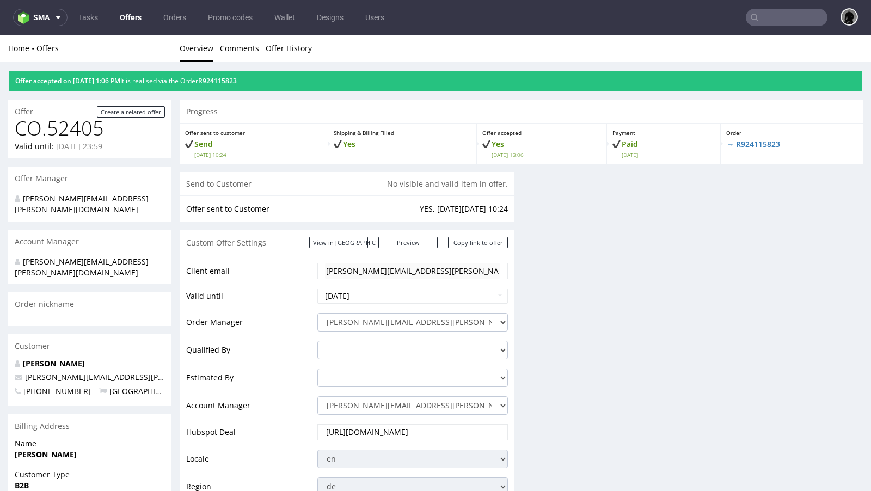
click at [132, 18] on link "Offers" at bounding box center [130, 17] width 35 height 17
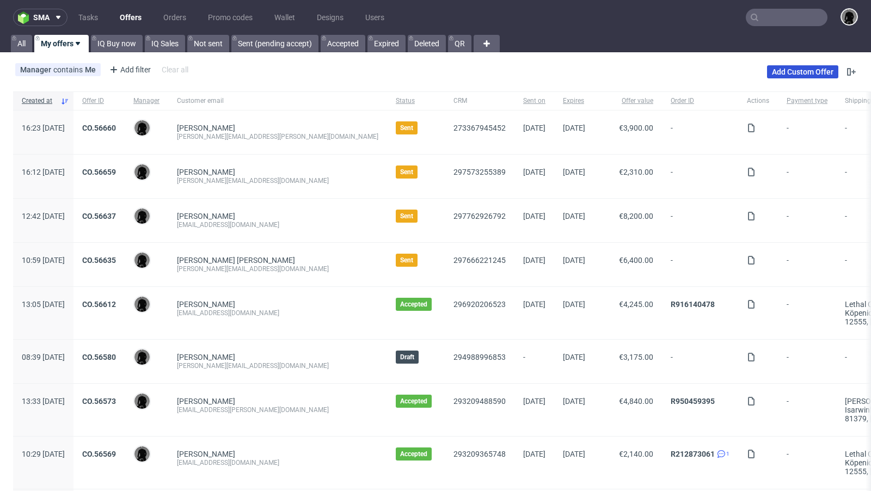
click at [787, 67] on link "Add Custom Offer" at bounding box center [802, 71] width 71 height 13
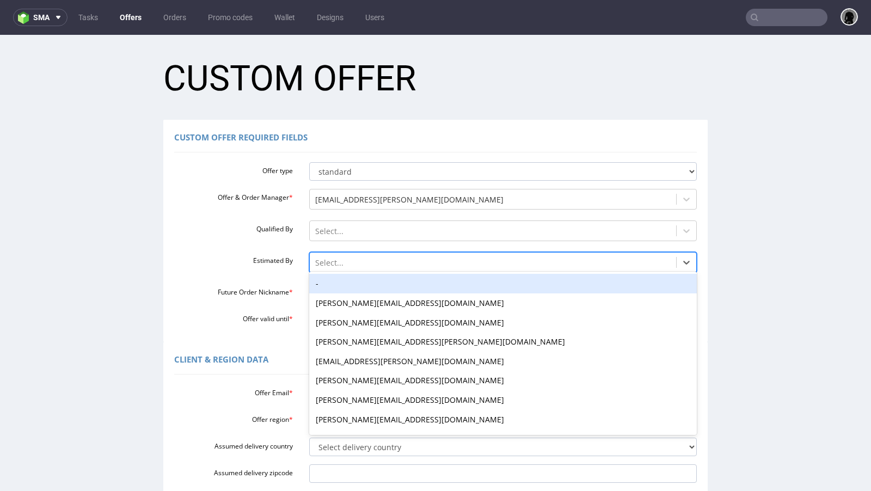
click at [365, 258] on div at bounding box center [493, 262] width 356 height 13
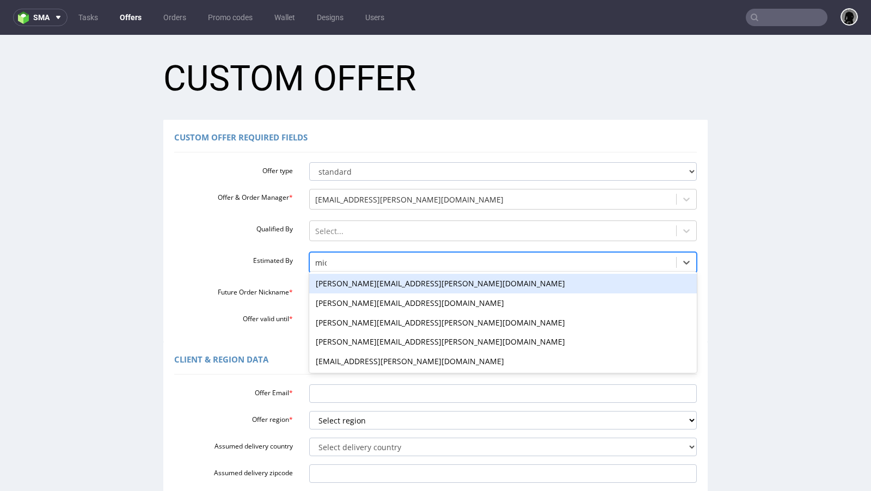
type input "mich"
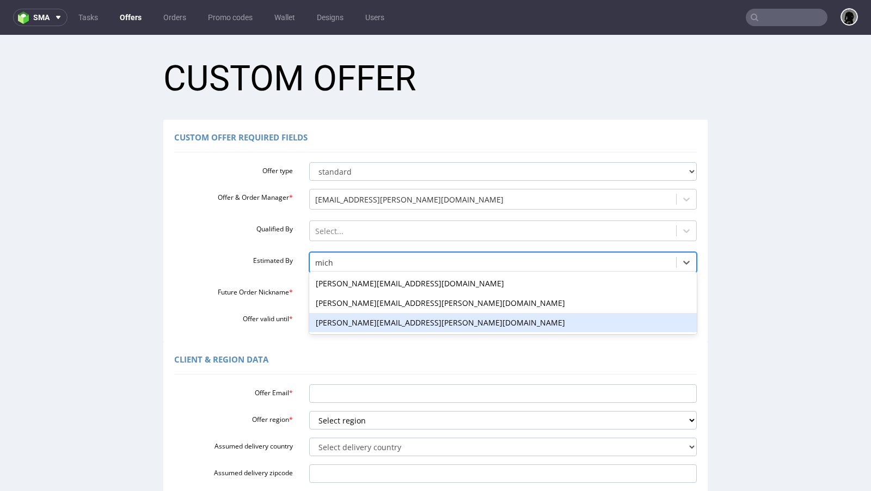
click at [365, 318] on div "[PERSON_NAME][EMAIL_ADDRESS][PERSON_NAME][DOMAIN_NAME]" at bounding box center [503, 323] width 388 height 20
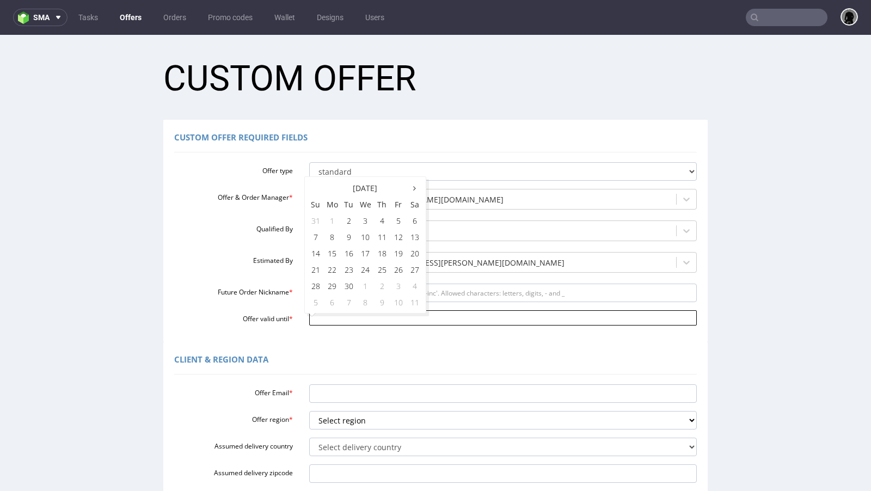
click at [349, 318] on input "Offer valid until *" at bounding box center [503, 317] width 388 height 15
click at [330, 237] on td "8" at bounding box center [332, 237] width 17 height 16
type input "[DATE]"
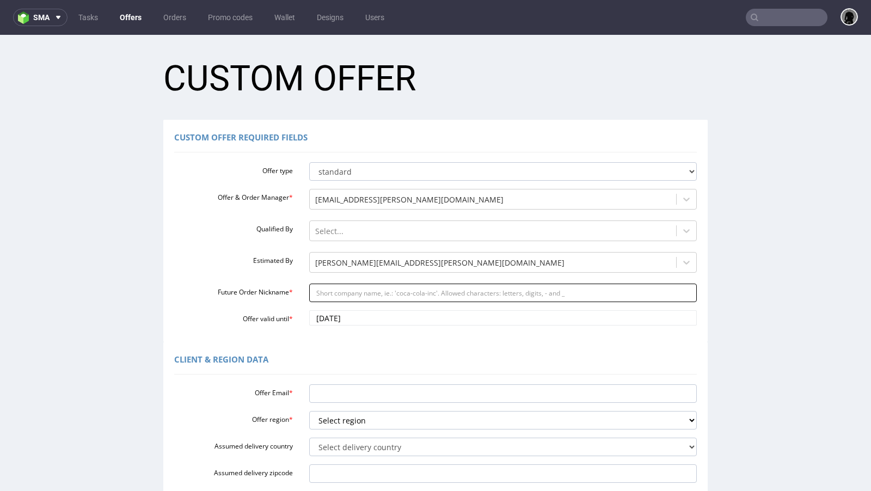
click at [353, 301] on input "Future Order Nickname *" at bounding box center [503, 292] width 388 height 18
paste input "felixstriederoptimizebike"
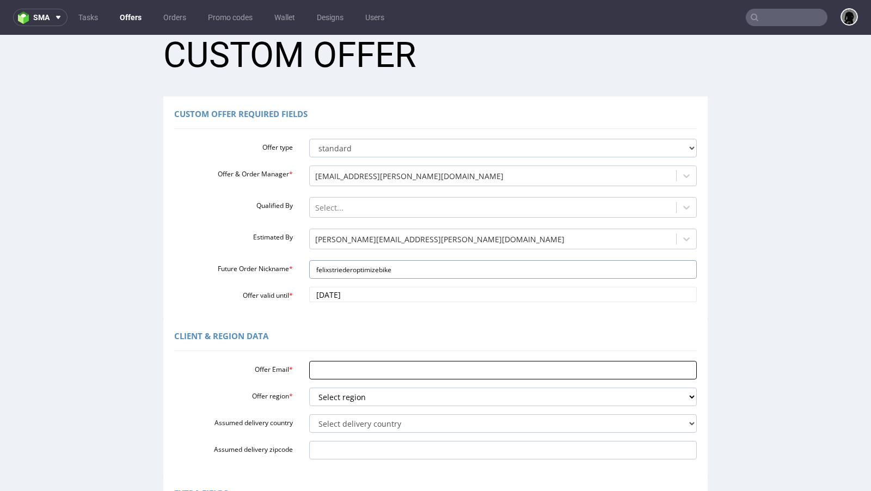
type input "felixstriederoptimizebike"
click at [365, 363] on input "Offer Email *" at bounding box center [503, 370] width 388 height 18
paste input "[PERSON_NAME][EMAIL_ADDRESS][PERSON_NAME][DOMAIN_NAME]"
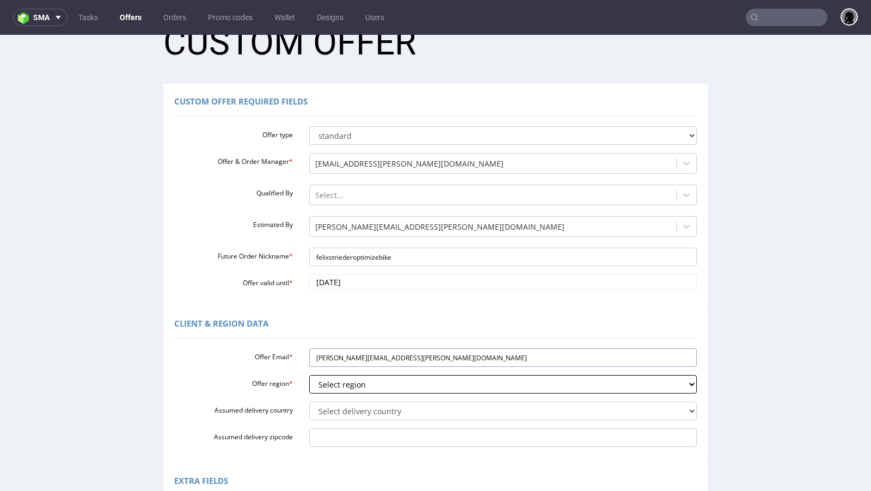
type input "[PERSON_NAME][EMAIL_ADDRESS][PERSON_NAME][DOMAIN_NAME]"
click at [362, 378] on select "Select region eu gb de pl fr it es" at bounding box center [503, 384] width 388 height 18
select select "de"
click at [309, 375] on select "Select region eu gb de pl fr it es" at bounding box center [503, 384] width 388 height 18
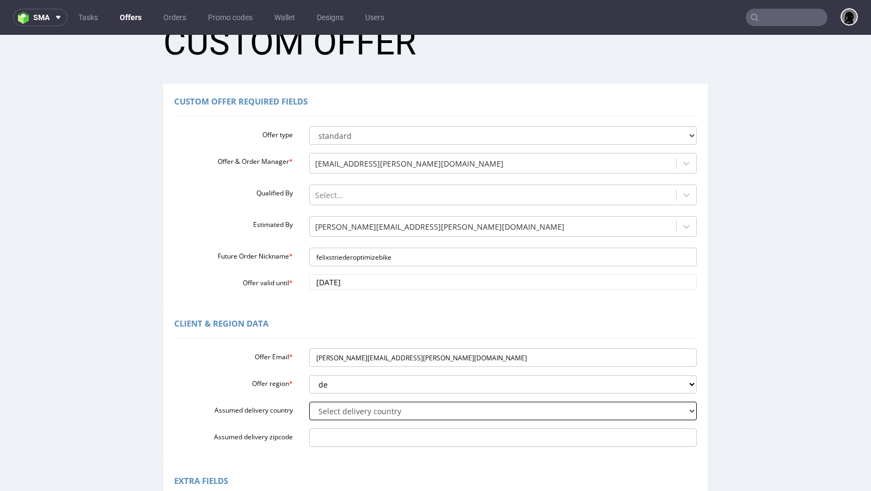
click at [351, 406] on select "Select delivery country [GEOGRAPHIC_DATA] [GEOGRAPHIC_DATA] [GEOGRAPHIC_DATA] […" at bounding box center [503, 411] width 388 height 18
select select "57"
click at [309, 402] on select "Select delivery country [GEOGRAPHIC_DATA] [GEOGRAPHIC_DATA] [GEOGRAPHIC_DATA] […" at bounding box center [503, 411] width 388 height 18
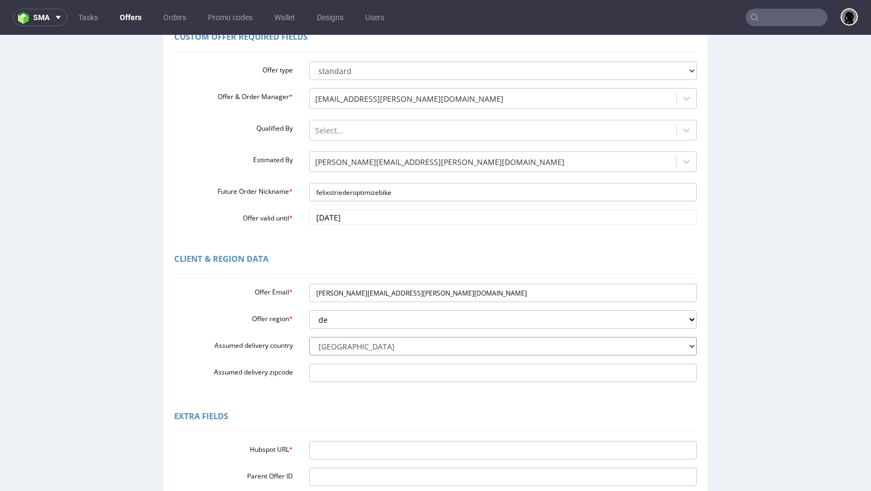
scroll to position [143, 0]
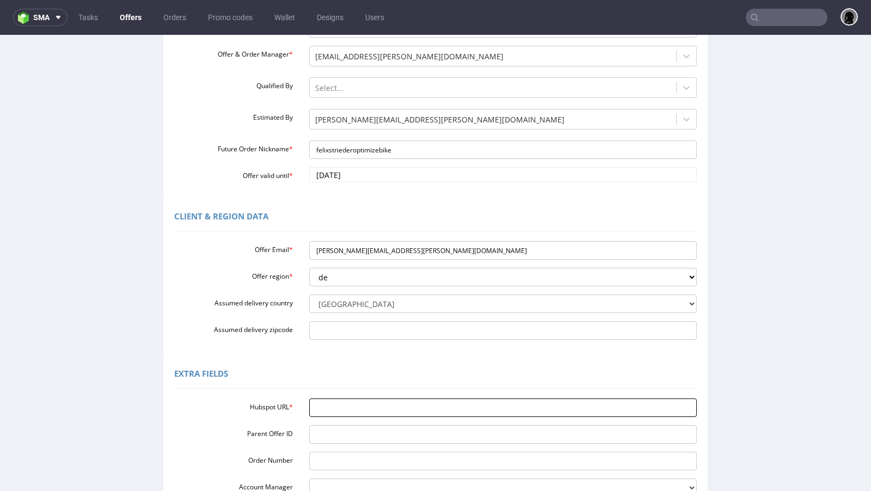
click at [332, 403] on input "Hubspot URL *" at bounding box center [503, 407] width 388 height 18
paste input "[URL][DOMAIN_NAME]"
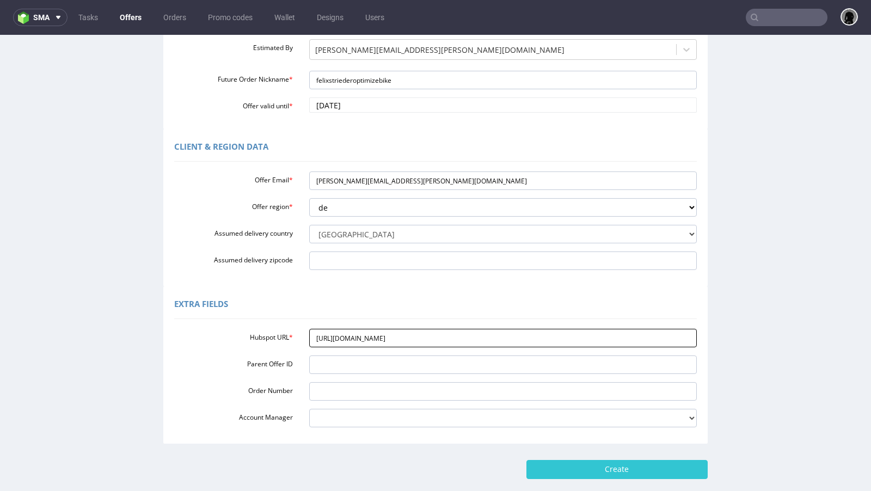
scroll to position [270, 0]
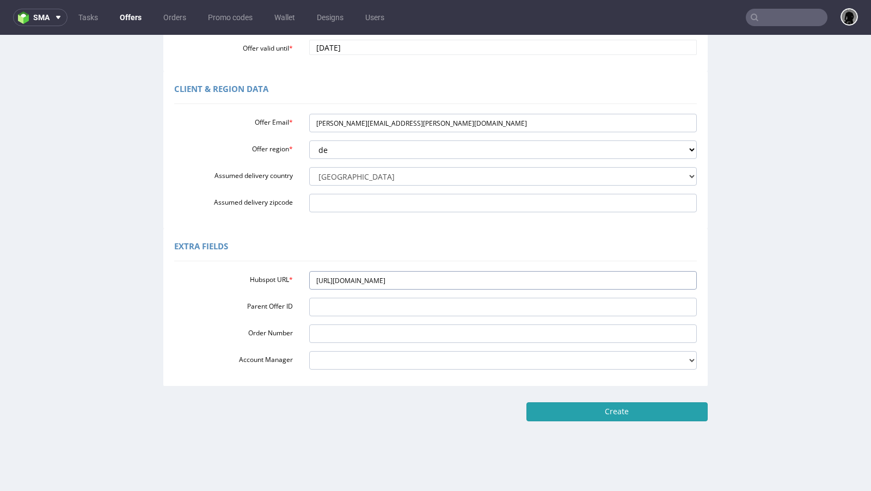
type input "[URL][DOMAIN_NAME]"
click at [547, 409] on input "Create" at bounding box center [616, 411] width 181 height 18
type input "Please wait..."
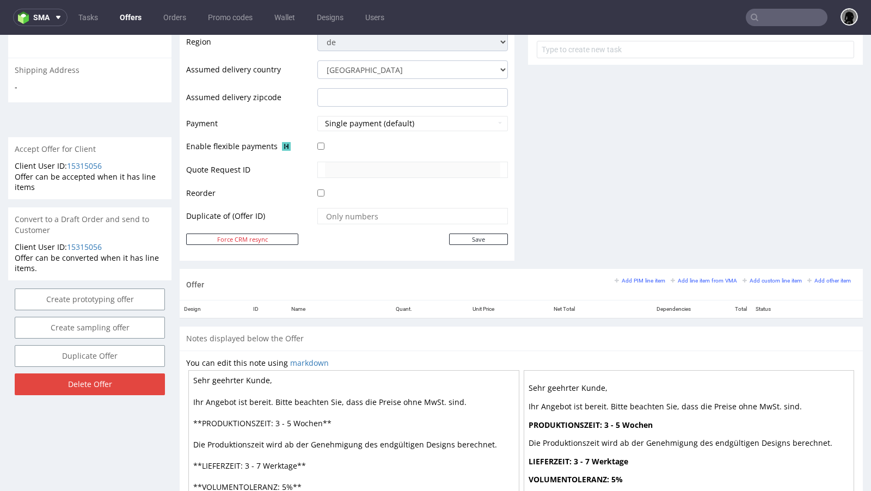
scroll to position [411, 0]
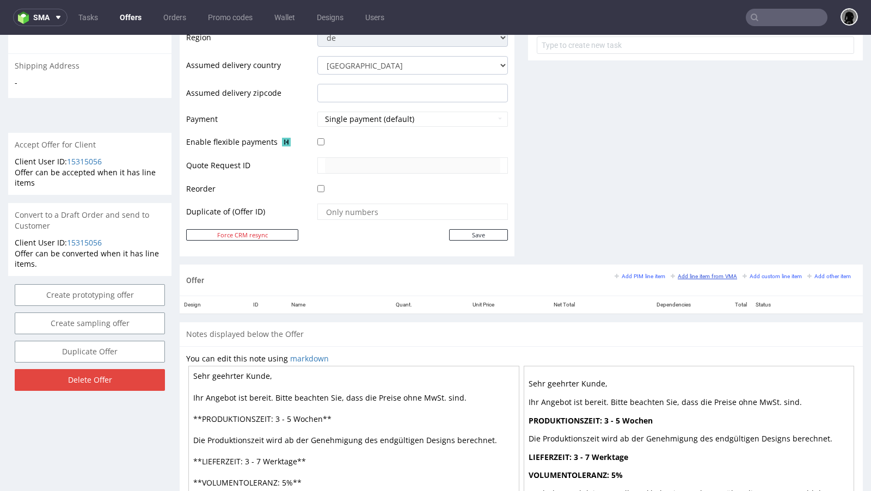
click at [704, 273] on small "Add line item from VMA" at bounding box center [703, 276] width 66 height 6
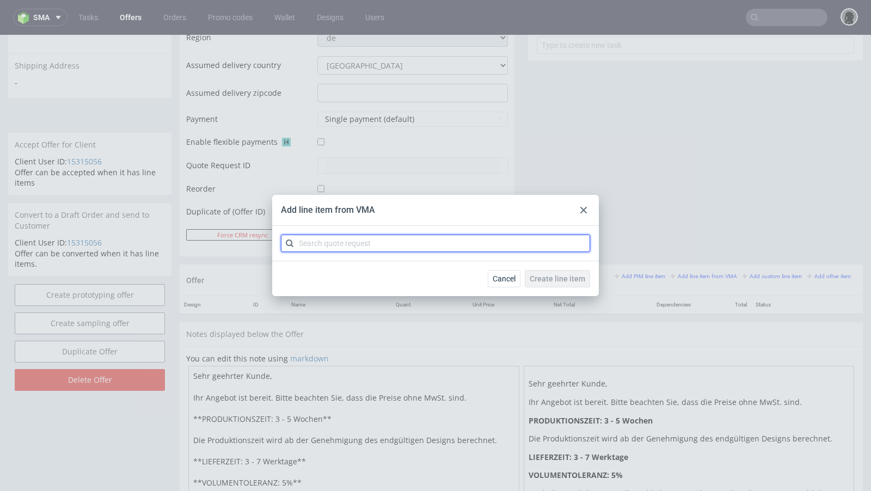
click at [399, 236] on input "text" at bounding box center [435, 243] width 309 height 17
paste input "CBFG"
type input "CBFG"
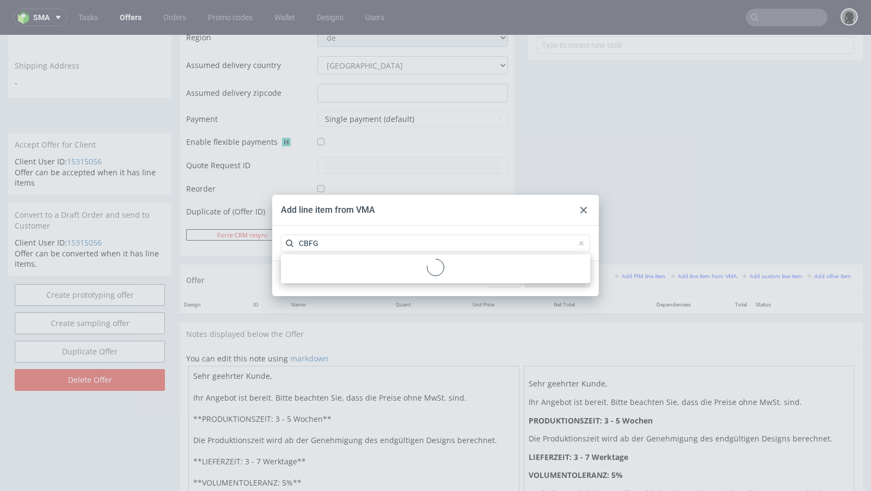
click at [329, 267] on div at bounding box center [435, 268] width 300 height 20
click at [337, 232] on div "CBFG" at bounding box center [435, 243] width 326 height 35
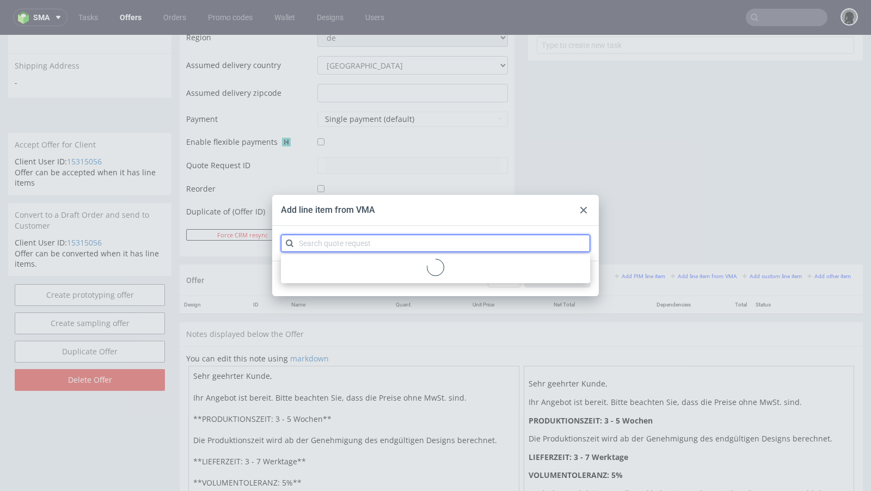
click at [332, 243] on input "text" at bounding box center [435, 243] width 309 height 17
paste input "CBFG"
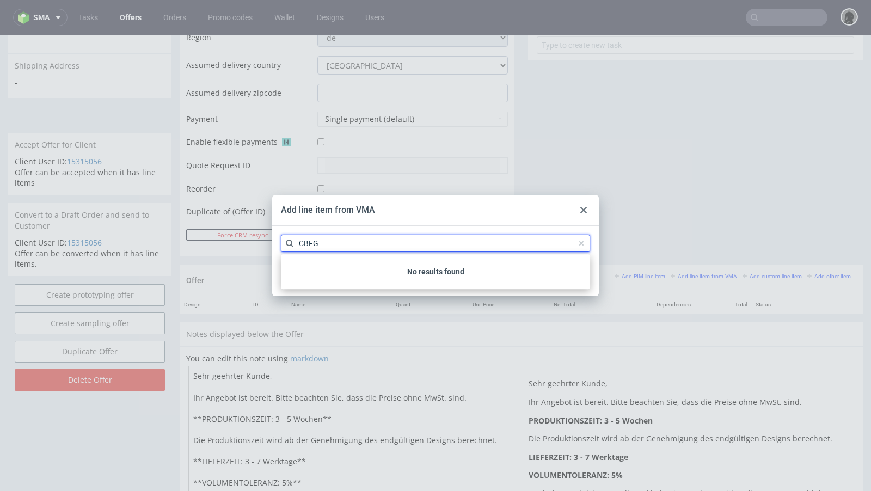
click at [332, 243] on input "CBFG" at bounding box center [435, 243] width 309 height 17
type input "CBFG"
click at [312, 239] on input "CBFG" at bounding box center [435, 243] width 309 height 17
click at [318, 245] on input "CBFG" at bounding box center [435, 243] width 309 height 17
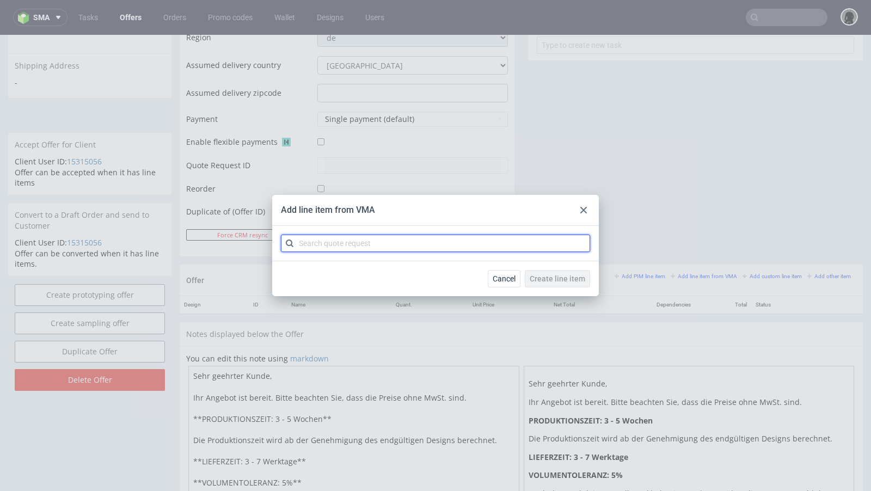
click at [314, 245] on input "text" at bounding box center [435, 243] width 309 height 17
paste input "CBFG"
type input "CBFG"
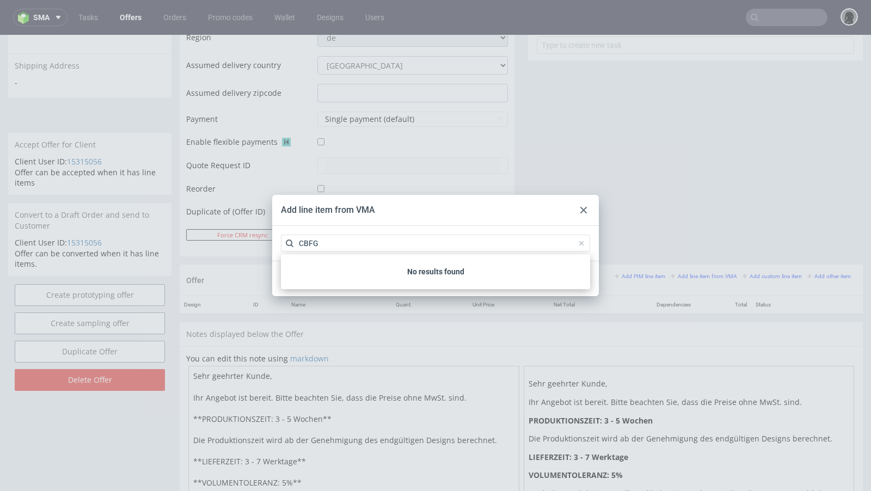
click at [585, 207] on use at bounding box center [583, 210] width 7 height 7
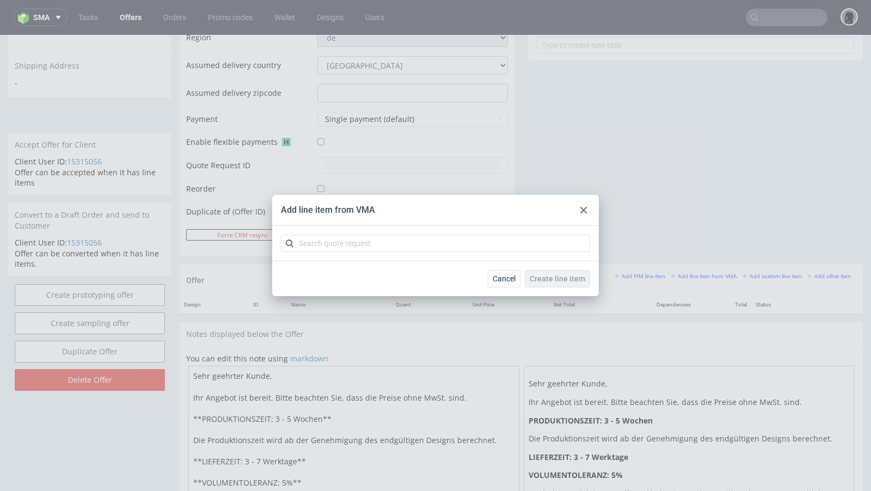
click at [585, 207] on use at bounding box center [583, 210] width 7 height 7
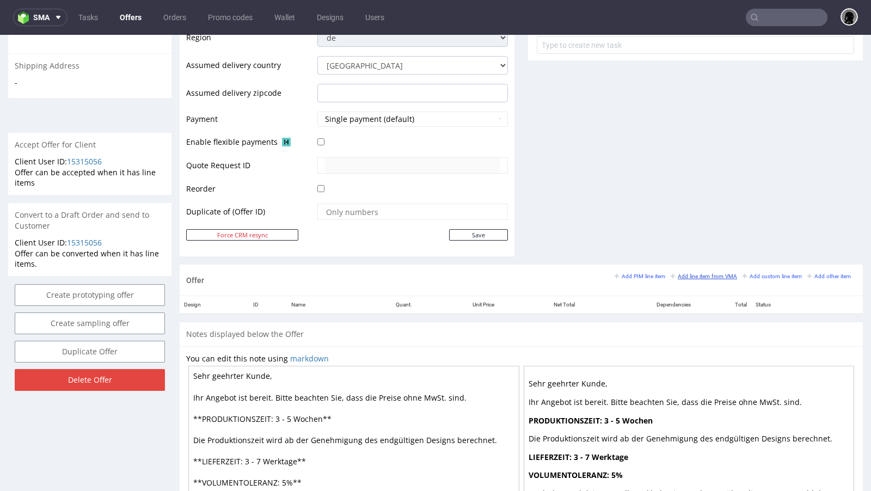
click at [682, 273] on small "Add line item from VMA" at bounding box center [703, 276] width 66 height 6
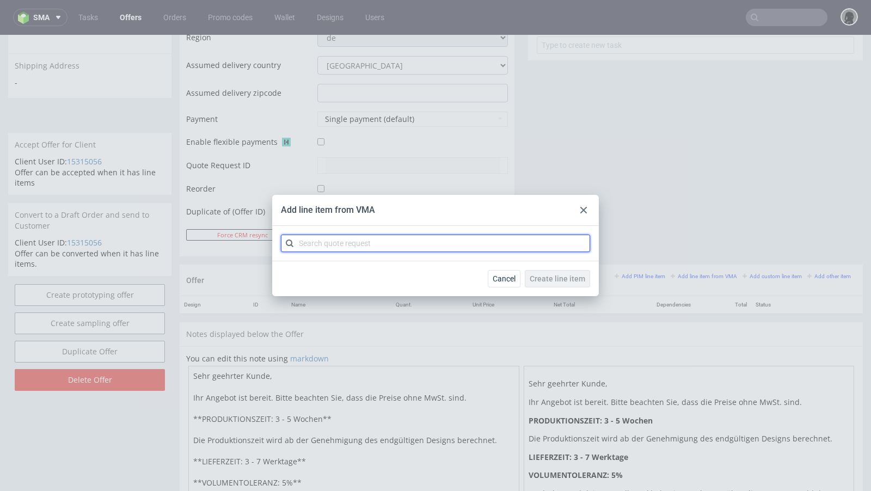
click at [320, 242] on input "text" at bounding box center [435, 243] width 309 height 17
paste input "CBFG"
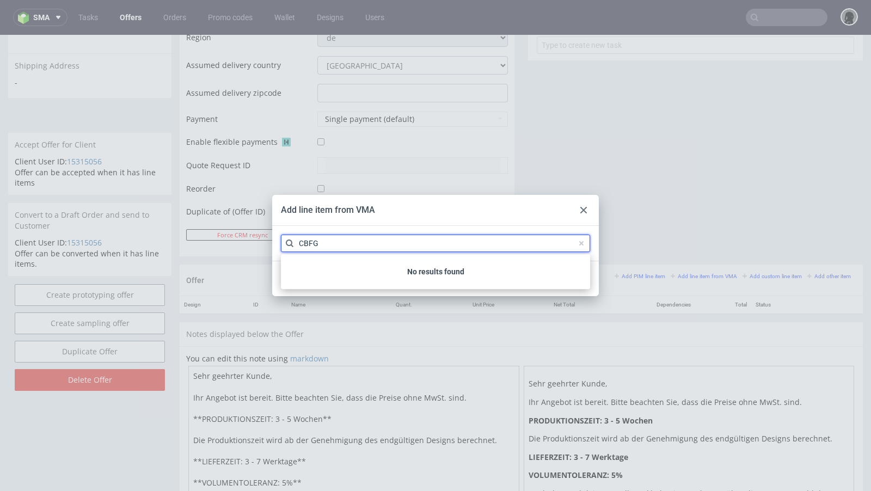
type input "CBFG"
click at [468, 246] on input "CBFG" at bounding box center [435, 243] width 309 height 17
click at [588, 215] on div at bounding box center [583, 209] width 13 height 13
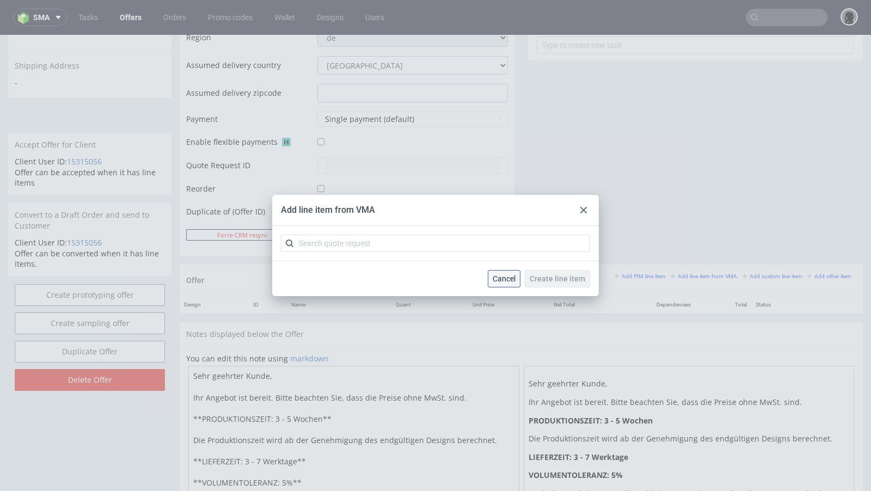
click at [514, 275] on span "Cancel" at bounding box center [503, 279] width 23 height 8
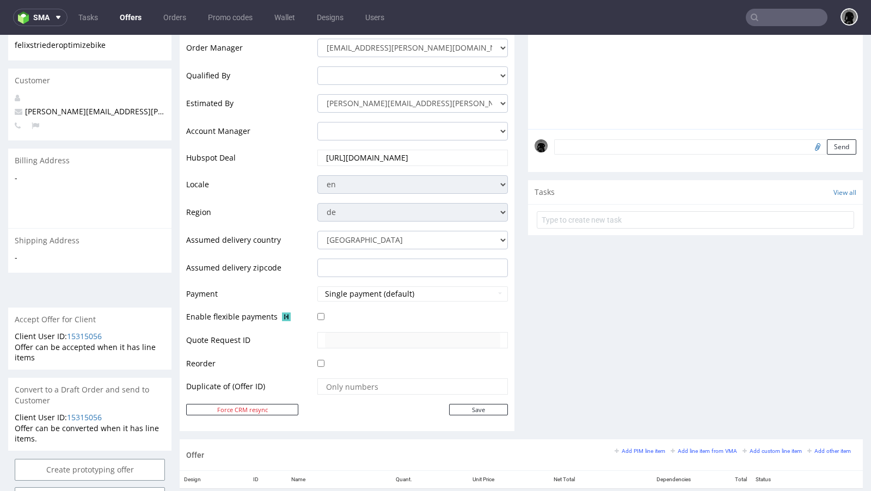
scroll to position [515, 0]
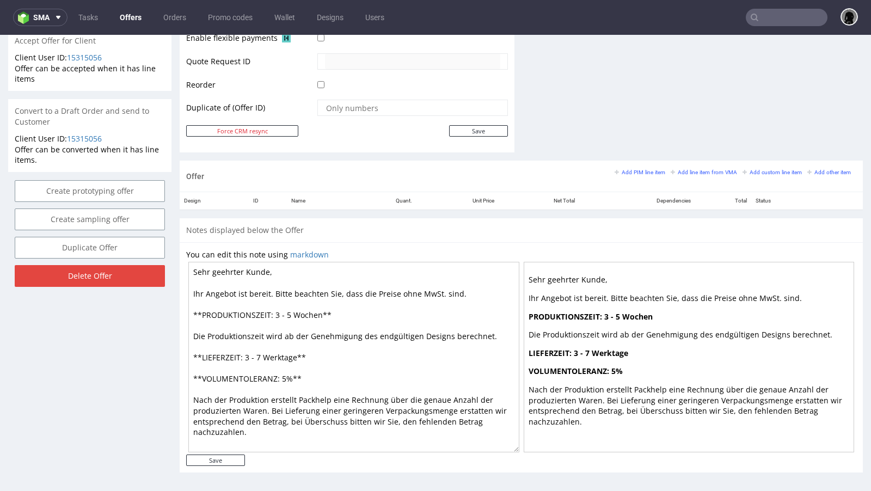
click at [680, 163] on div "Offer Add PIM line item Add line item from VMA Add custom line item Add other i…" at bounding box center [521, 176] width 683 height 31
click at [684, 169] on small "Add line item from VMA" at bounding box center [703, 172] width 66 height 6
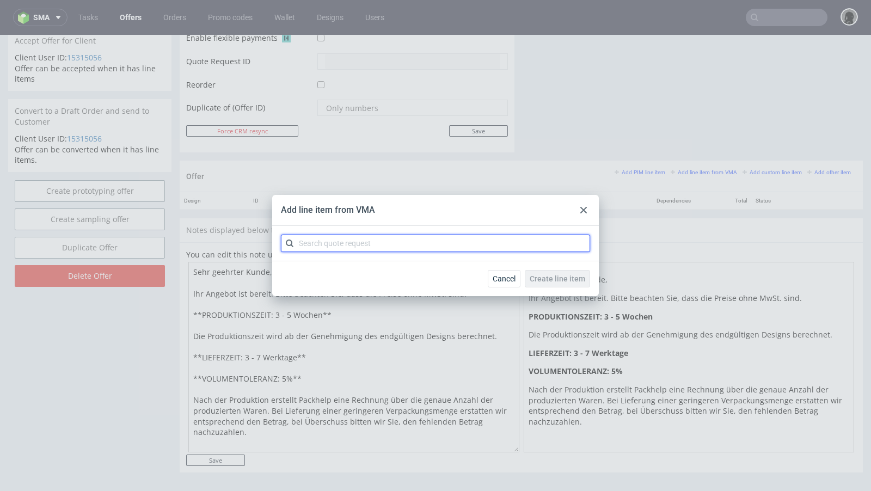
click at [336, 244] on input "text" at bounding box center [435, 243] width 309 height 17
paste input "CBFG"
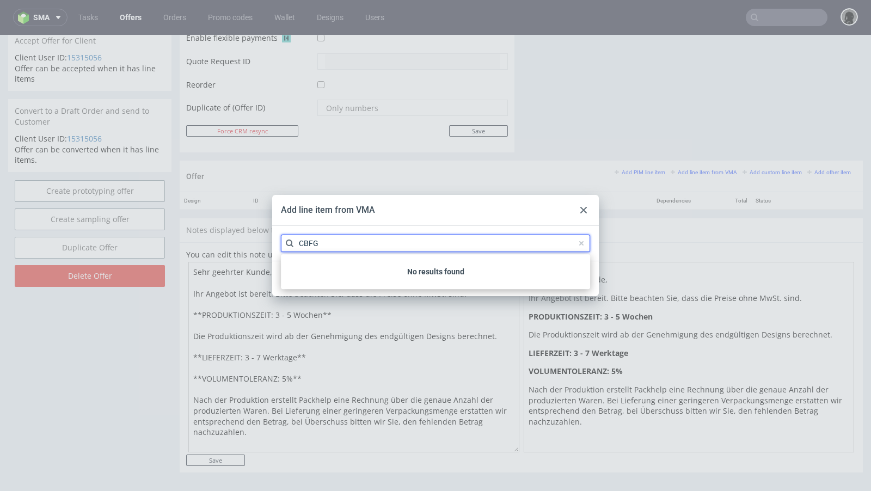
click at [352, 243] on input "CBFG" at bounding box center [435, 243] width 309 height 17
click at [348, 250] on input "CBFG" at bounding box center [435, 243] width 309 height 17
type input "CBFG"
click at [582, 205] on div at bounding box center [583, 209] width 13 height 13
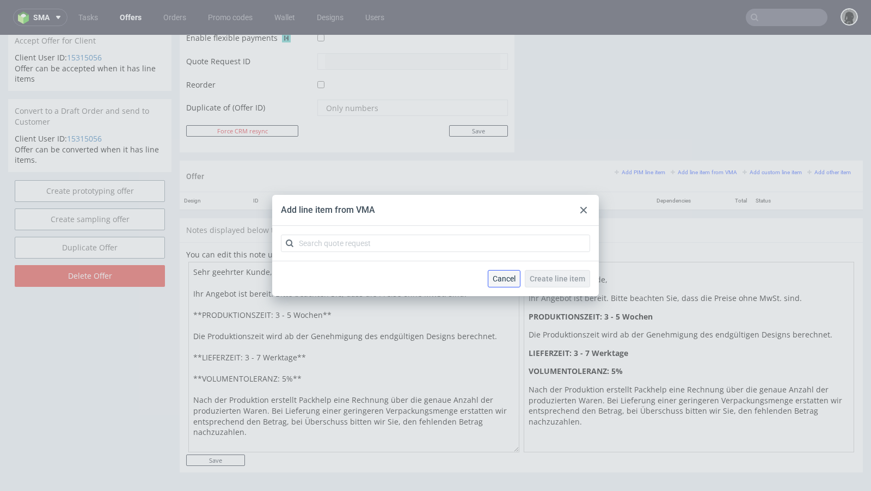
click at [502, 280] on span "Cancel" at bounding box center [503, 279] width 23 height 8
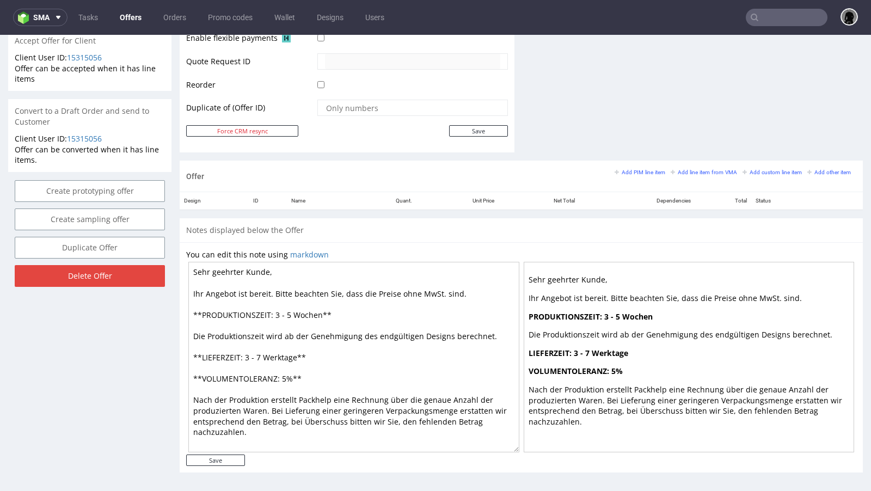
scroll to position [274, 0]
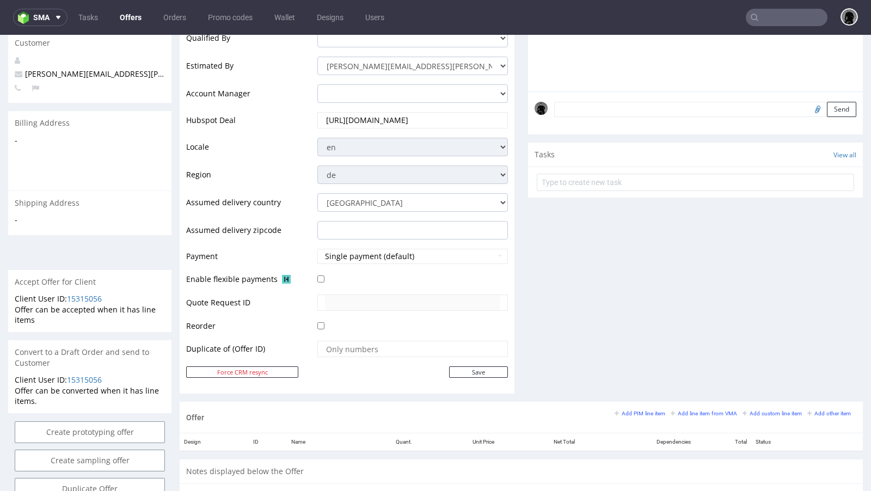
click at [127, 18] on link "Offers" at bounding box center [130, 17] width 35 height 17
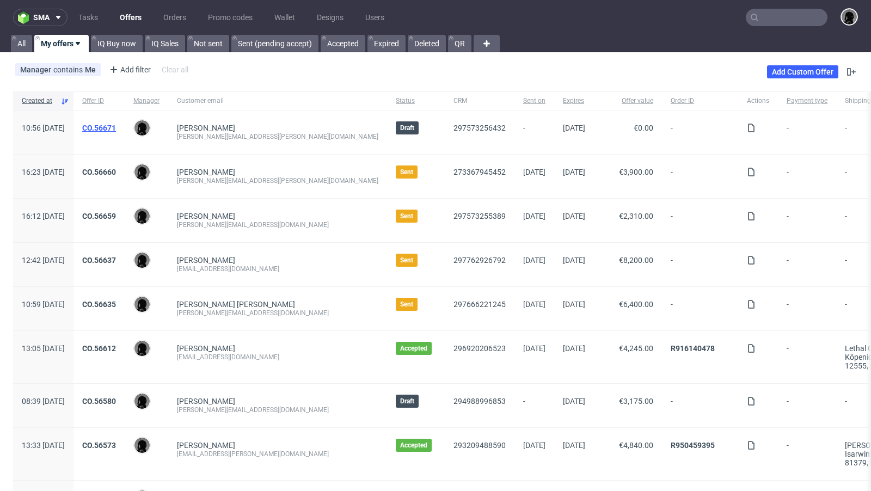
click at [116, 124] on link "CO.56671" at bounding box center [99, 128] width 34 height 9
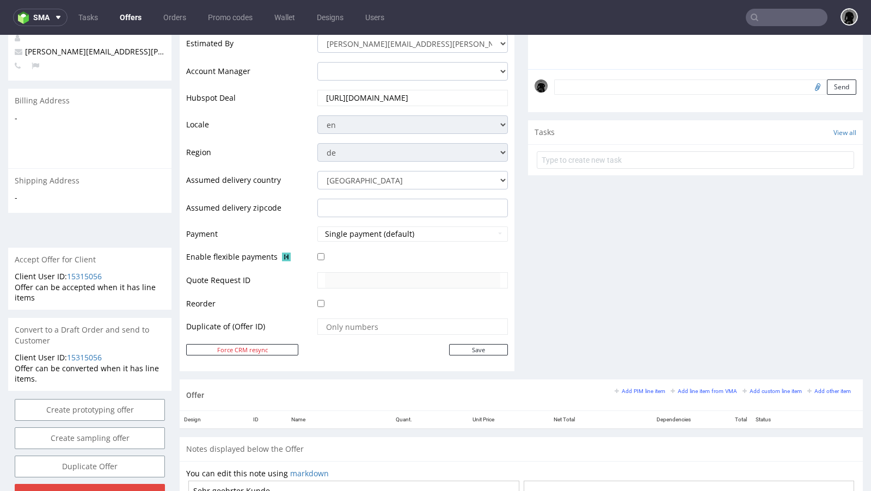
scroll to position [372, 0]
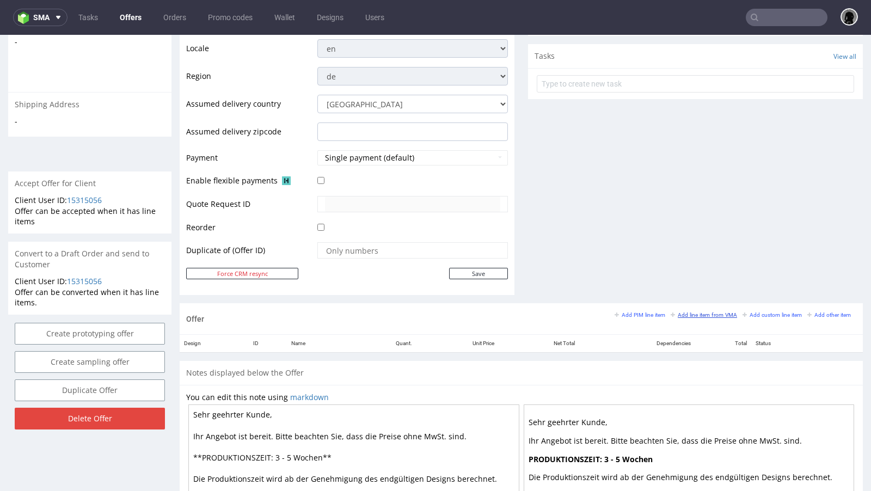
click at [681, 313] on small "Add line item from VMA" at bounding box center [703, 315] width 66 height 6
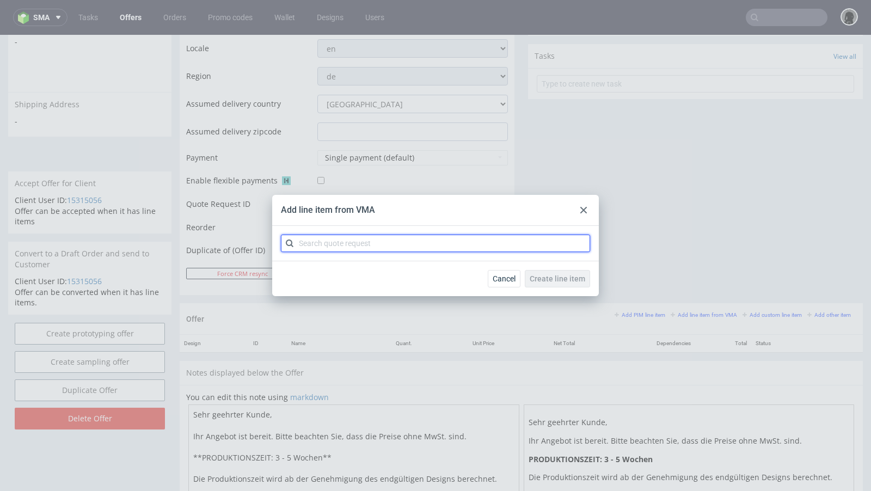
click at [354, 235] on input "text" at bounding box center [435, 243] width 309 height 17
paste input "CBFG"
type input "CBFG"
click at [351, 246] on input "CBFG" at bounding box center [435, 243] width 309 height 17
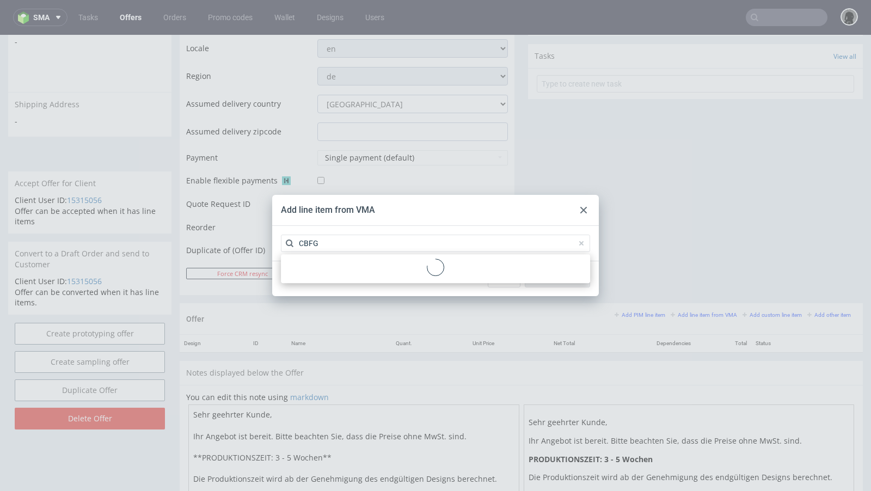
click at [584, 216] on div at bounding box center [583, 209] width 13 height 13
click at [587, 210] on div at bounding box center [583, 209] width 13 height 13
click at [506, 289] on div "Cancel Create line item" at bounding box center [435, 278] width 326 height 35
click at [498, 276] on span "Cancel" at bounding box center [503, 279] width 23 height 8
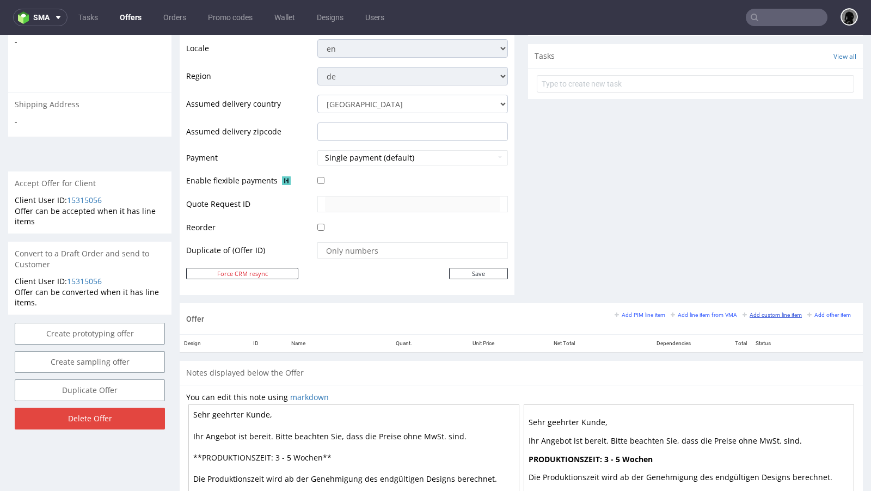
click at [753, 311] on link "Add custom line item" at bounding box center [771, 315] width 59 height 8
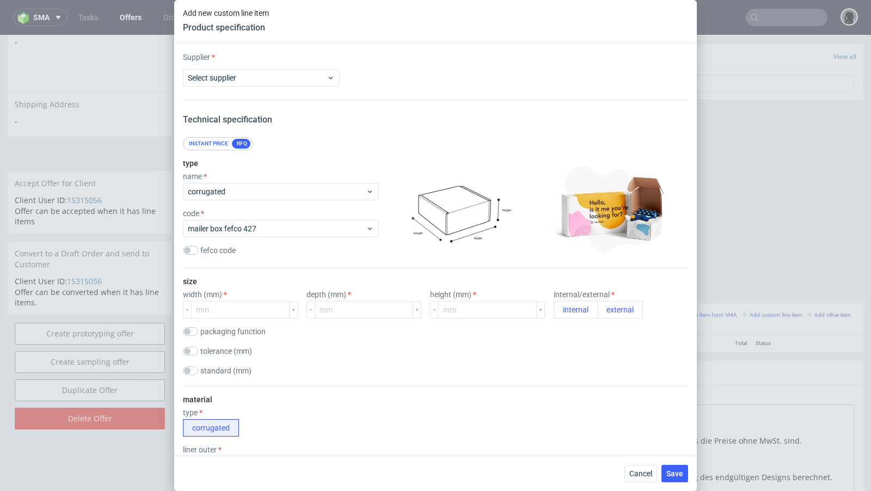
click at [625, 474] on div "Cancel Save" at bounding box center [435, 472] width 522 height 35
click at [633, 474] on span "Cancel" at bounding box center [640, 474] width 23 height 8
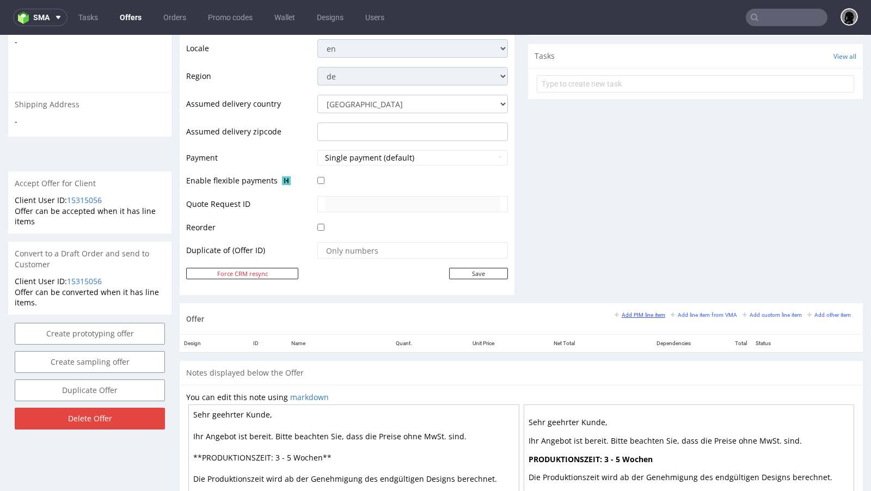
click at [639, 314] on small "Add PIM line item" at bounding box center [639, 315] width 51 height 6
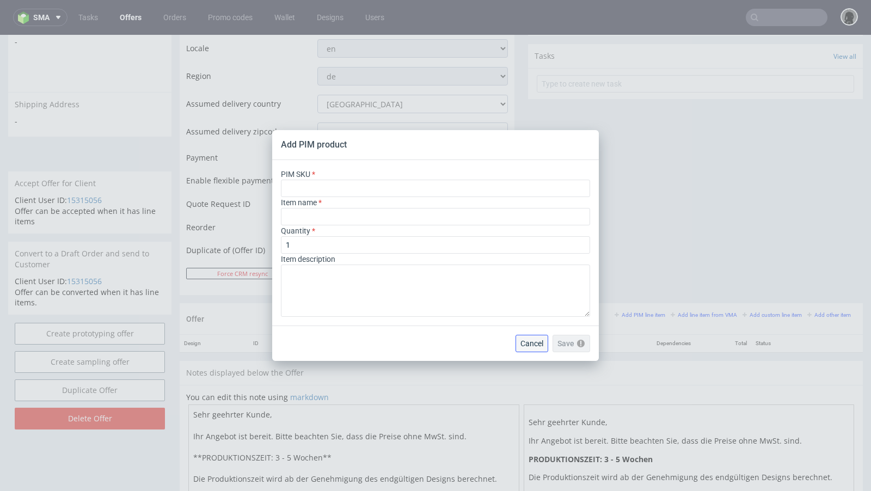
click at [525, 337] on button "Cancel" at bounding box center [531, 343] width 33 height 17
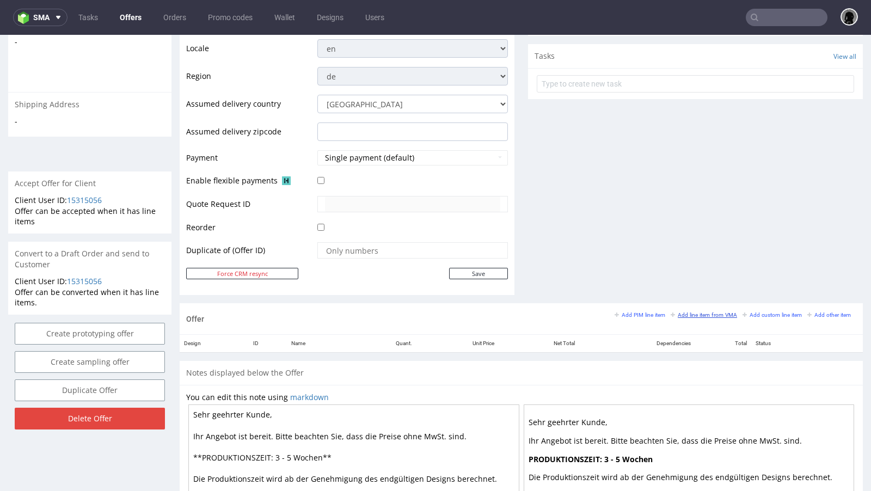
click at [676, 311] on link "Add line item from VMA" at bounding box center [703, 315] width 66 height 8
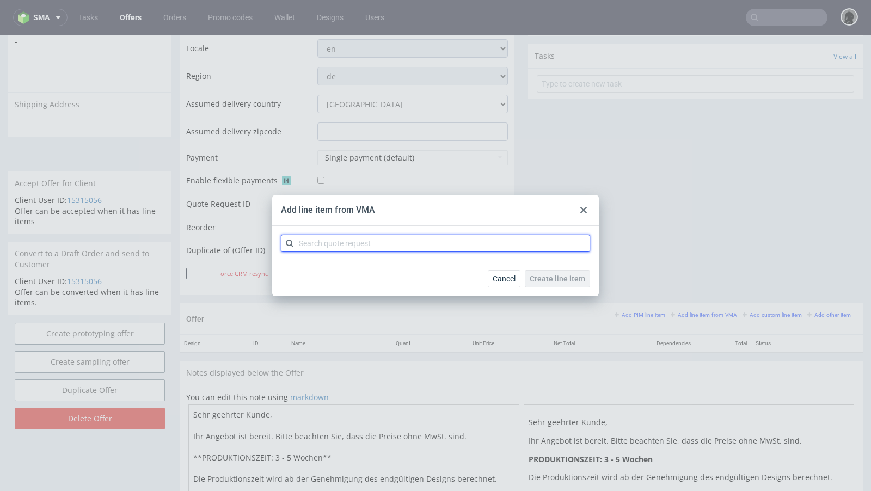
click at [411, 242] on input "text" at bounding box center [435, 243] width 309 height 17
paste input "CBFG"
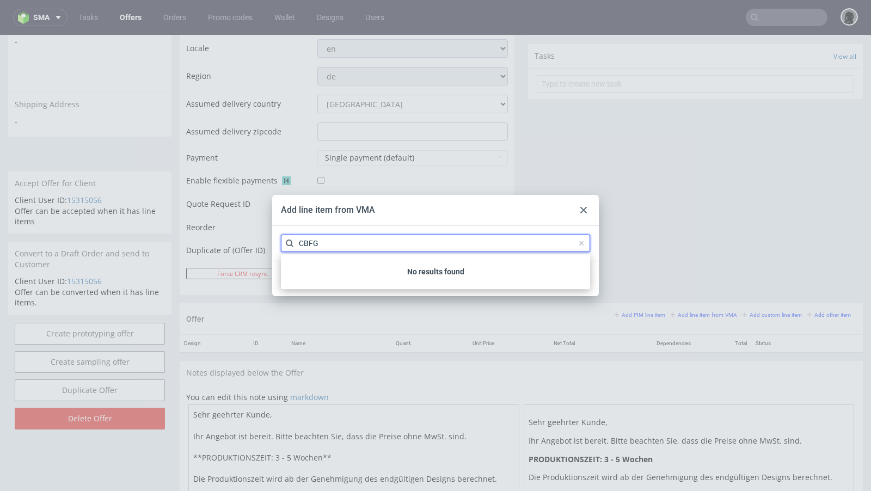
type input "CBFG"
click at [582, 214] on div at bounding box center [583, 209] width 13 height 13
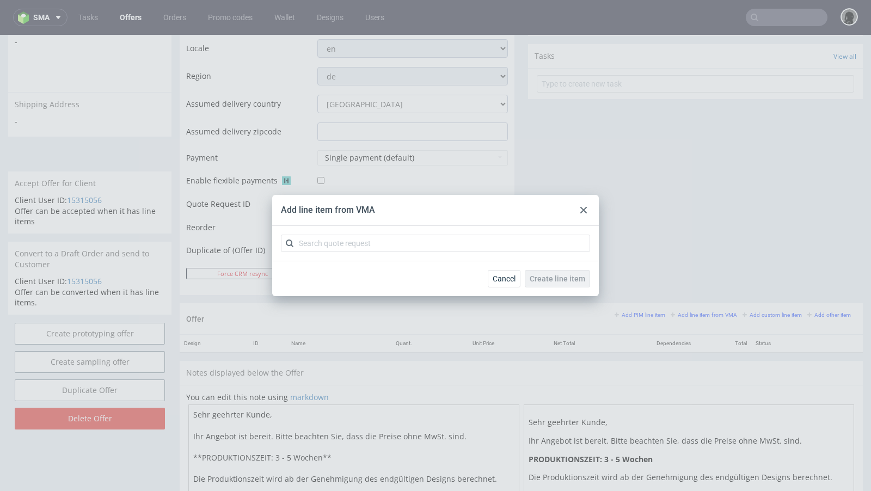
click at [589, 213] on div at bounding box center [583, 209] width 13 height 13
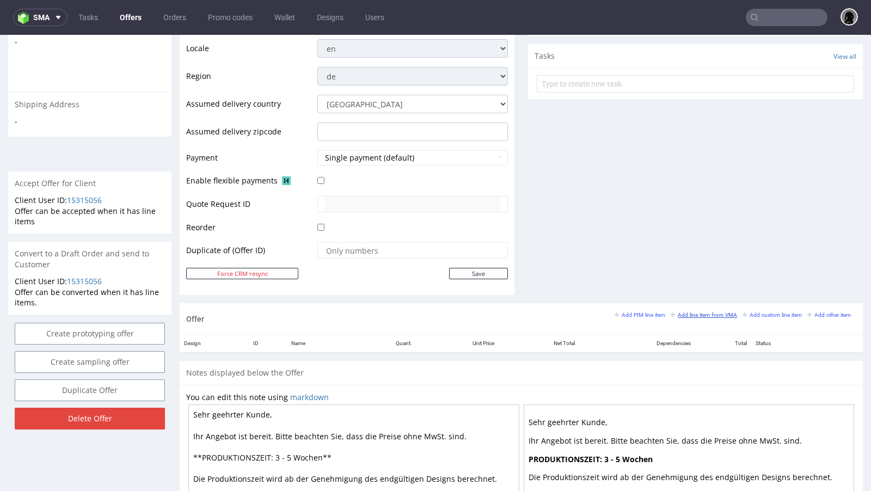
click at [677, 313] on small "Add line item from VMA" at bounding box center [703, 315] width 66 height 6
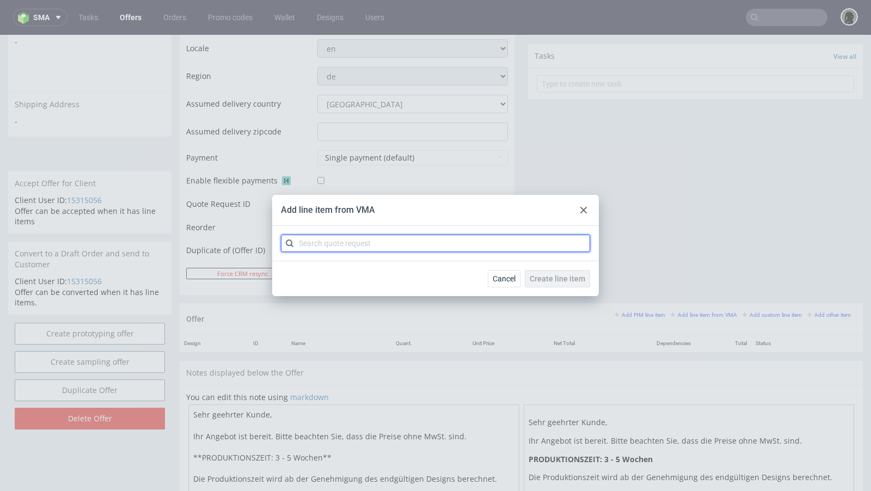
click at [387, 242] on input "text" at bounding box center [435, 243] width 309 height 17
paste input "CBFG"
type input "CBFG"
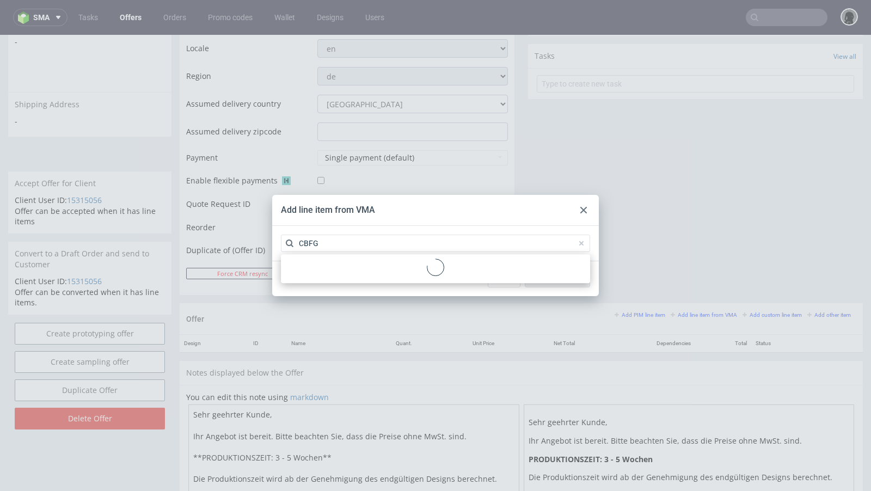
click at [582, 210] on use at bounding box center [583, 210] width 7 height 7
click at [578, 213] on div at bounding box center [583, 209] width 13 height 13
click at [580, 213] on icon at bounding box center [583, 210] width 7 height 7
click at [588, 209] on div at bounding box center [583, 209] width 13 height 13
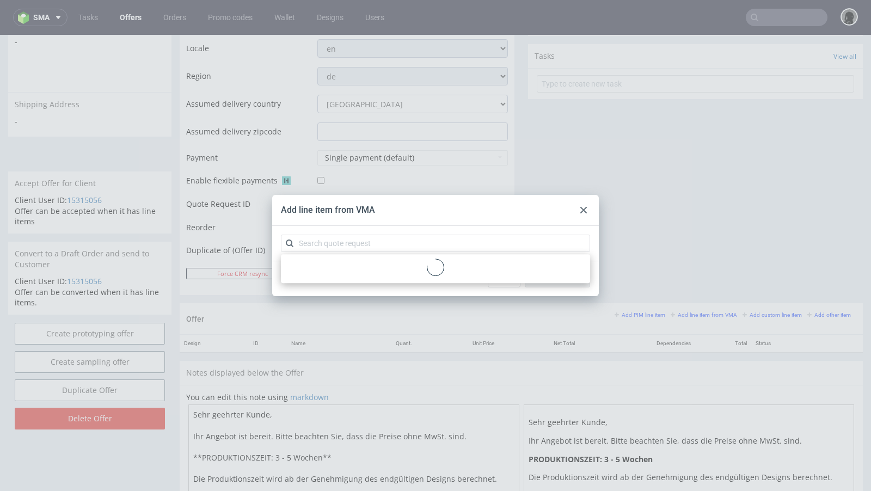
click at [584, 209] on use at bounding box center [583, 210] width 7 height 7
click at [314, 129] on div "Add line item from VMA Cancel Create line item" at bounding box center [435, 245] width 871 height 491
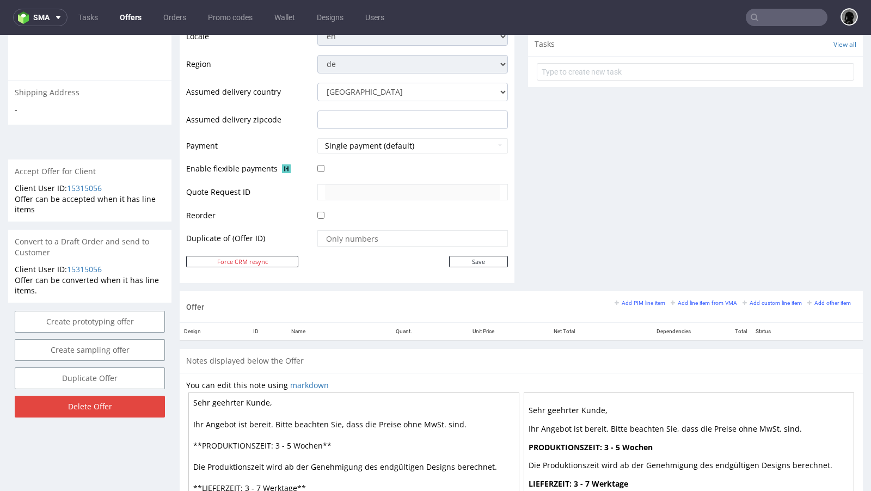
scroll to position [415, 0]
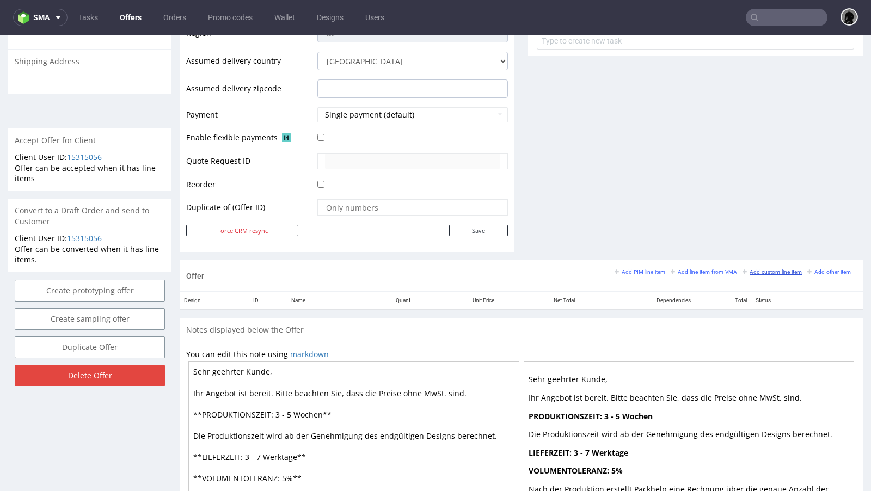
click at [762, 270] on small "Add custom line item" at bounding box center [771, 272] width 59 height 6
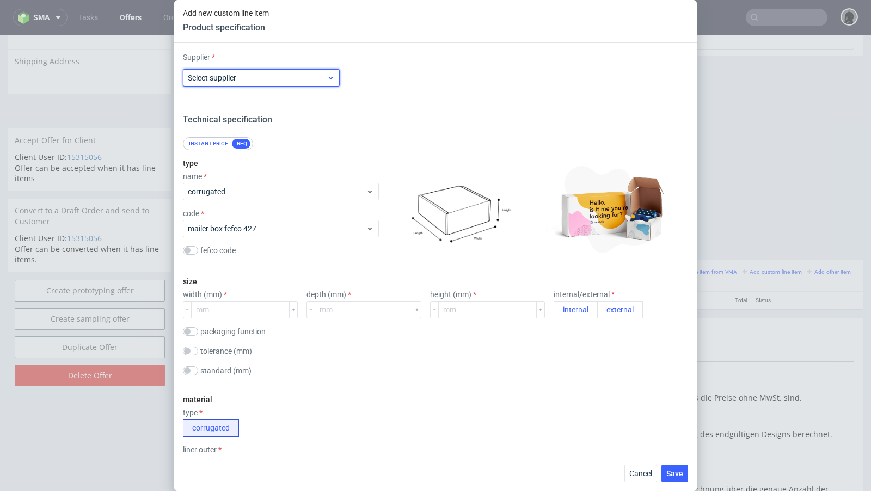
click at [224, 77] on label "Select supplier" at bounding box center [212, 77] width 48 height 9
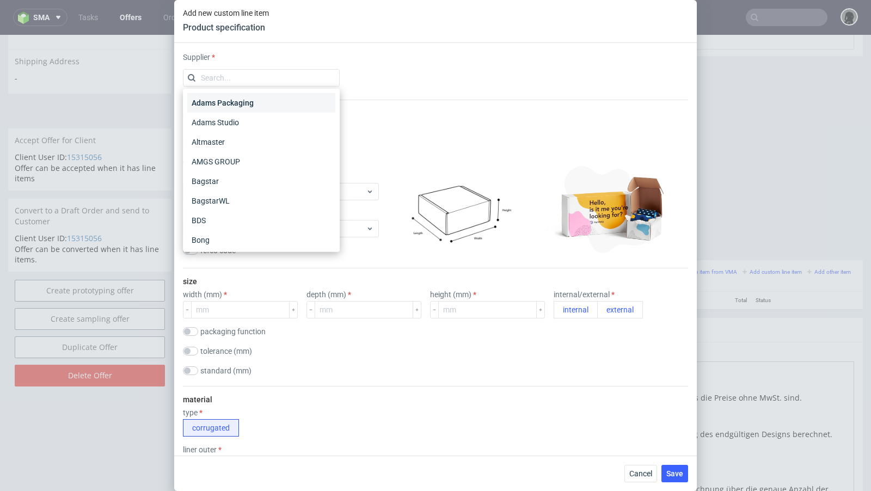
click at [223, 100] on div "Adams Packaging" at bounding box center [261, 103] width 148 height 20
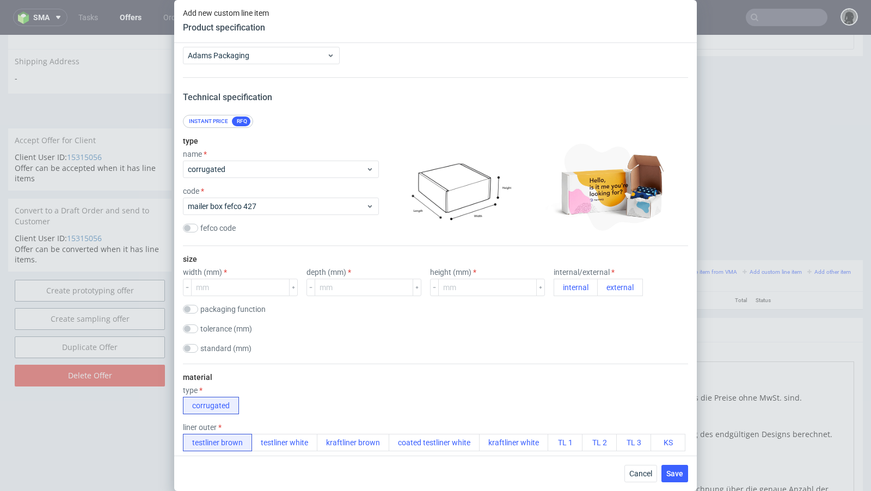
scroll to position [38, 0]
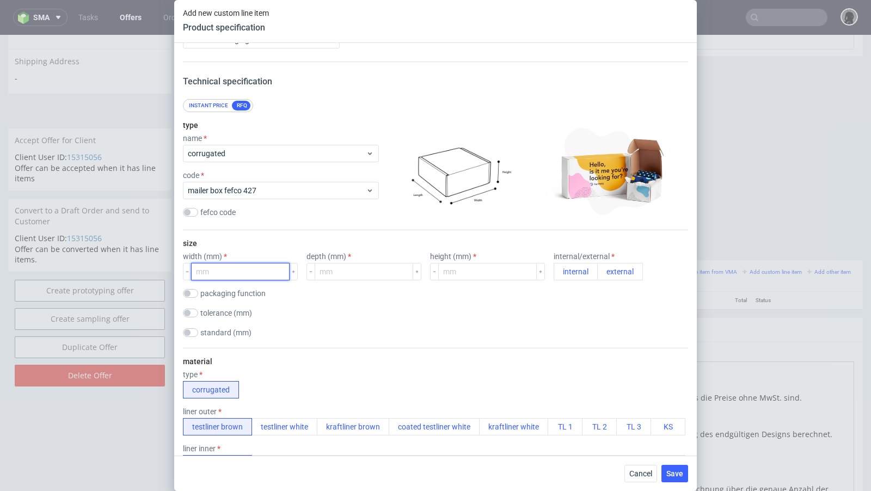
click at [229, 273] on input "number" at bounding box center [240, 271] width 98 height 17
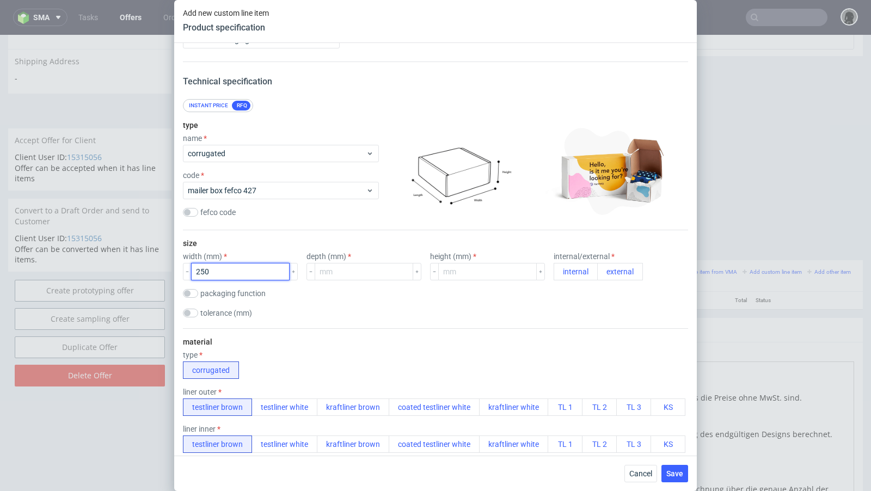
type input "250"
type input "150"
click at [483, 270] on input "number" at bounding box center [487, 271] width 98 height 17
type input "50"
click at [600, 270] on button "external" at bounding box center [620, 271] width 46 height 17
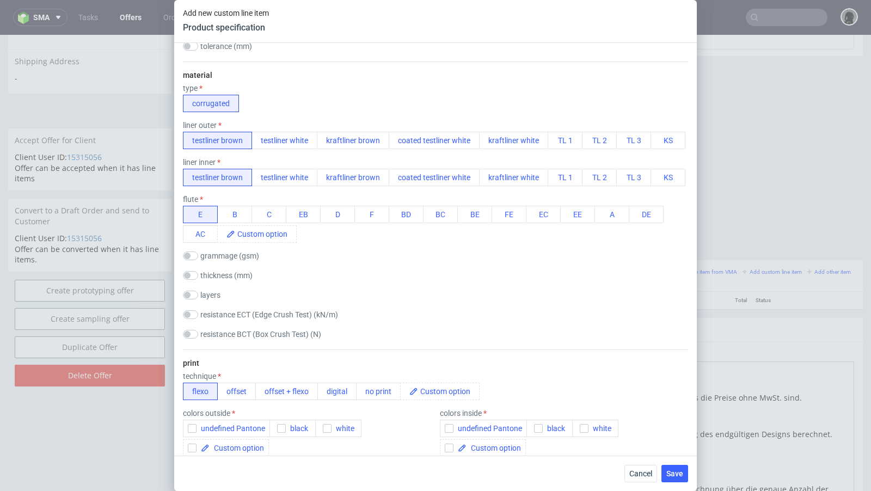
scroll to position [327, 0]
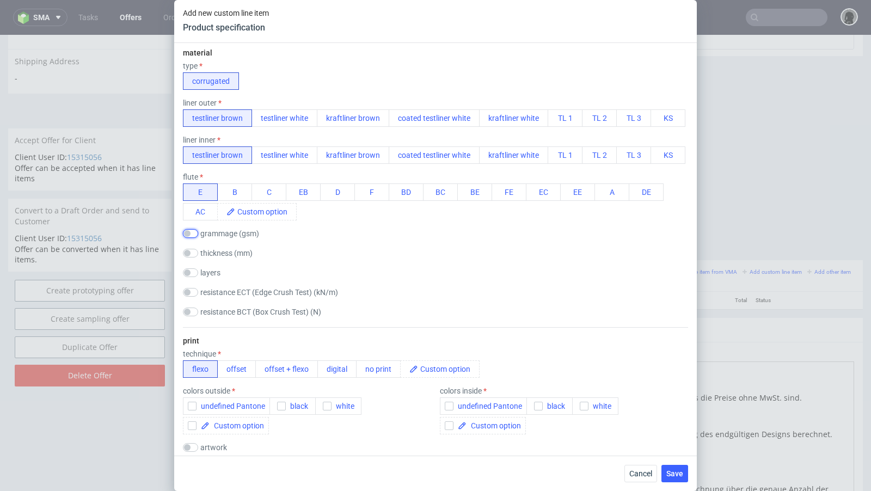
click at [193, 235] on input "checkbox" at bounding box center [190, 233] width 15 height 9
checkbox input "true"
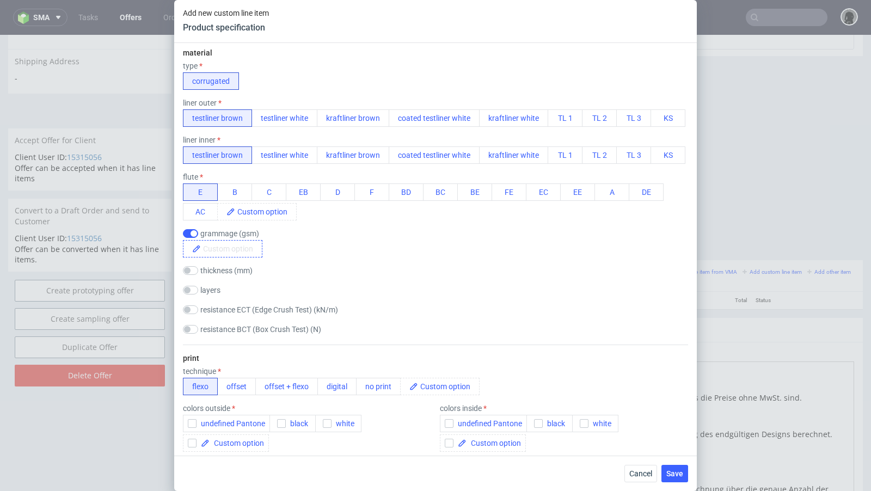
click at [220, 247] on span at bounding box center [231, 248] width 61 height 16
click at [424, 270] on div "thickness (mm)" at bounding box center [435, 271] width 505 height 11
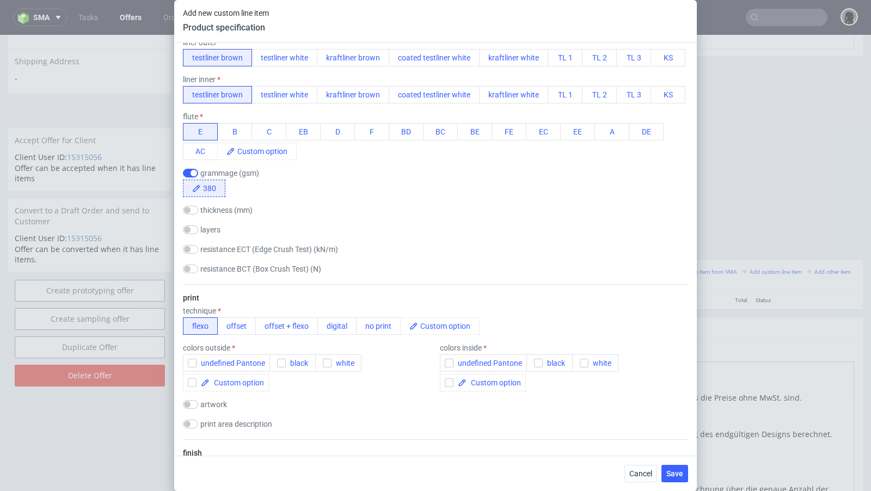
scroll to position [389, 0]
click at [292, 316] on button "offset + flexo" at bounding box center [286, 324] width 63 height 17
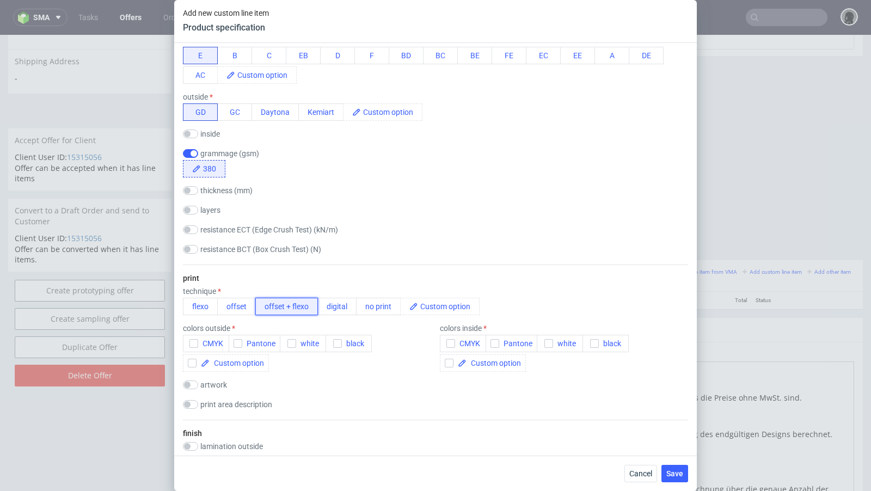
scroll to position [468, 0]
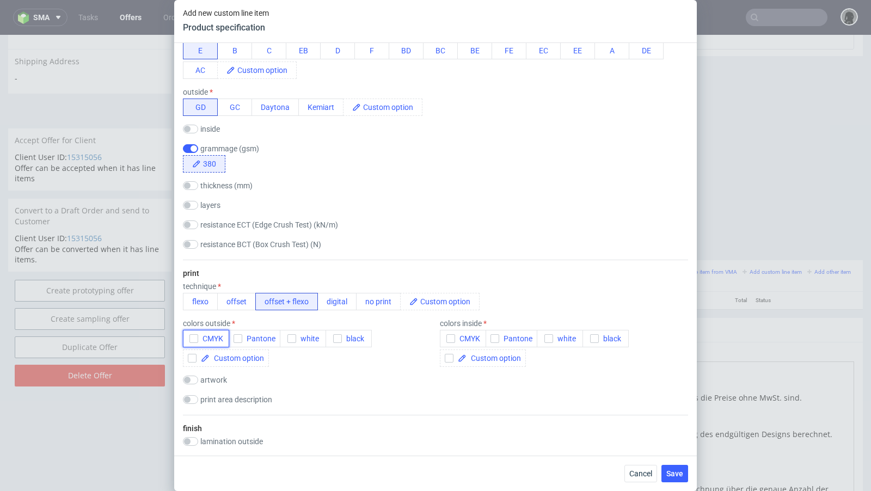
click at [209, 336] on span "CMYK" at bounding box center [210, 338] width 25 height 9
click at [526, 334] on span "Pantone" at bounding box center [515, 338] width 33 height 9
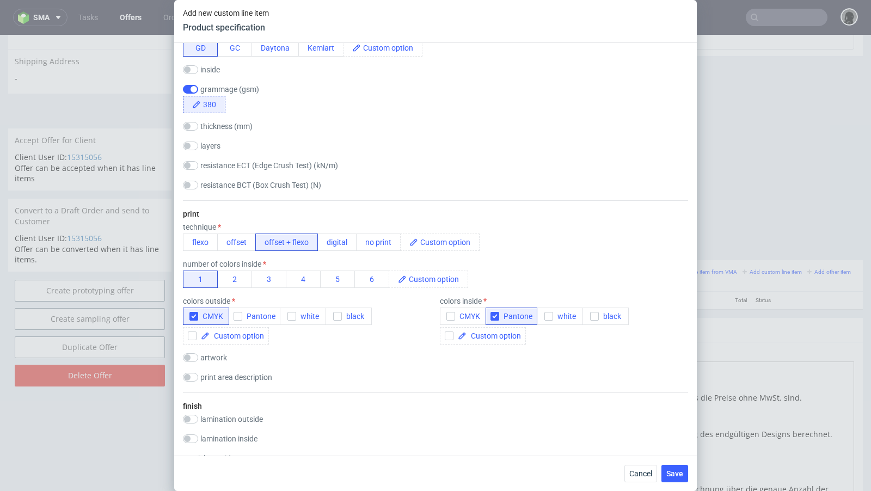
scroll to position [528, 0]
click at [418, 156] on div "material type corrugated liner outer testliner brown testliner white kraftliner…" at bounding box center [435, 19] width 505 height 362
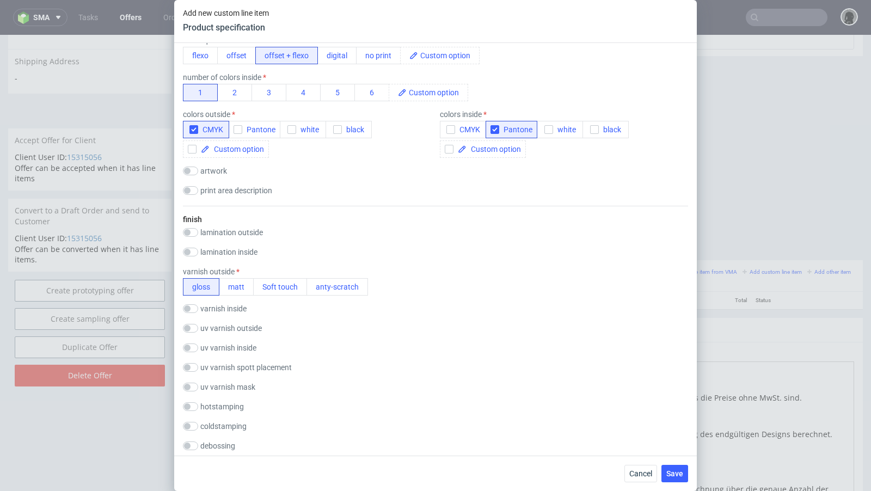
scroll to position [732, 0]
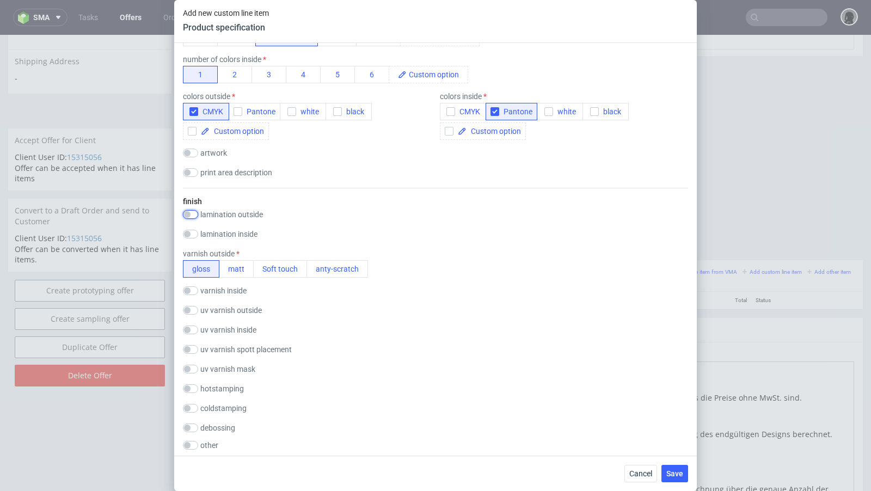
click at [196, 217] on input "checkbox" at bounding box center [190, 214] width 15 height 9
checkbox input "true"
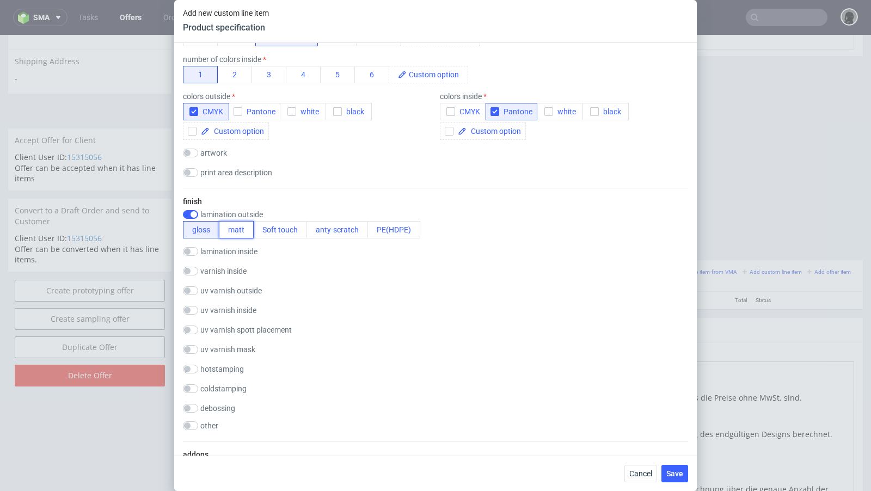
click at [240, 225] on button "matt" at bounding box center [236, 229] width 35 height 17
click at [373, 190] on div "finish lamination outside gloss matt Soft touch anty-scratch PE(HDPE) laminatio…" at bounding box center [435, 314] width 505 height 253
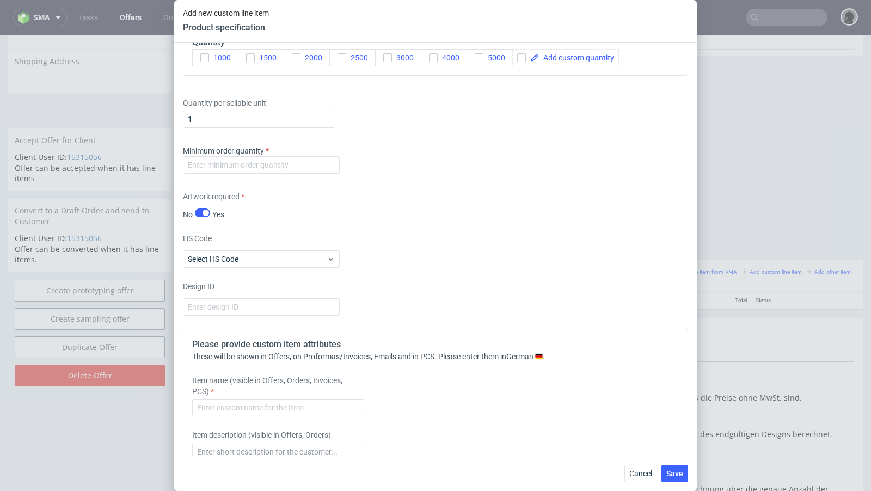
scroll to position [1537, 0]
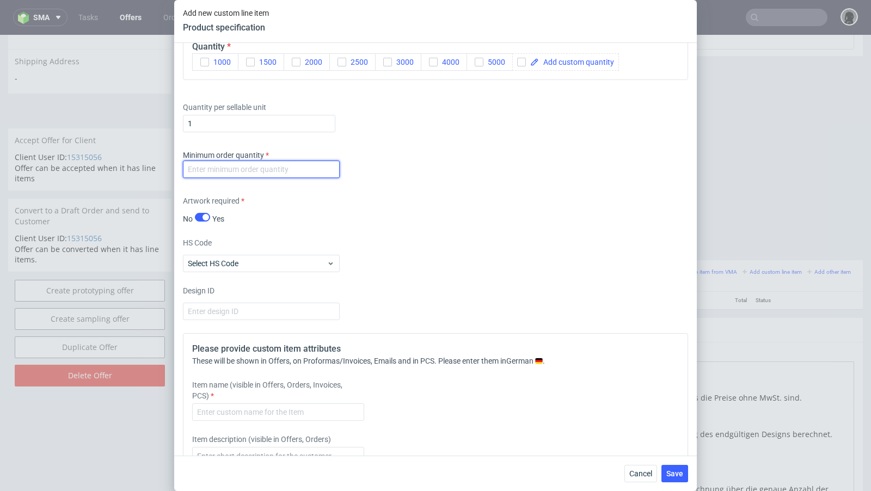
click at [248, 164] on input "number" at bounding box center [261, 169] width 157 height 17
type input "1"
click at [411, 181] on div "Supplier Adams Packaging Technical specification Instant price RFQ type name co…" at bounding box center [435, 249] width 522 height 412
click at [518, 65] on div at bounding box center [565, 61] width 107 height 17
click at [523, 61] on input "checkbox" at bounding box center [521, 62] width 9 height 9
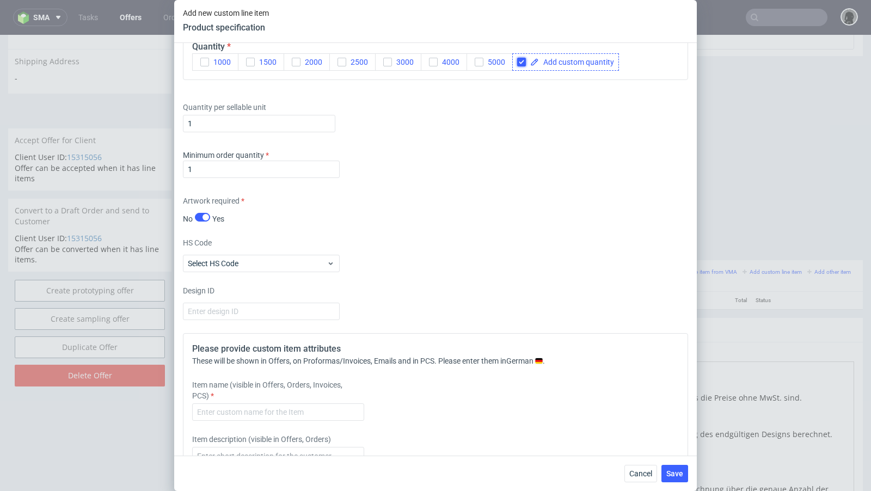
checkbox input "true"
click at [553, 60] on span at bounding box center [576, 62] width 75 height 8
paste span
checkbox input "true"
click at [457, 126] on div "Quantity per sellable unit 1" at bounding box center [435, 115] width 505 height 44
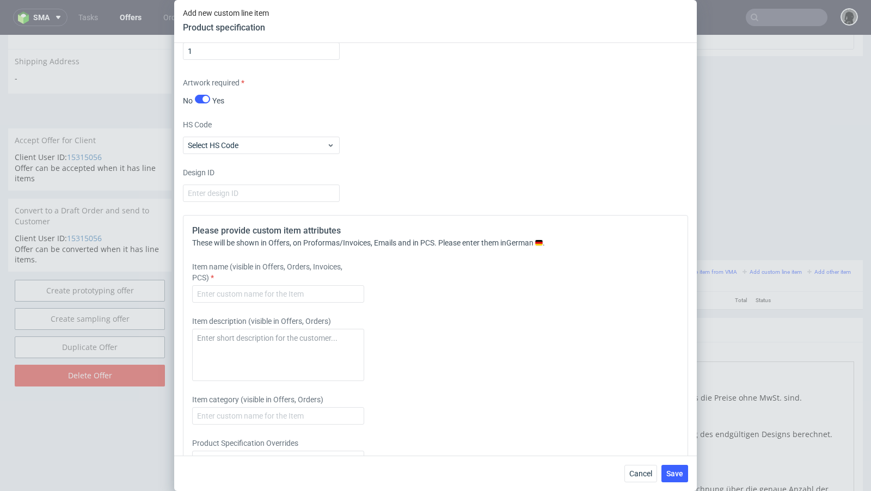
scroll to position [1669, 0]
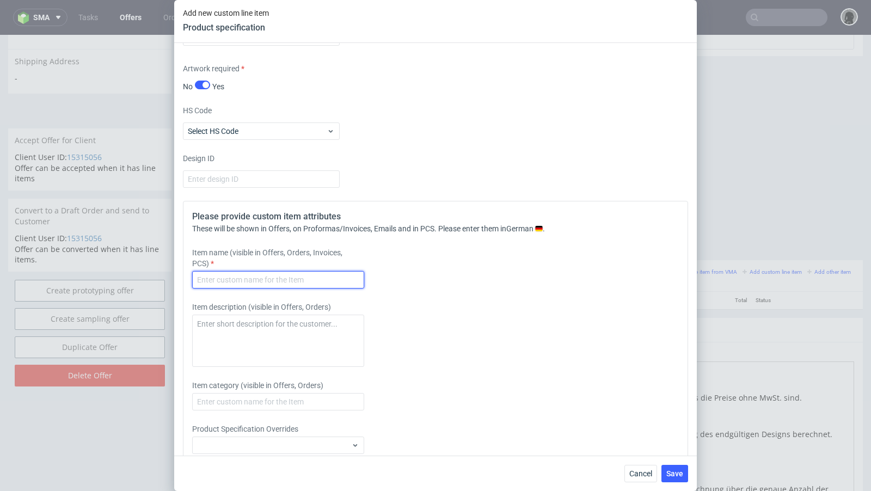
click at [264, 271] on input "text" at bounding box center [278, 279] width 172 height 17
type input "Mailer Box"
click at [433, 257] on div "Item name (visible in Offers, Orders, Invoices, PCS) Mailer Box" at bounding box center [372, 267] width 361 height 41
click at [677, 471] on span "Save" at bounding box center [674, 474] width 17 height 8
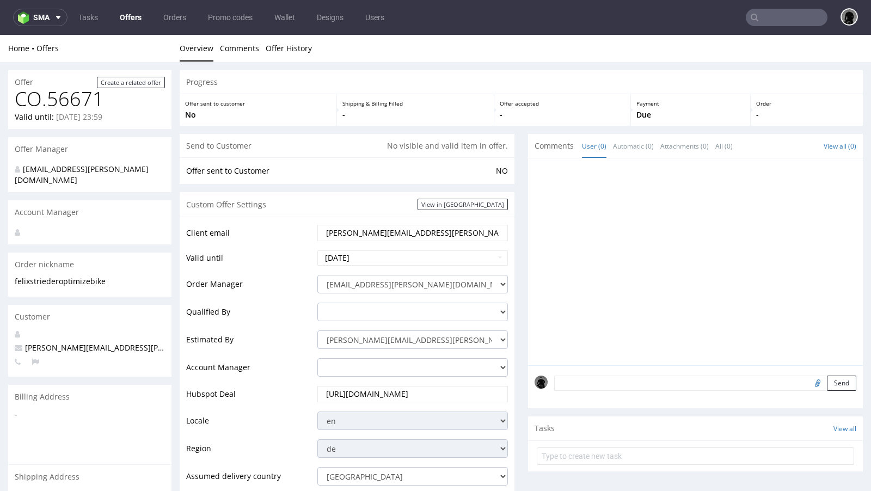
scroll to position [0, 0]
click at [621, 391] on div "Send" at bounding box center [695, 387] width 335 height 44
click at [614, 385] on textarea at bounding box center [705, 382] width 302 height 15
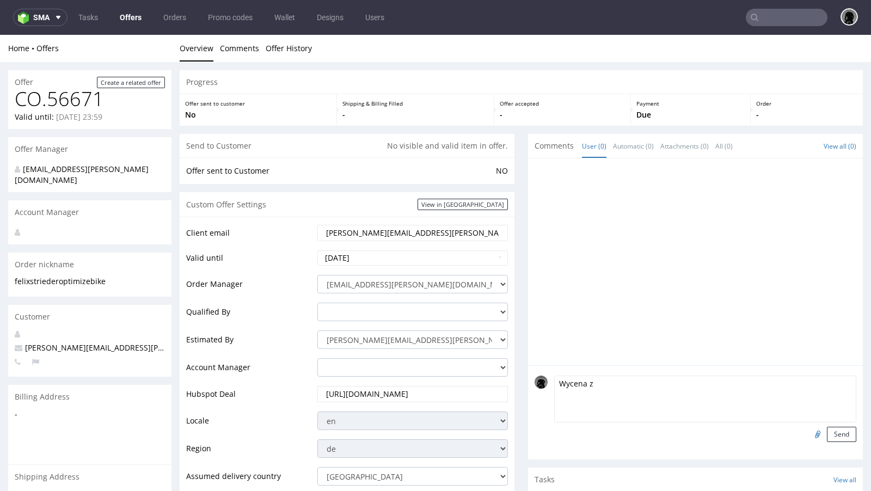
paste textarea "CBFG-1"
type textarea "Wycena z CBFG-1"
click at [834, 435] on button "Send" at bounding box center [841, 434] width 29 height 15
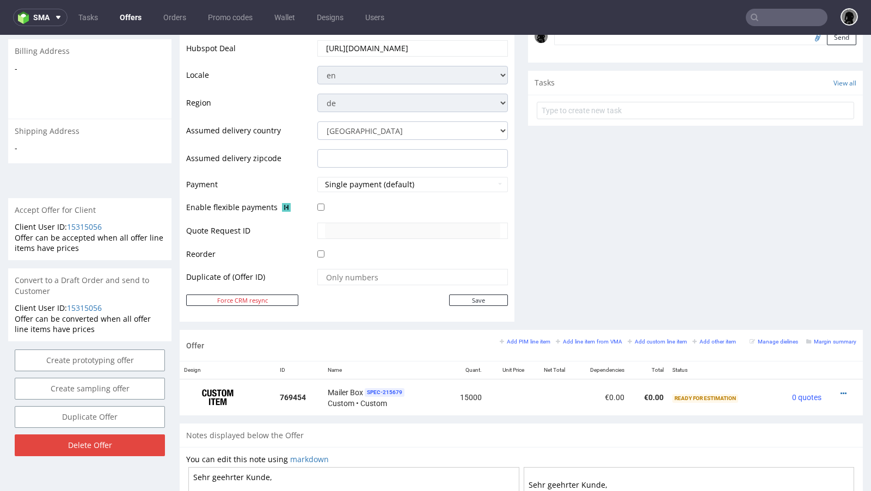
scroll to position [375, 0]
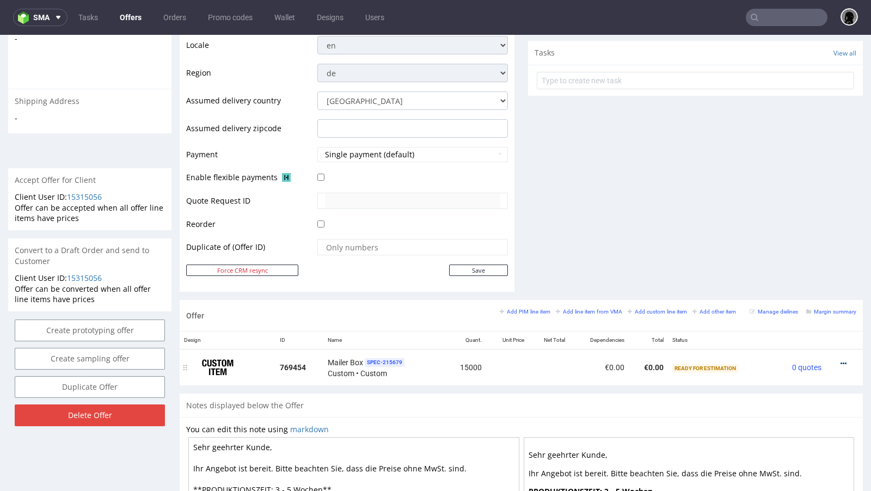
click at [840, 360] on icon at bounding box center [843, 364] width 6 height 8
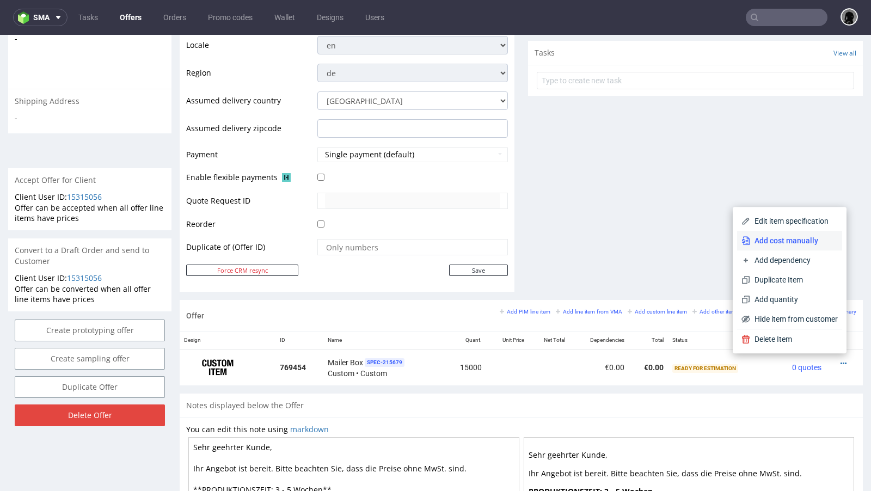
click at [773, 238] on span "Add cost manually" at bounding box center [794, 240] width 88 height 11
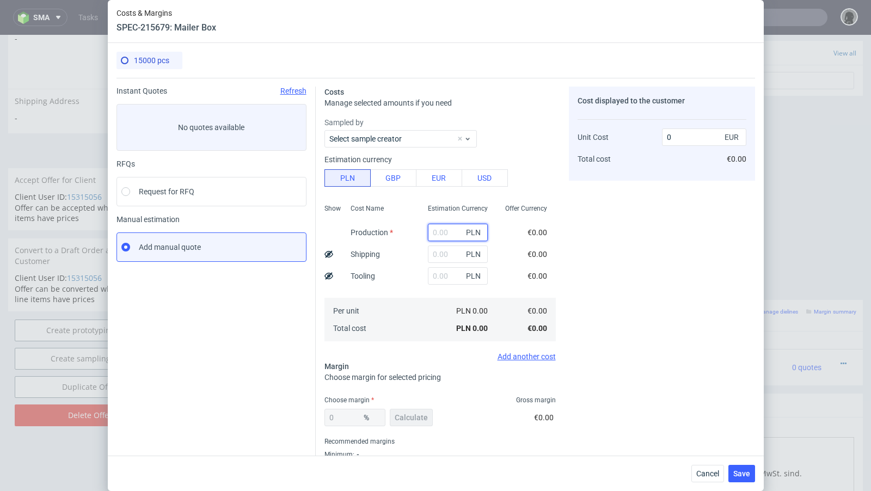
click at [435, 226] on input "text" at bounding box center [458, 232] width 60 height 17
paste input "19240.00"
type input "19240"
type input "0.3"
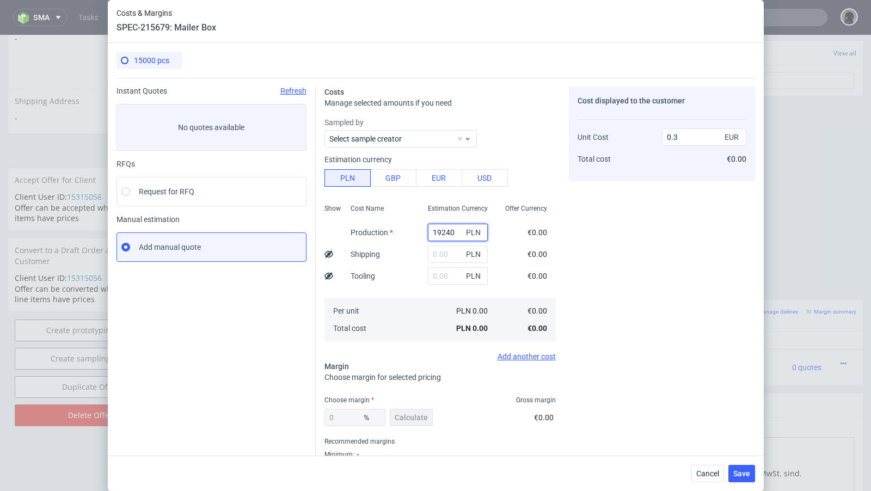
scroll to position [0, 0]
type input "19240"
click at [439, 256] on input "text" at bounding box center [458, 253] width 60 height 17
paste input "1874"
type input "1874"
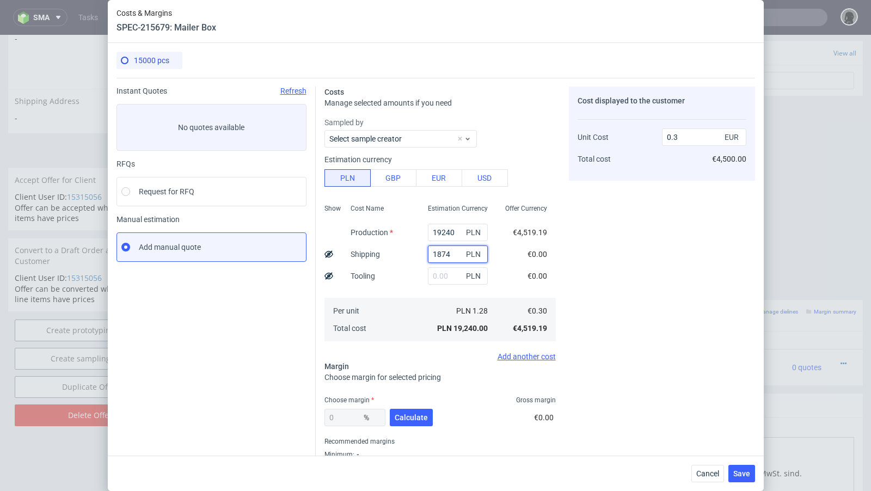
type input "0.33"
type input "1874"
click at [406, 417] on span "Calculate" at bounding box center [410, 418] width 33 height 8
type input "28.7"
type input "0.46"
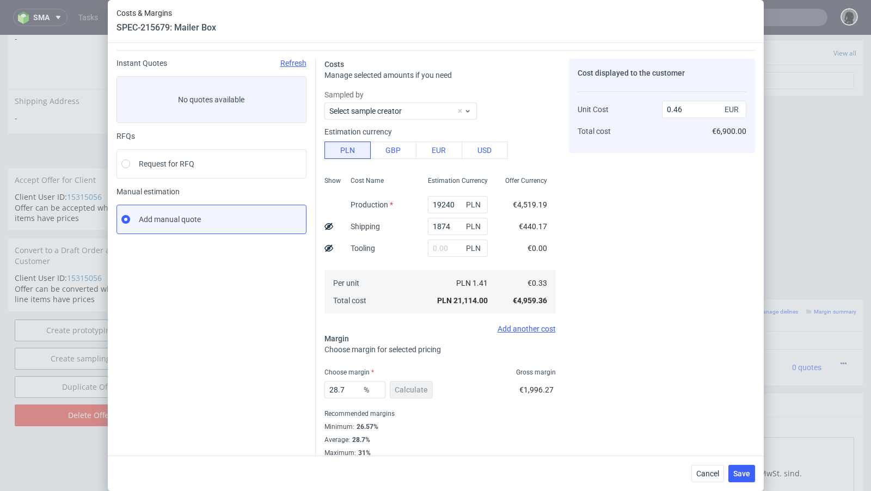
scroll to position [37, 0]
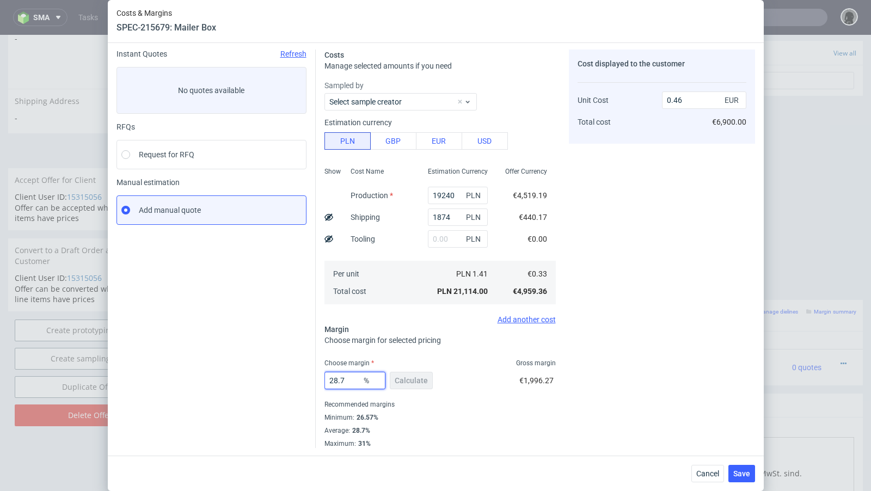
drag, startPoint x: 349, startPoint y: 381, endPoint x: 277, endPoint y: 372, distance: 71.9
click at [277, 372] on div "Instant Quotes Refresh No quotes available RFQs Request for RFQ Manual estimati…" at bounding box center [435, 244] width 638 height 407
type input "36"
type input "0.52"
type input "39"
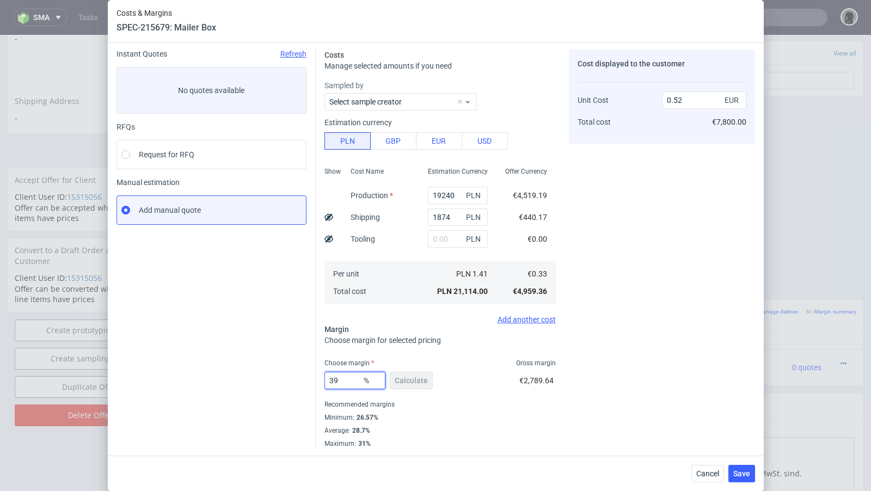
type input "0.54"
click at [244, 363] on div "Instant Quotes Refresh No quotes available RFQs Request for RFQ Manual estimati…" at bounding box center [215, 249] width 199 height 398
click at [350, 379] on input "39" at bounding box center [354, 380] width 61 height 17
type input "38"
type input "0.53"
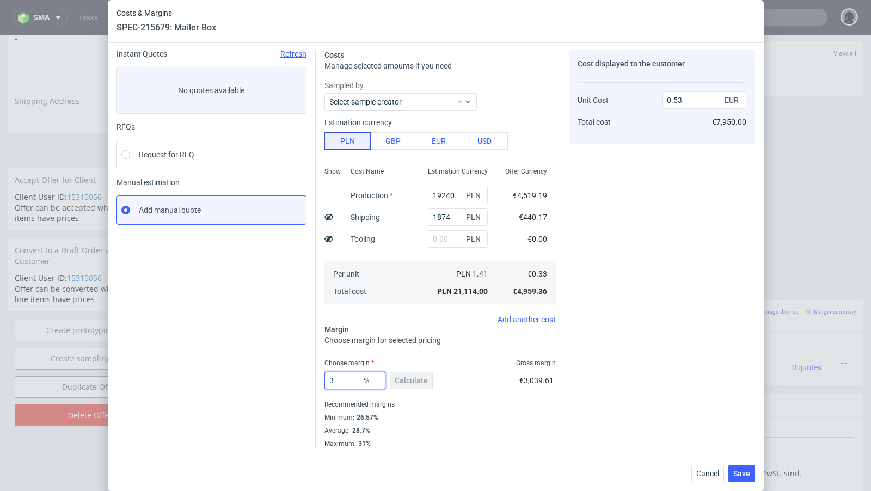
type input "39"
type input "0.54"
type input "38"
type input "0.53"
type input "38.7"
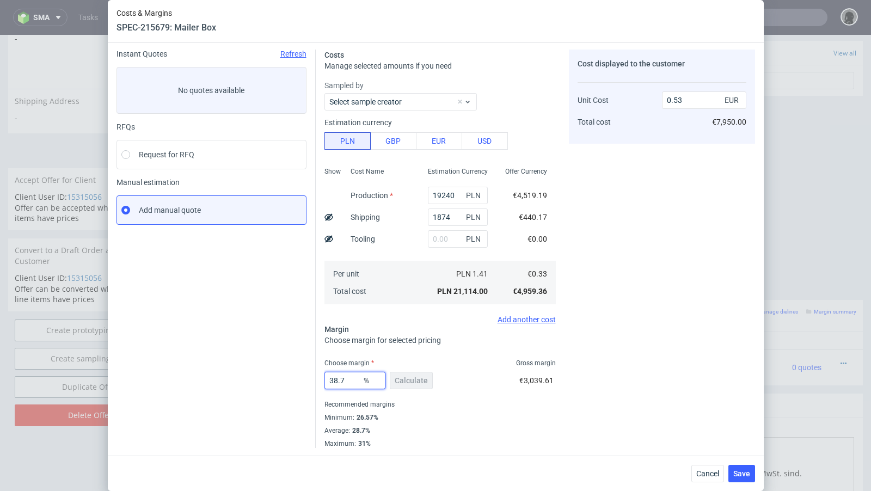
type input "0.54"
type input "38.1"
type input "0.53"
type input "38.16"
type input "0.54"
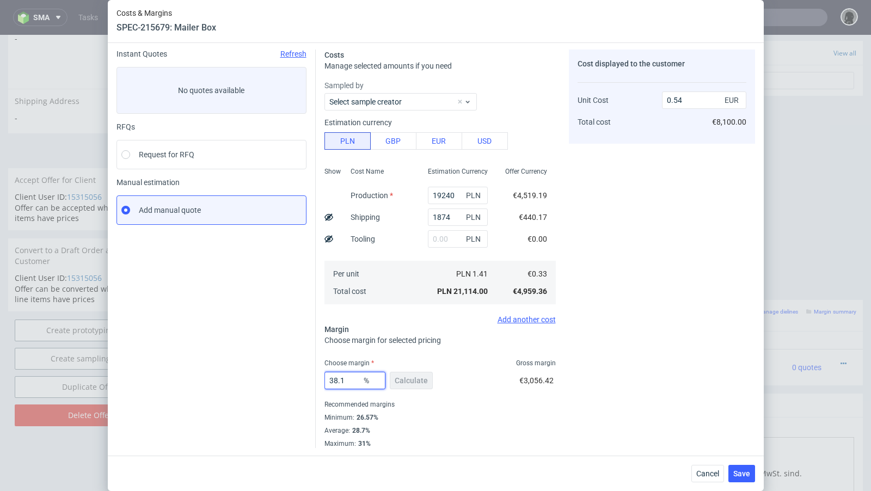
type input "38.12"
type input "0.53"
type input "38.12"
click at [747, 471] on span "Save" at bounding box center [741, 474] width 17 height 8
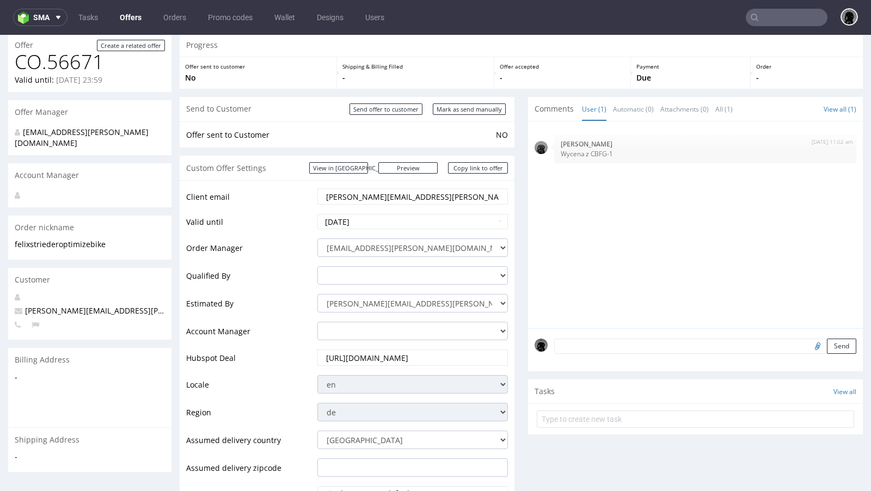
scroll to position [0, 0]
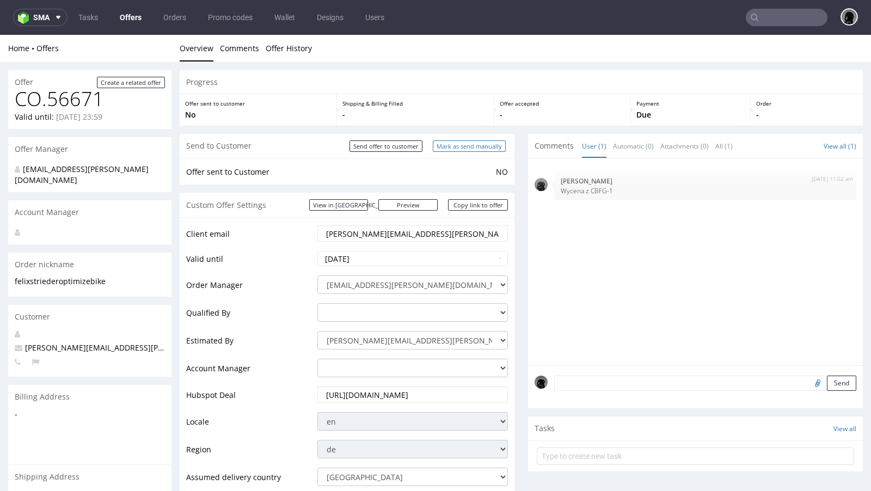
click at [460, 145] on input "Mark as send manually" at bounding box center [469, 145] width 73 height 11
type input "In progress..."
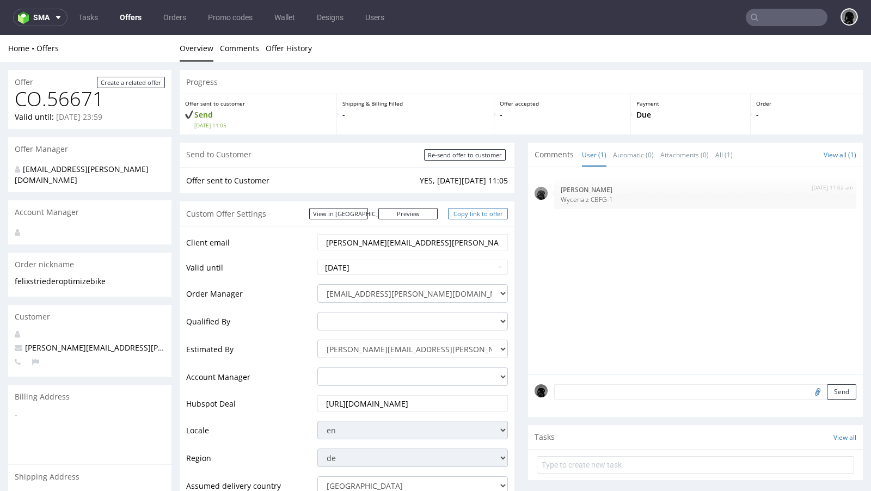
click at [472, 212] on link "Copy link to offer" at bounding box center [478, 213] width 60 height 11
click at [761, 18] on input "text" at bounding box center [786, 17] width 82 height 17
paste input "https://packhelp.de/packhelp-plus/quotes/-hROOCLJB1WDe90Uf66ACQ"
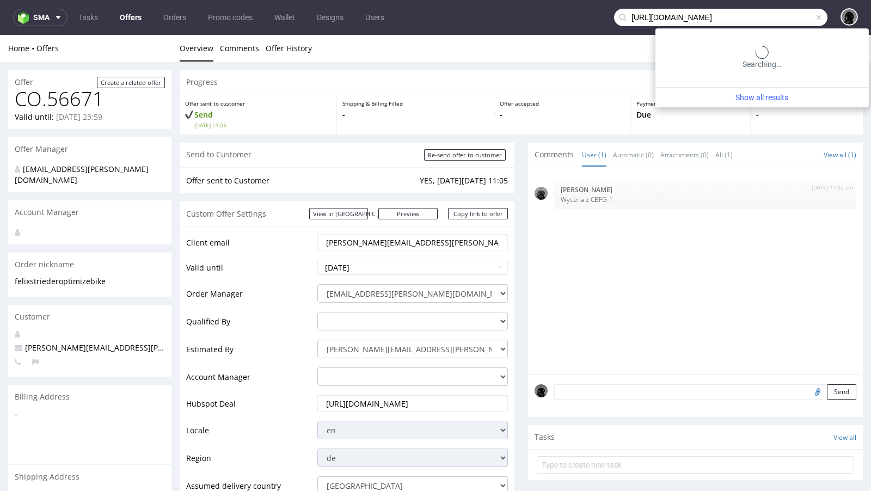
scroll to position [0, 62]
type input "https://packhelp.de/packhelp-plus/quotes/-hROOCLJB1WDe90Uf66ACQ"
click at [814, 15] on span at bounding box center [818, 17] width 9 height 9
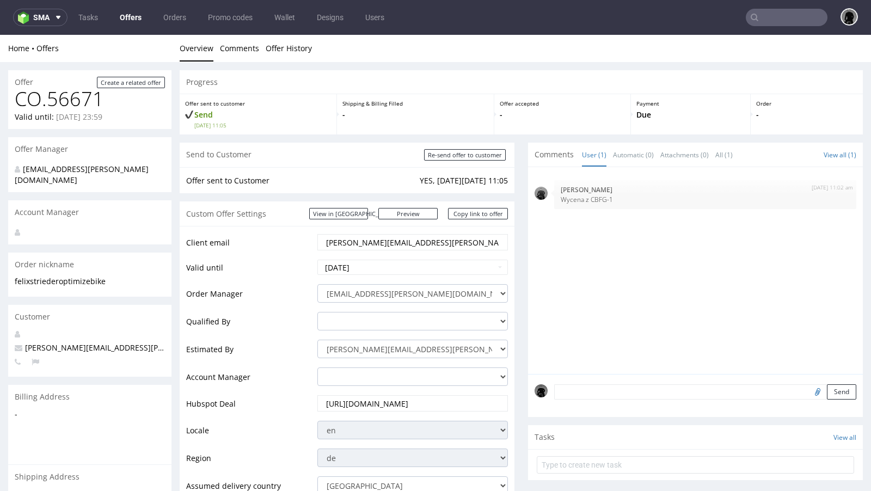
click at [79, 342] on span "[PERSON_NAME][EMAIL_ADDRESS][PERSON_NAME][DOMAIN_NAME]" at bounding box center [145, 347] width 260 height 10
copy span "[PERSON_NAME][EMAIL_ADDRESS][PERSON_NAME][DOMAIN_NAME]"
click at [779, 10] on input "text" at bounding box center [786, 17] width 82 height 17
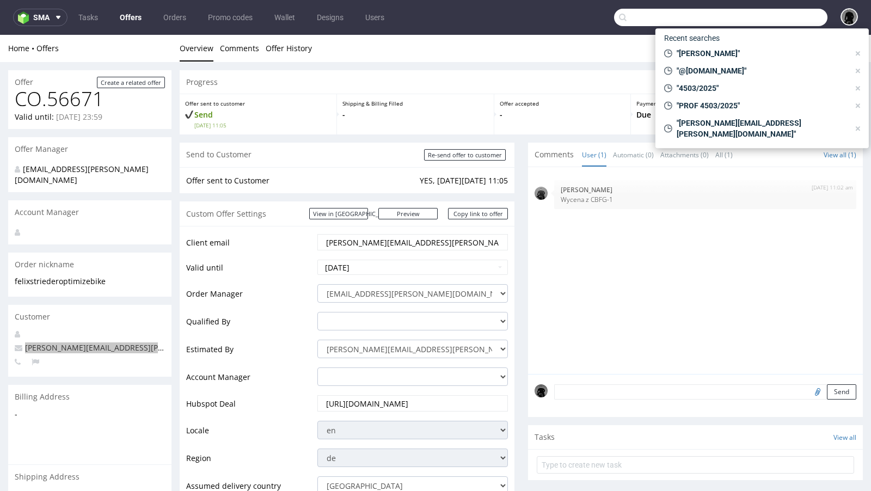
paste input "[PERSON_NAME][EMAIL_ADDRESS][PERSON_NAME][DOMAIN_NAME]"
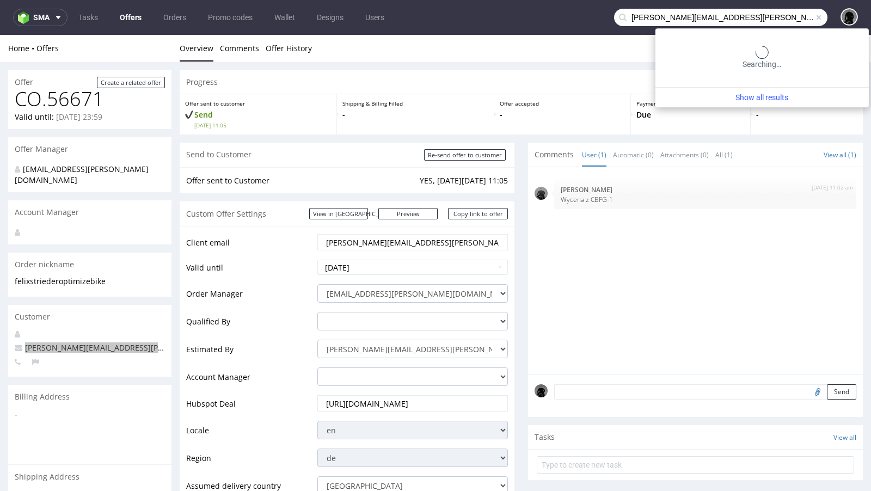
type input "[PERSON_NAME][EMAIL_ADDRESS][PERSON_NAME][DOMAIN_NAME]"
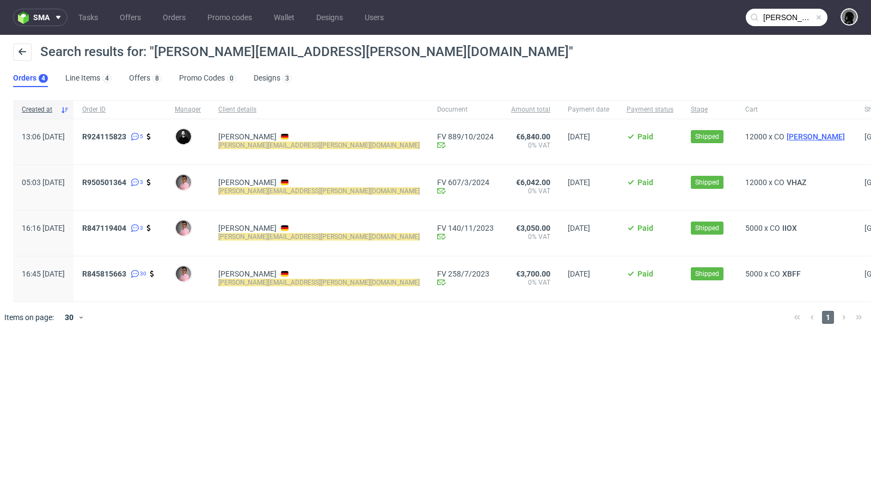
click at [784, 138] on span "ADIX" at bounding box center [815, 136] width 63 height 9
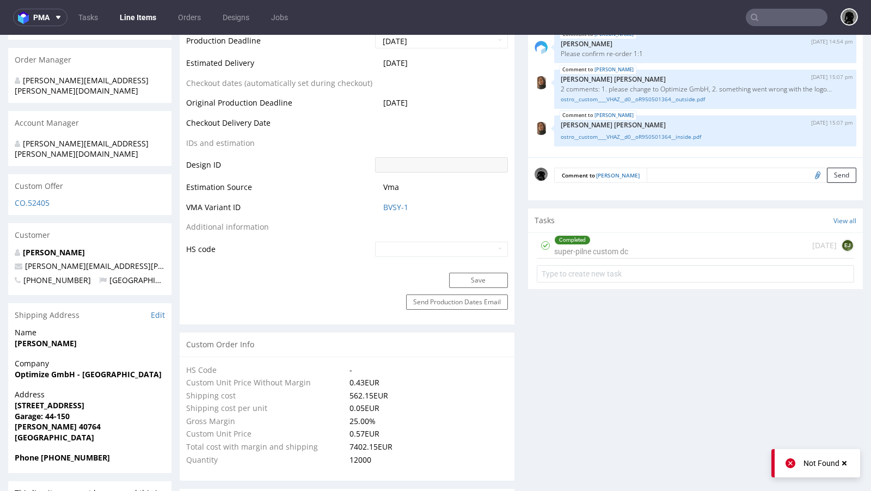
scroll to position [452, 0]
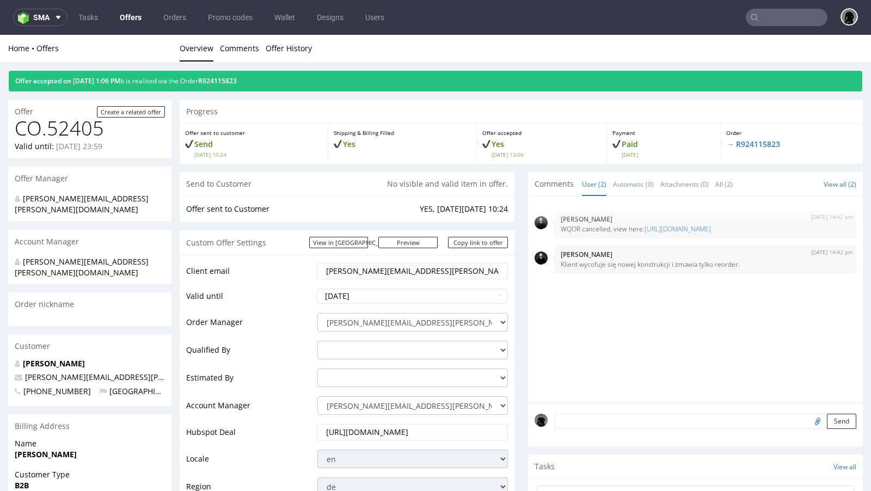
click at [125, 18] on link "Offers" at bounding box center [130, 17] width 35 height 17
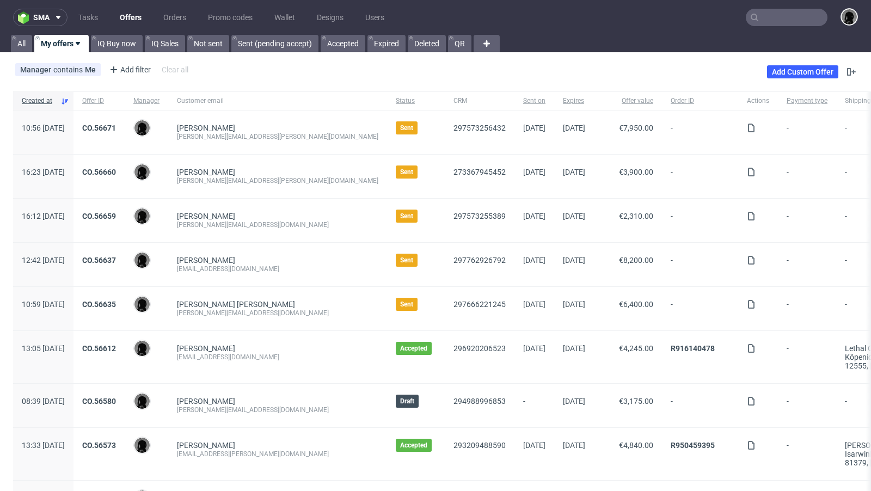
click at [424, 63] on div "Manager contains Me Add filter Hide filters Clear all Add Custom Offer" at bounding box center [435, 72] width 871 height 30
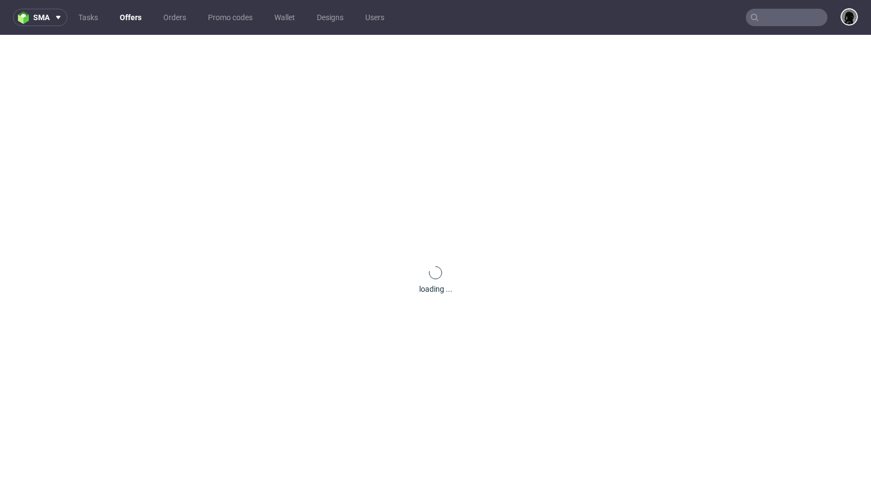
click at [758, 15] on input "text" at bounding box center [786, 17] width 82 height 17
paste input "[PERSON_NAME][EMAIL_ADDRESS][PERSON_NAME][DOMAIN_NAME]"
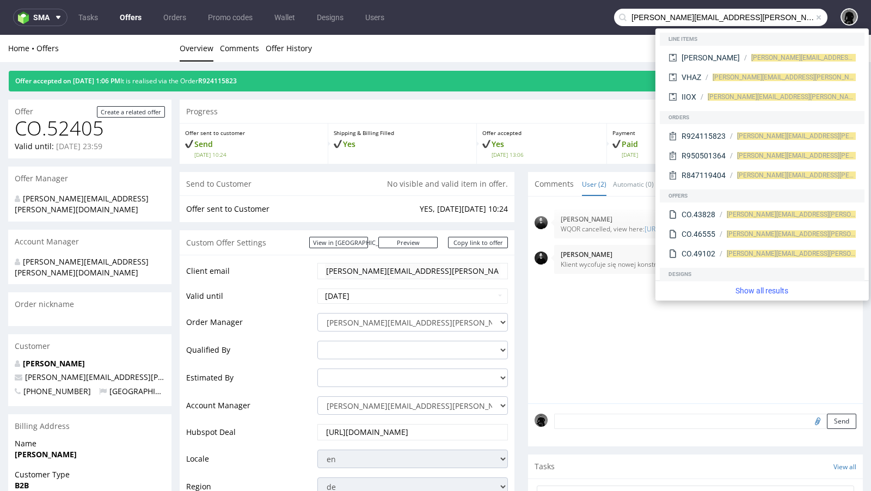
type input "[PERSON_NAME][EMAIL_ADDRESS][PERSON_NAME][DOMAIN_NAME]"
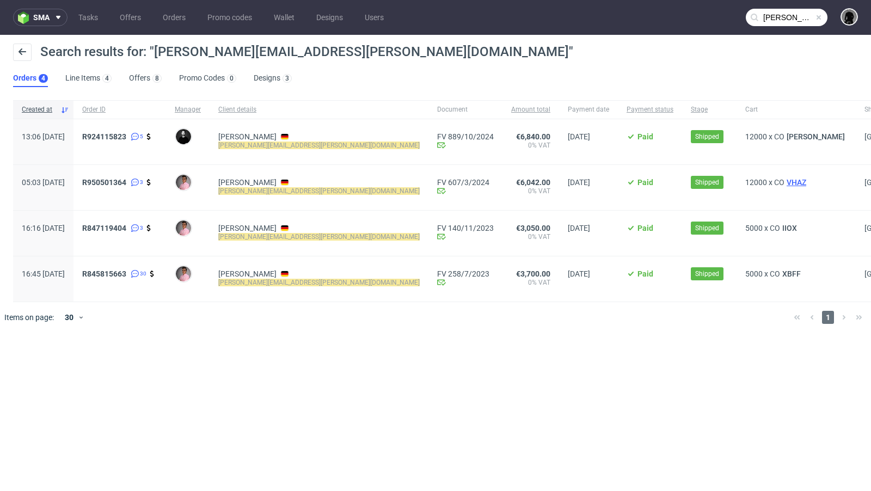
click at [784, 184] on span "VHAZ" at bounding box center [796, 182] width 24 height 9
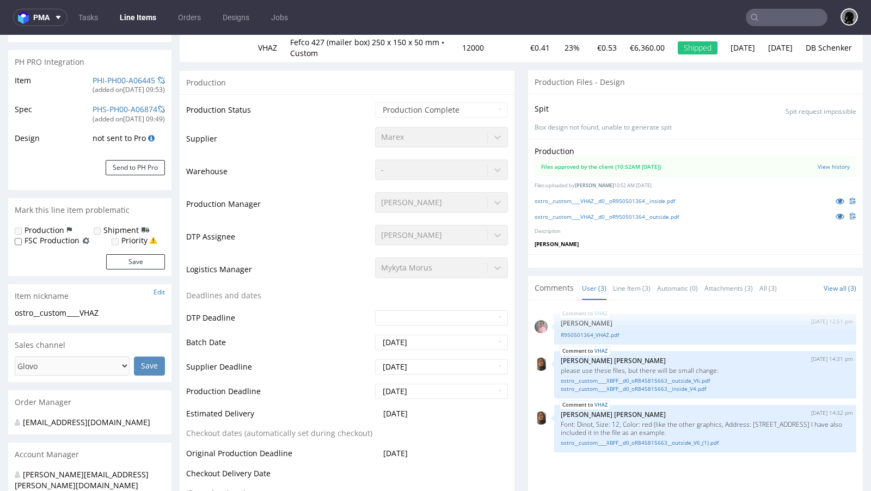
select select "in_progress"
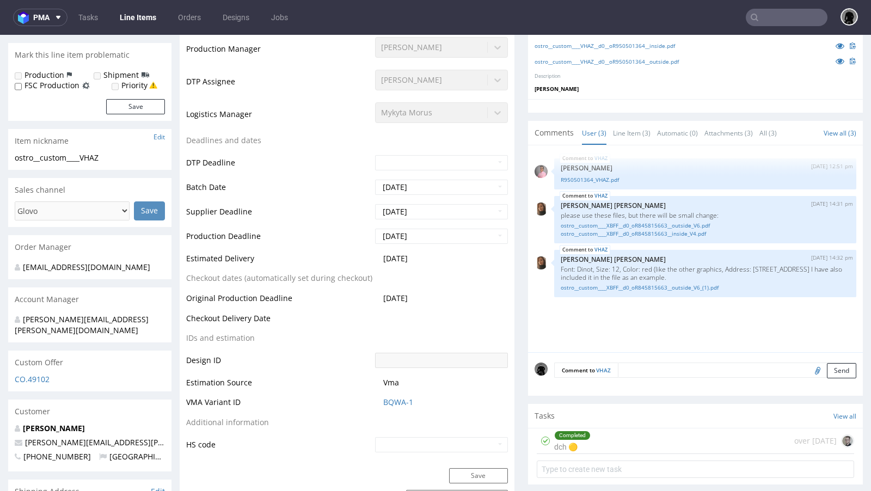
scroll to position [390, 0]
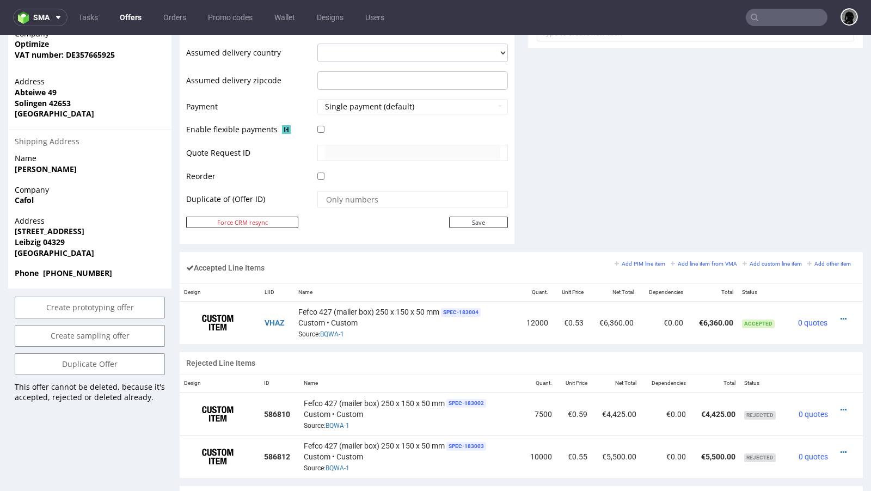
scroll to position [467, 0]
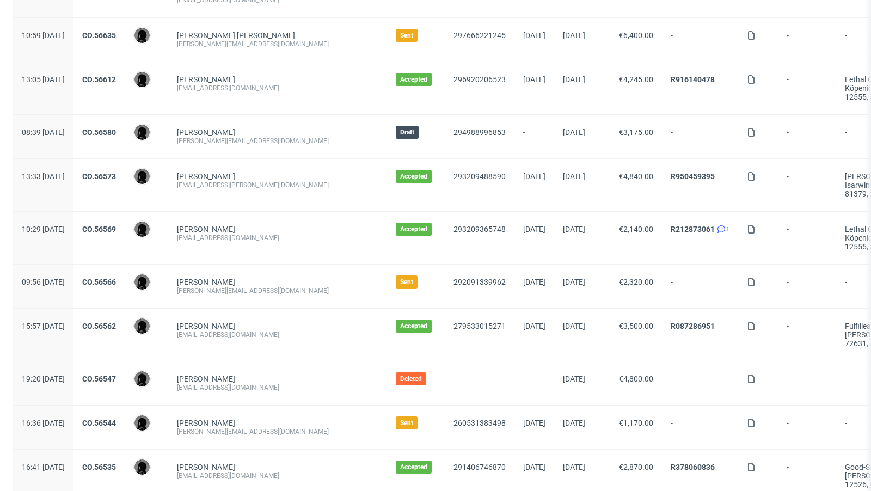
scroll to position [276, 0]
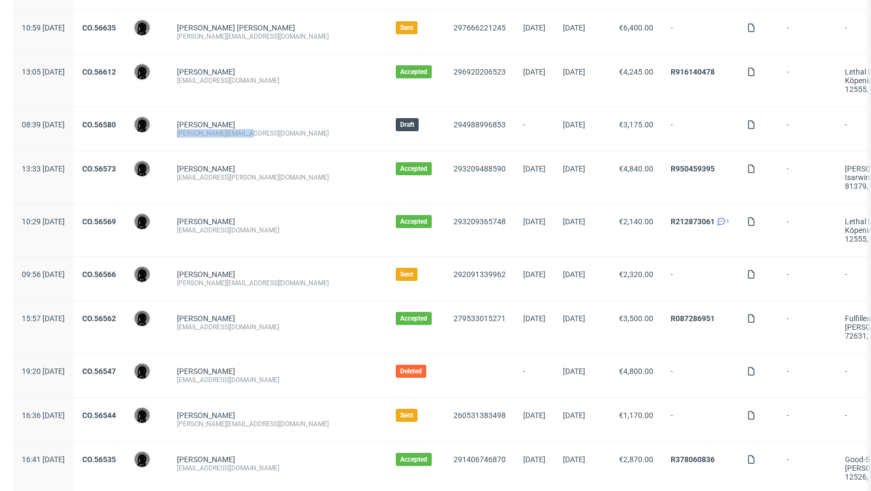
drag, startPoint x: 293, startPoint y: 129, endPoint x: 207, endPoint y: 131, distance: 86.0
click at [207, 131] on div "Tobias Dölger [EMAIL_ADDRESS][DOMAIN_NAME]" at bounding box center [277, 129] width 219 height 44
copy div "[PERSON_NAME][EMAIL_ADDRESS][DOMAIN_NAME]"
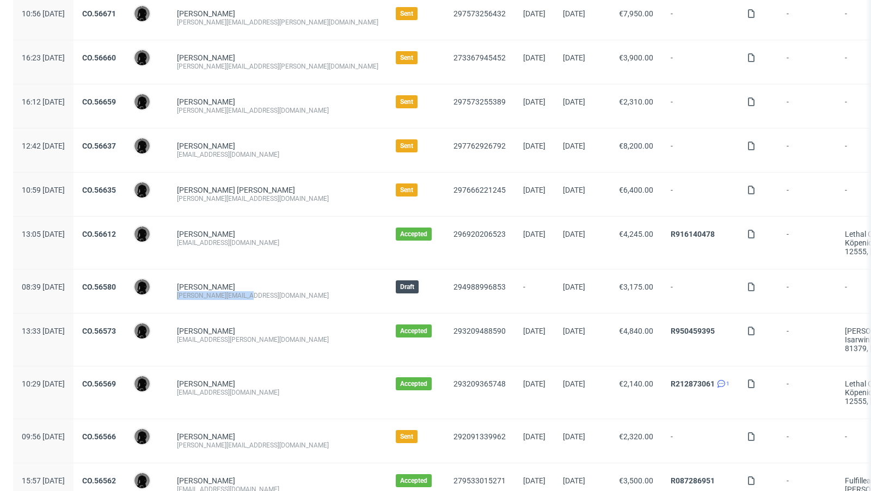
scroll to position [0, 0]
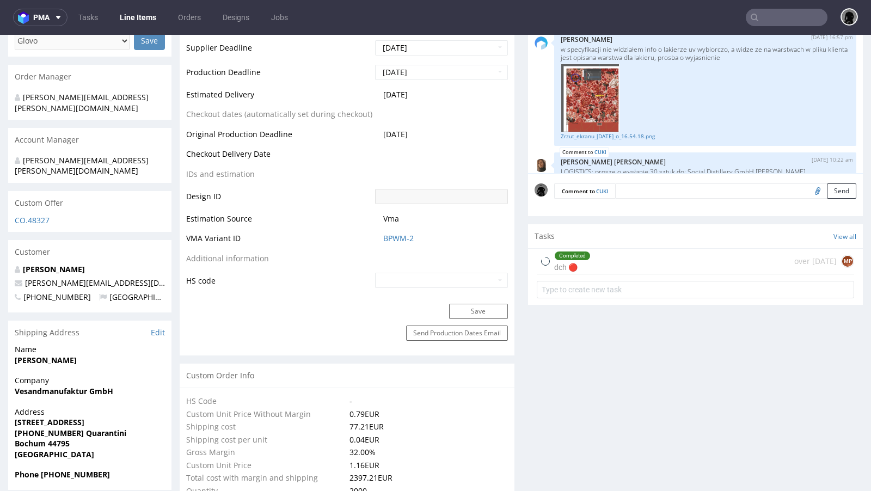
scroll to position [429, 0]
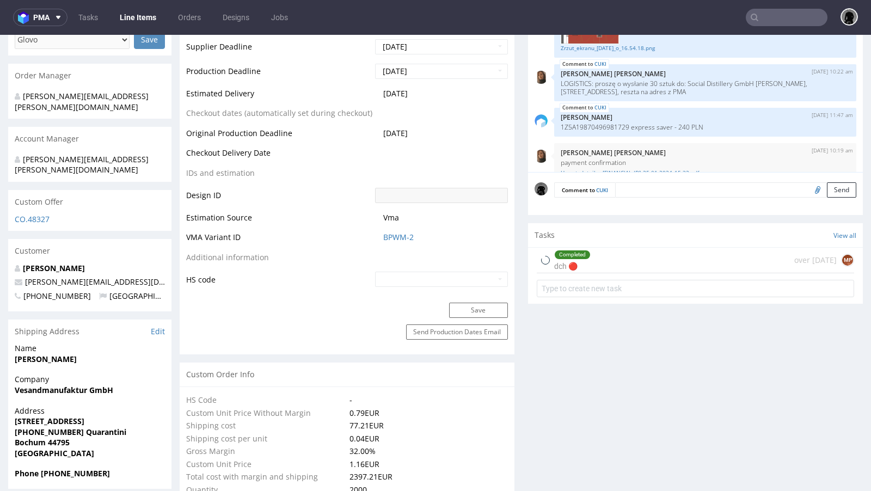
select select "in_progress"
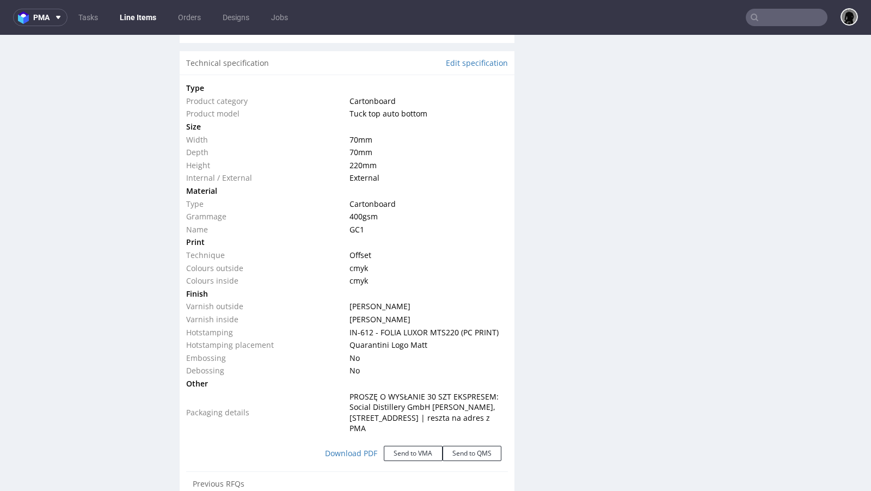
scroll to position [1021, 0]
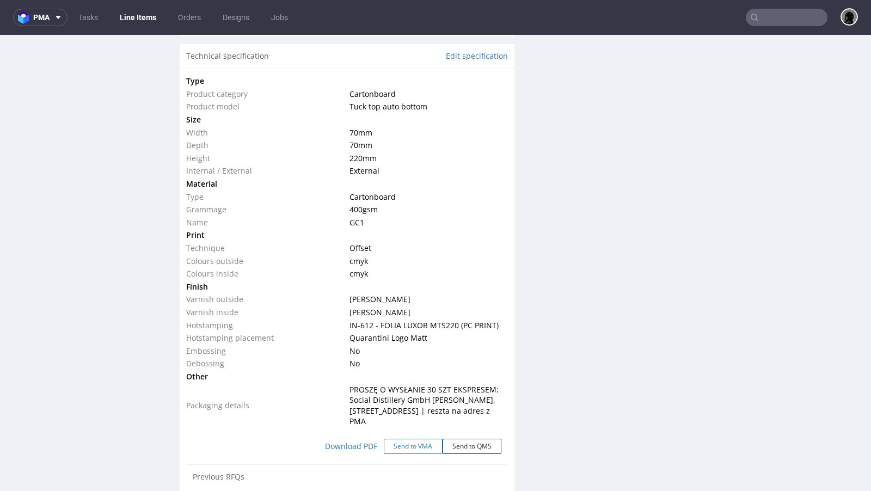
click at [414, 440] on button "Send to VMA" at bounding box center [413, 446] width 59 height 15
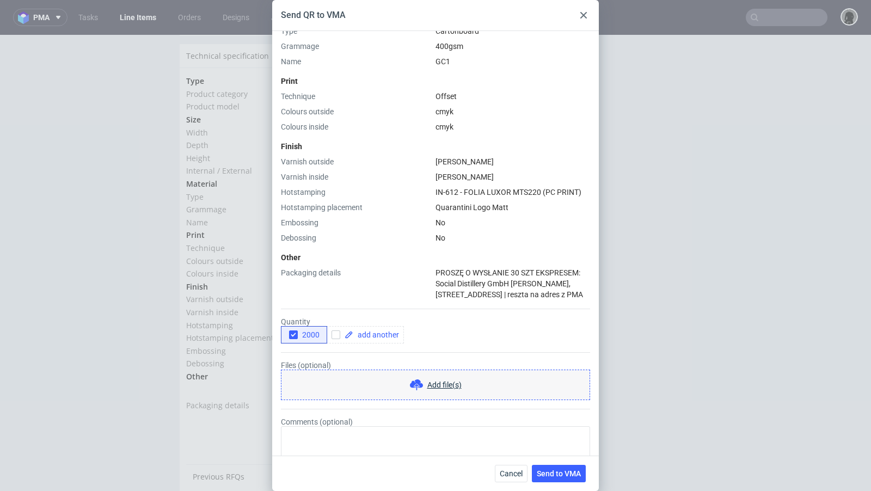
scroll to position [321, 0]
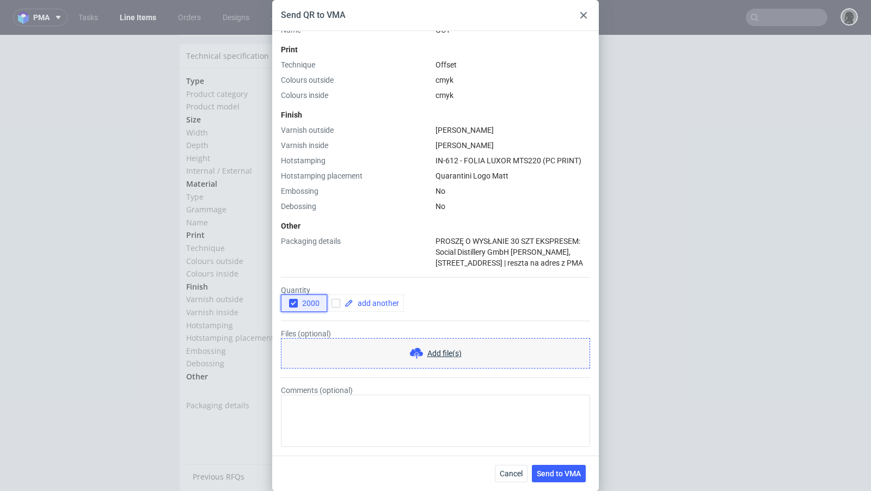
click at [295, 305] on icon "button" at bounding box center [293, 303] width 8 height 8
click at [334, 304] on input "checkbox" at bounding box center [335, 303] width 9 height 9
checkbox input "true"
click at [359, 303] on span at bounding box center [376, 303] width 46 height 8
checkbox input "true"
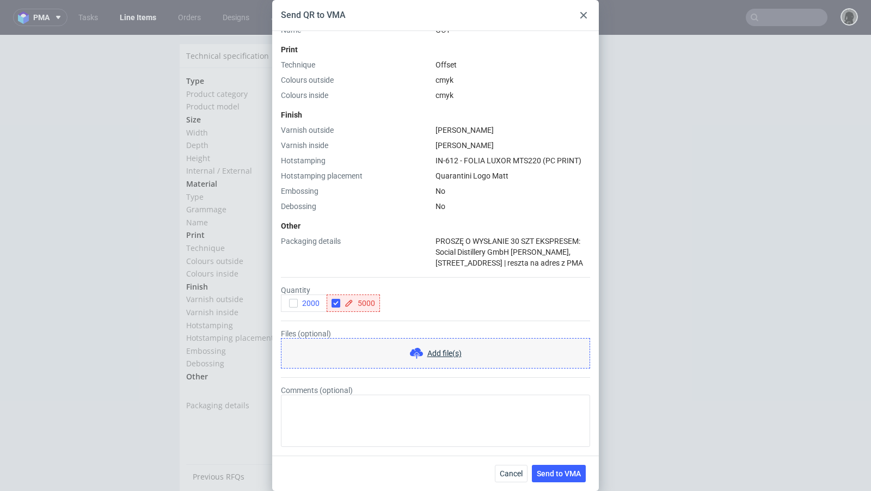
click at [379, 220] on div "Other" at bounding box center [435, 225] width 309 height 11
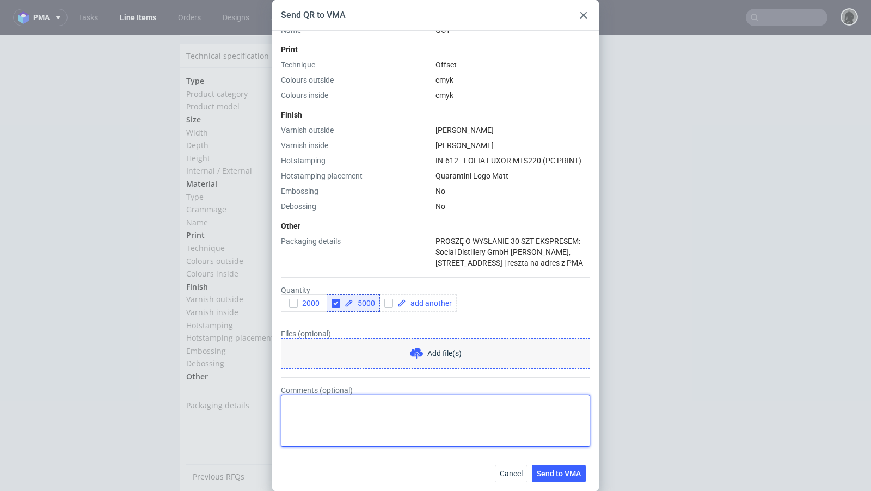
click at [340, 407] on textarea "Comments (optional)" at bounding box center [435, 420] width 309 height 52
paste textarea "ten sam rozmiar, nowy design"
drag, startPoint x: 345, startPoint y: 406, endPoint x: 252, endPoint y: 399, distance: 93.4
click at [252, 399] on div "Send QR to VMA HS Code - Custom Unit Price Without Margin 0.79 EUR Shipping cos…" at bounding box center [435, 245] width 871 height 491
click at [470, 441] on textarea "nowy design" at bounding box center [435, 420] width 309 height 52
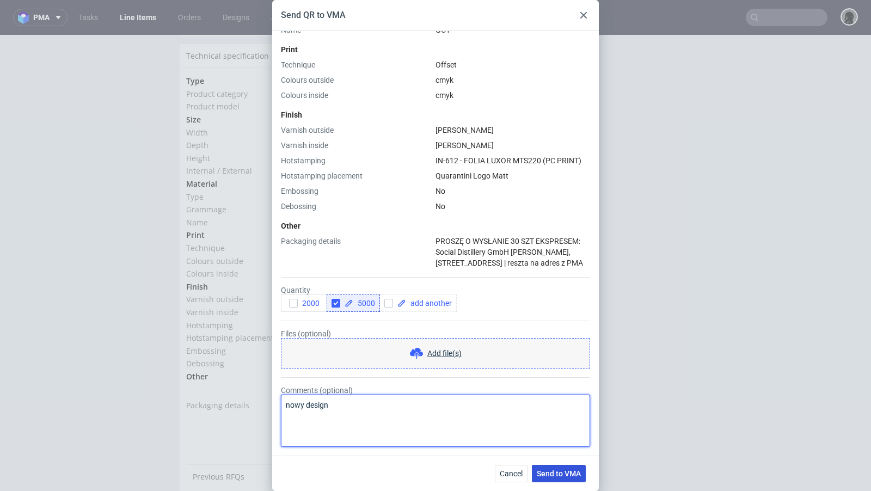
type textarea "nowy design"
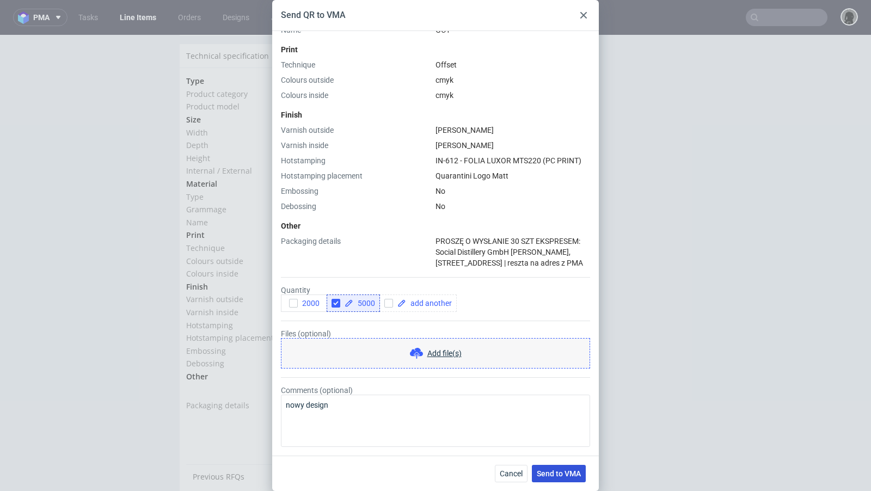
click at [556, 476] on span "Send to VMA" at bounding box center [558, 474] width 44 height 8
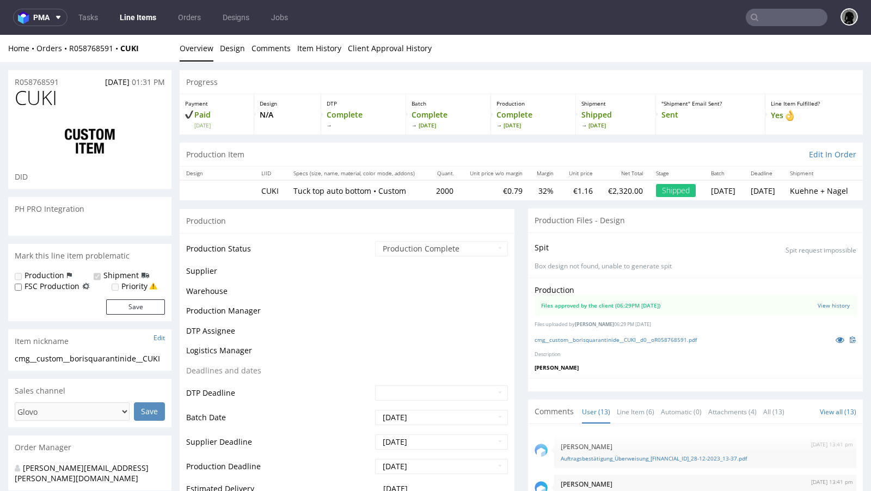
select select "in_progress"
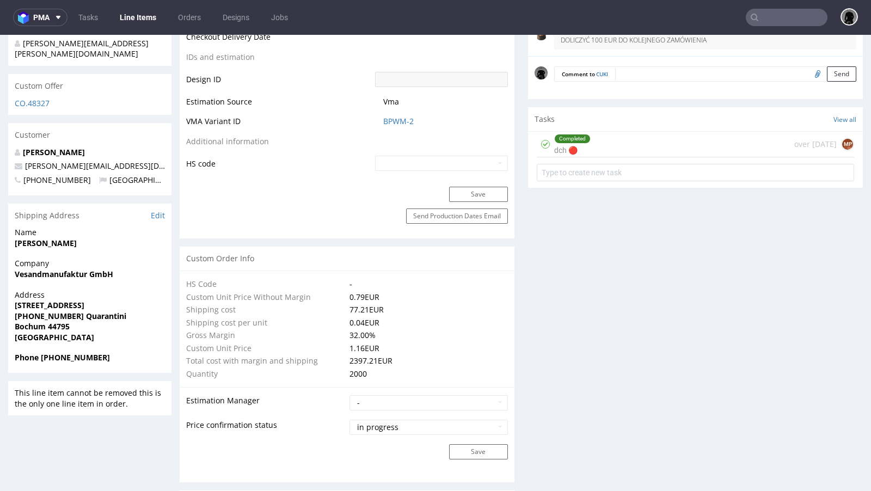
scroll to position [0, 0]
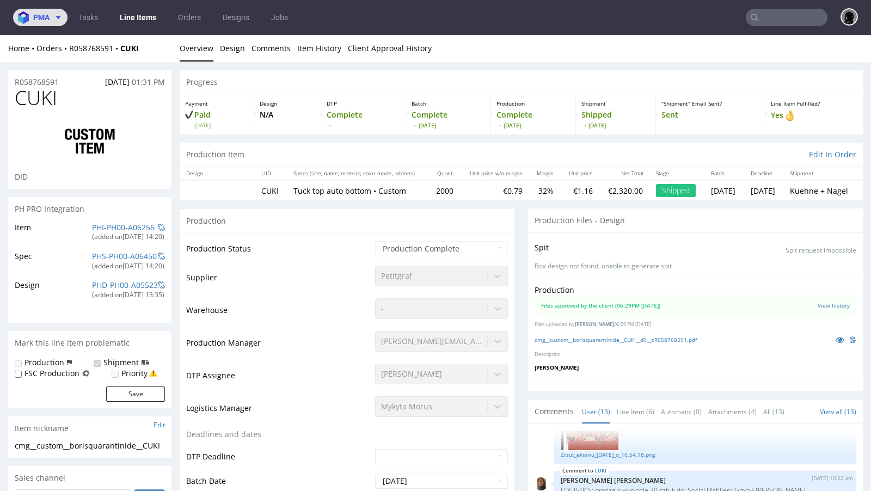
click at [46, 16] on span "pma" at bounding box center [41, 18] width 16 height 8
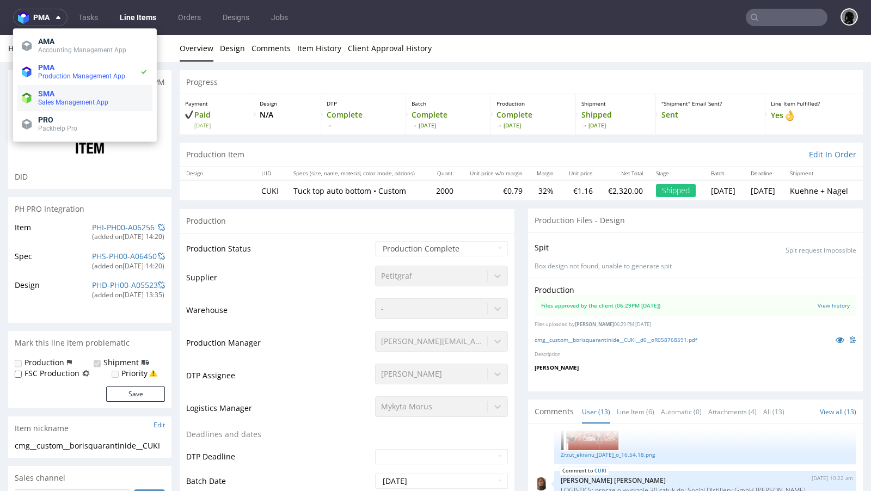
click at [62, 87] on li "SMA Sales Management App" at bounding box center [84, 98] width 135 height 26
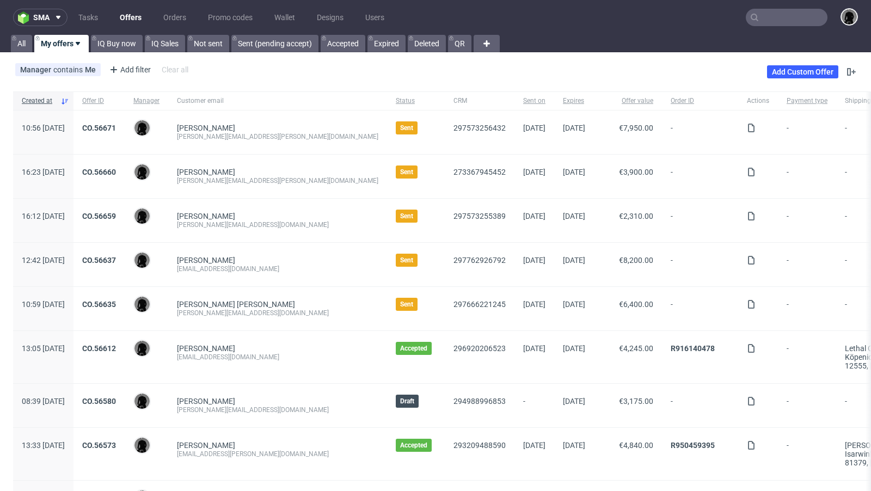
click at [128, 20] on link "Offers" at bounding box center [130, 17] width 35 height 17
click at [427, 63] on div "Manager contains Me Add filter Hide filters Clear all Add Custom Offer" at bounding box center [435, 72] width 871 height 30
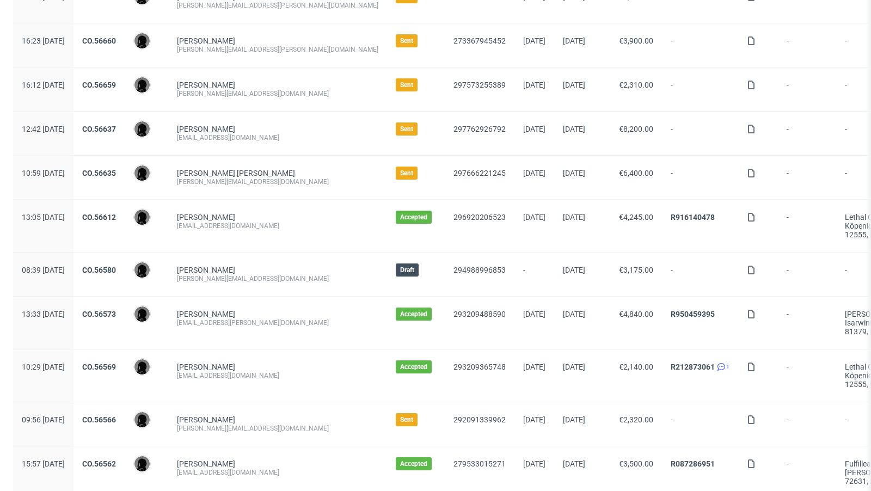
scroll to position [137, 0]
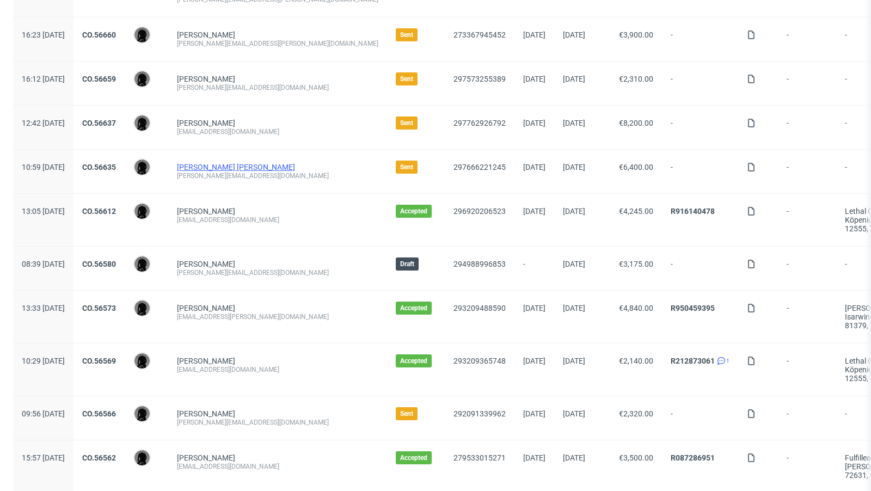
click at [276, 164] on link "Tobar Solorzano Manuel" at bounding box center [236, 167] width 118 height 9
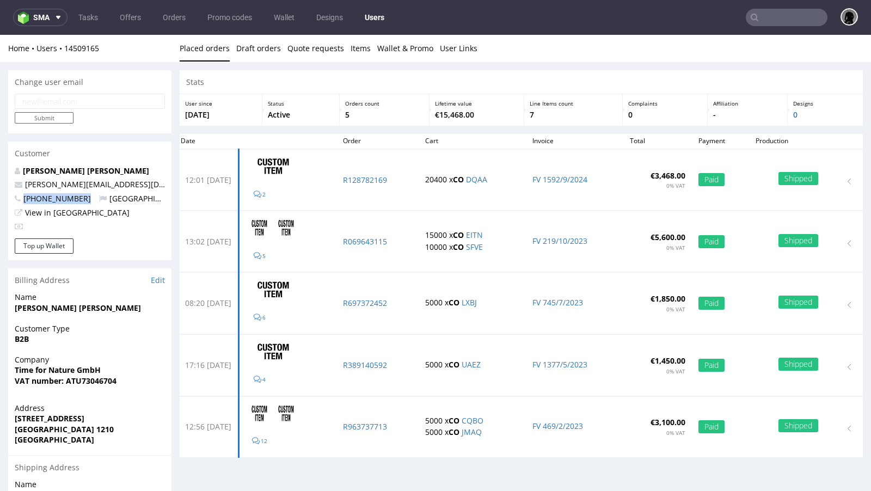
drag, startPoint x: 89, startPoint y: 198, endPoint x: 21, endPoint y: 196, distance: 68.0
click at [21, 196] on p "+4367762952507 Austria" at bounding box center [90, 198] width 150 height 11
copy span "+4367762952507"
click at [125, 14] on link "Offers" at bounding box center [130, 17] width 34 height 17
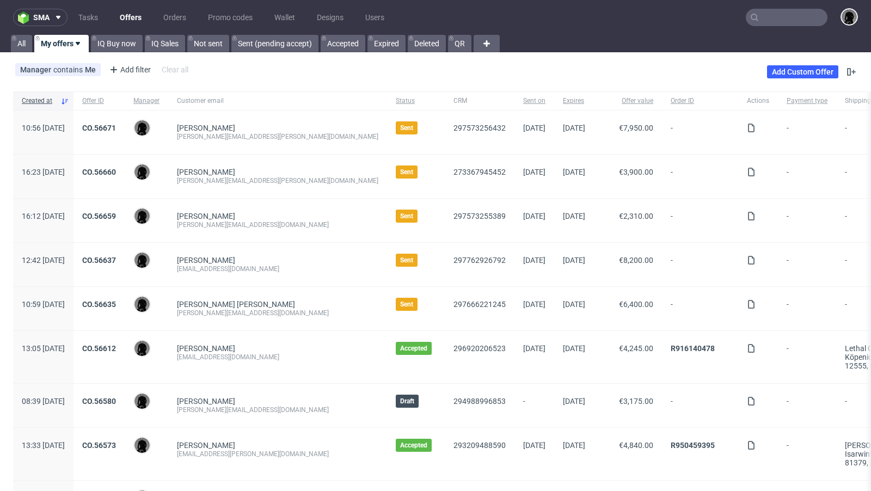
click at [415, 72] on div "Manager contains Me Add filter Hide filters Clear all Add Custom Offer" at bounding box center [435, 72] width 871 height 30
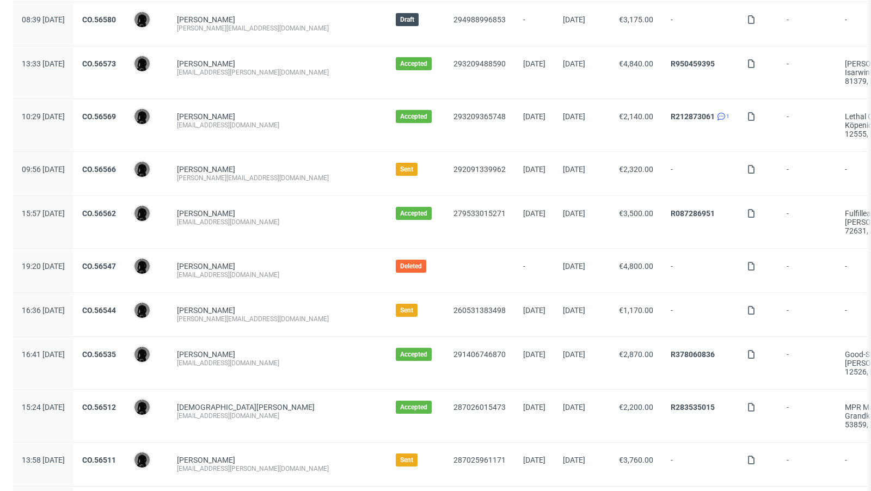
scroll to position [460, 0]
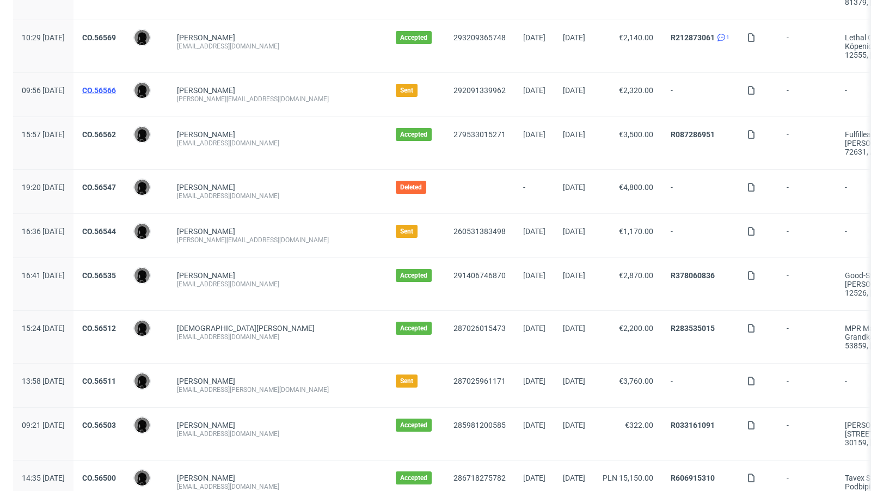
click at [116, 90] on link "CO.56566" at bounding box center [99, 90] width 34 height 9
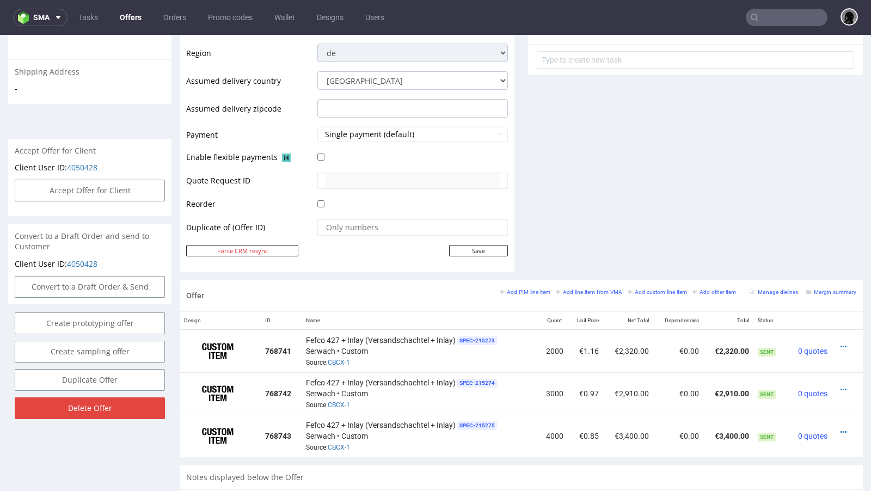
scroll to position [404, 0]
click at [341, 361] on link "CBCX-1" at bounding box center [339, 363] width 22 height 8
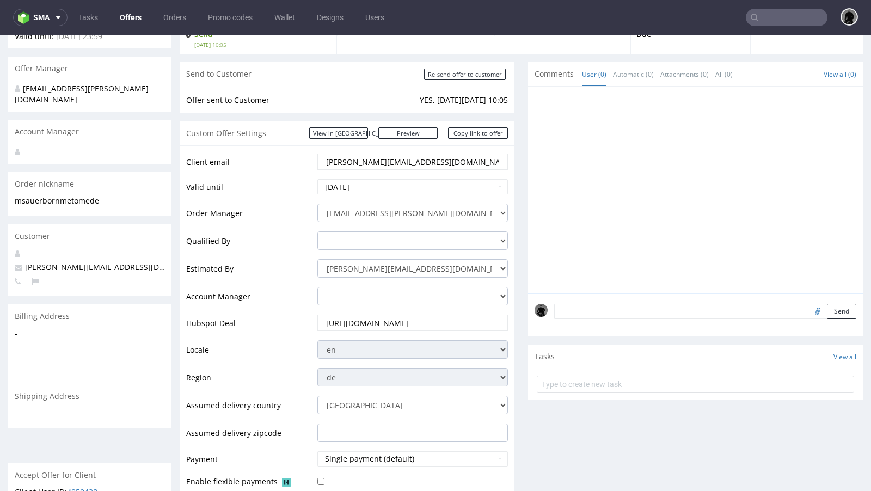
scroll to position [0, 0]
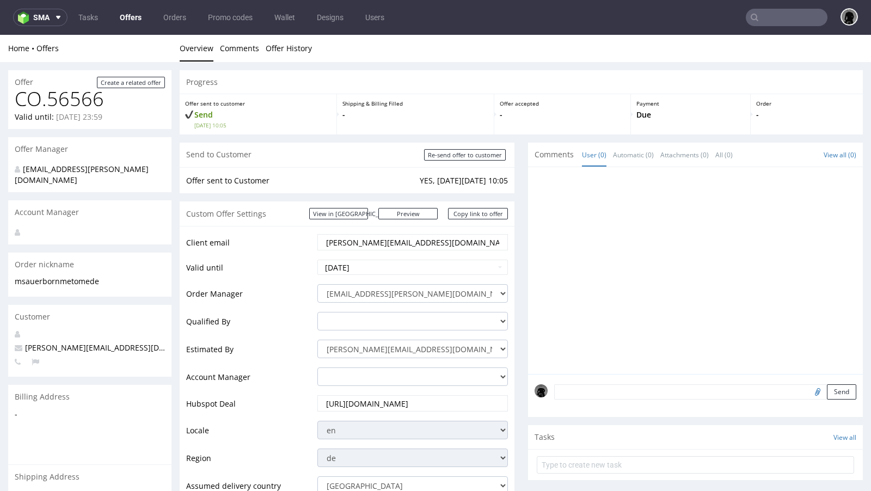
click at [769, 9] on input "text" at bounding box center [786, 17] width 82 height 17
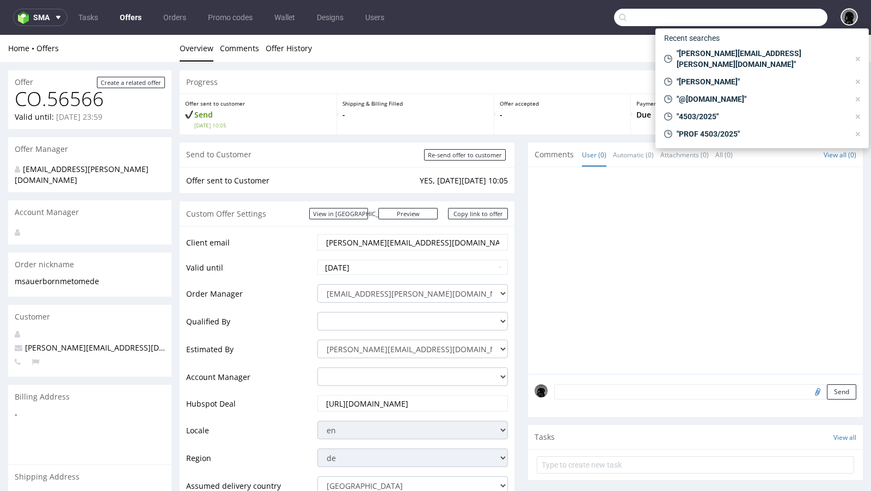
paste input "XFUI"
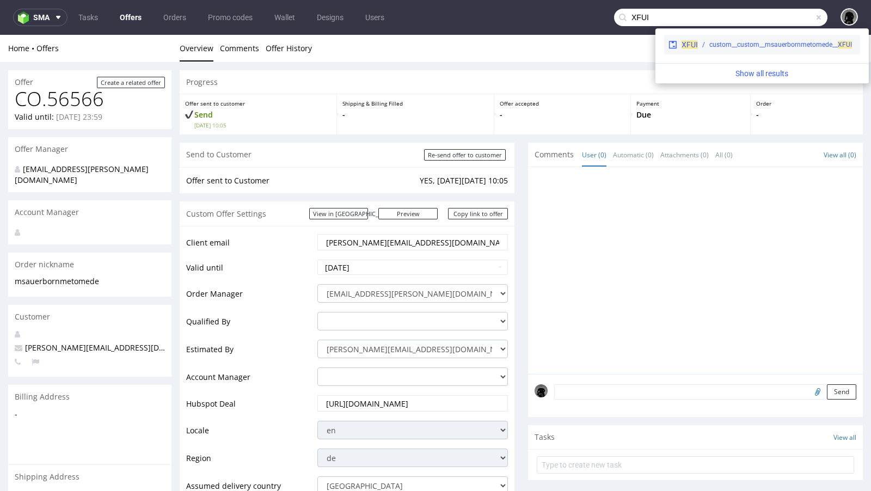
type input "XFUI"
click at [686, 45] on span "XFUI" at bounding box center [689, 44] width 16 height 9
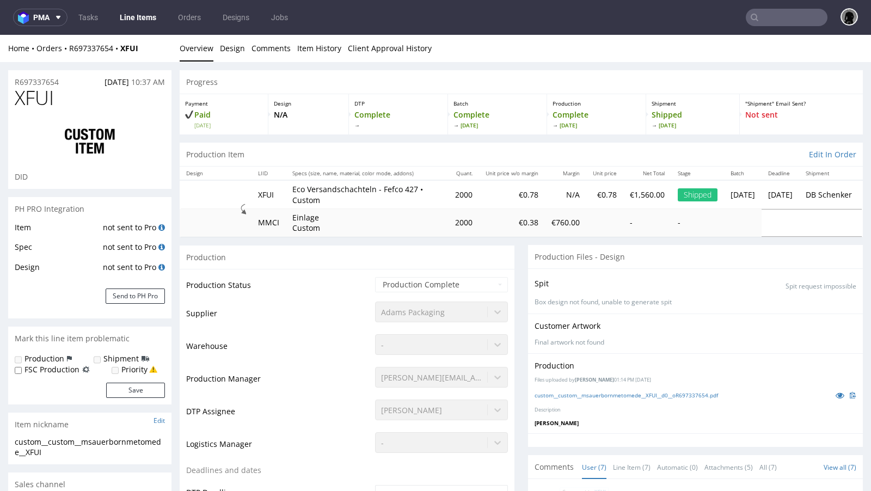
scroll to position [105, 0]
select select "done"
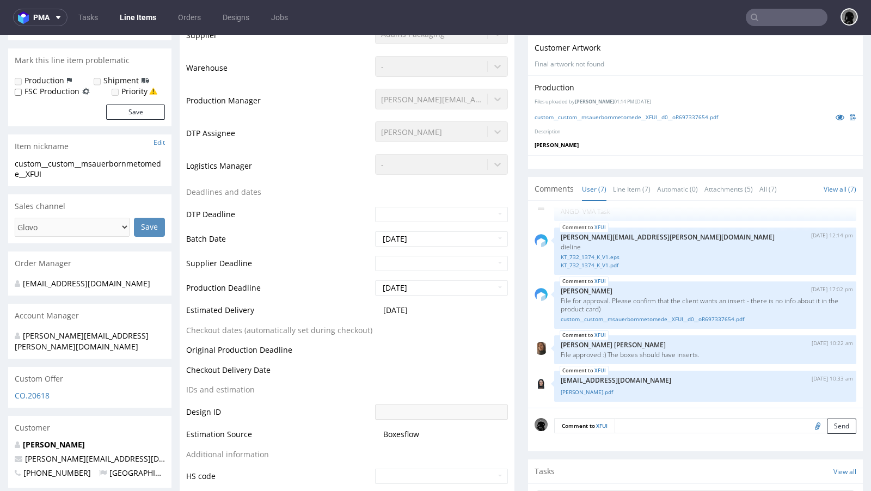
scroll to position [294, 0]
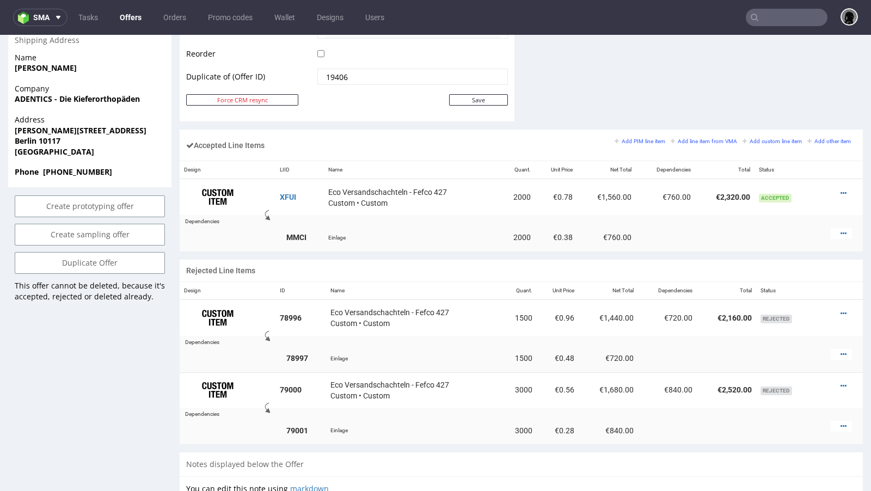
scroll to position [586, 0]
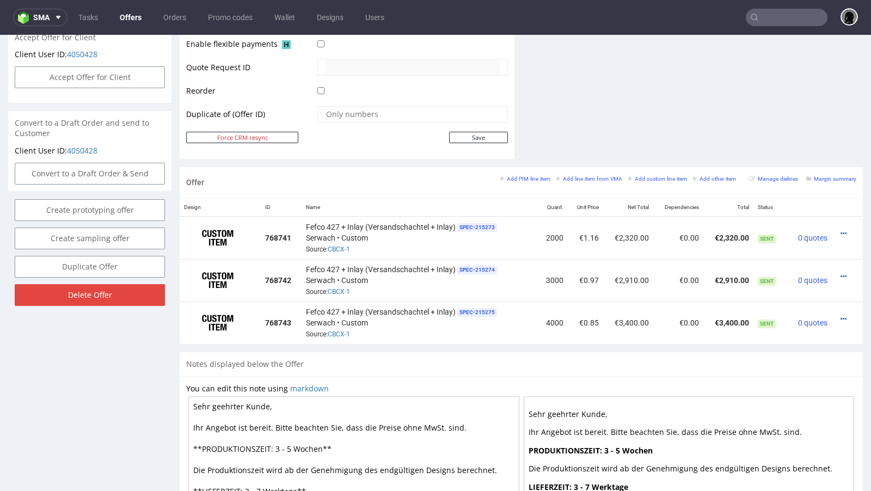
scroll to position [519, 0]
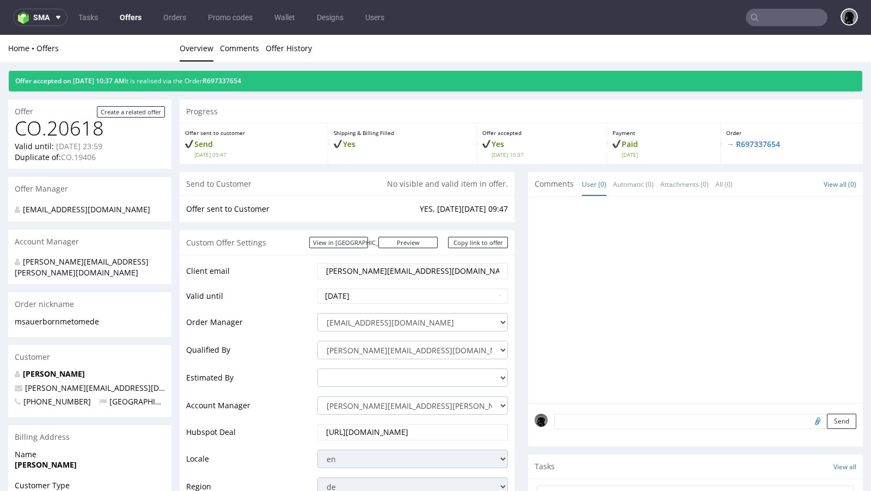
click at [776, 26] on nav "sma Tasks Offers Orders Promo codes Wallet Designs Users" at bounding box center [435, 17] width 871 height 35
click at [764, 24] on input "text" at bounding box center [786, 17] width 82 height 17
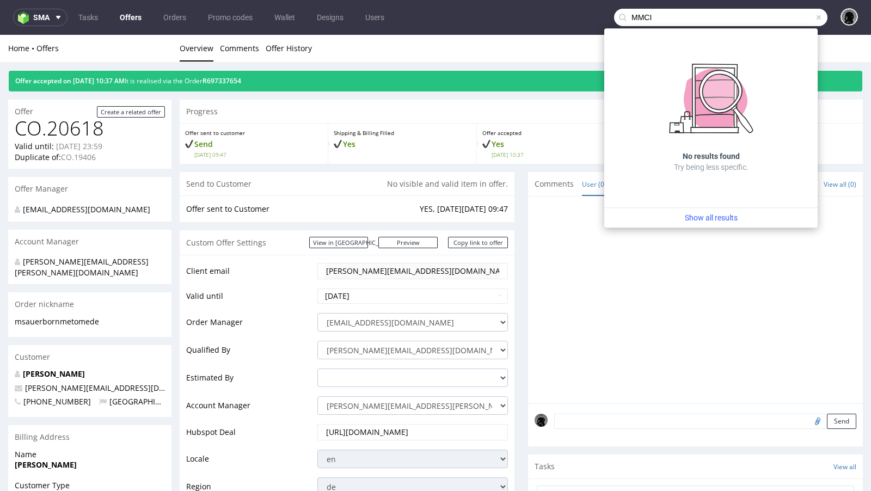
type input "MMCI"
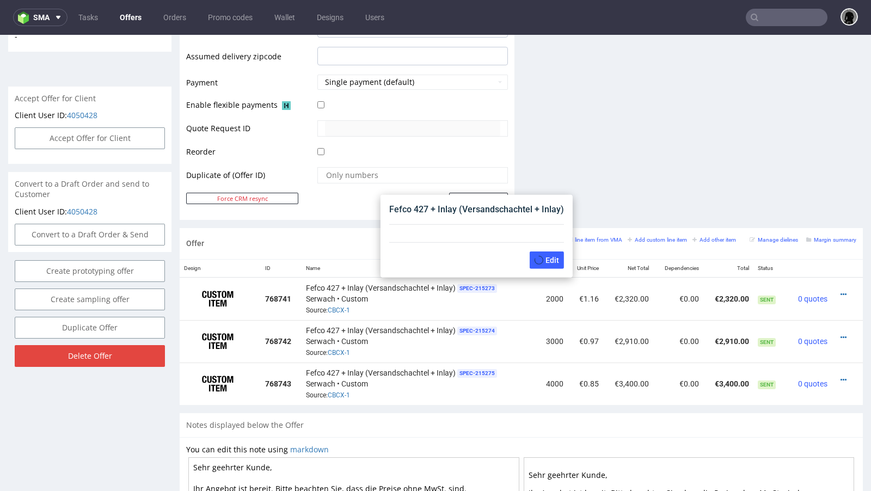
scroll to position [458, 0]
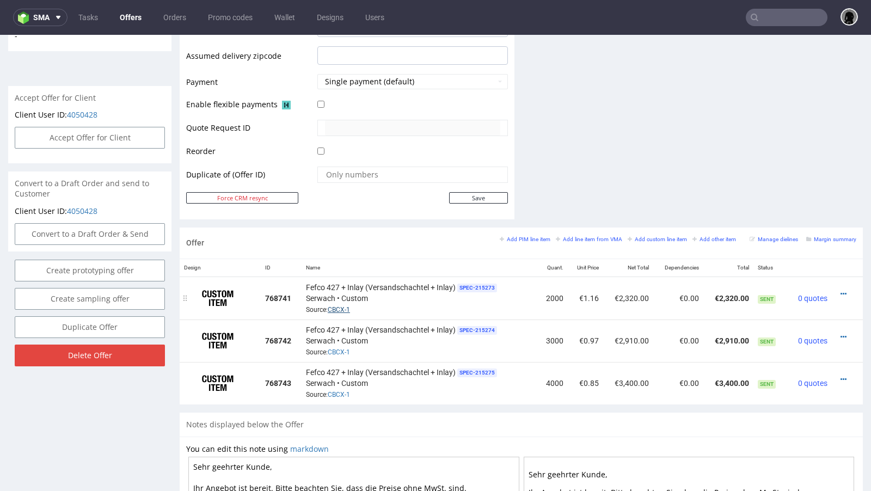
click at [335, 307] on link "CBCX-1" at bounding box center [339, 310] width 22 height 8
click at [755, 14] on input "text" at bounding box center [786, 17] width 82 height 17
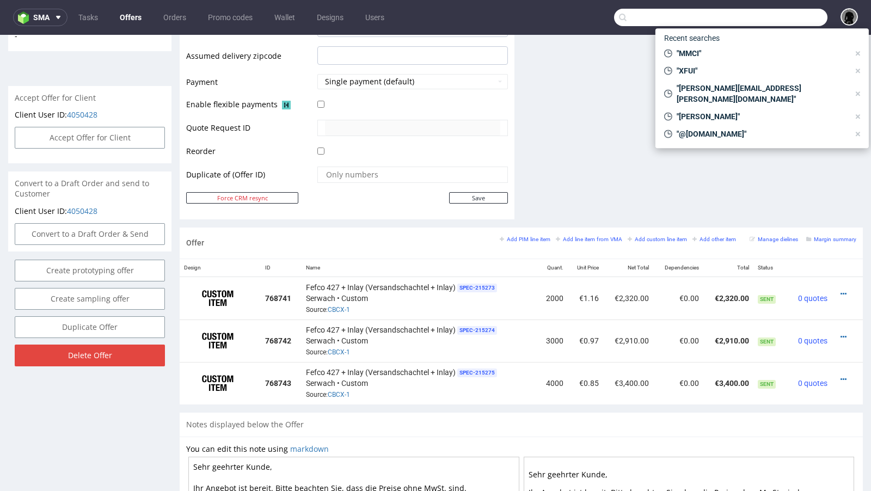
paste input "MMCI"
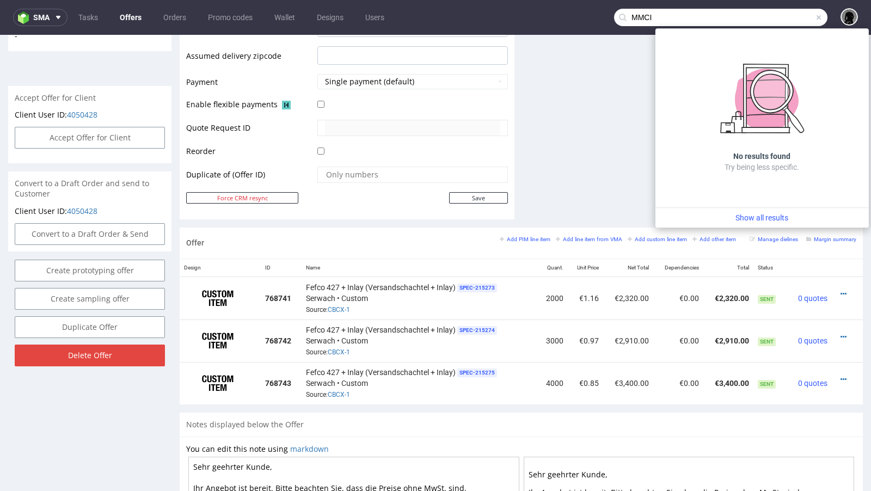
type input "MMCI"
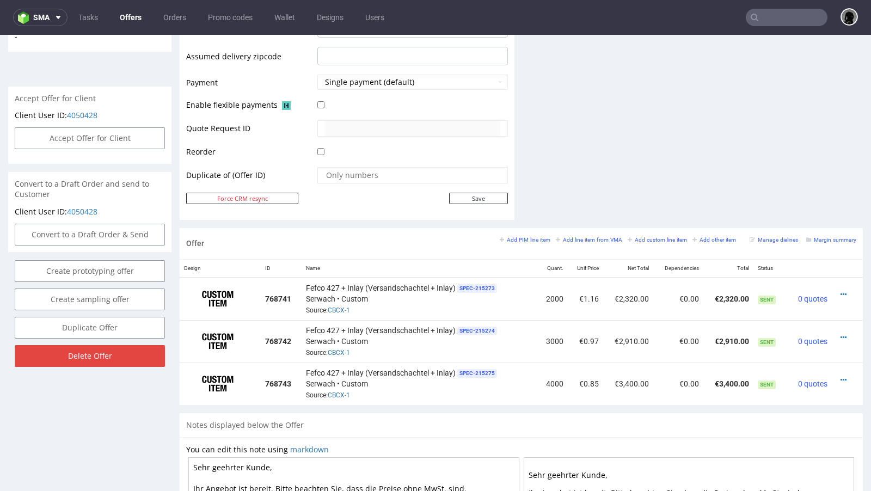
scroll to position [477, 0]
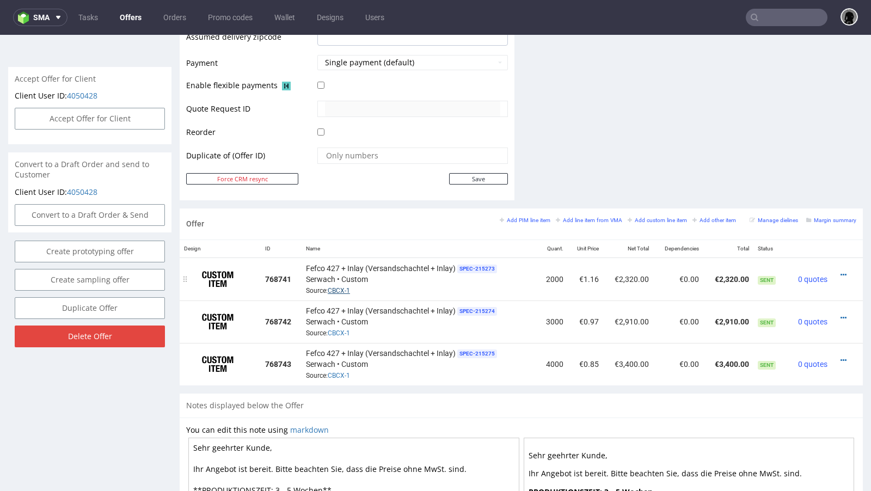
click at [347, 287] on link "CBCX-1" at bounding box center [339, 291] width 22 height 8
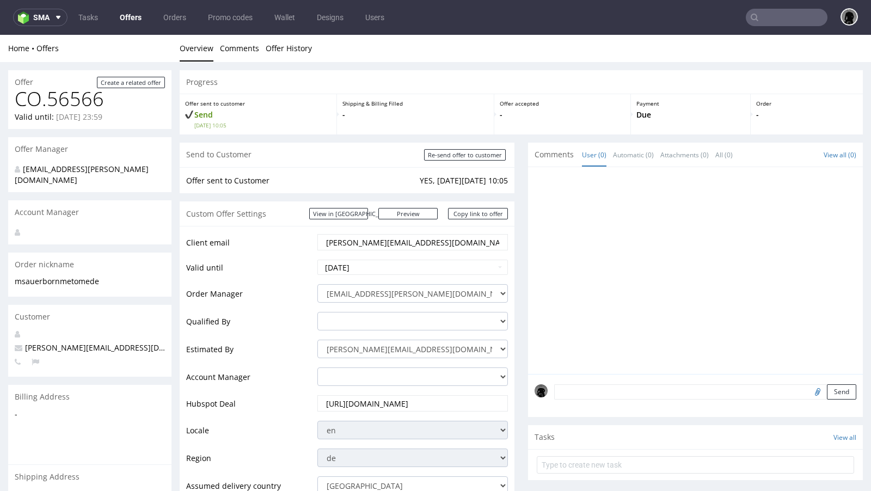
click at [778, 17] on input "text" at bounding box center [786, 17] width 82 height 17
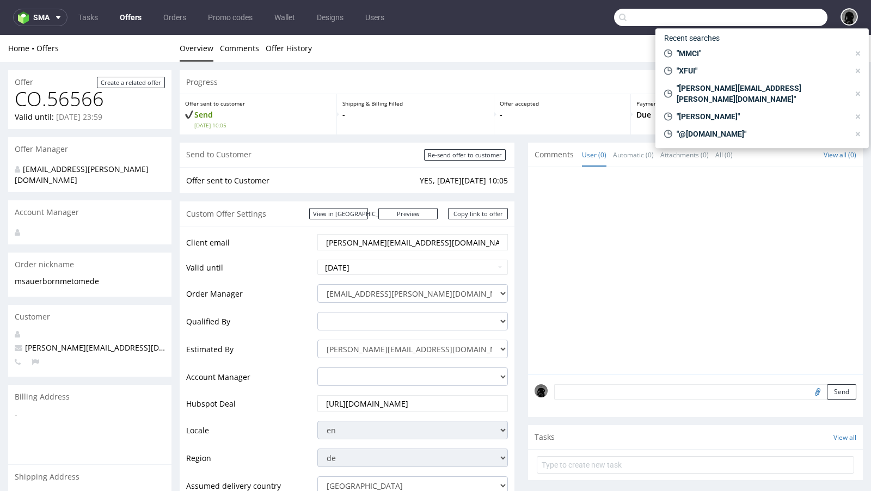
paste input "XFUI"
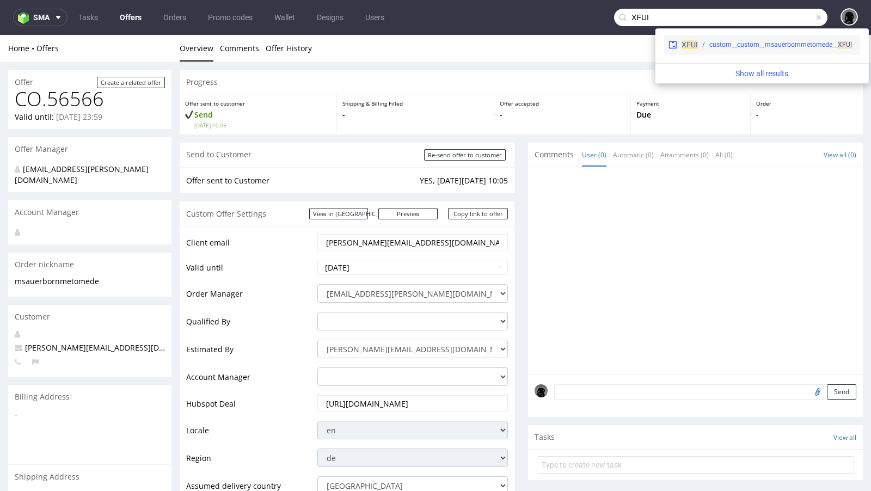
type input "XFUI"
click at [695, 46] on span "XFUI" at bounding box center [689, 44] width 16 height 9
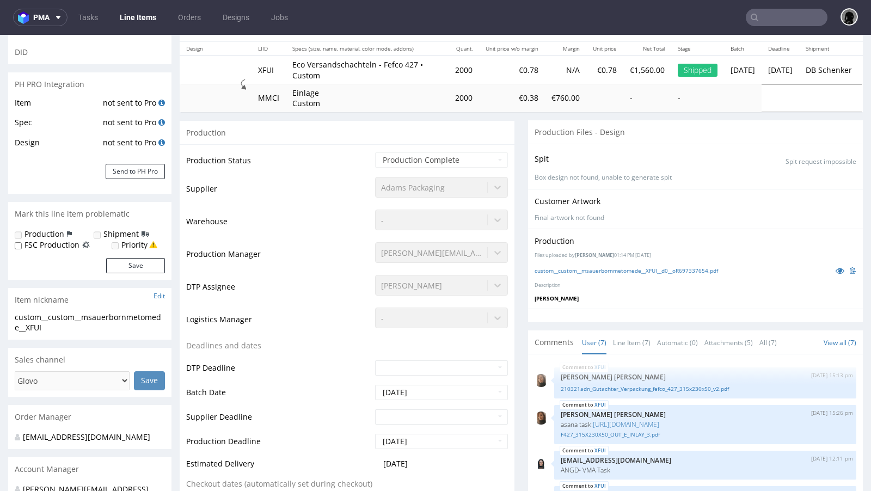
scroll to position [105, 0]
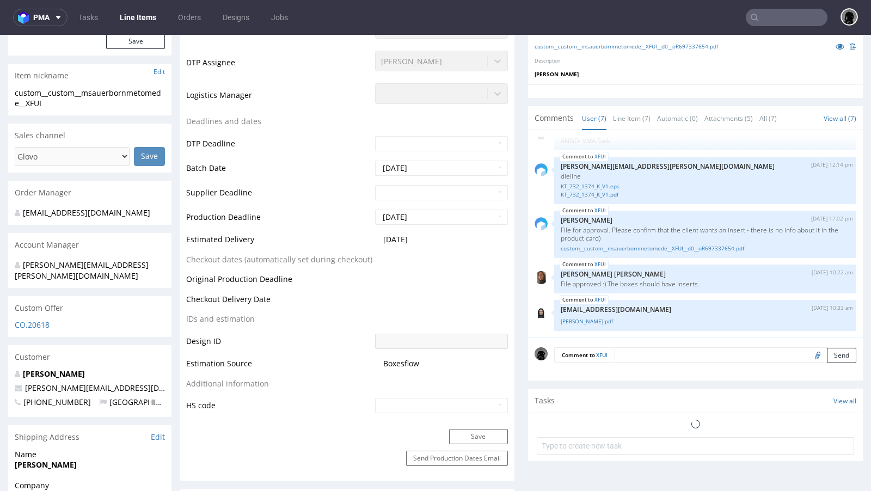
select select "done"
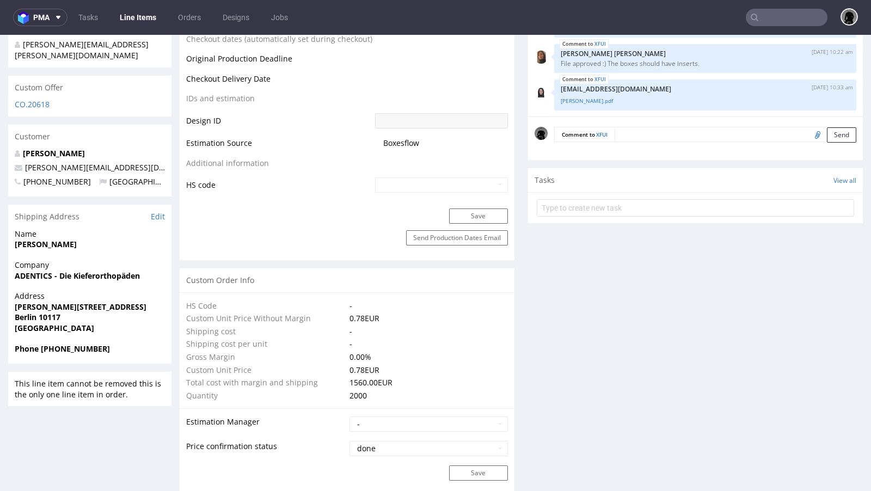
scroll to position [594, 0]
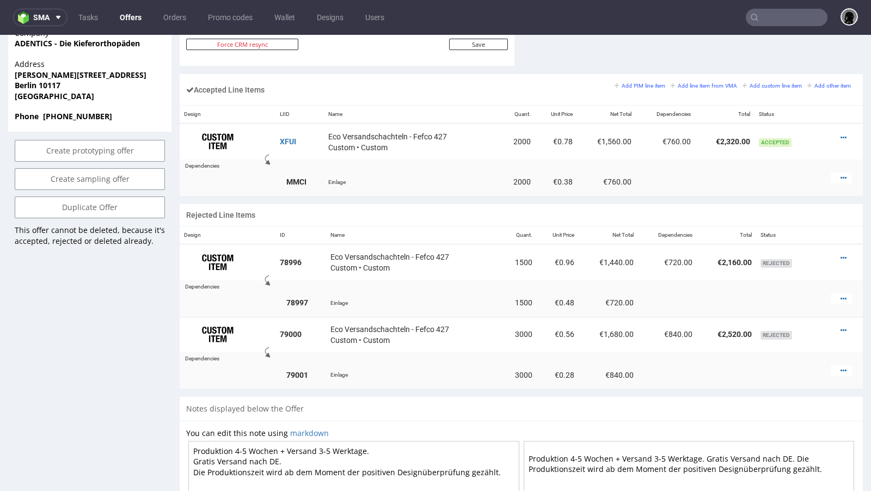
scroll to position [640, 0]
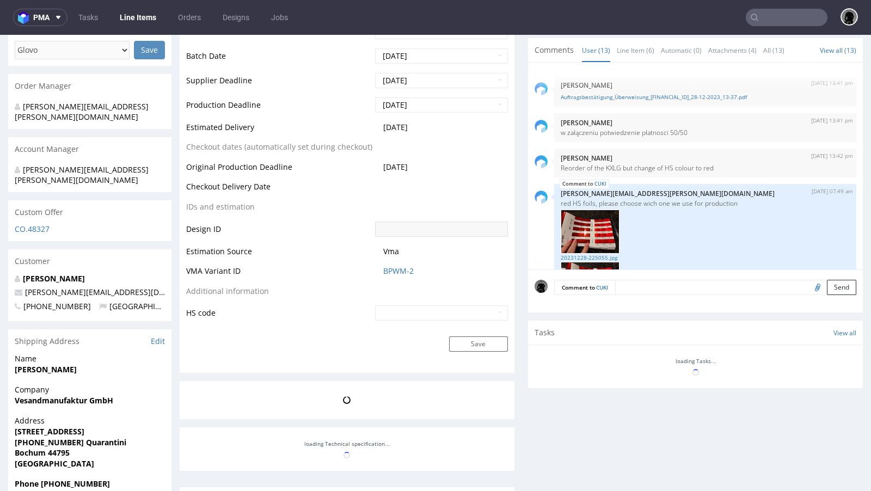
scroll to position [497, 0]
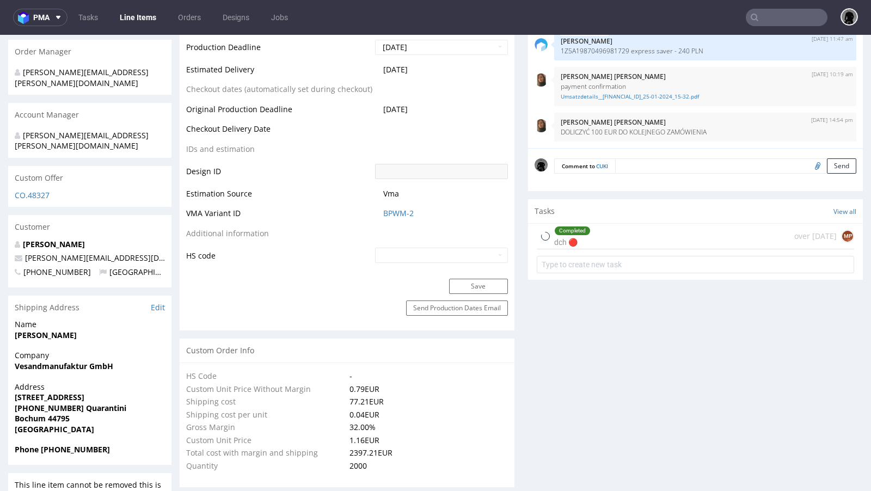
select select "in_progress"
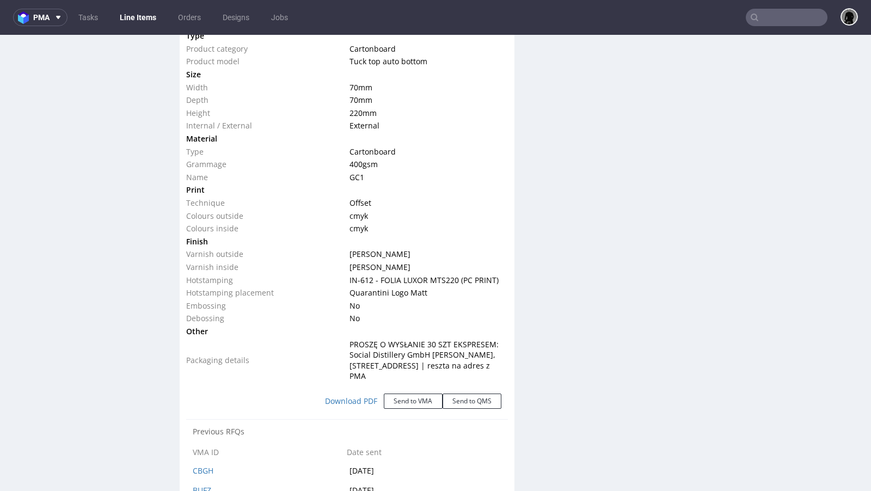
scroll to position [1066, 0]
click at [398, 276] on span "IN-612 - FOLIA LUXOR MTS220 (PC PRINT)" at bounding box center [423, 279] width 149 height 10
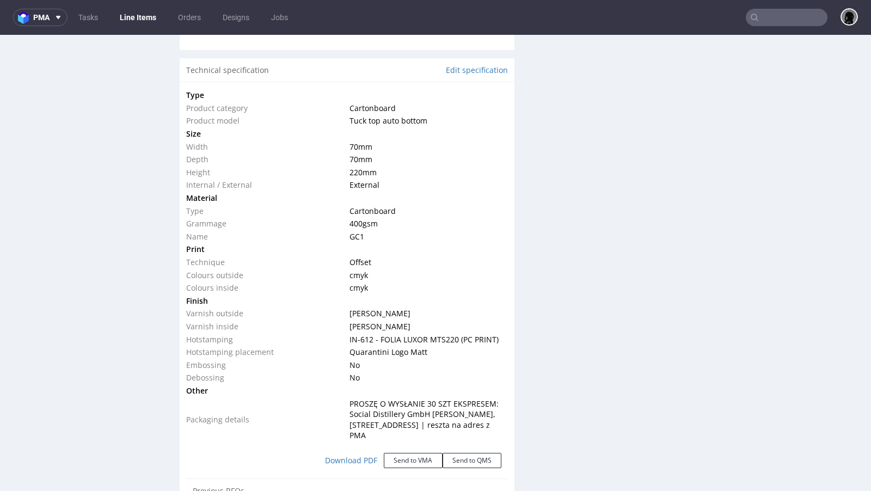
scroll to position [1002, 0]
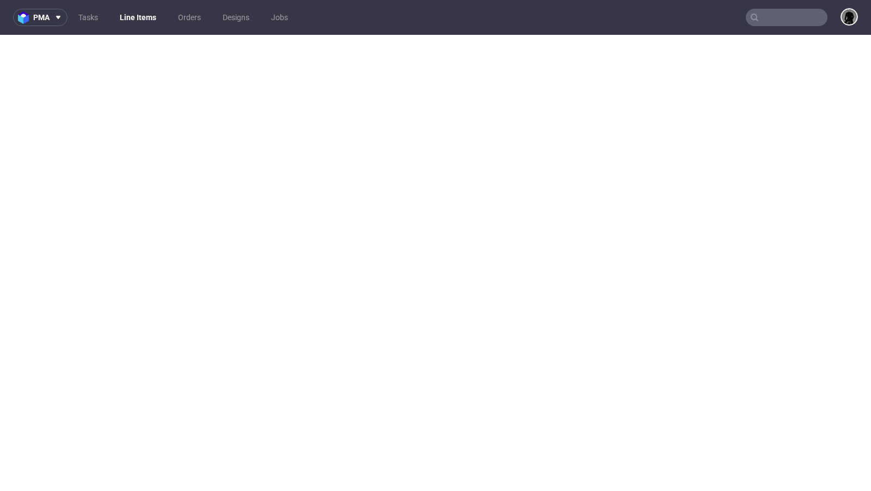
select select "in_progress"
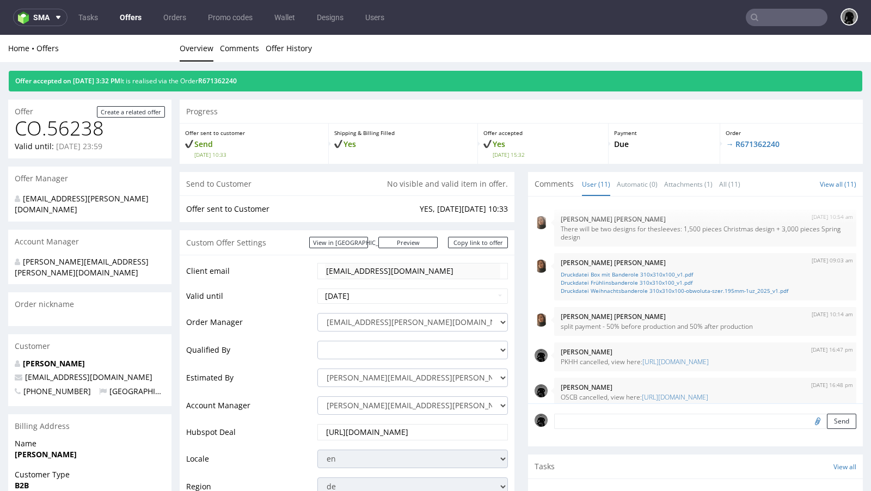
click at [126, 14] on link "Offers" at bounding box center [130, 17] width 35 height 17
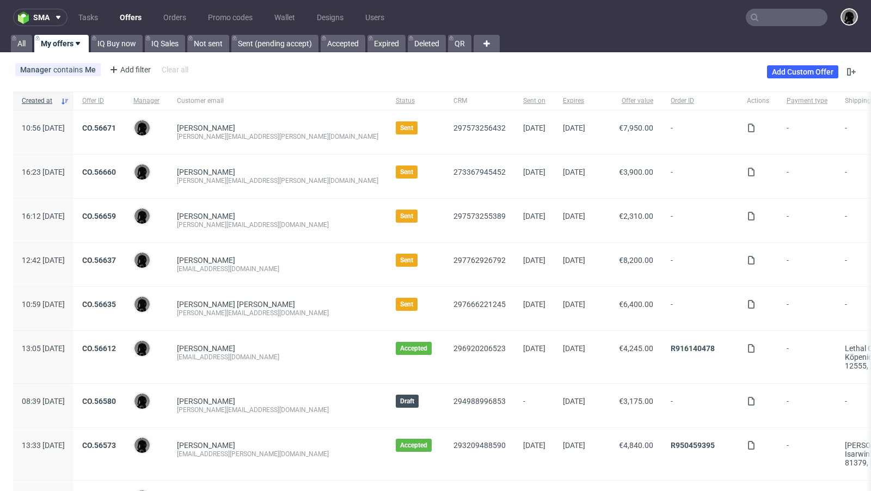
click at [429, 67] on div "Manager contains Me Add filter Hide filters Clear all Add Custom Offer" at bounding box center [435, 72] width 871 height 30
click at [427, 70] on div "Manager contains Me Add filter Hide filters Clear all Add Custom Offer" at bounding box center [435, 72] width 871 height 30
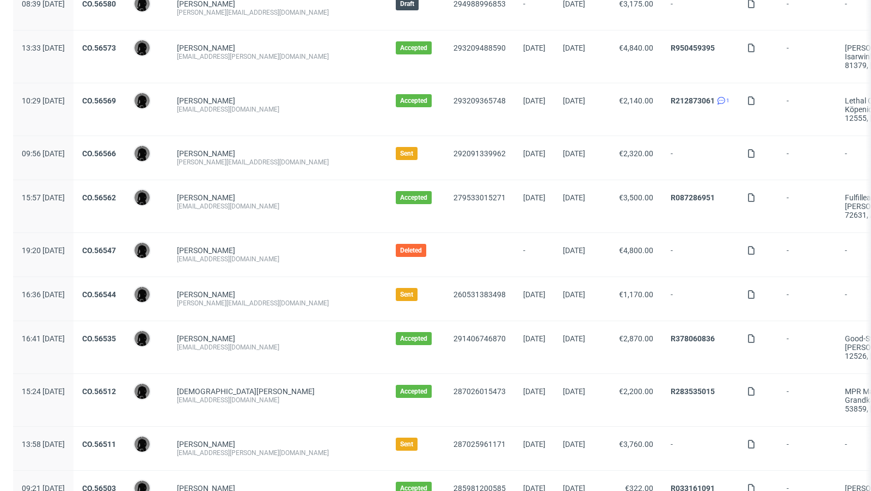
scroll to position [383, 0]
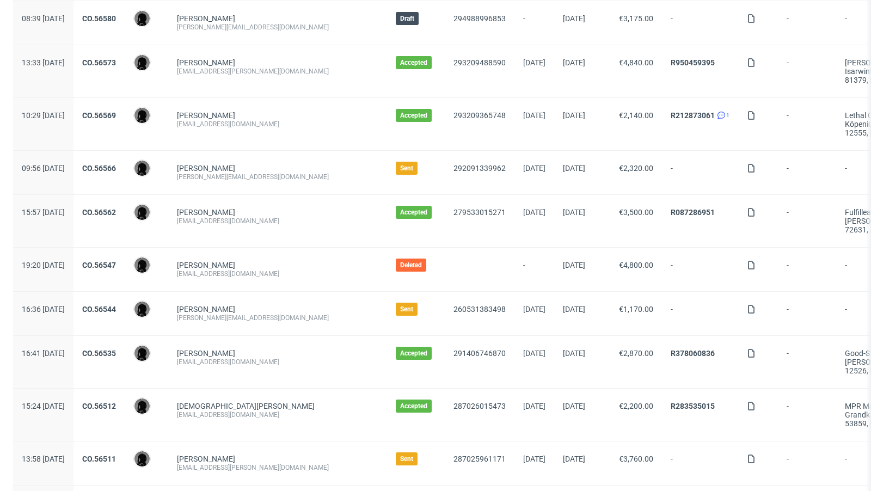
click at [291, 176] on div "[PERSON_NAME][EMAIL_ADDRESS][DOMAIN_NAME]" at bounding box center [277, 176] width 201 height 9
click at [235, 164] on link "[PERSON_NAME]" at bounding box center [206, 168] width 58 height 9
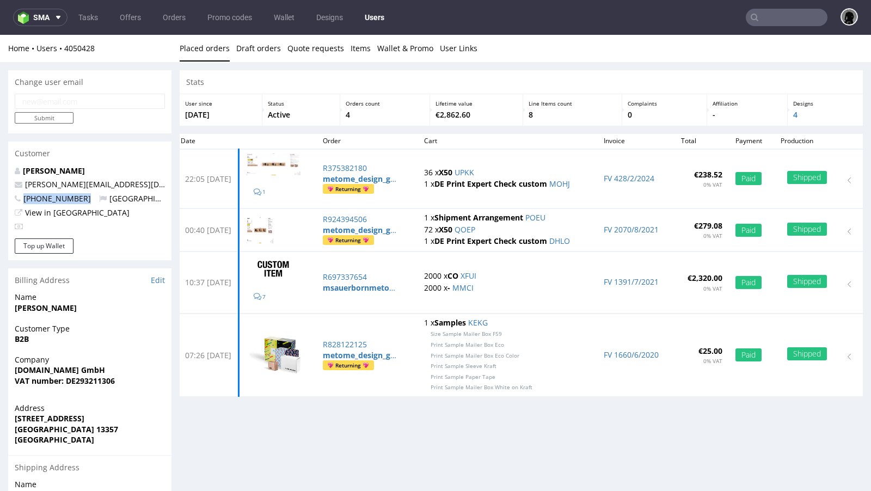
drag, startPoint x: 86, startPoint y: 200, endPoint x: 16, endPoint y: 198, distance: 69.7
click at [16, 198] on p "[PHONE_NUMBER] [GEOGRAPHIC_DATA]" at bounding box center [90, 198] width 150 height 11
click at [406, 123] on div "Orders count 4" at bounding box center [385, 110] width 90 height 32
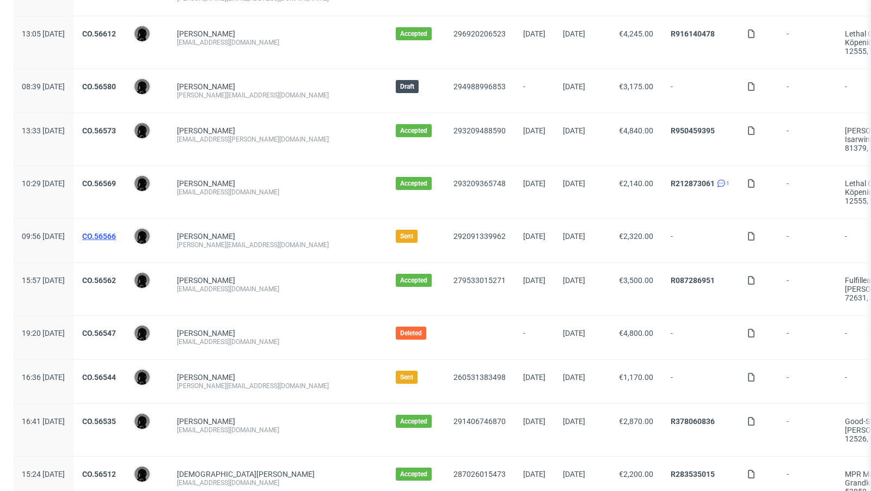
click at [116, 233] on link "CO.56566" at bounding box center [99, 236] width 34 height 9
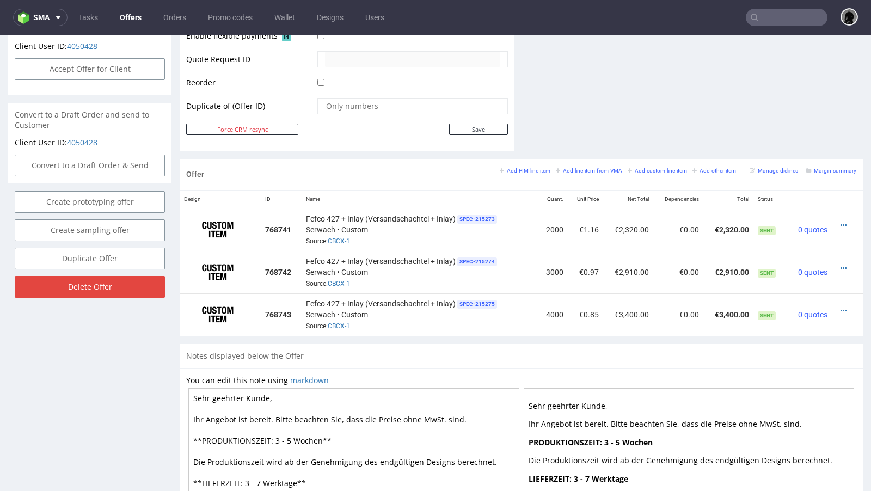
scroll to position [404, 0]
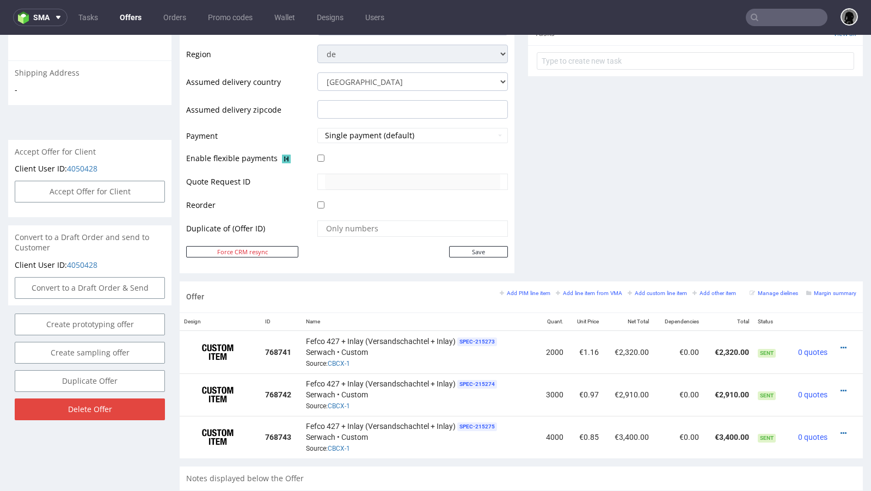
click at [136, 24] on link "Offers" at bounding box center [130, 17] width 35 height 17
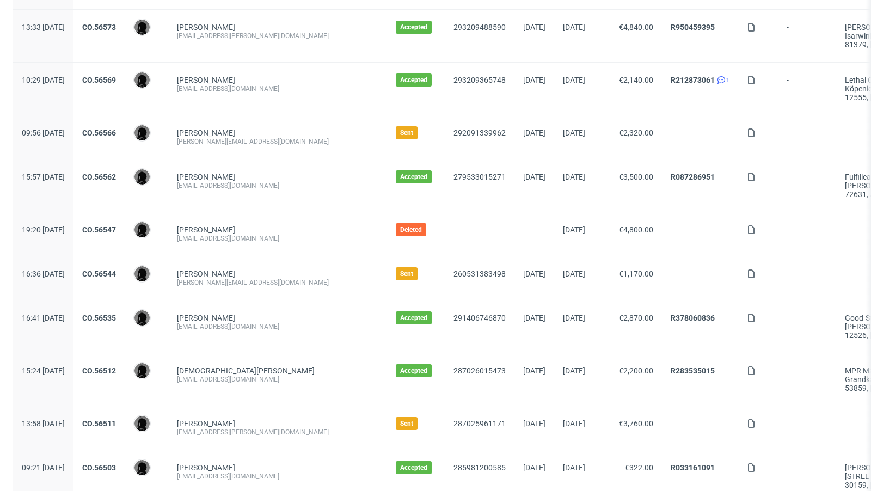
scroll to position [424, 0]
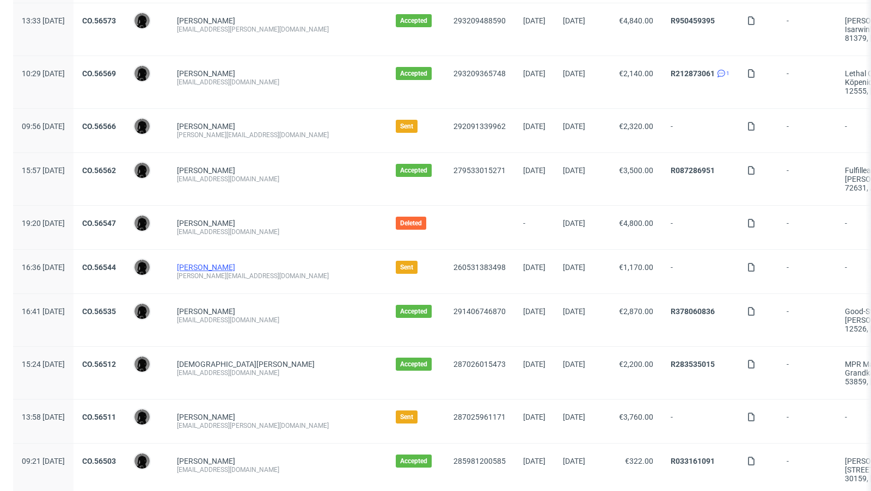
click at [235, 263] on link "[PERSON_NAME]" at bounding box center [206, 267] width 58 height 9
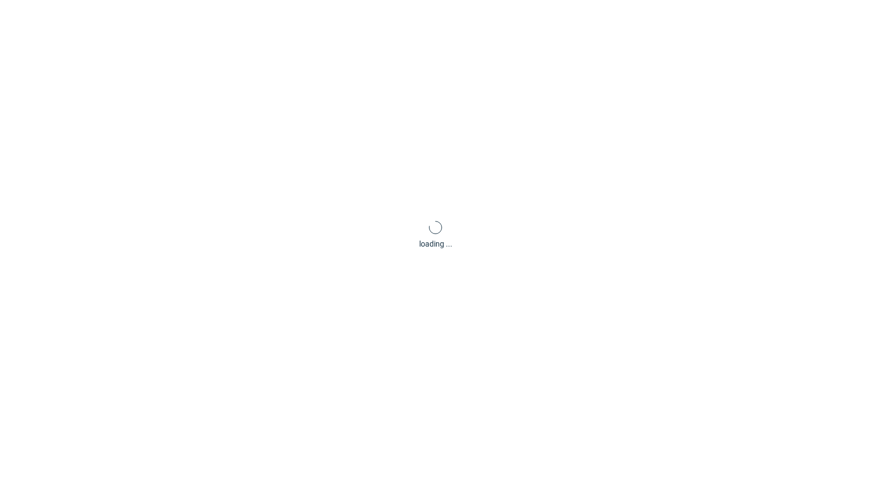
scroll to position [3, 0]
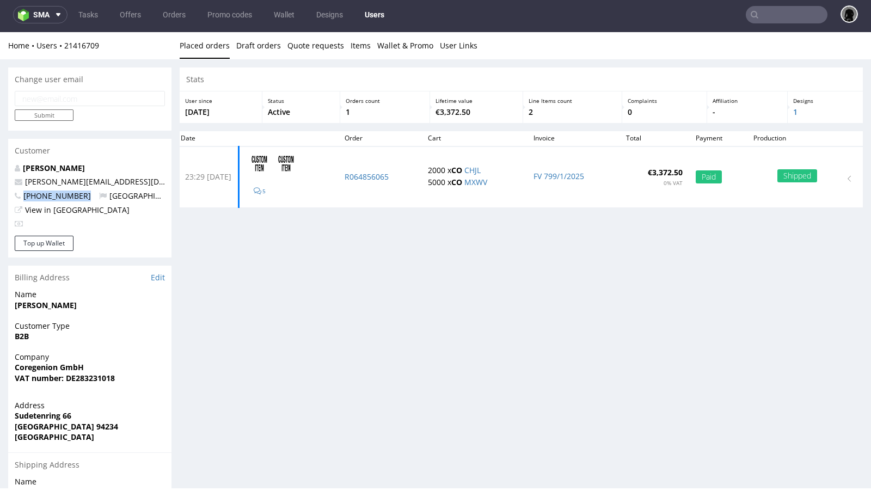
drag, startPoint x: 84, startPoint y: 197, endPoint x: 23, endPoint y: 195, distance: 61.0
click at [23, 195] on p "[PHONE_NUMBER] [GEOGRAPHIC_DATA]" at bounding box center [90, 195] width 150 height 11
copy span "[PHONE_NUMBER]"
click at [371, 265] on div "Stats User since [DATE] Status Active Orders count 1 Lifetime value €3,372.50 L…" at bounding box center [521, 339] width 683 height 544
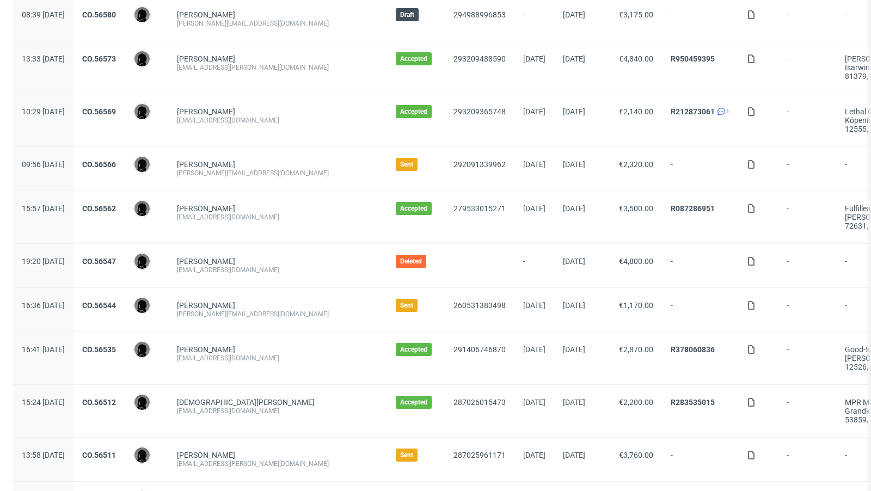
scroll to position [387, 0]
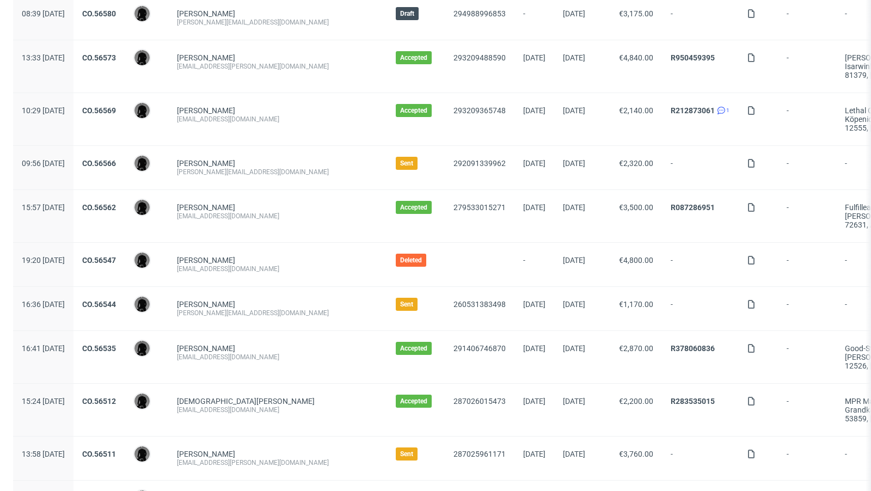
click at [125, 293] on div "CO.56544" at bounding box center [98, 309] width 51 height 44
click at [116, 300] on link "CO.56544" at bounding box center [99, 304] width 34 height 9
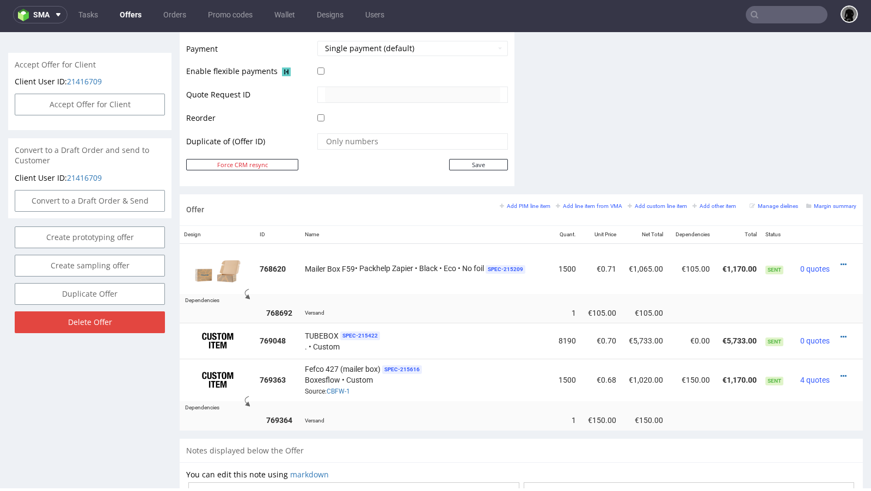
scroll to position [490, 0]
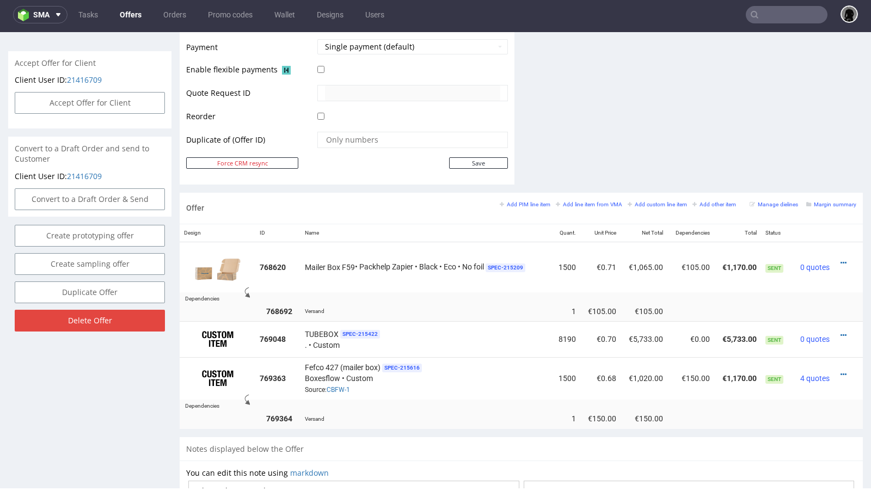
click at [390, 199] on div "Offer Add PIM line item Add line item from VMA Add custom line item Add other i…" at bounding box center [521, 208] width 683 height 31
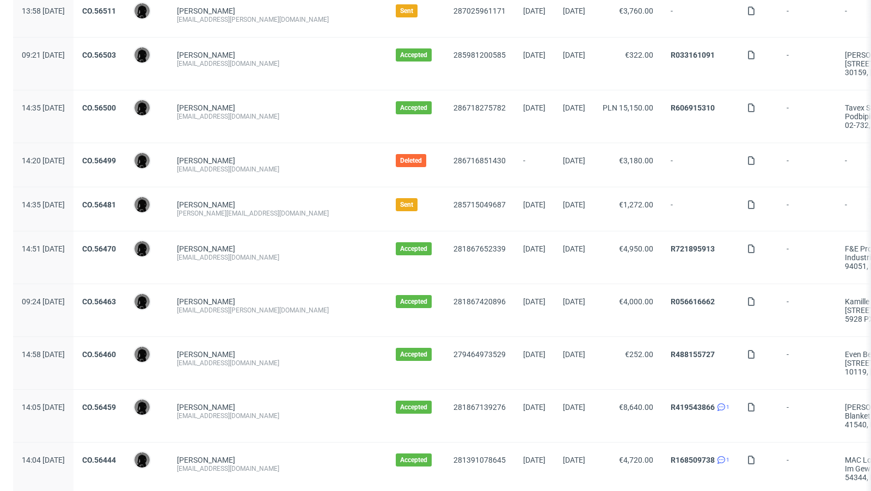
scroll to position [840, 0]
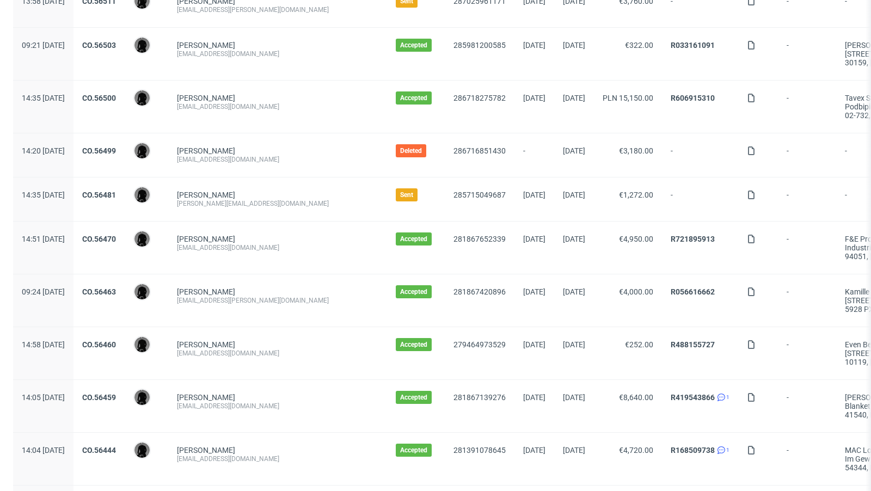
click at [262, 199] on div "[PERSON_NAME][EMAIL_ADDRESS][DOMAIN_NAME]" at bounding box center [277, 203] width 201 height 9
copy div "[PERSON_NAME][EMAIL_ADDRESS][DOMAIN_NAME]"
click at [116, 190] on link "CO.56481" at bounding box center [99, 194] width 34 height 9
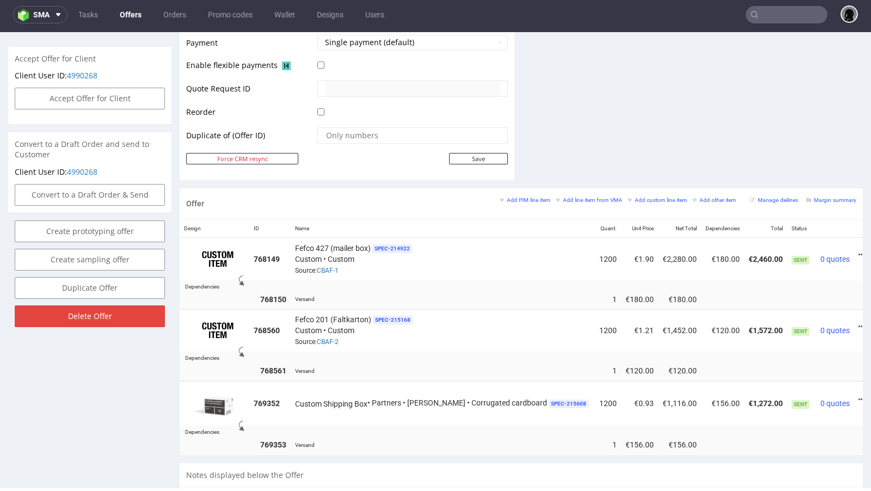
scroll to position [490, 0]
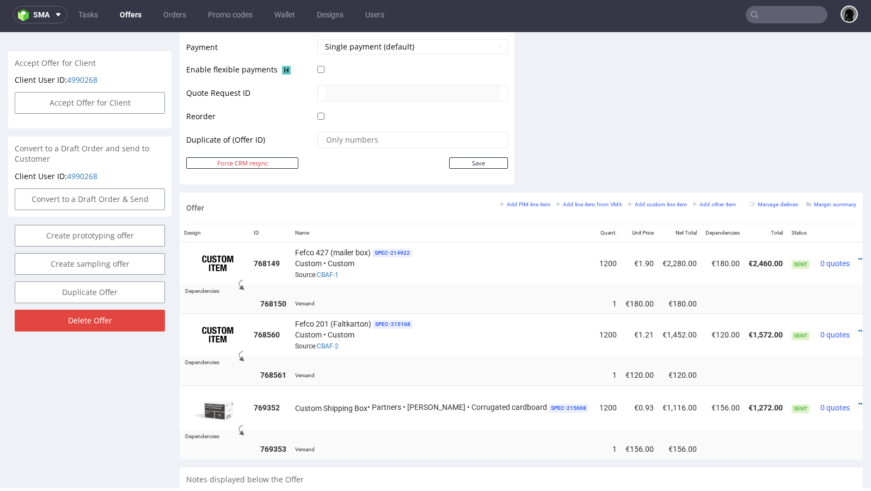
click at [137, 17] on link "Offers" at bounding box center [130, 14] width 35 height 17
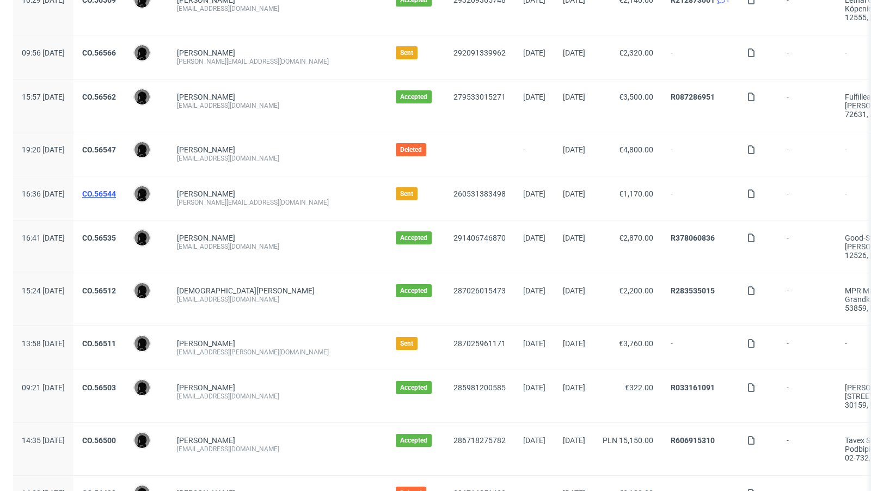
click at [116, 189] on link "CO.56544" at bounding box center [99, 193] width 34 height 9
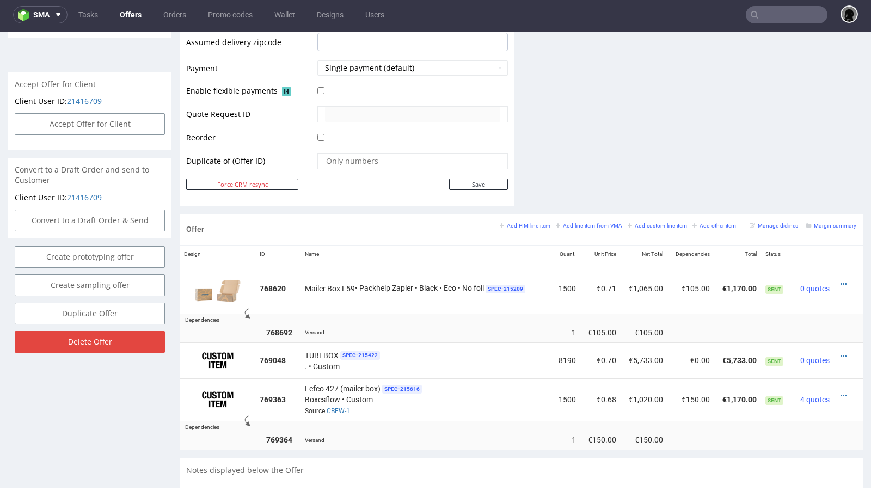
scroll to position [470, 0]
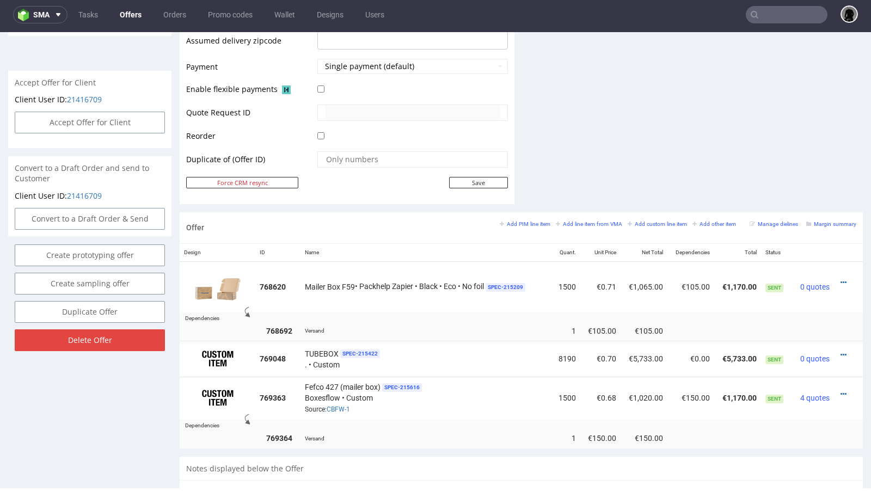
click at [133, 17] on link "Offers" at bounding box center [130, 14] width 35 height 17
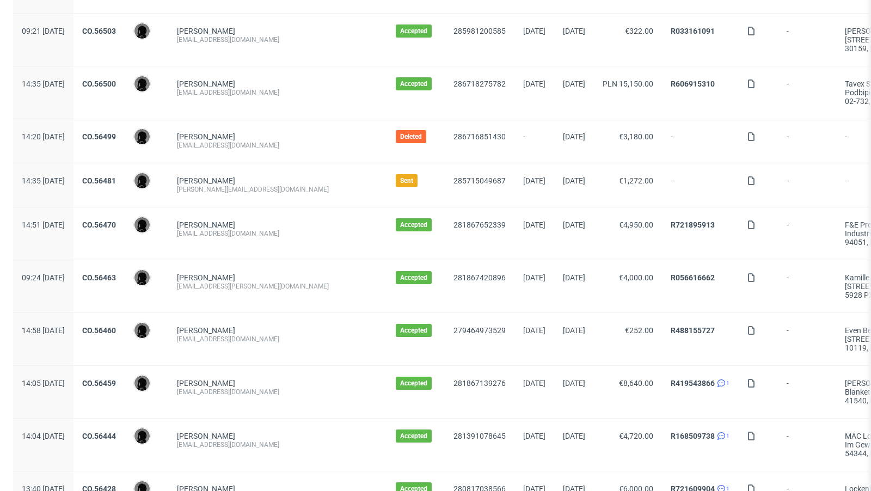
scroll to position [1125, 0]
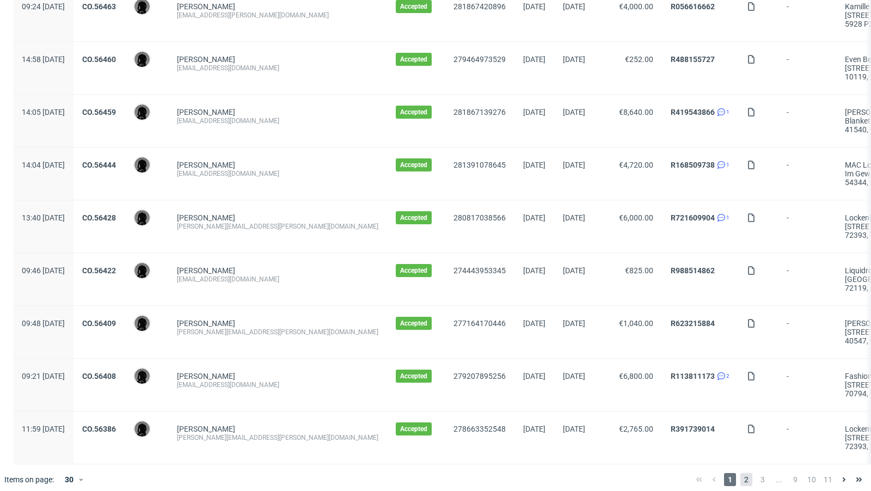
click at [740, 473] on span "2" at bounding box center [746, 479] width 12 height 13
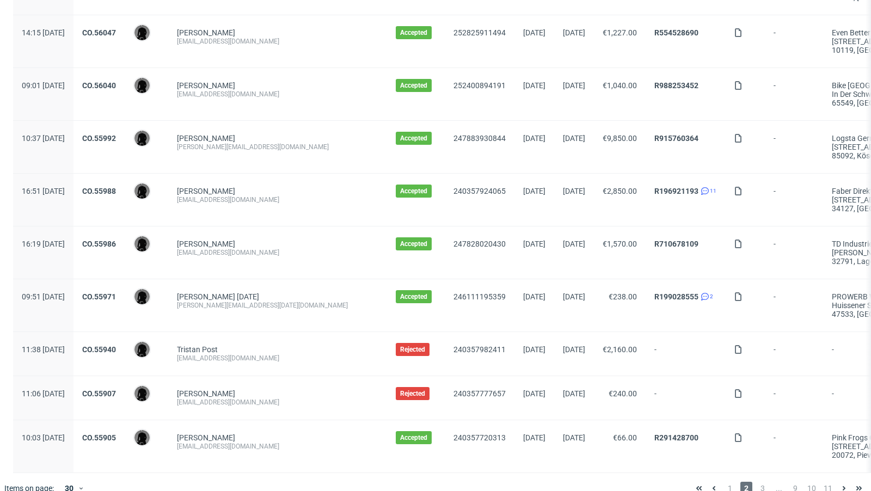
scroll to position [1151, 0]
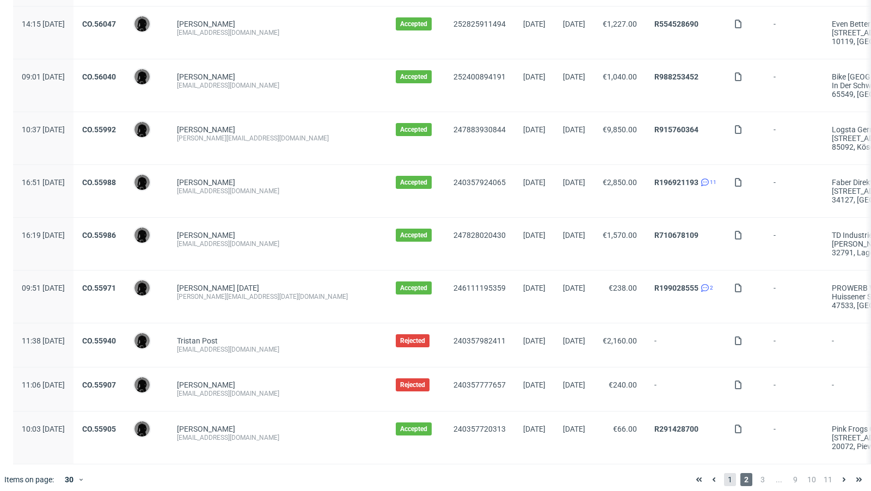
click at [724, 477] on span "1" at bounding box center [730, 479] width 12 height 13
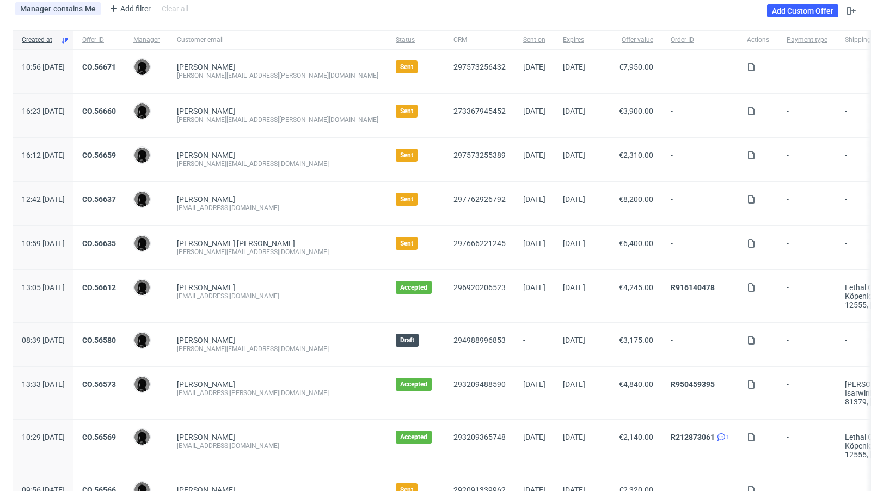
scroll to position [83, 0]
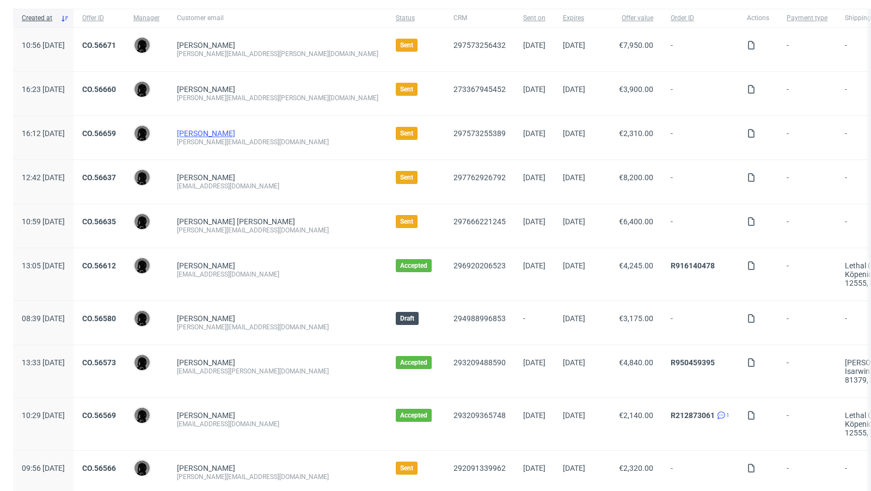
click at [235, 132] on link "[PERSON_NAME]" at bounding box center [206, 133] width 58 height 9
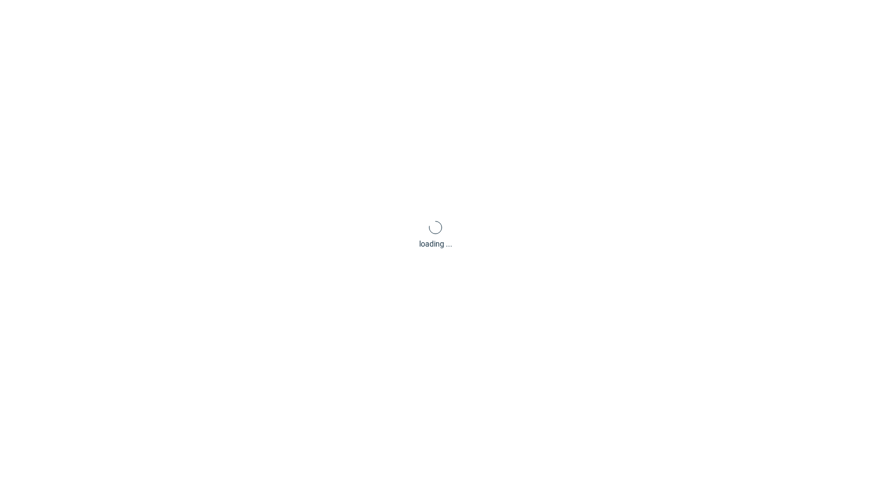
scroll to position [3, 0]
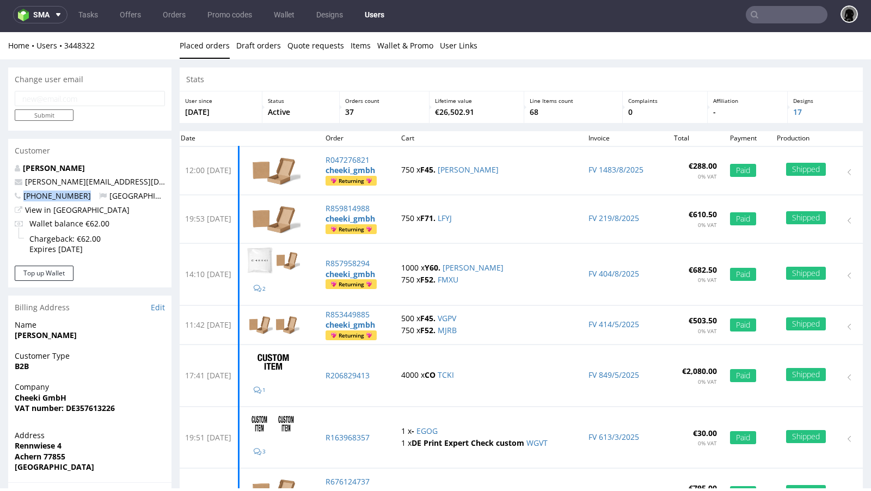
drag, startPoint x: 89, startPoint y: 196, endPoint x: 24, endPoint y: 194, distance: 64.3
click at [24, 194] on p "+4917685620814 Germany" at bounding box center [90, 195] width 150 height 11
copy span "+4917685620814"
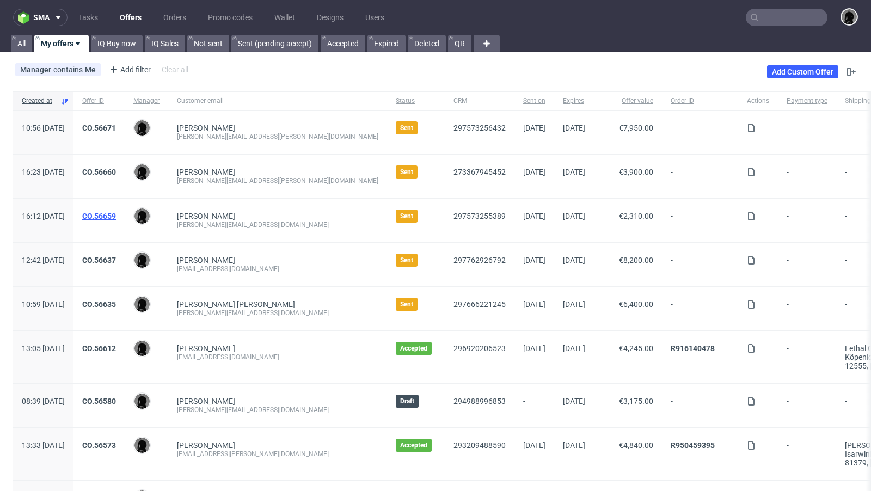
click at [116, 217] on link "CO.56659" at bounding box center [99, 216] width 34 height 9
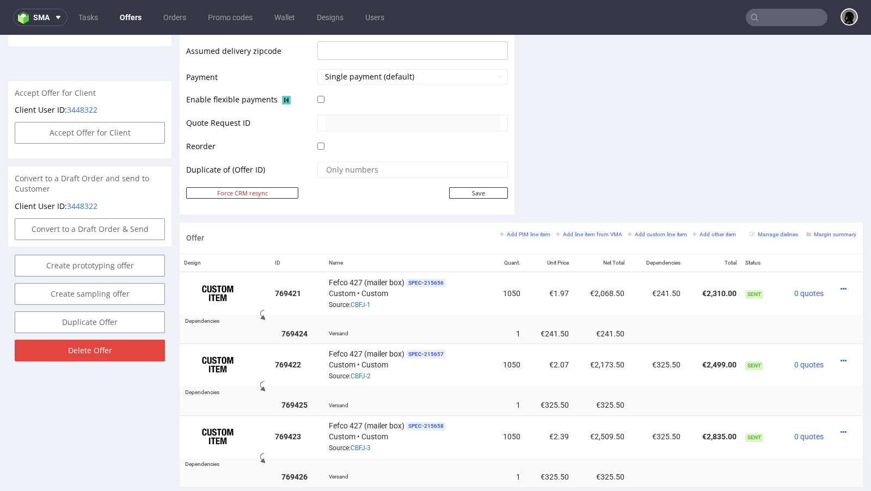
scroll to position [471, 0]
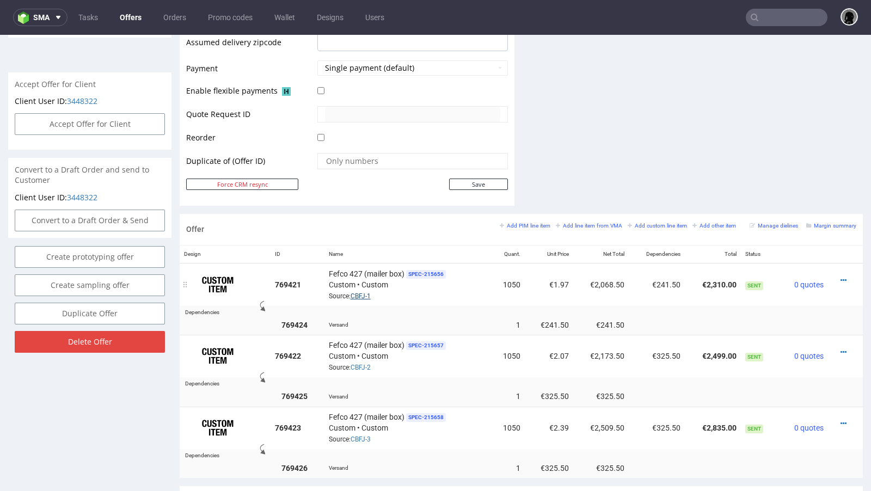
click at [361, 292] on link "CBFJ-1" at bounding box center [360, 296] width 20 height 8
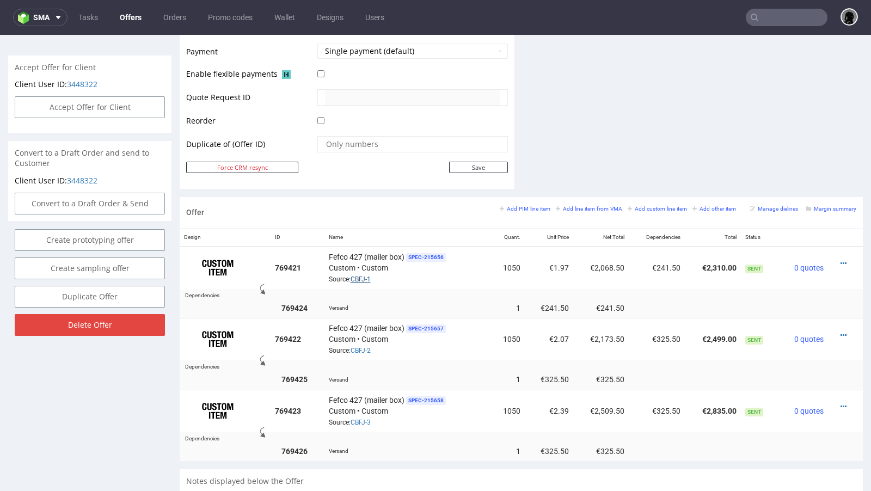
scroll to position [490, 0]
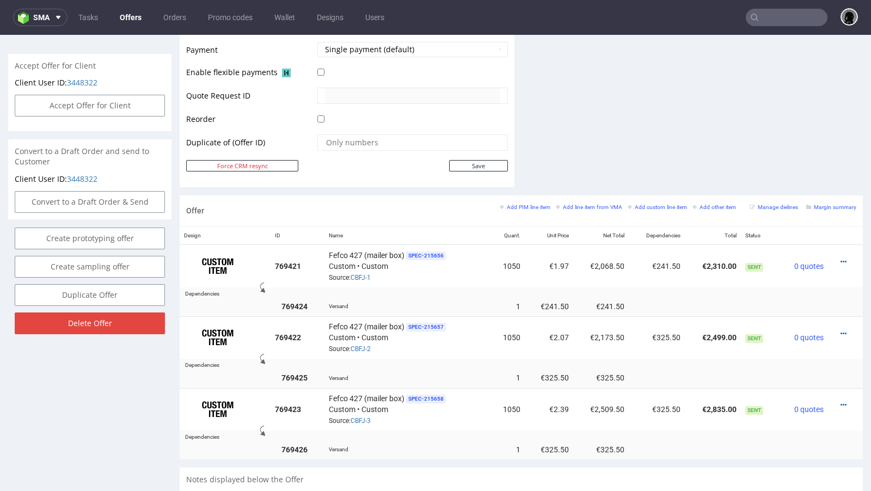
click at [412, 124] on td at bounding box center [410, 122] width 193 height 21
click at [131, 22] on link "Offers" at bounding box center [130, 17] width 35 height 17
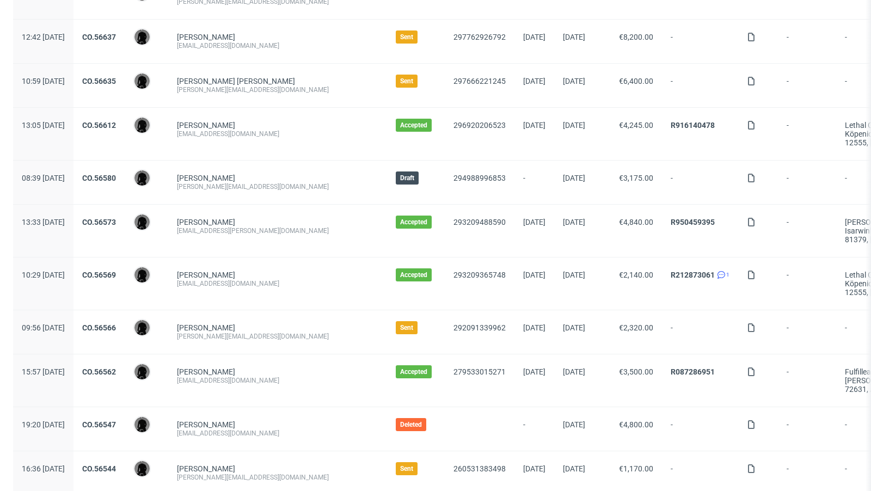
scroll to position [229, 0]
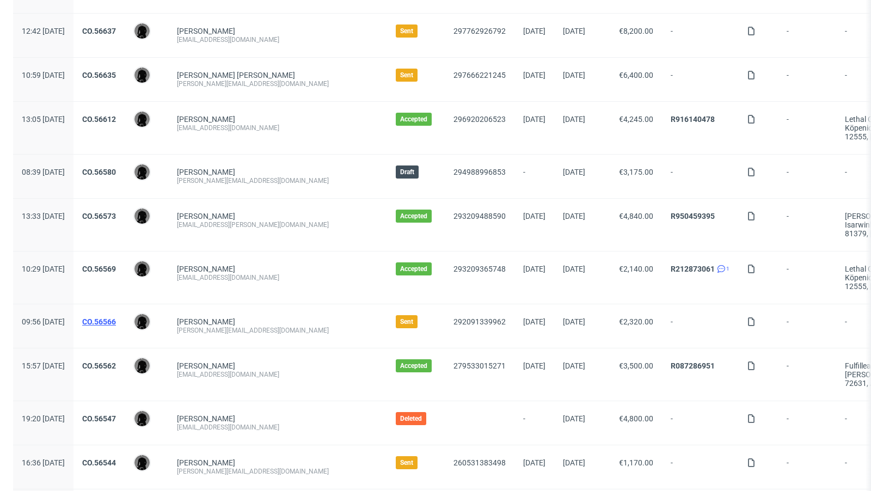
click at [116, 317] on link "CO.56566" at bounding box center [99, 321] width 34 height 9
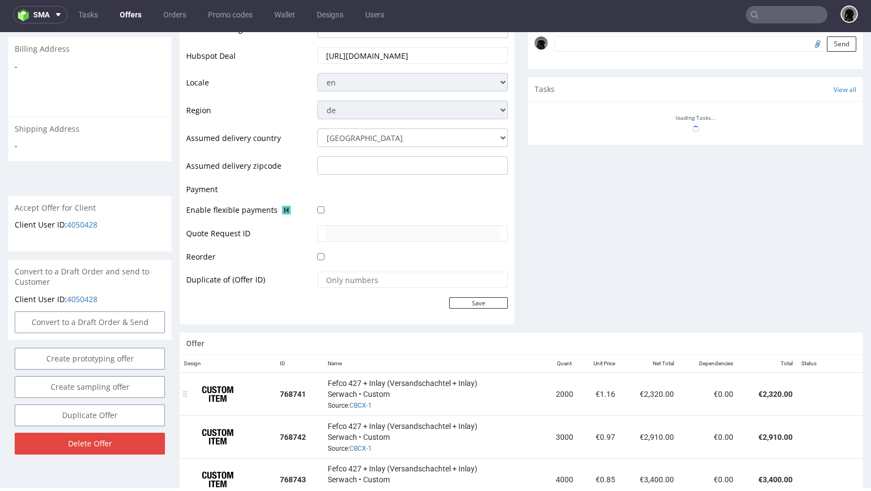
scroll to position [390, 0]
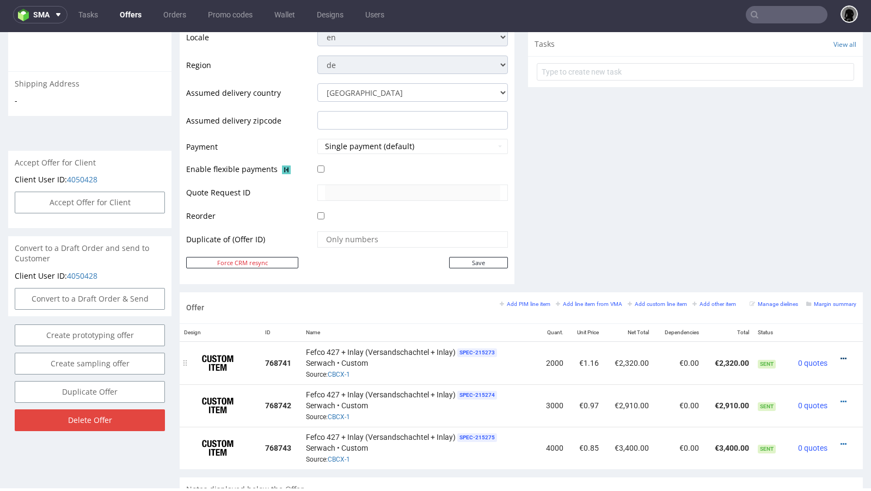
click at [840, 355] on icon at bounding box center [843, 359] width 6 height 8
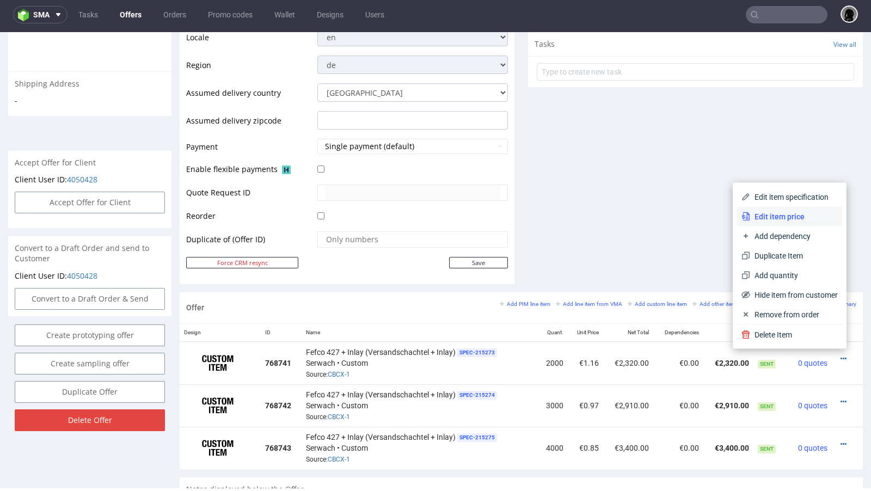
click at [769, 212] on span "Edit item price" at bounding box center [794, 216] width 88 height 11
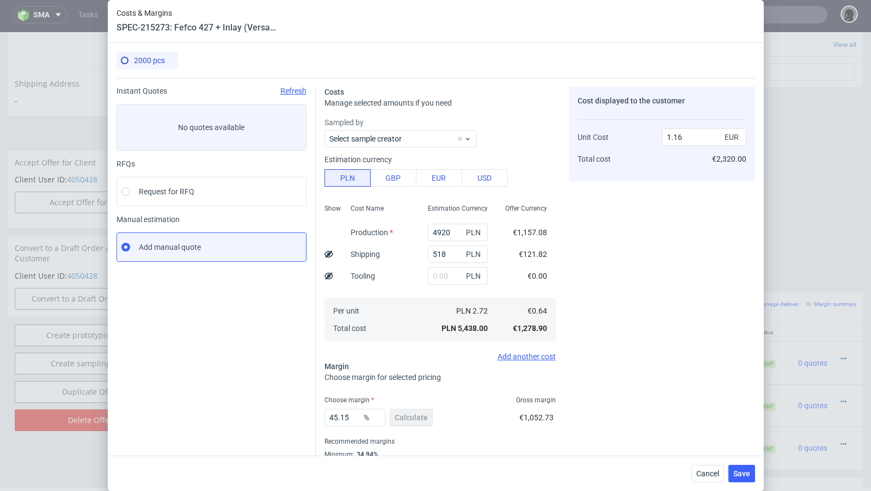
scroll to position [37, 0]
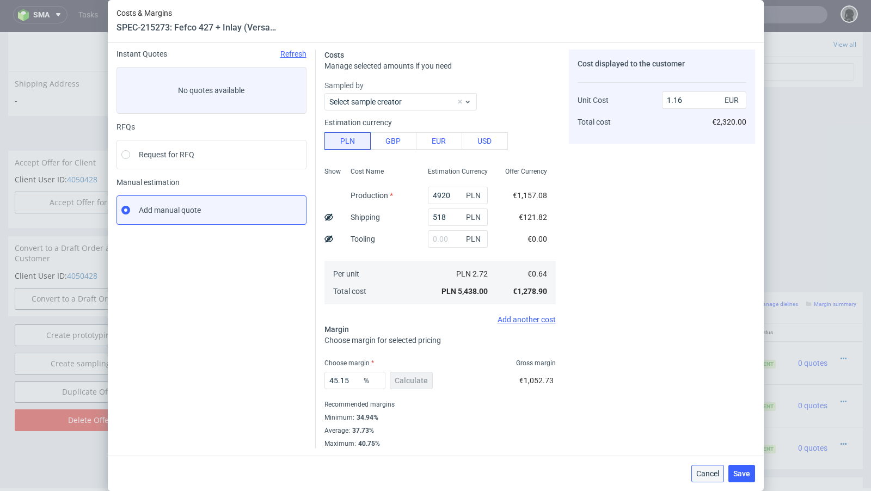
click at [708, 473] on span "Cancel" at bounding box center [707, 474] width 23 height 8
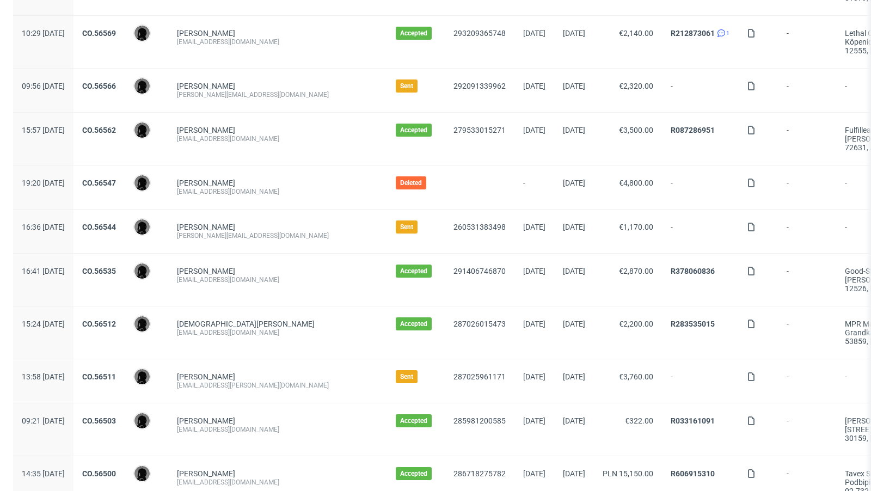
scroll to position [476, 0]
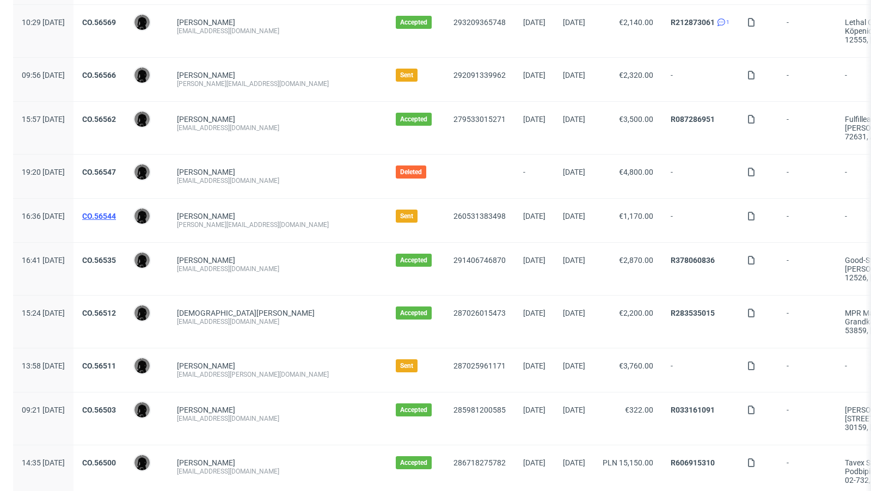
click at [116, 214] on link "CO.56544" at bounding box center [99, 216] width 34 height 9
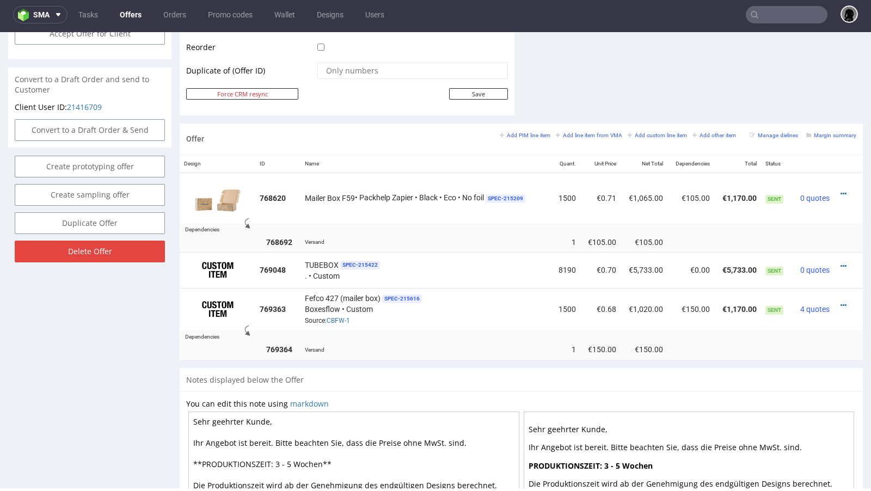
scroll to position [562, 0]
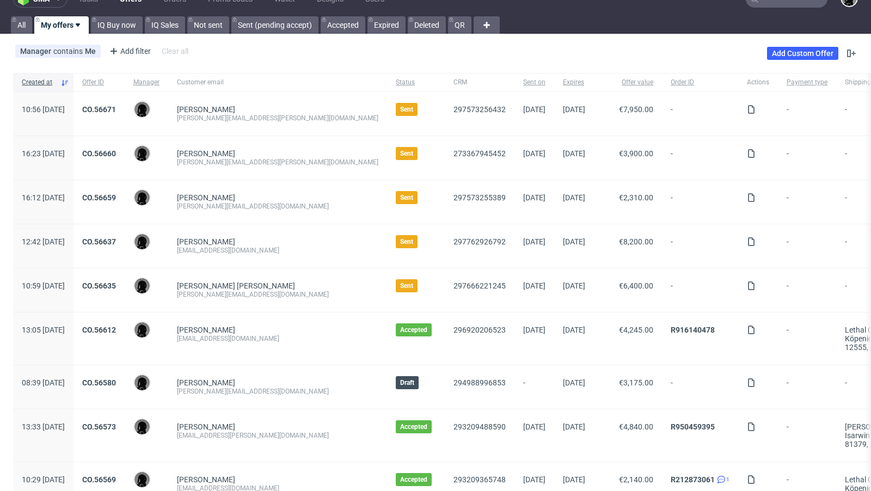
scroll to position [23, 0]
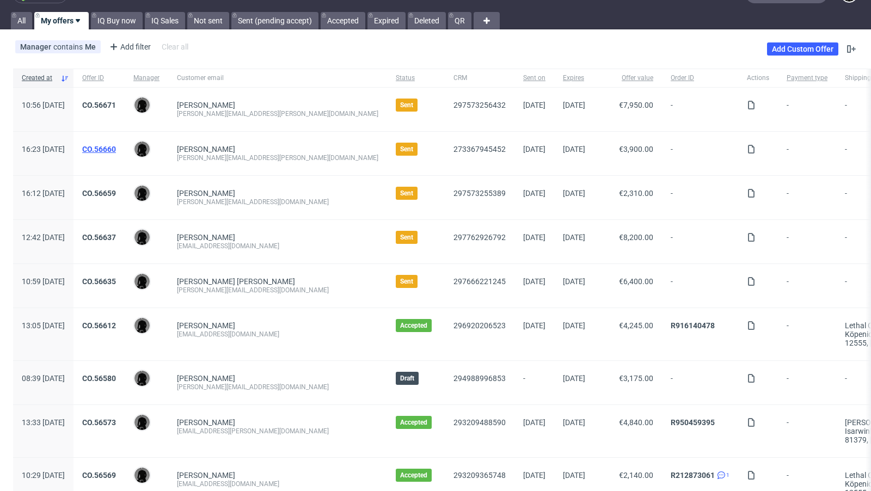
click at [116, 146] on link "CO.56660" at bounding box center [99, 149] width 34 height 9
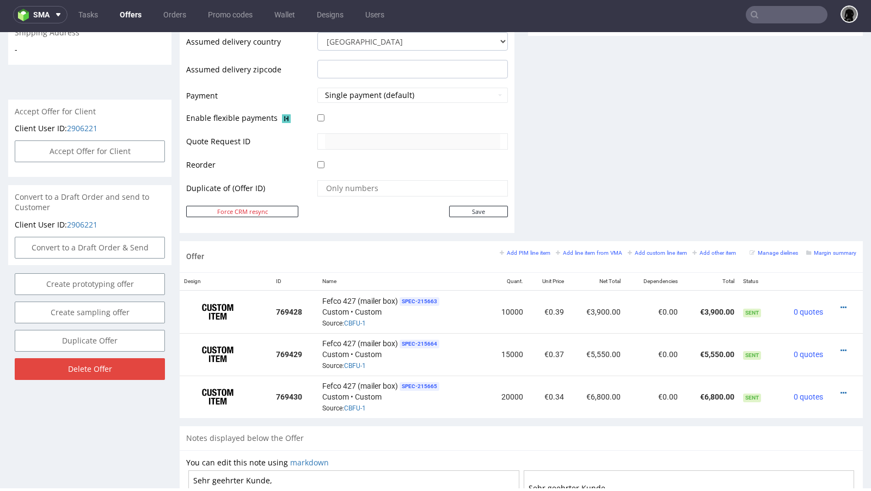
scroll to position [442, 0]
click at [509, 307] on td "10000" at bounding box center [507, 310] width 40 height 43
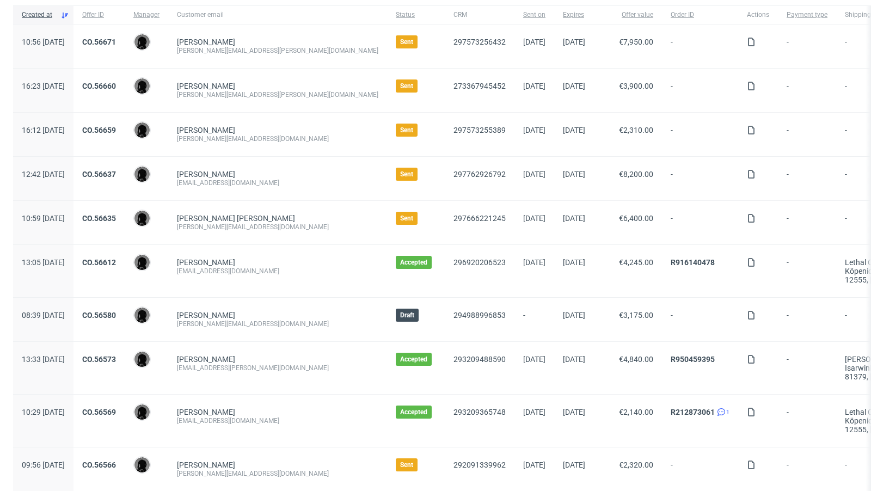
scroll to position [91, 0]
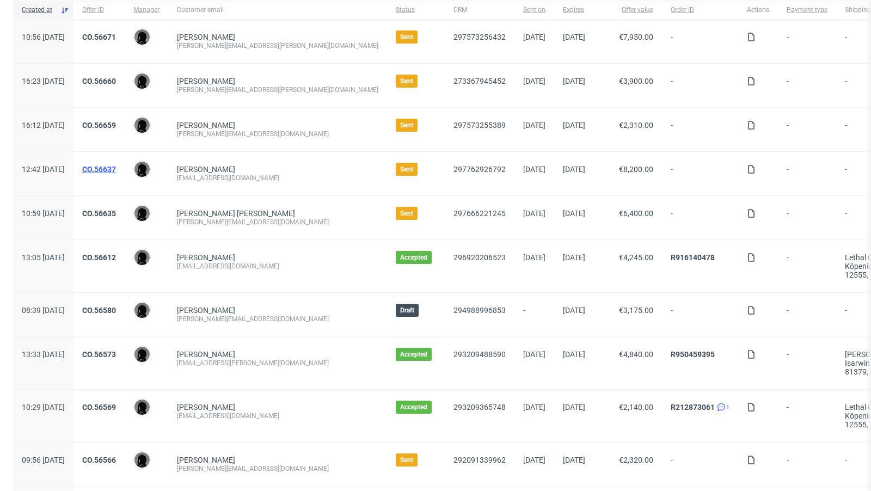
click at [116, 167] on link "CO.56637" at bounding box center [99, 169] width 34 height 9
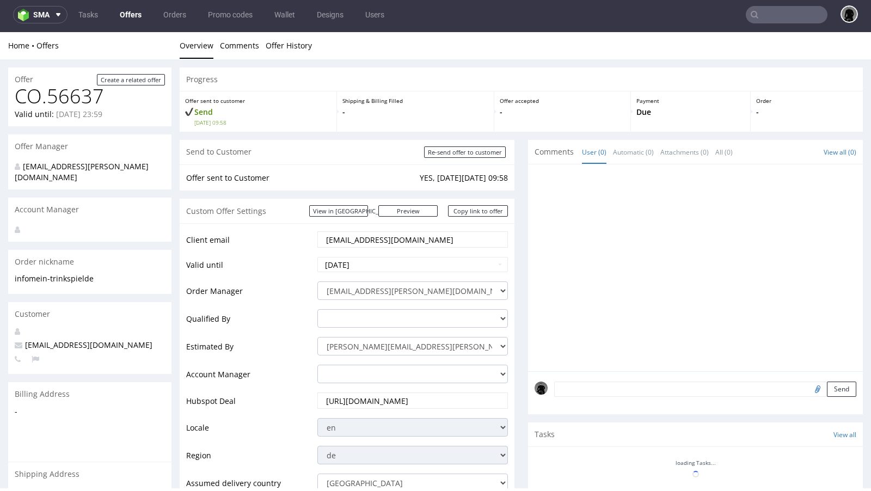
scroll to position [133, 0]
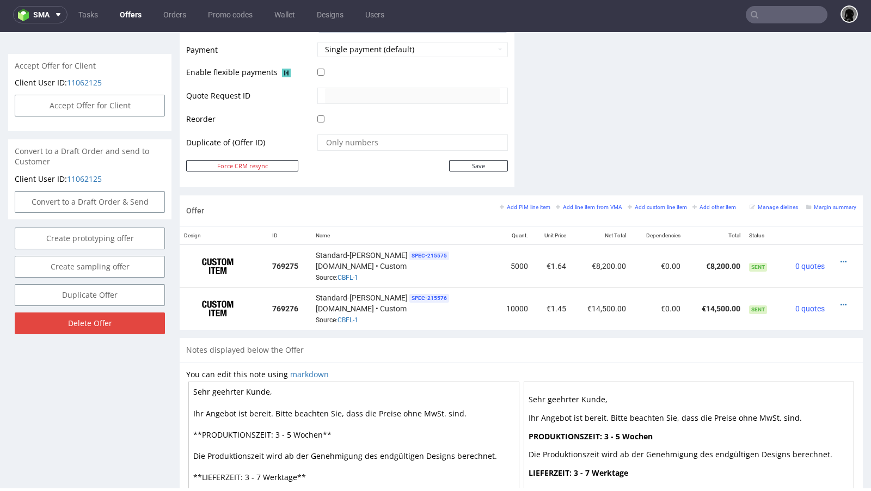
scroll to position [492, 0]
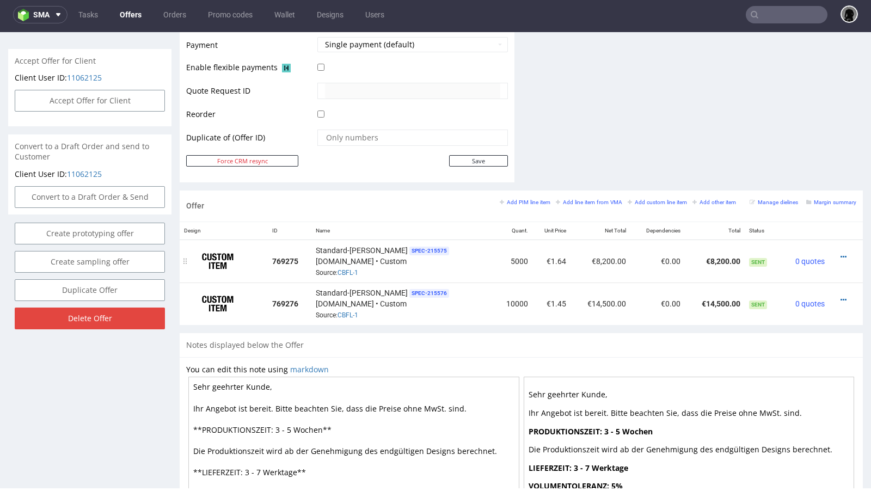
click at [494, 258] on td "5000" at bounding box center [513, 260] width 39 height 43
click at [706, 300] on td "€14,500.00" at bounding box center [714, 303] width 60 height 42
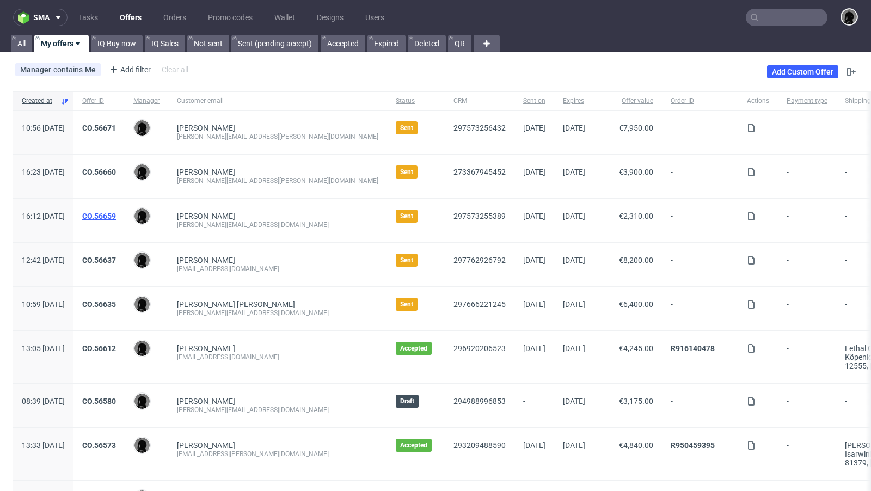
click at [116, 213] on link "CO.56659" at bounding box center [99, 216] width 34 height 9
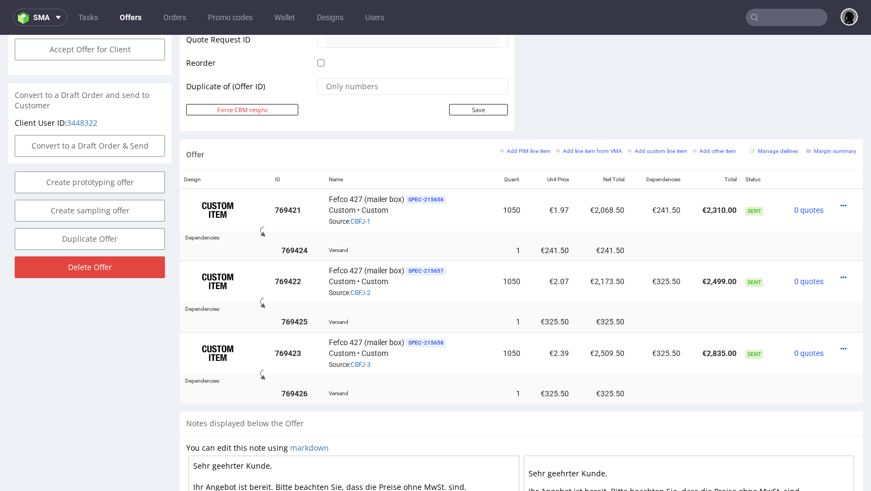
scroll to position [543, 0]
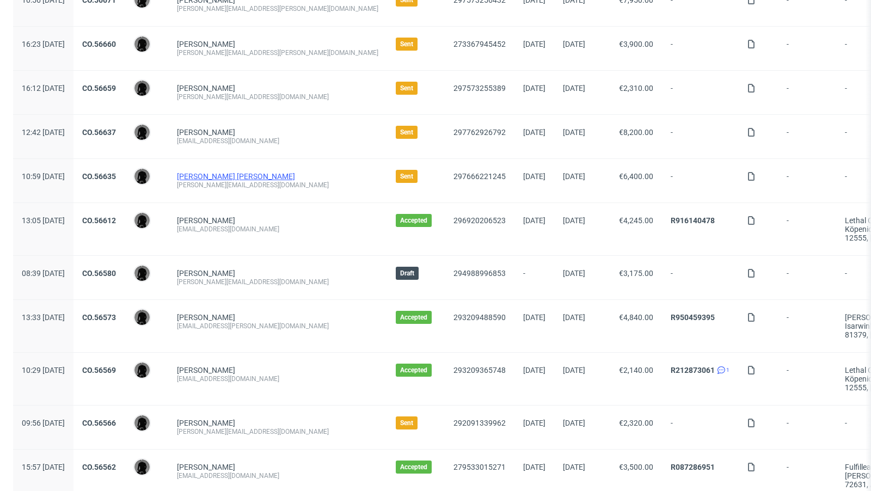
scroll to position [113, 0]
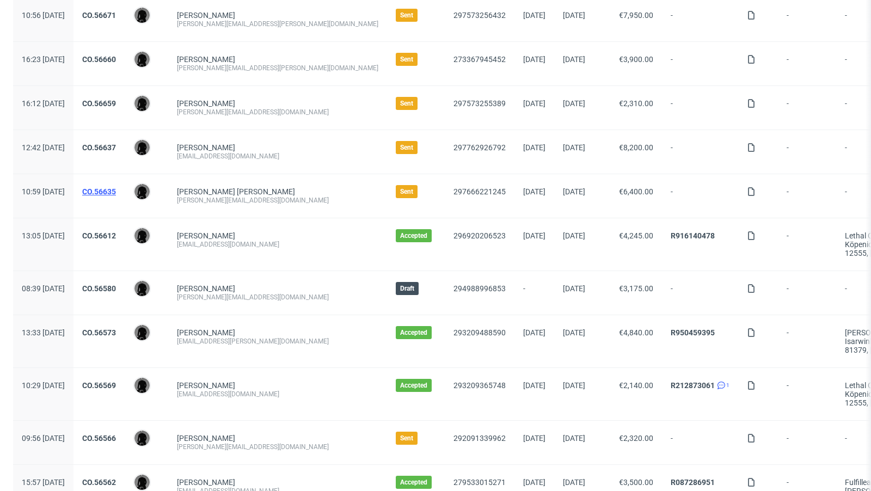
click at [116, 190] on link "CO.56635" at bounding box center [99, 191] width 34 height 9
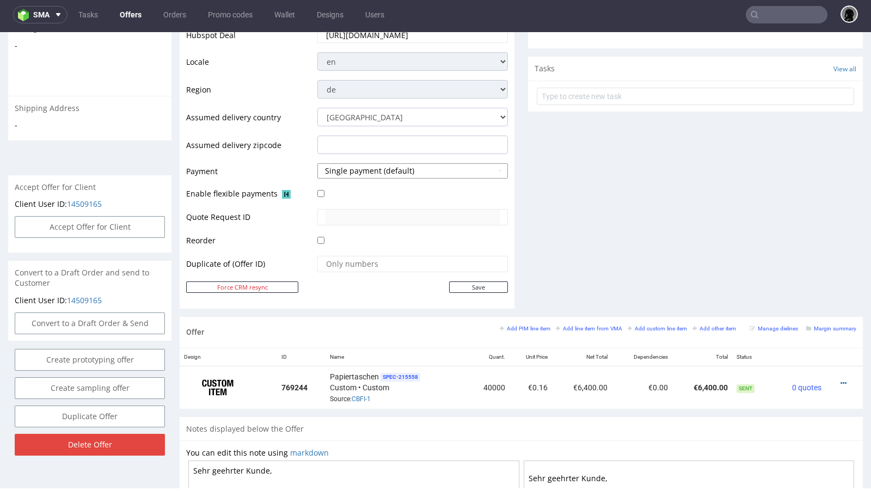
scroll to position [373, 0]
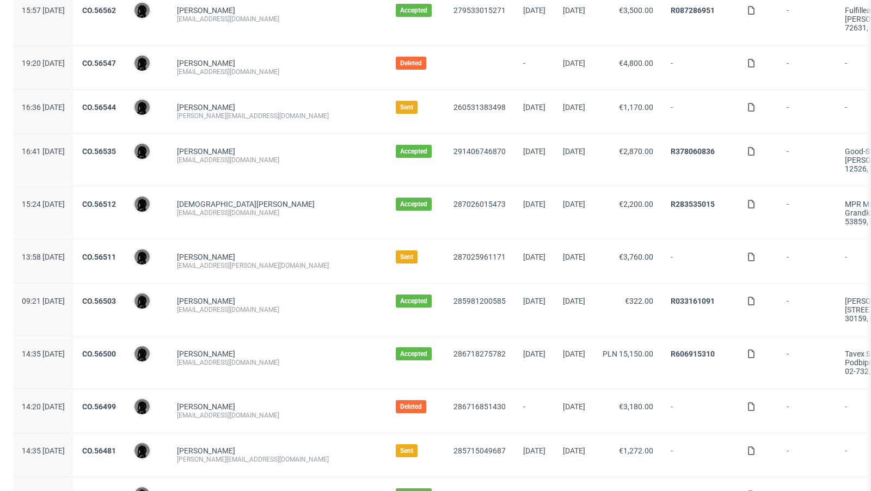
scroll to position [597, 0]
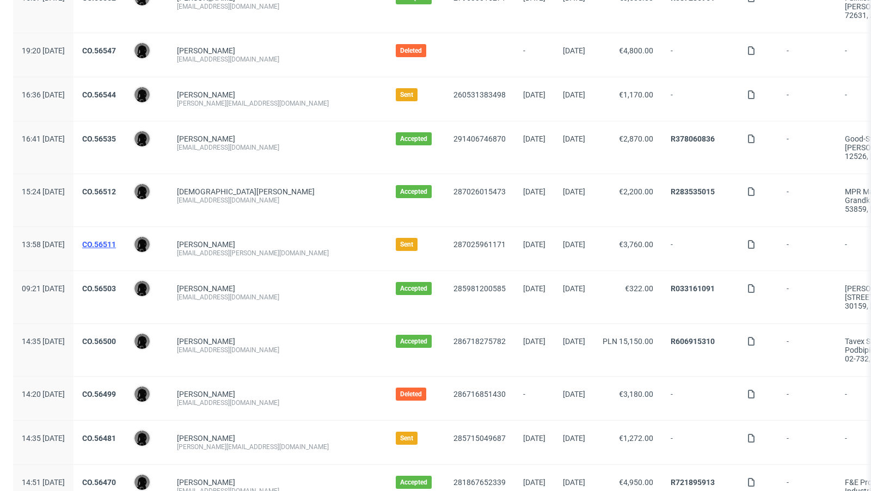
click at [116, 240] on link "CO.56511" at bounding box center [99, 244] width 34 height 9
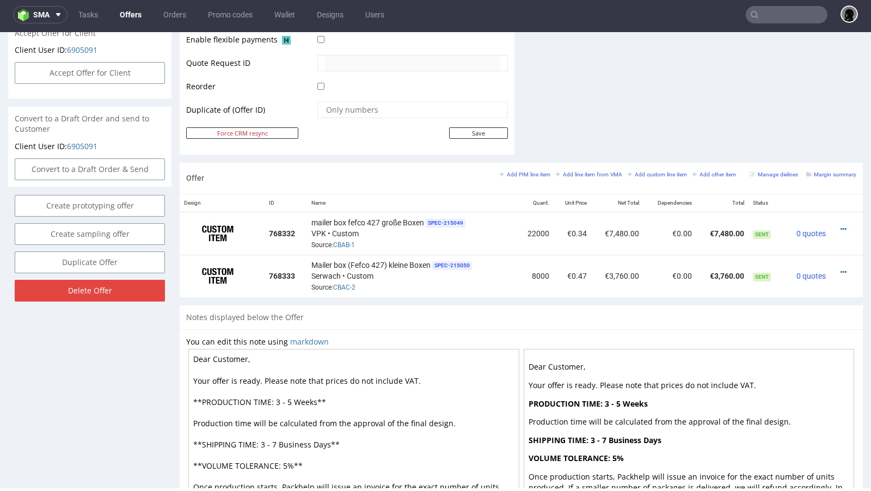
scroll to position [521, 0]
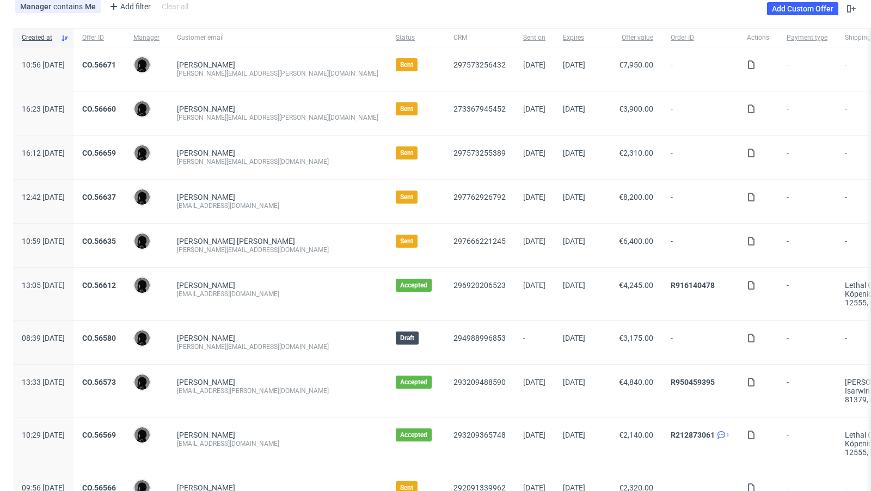
scroll to position [58, 0]
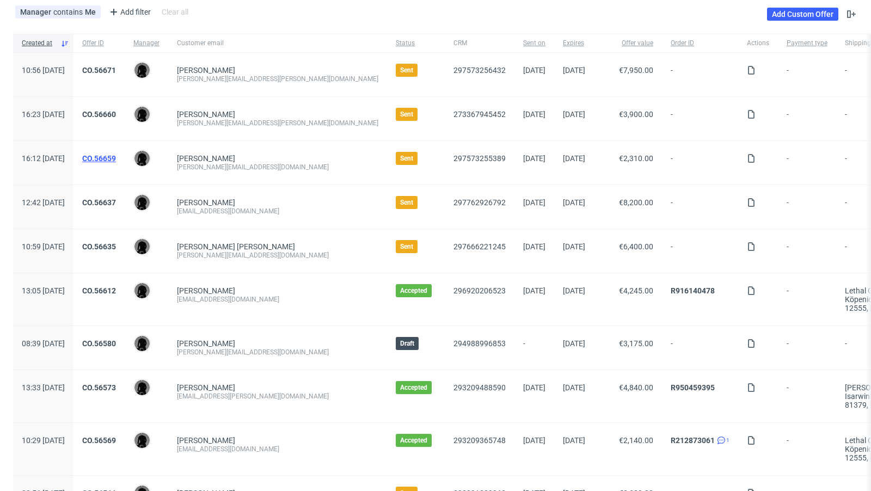
click at [116, 155] on link "CO.56659" at bounding box center [99, 158] width 34 height 9
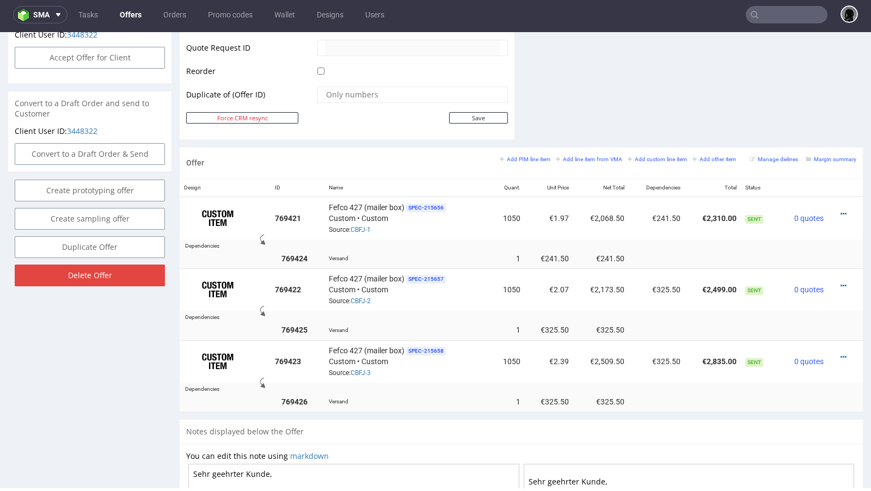
scroll to position [540, 0]
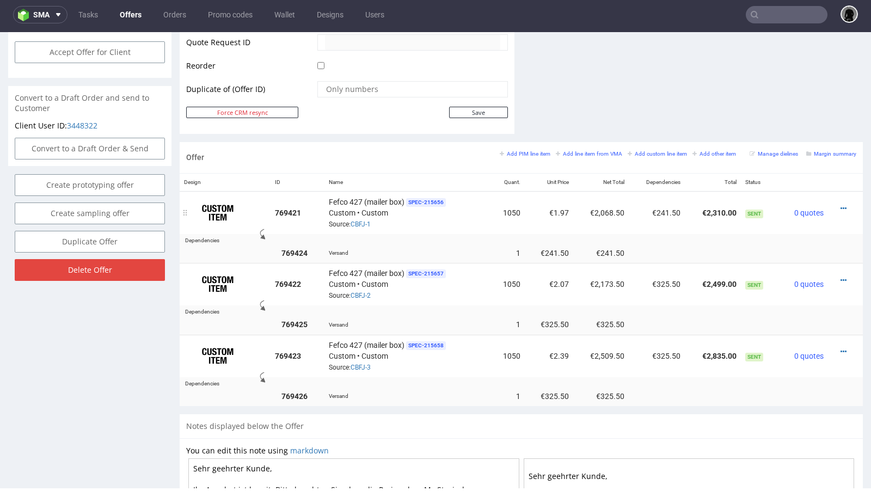
click at [837, 203] on div at bounding box center [842, 208] width 20 height 11
click at [840, 205] on icon at bounding box center [843, 209] width 6 height 8
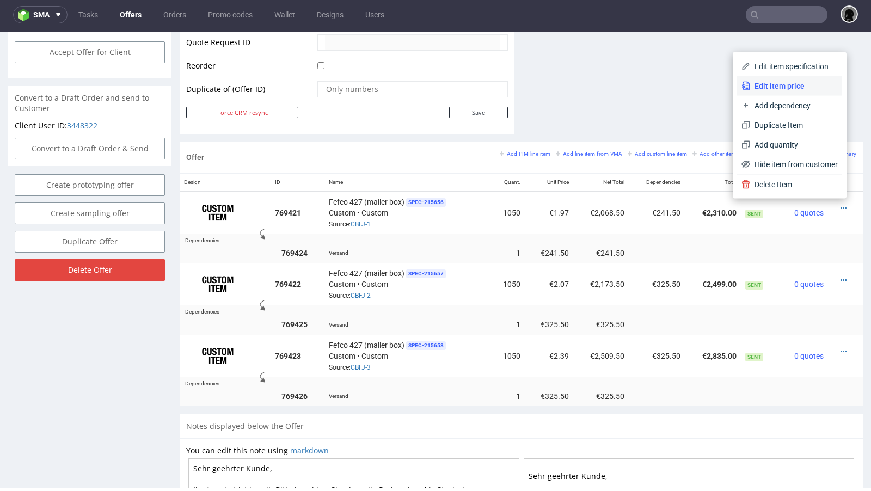
click at [774, 82] on span "Edit item price" at bounding box center [794, 86] width 88 height 11
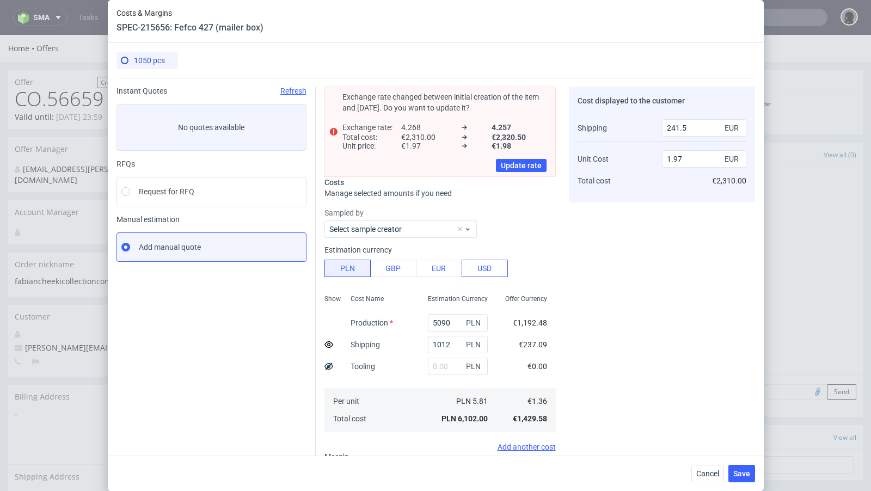
scroll to position [127, 0]
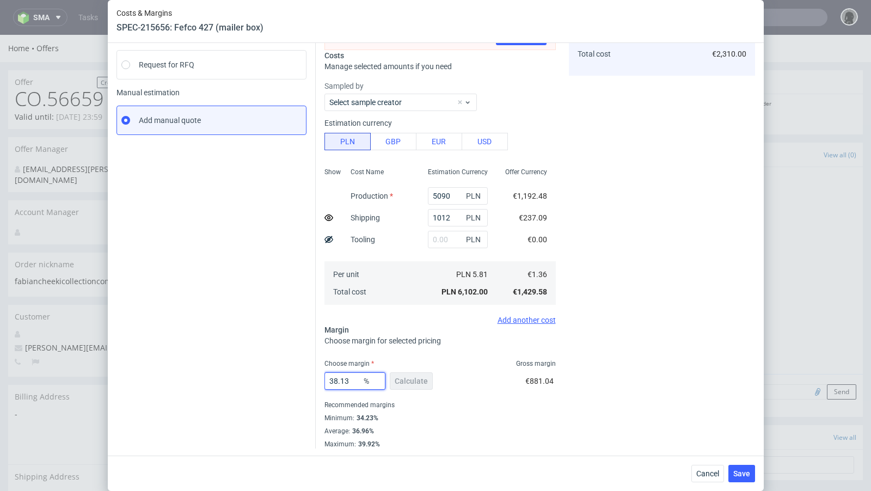
drag, startPoint x: 356, startPoint y: 375, endPoint x: 287, endPoint y: 375, distance: 69.6
click at [287, 375] on div "Instant Quotes Refresh No quotes available RFQs Request for RFQ Manual estimati…" at bounding box center [435, 199] width 638 height 497
drag, startPoint x: 354, startPoint y: 379, endPoint x: 272, endPoint y: 379, distance: 81.6
click at [272, 379] on div "Instant Quotes Refresh No quotes available RFQs Request for RFQ Manual estimati…" at bounding box center [435, 199] width 638 height 497
type input "30"
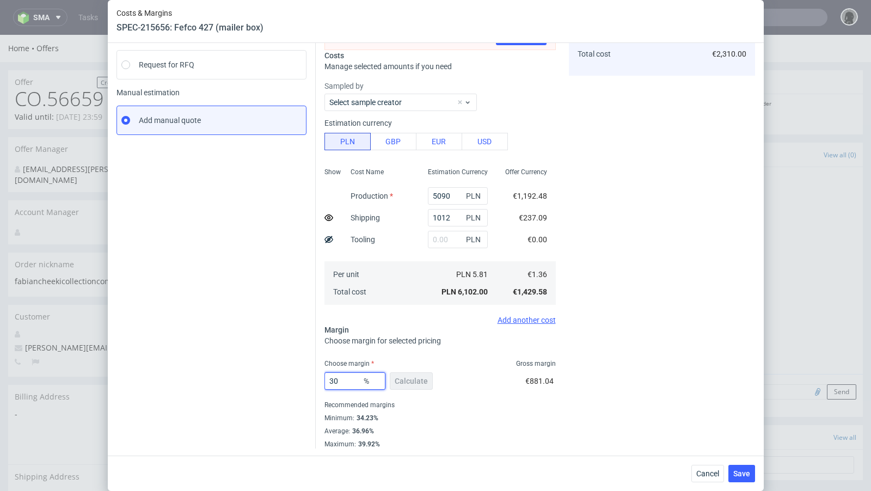
type input "1.72"
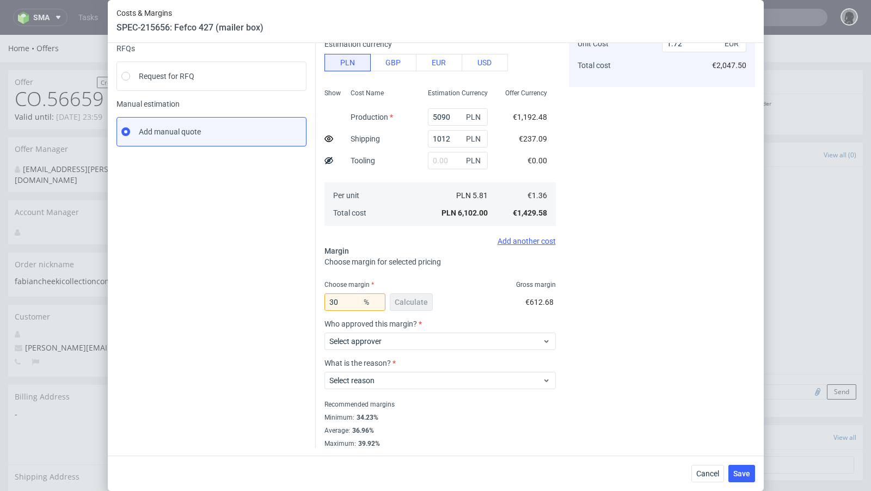
click at [161, 336] on div "Instant Quotes Refresh No quotes available RFQs Request for RFQ Manual estimati…" at bounding box center [215, 209] width 199 height 477
drag, startPoint x: 343, startPoint y: 301, endPoint x: 291, endPoint y: 301, distance: 52.8
click at [291, 301] on div "Instant Quotes Refresh No quotes available RFQs Request for RFQ Manual estimati…" at bounding box center [435, 205] width 638 height 485
type input "20"
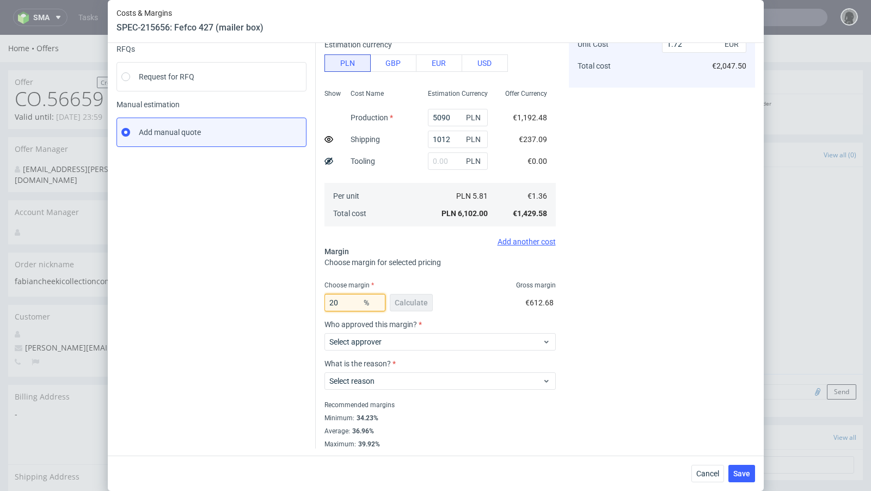
type input "1.48"
click at [226, 293] on div "Instant Quotes Refresh No quotes available RFQs Request for RFQ Manual estimati…" at bounding box center [215, 210] width 199 height 477
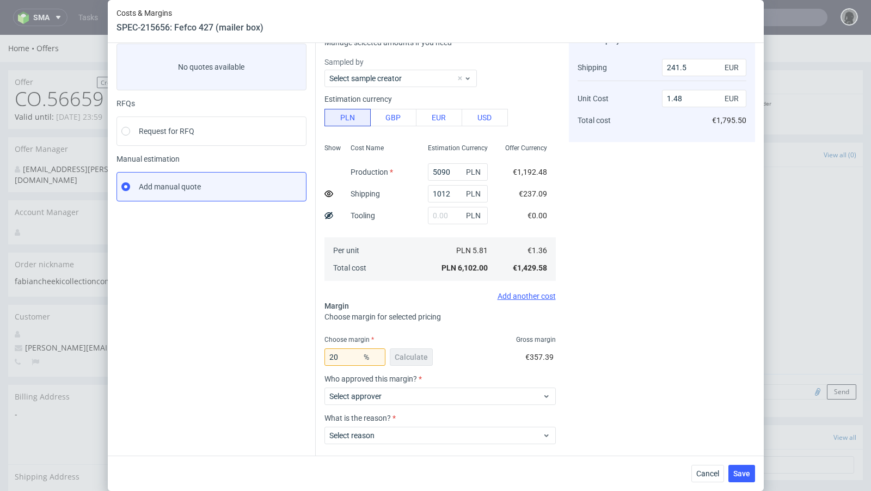
scroll to position [57, 0]
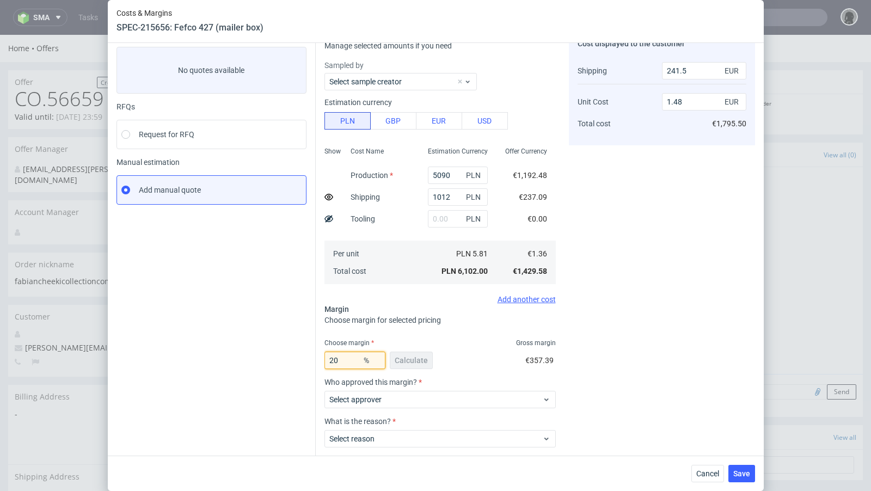
drag, startPoint x: 341, startPoint y: 363, endPoint x: 293, endPoint y: 356, distance: 48.3
click at [293, 356] on div "Instant Quotes Refresh No quotes available RFQs Request for RFQ Manual estimati…" at bounding box center [435, 263] width 638 height 485
type input "15"
type input "1.38"
type input "12"
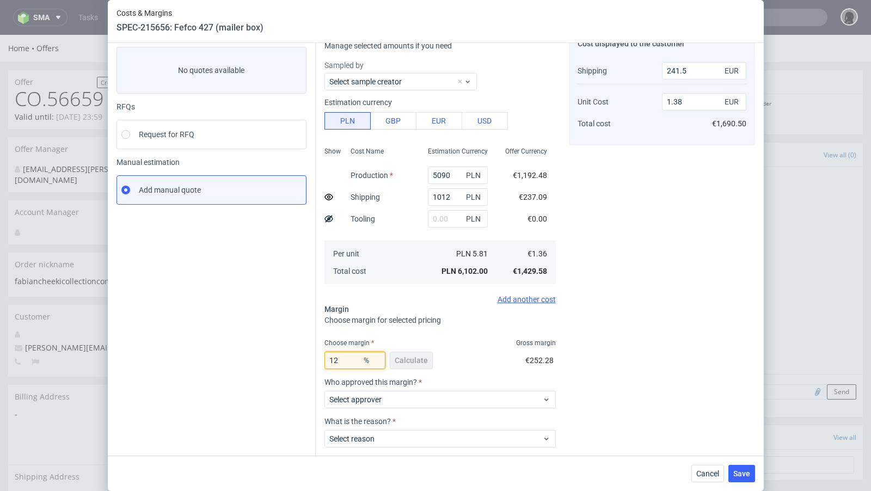
type input "1.32"
type input "12"
click at [708, 481] on button "Cancel" at bounding box center [707, 473] width 33 height 17
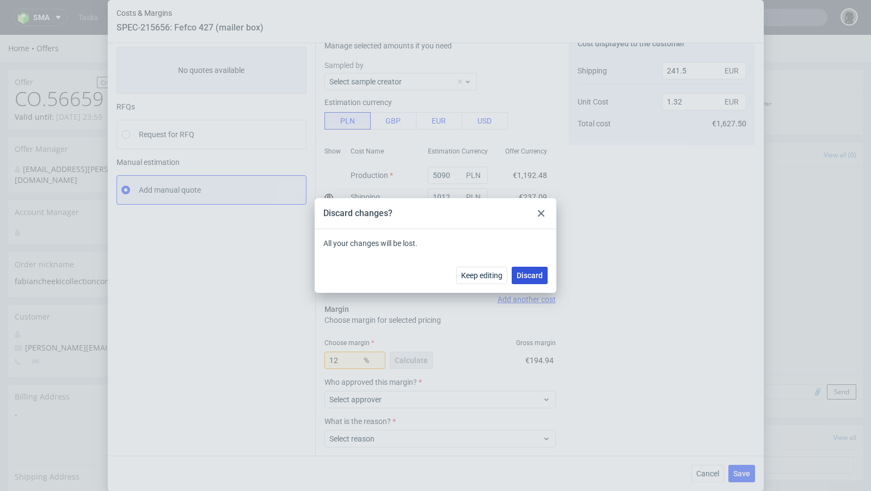
drag, startPoint x: 537, startPoint y: 279, endPoint x: 508, endPoint y: 224, distance: 61.6
click at [537, 279] on span "Discard" at bounding box center [529, 276] width 26 height 8
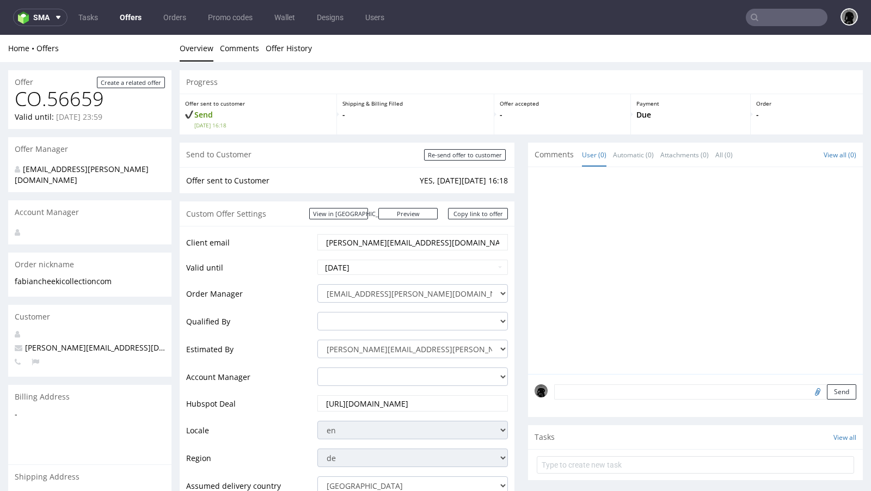
click at [128, 12] on link "Offers" at bounding box center [130, 17] width 35 height 17
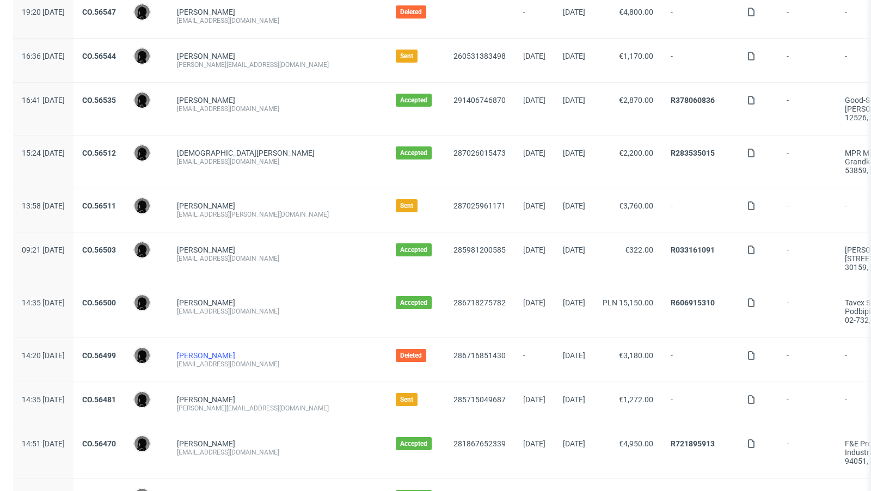
scroll to position [714, 0]
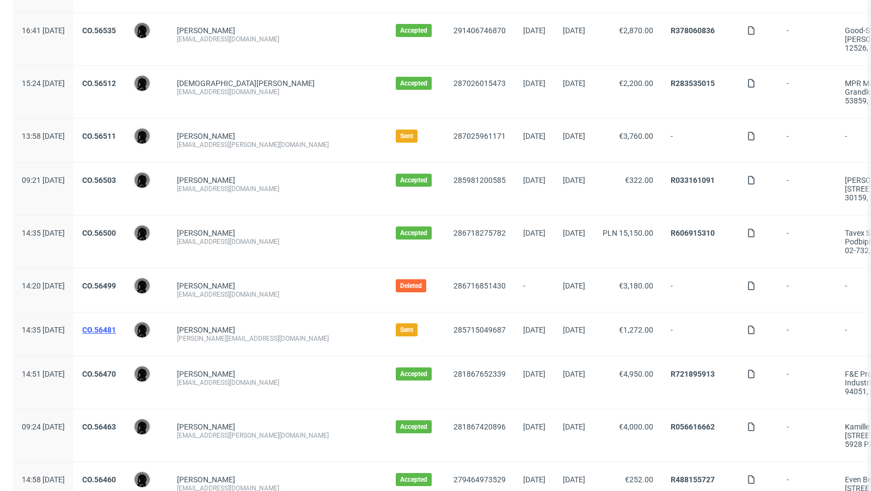
click at [116, 325] on link "CO.56481" at bounding box center [99, 329] width 34 height 9
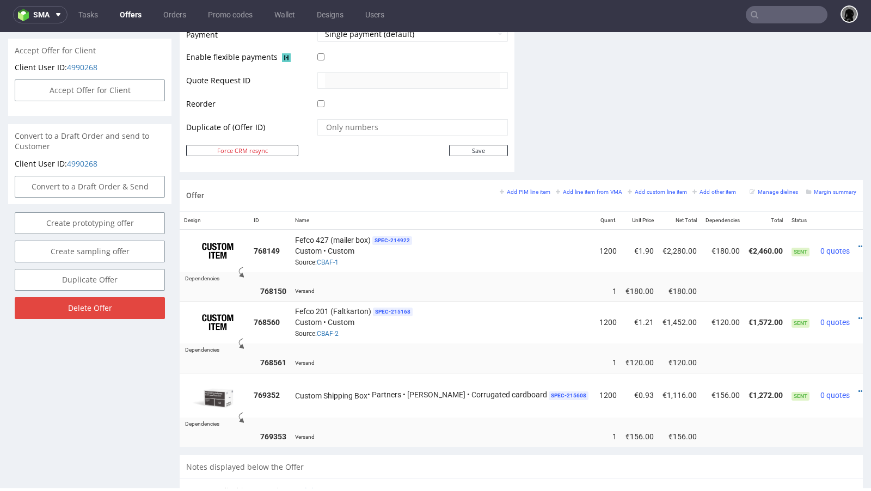
scroll to position [520, 0]
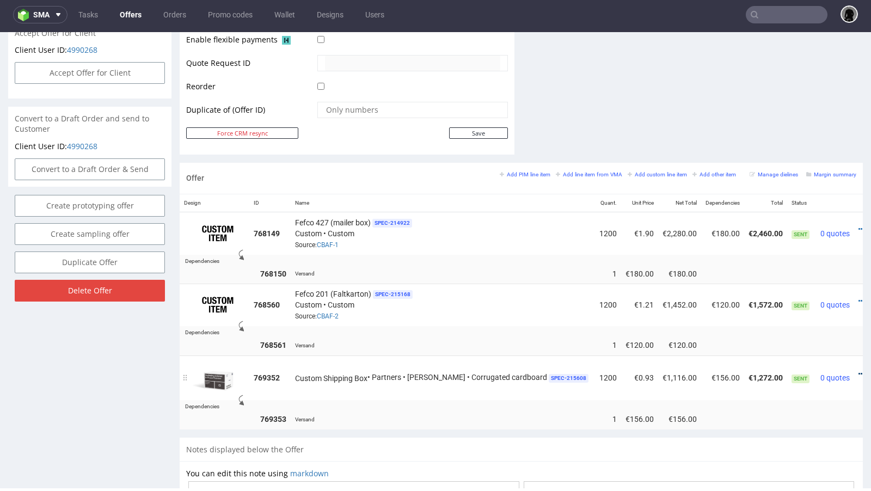
click at [858, 370] on icon at bounding box center [861, 374] width 6 height 8
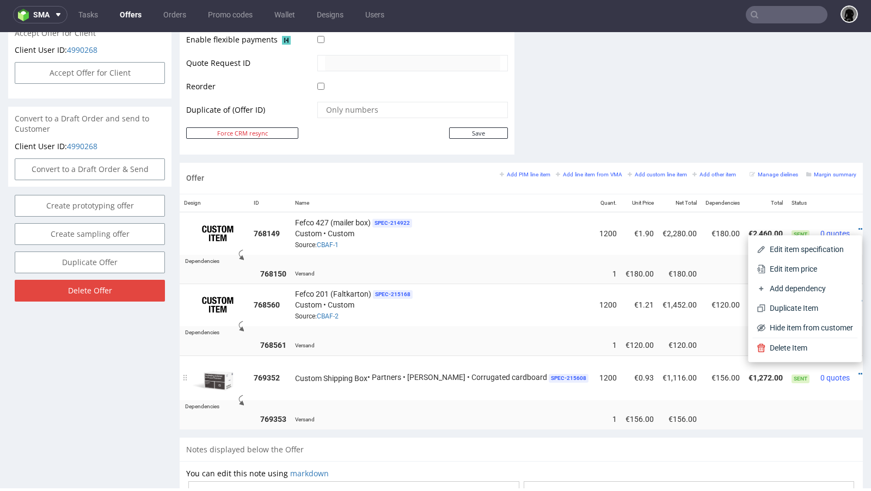
click at [494, 388] on td "Custom Shipping Box • Partners • [PERSON_NAME] • Corrugated cardboard SPEC- 215…" at bounding box center [443, 377] width 304 height 45
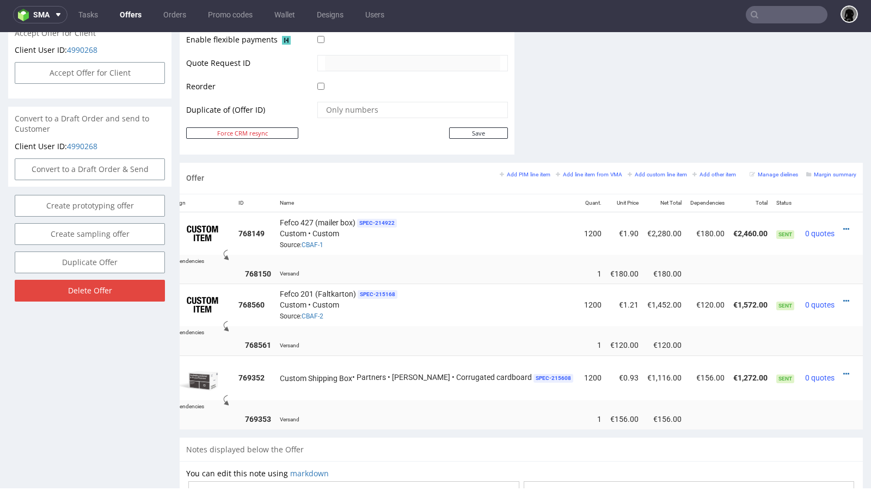
scroll to position [0, 0]
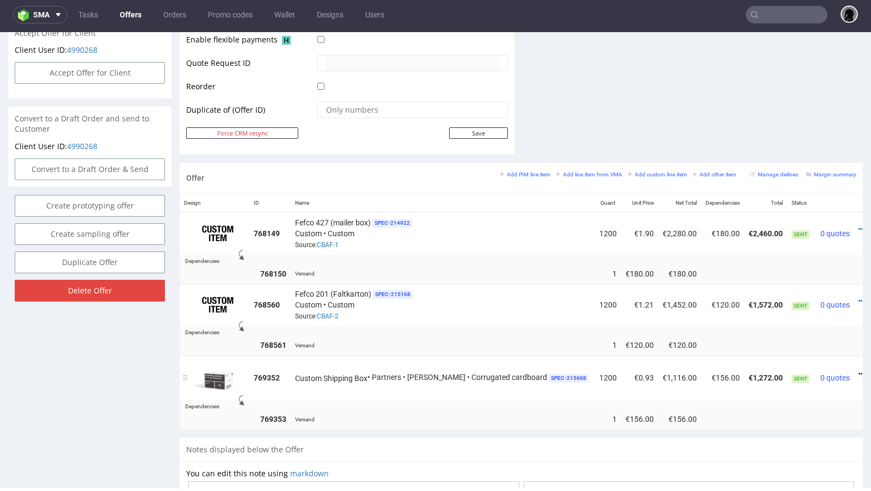
click at [858, 370] on icon at bounding box center [861, 374] width 6 height 8
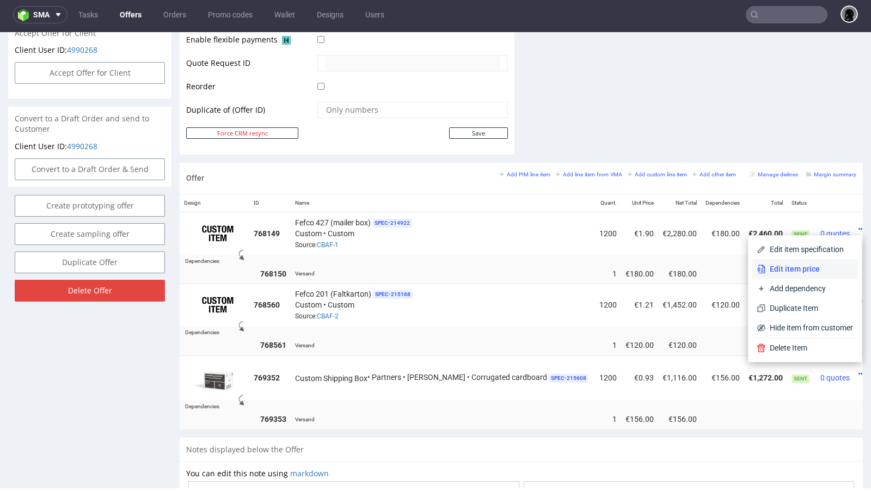
click at [799, 269] on span "Edit item price" at bounding box center [809, 268] width 88 height 11
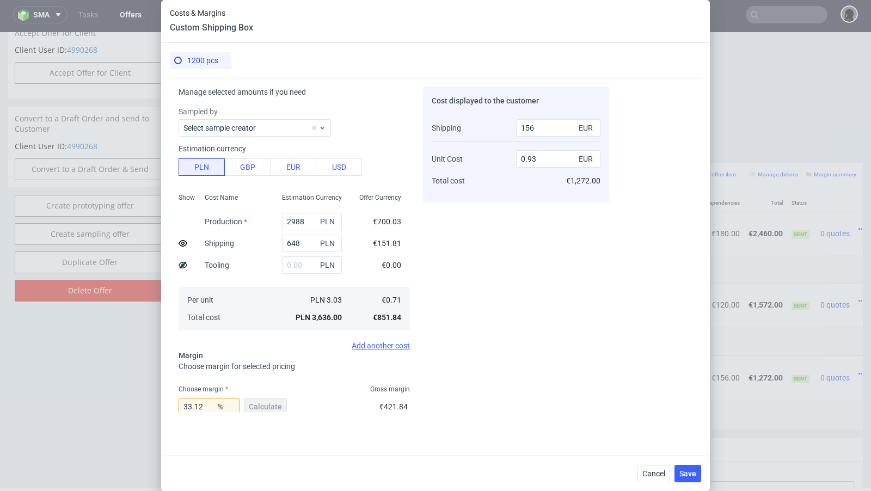
scroll to position [158, 0]
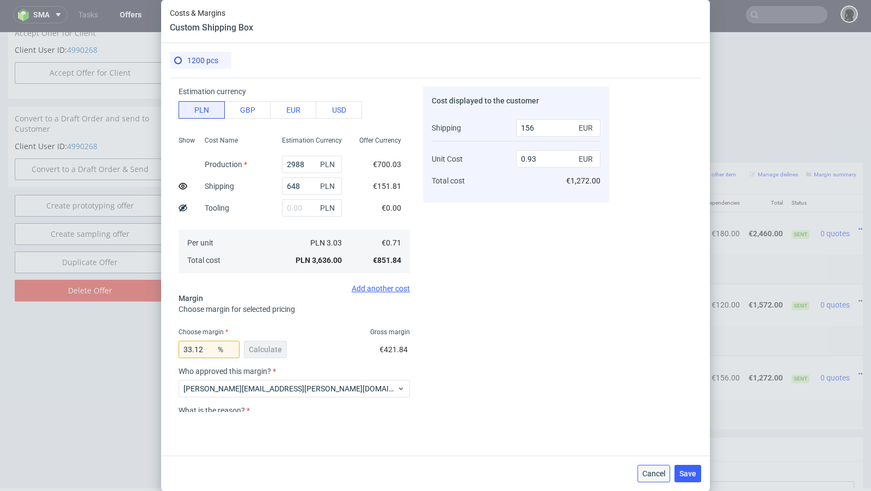
click at [640, 468] on button "Cancel" at bounding box center [653, 473] width 33 height 17
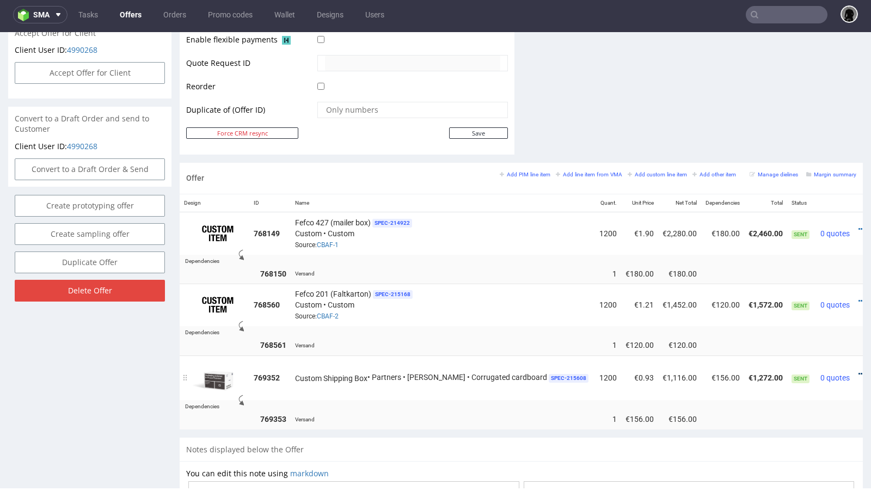
click at [858, 370] on icon at bounding box center [861, 374] width 6 height 8
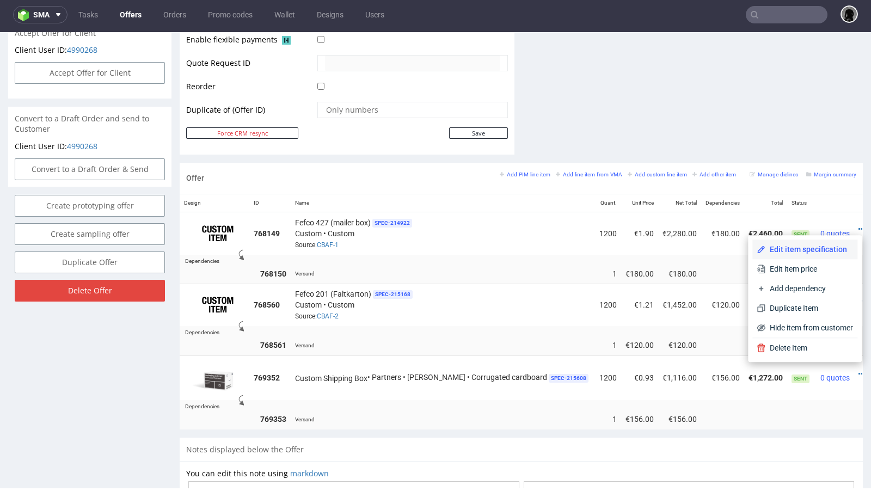
click at [822, 250] on span "Edit item specification" at bounding box center [809, 249] width 88 height 11
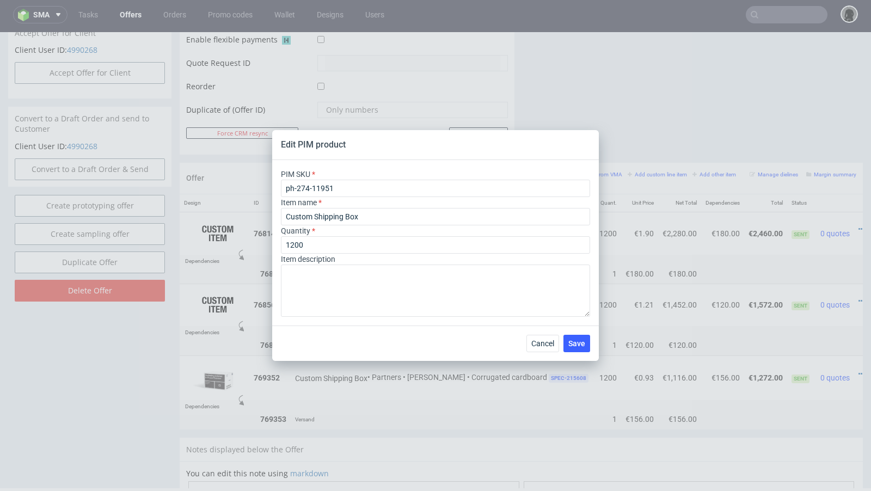
click at [540, 332] on div "Cancel Save" at bounding box center [435, 342] width 326 height 35
click at [540, 340] on span "Cancel" at bounding box center [542, 344] width 23 height 8
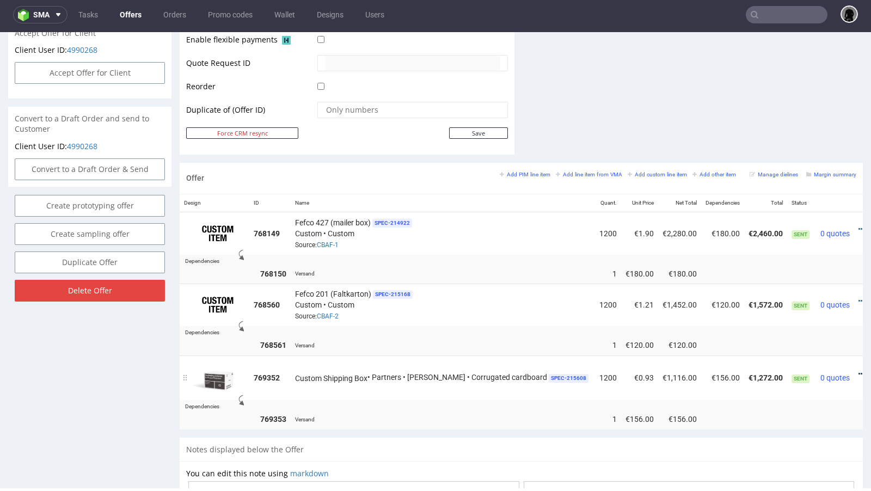
click at [858, 370] on icon at bounding box center [861, 374] width 6 height 8
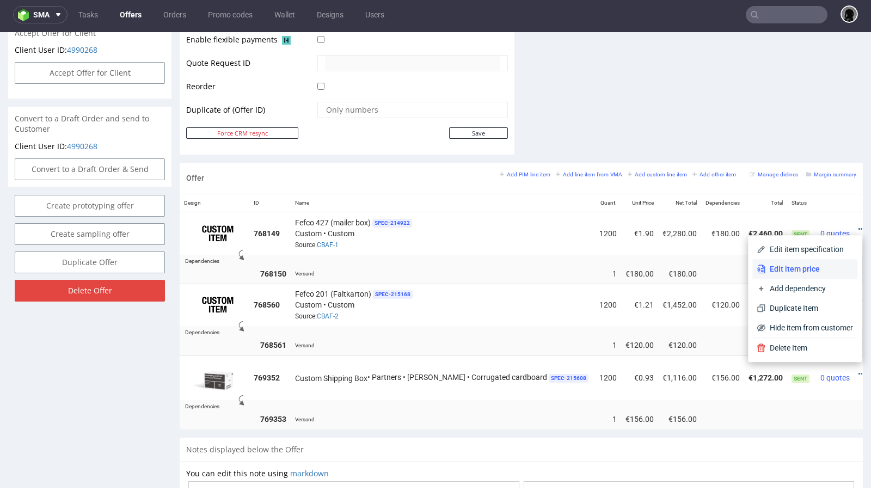
click at [795, 269] on span "Edit item price" at bounding box center [809, 268] width 88 height 11
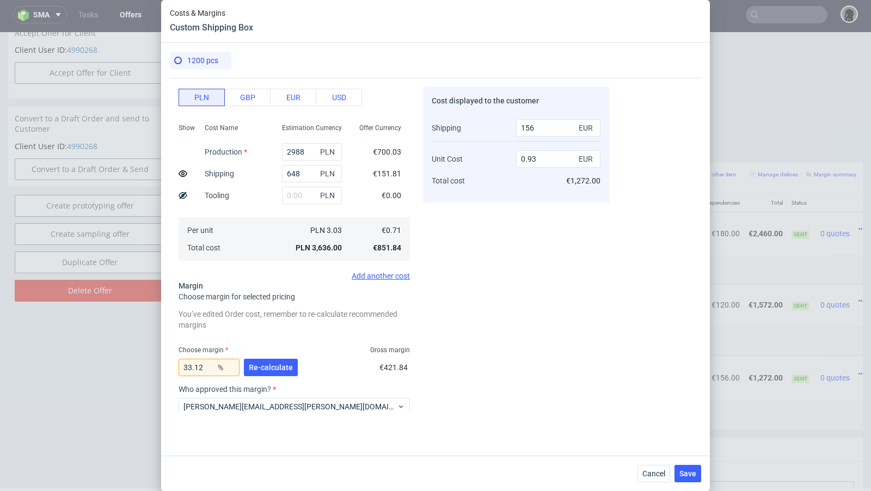
scroll to position [0, 0]
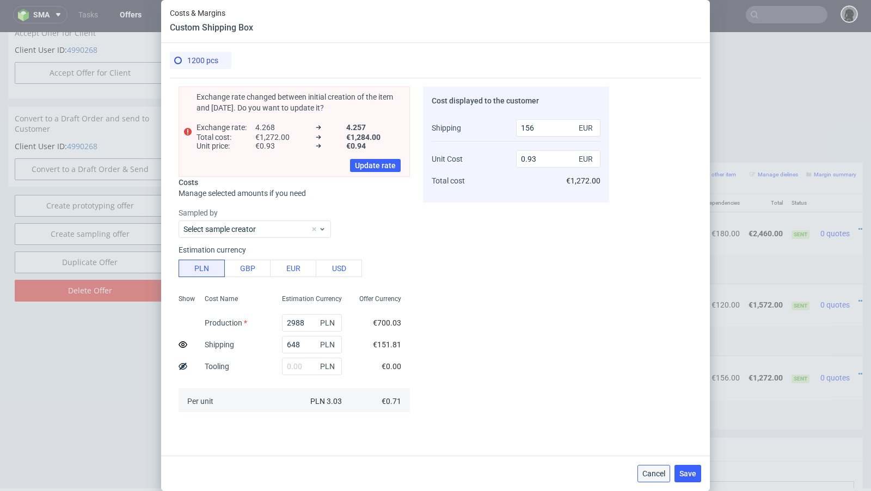
click at [643, 478] on button "Cancel" at bounding box center [653, 473] width 33 height 17
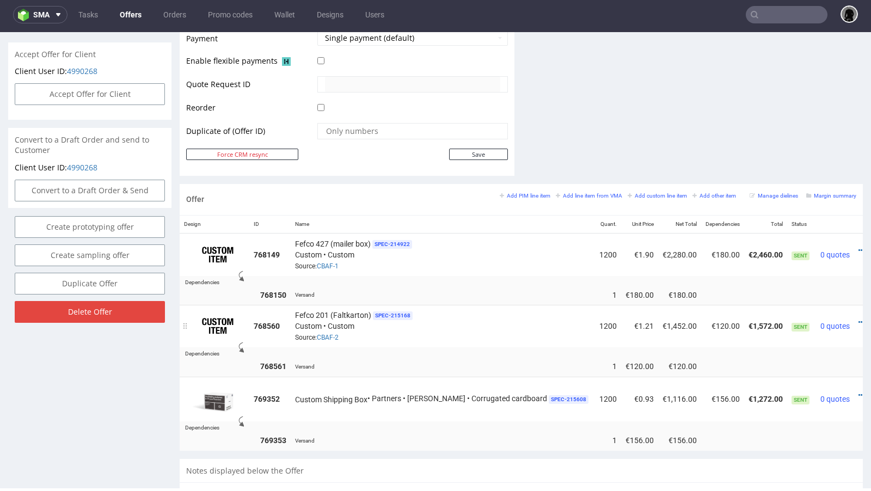
scroll to position [496, 0]
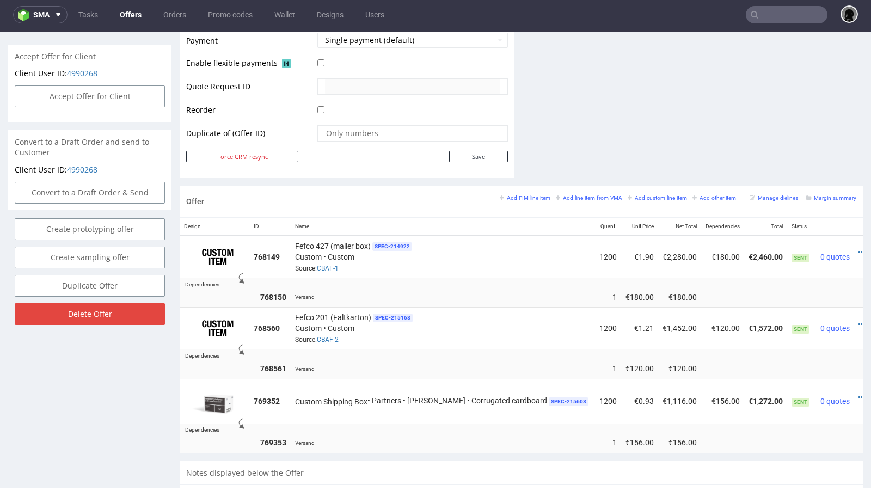
click at [858, 393] on icon at bounding box center [861, 397] width 6 height 8
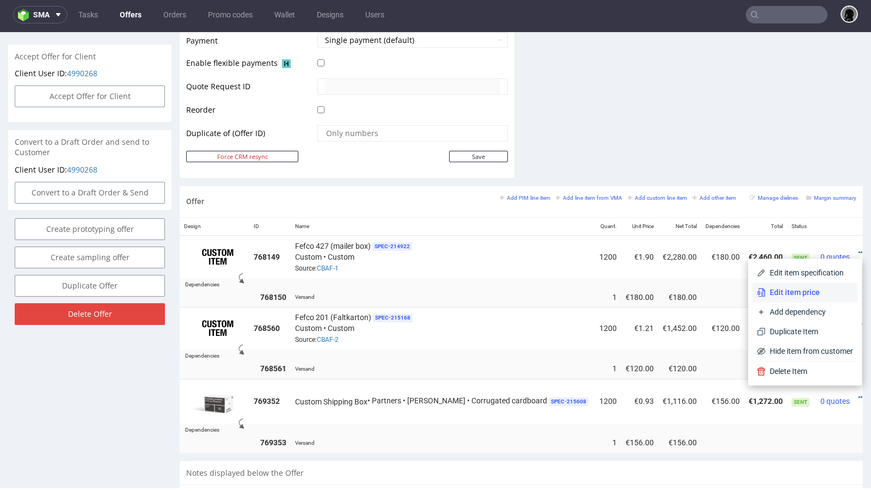
click at [811, 293] on span "Edit item price" at bounding box center [809, 292] width 88 height 11
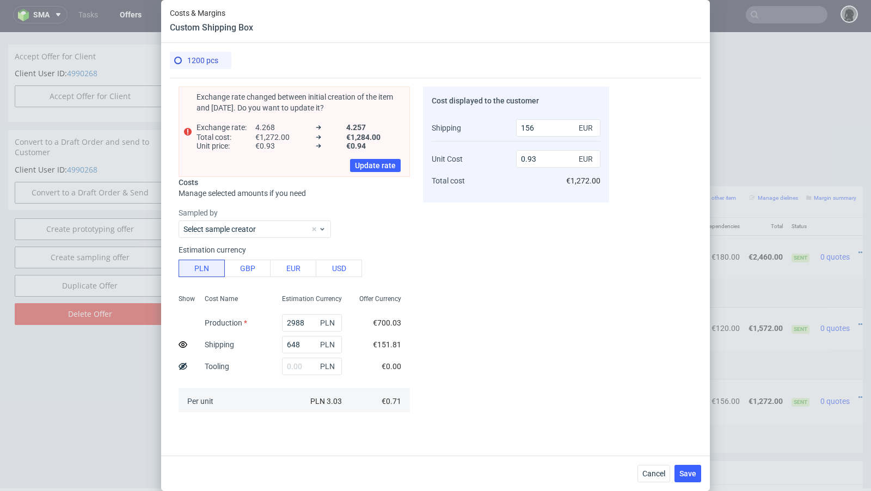
click at [183, 344] on use at bounding box center [182, 344] width 9 height 7
click at [181, 344] on use at bounding box center [182, 344] width 9 height 7
type input "0.93"
click at [651, 471] on span "Cancel" at bounding box center [653, 474] width 23 height 8
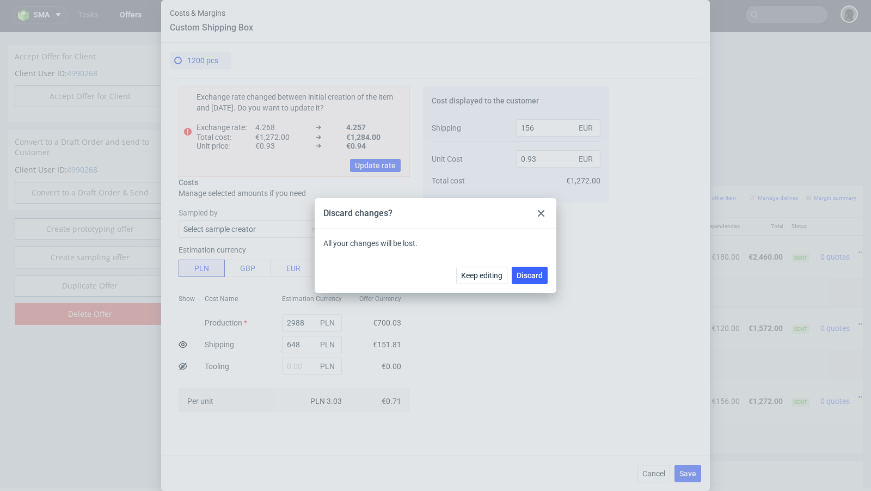
click at [535, 285] on div "Keep editing Discard" at bounding box center [435, 274] width 242 height 35
click at [532, 281] on button "Discard" at bounding box center [529, 275] width 36 height 17
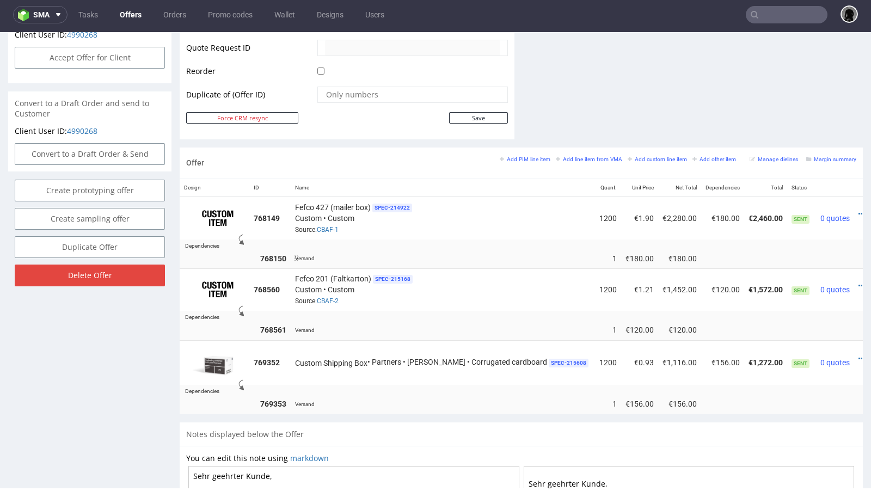
scroll to position [536, 0]
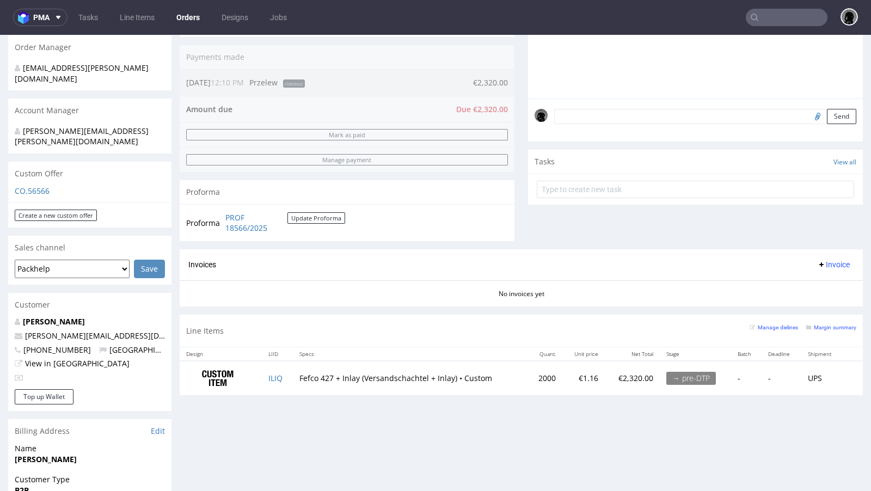
scroll to position [216, 0]
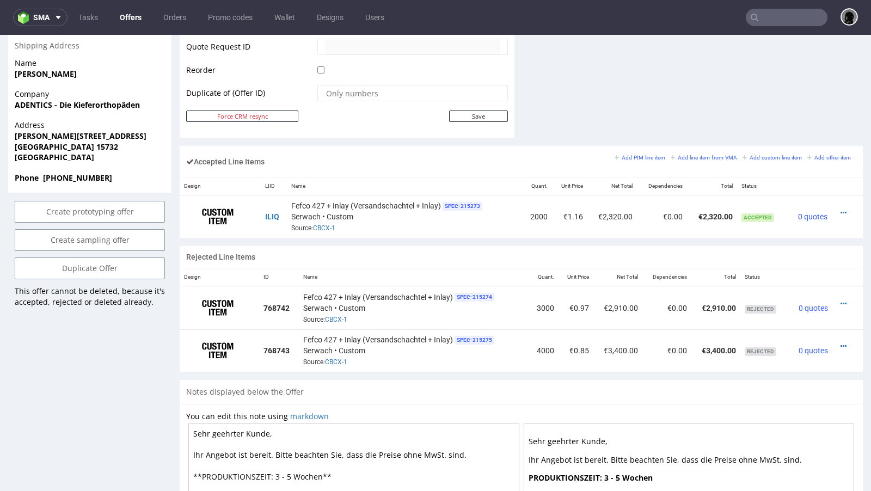
scroll to position [581, 0]
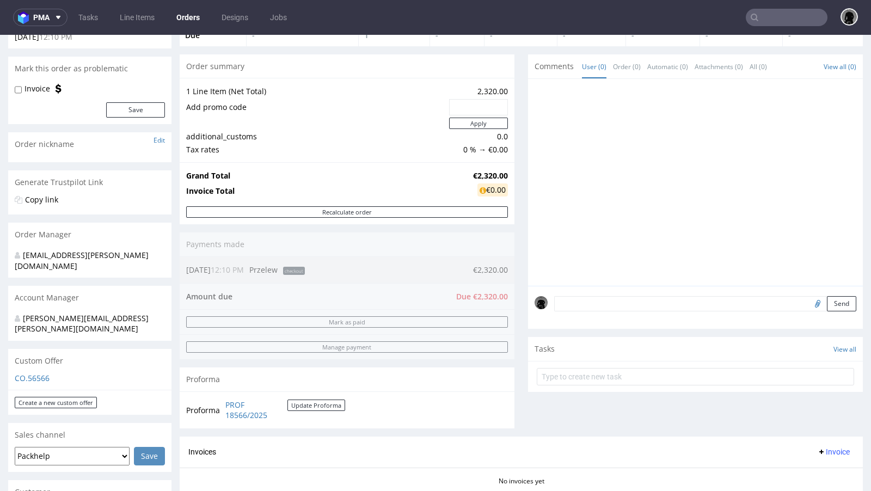
scroll to position [202, 0]
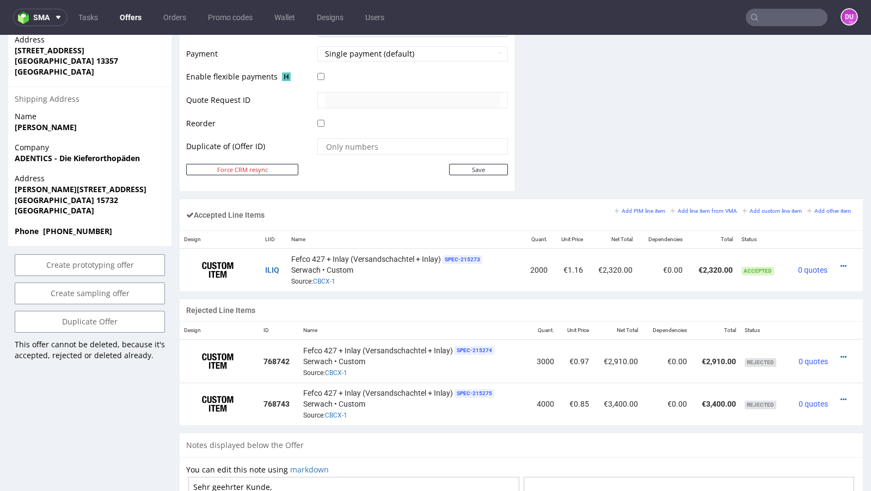
scroll to position [526, 0]
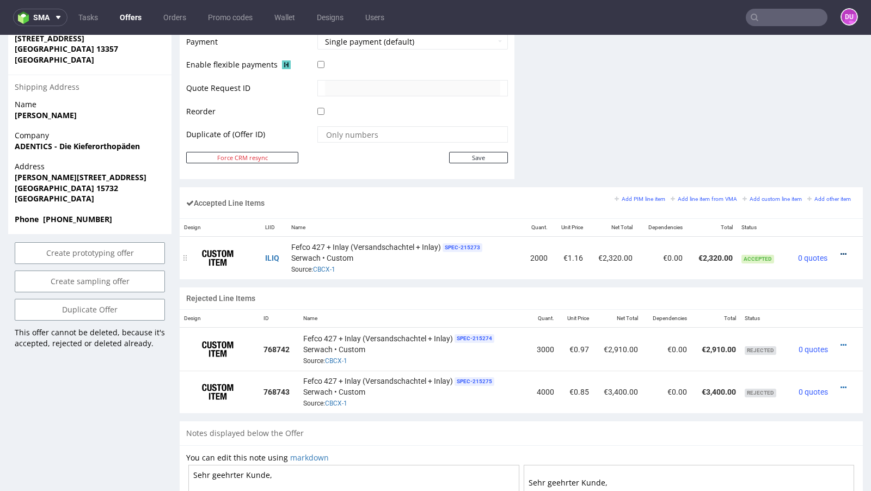
click at [840, 250] on icon at bounding box center [843, 254] width 6 height 8
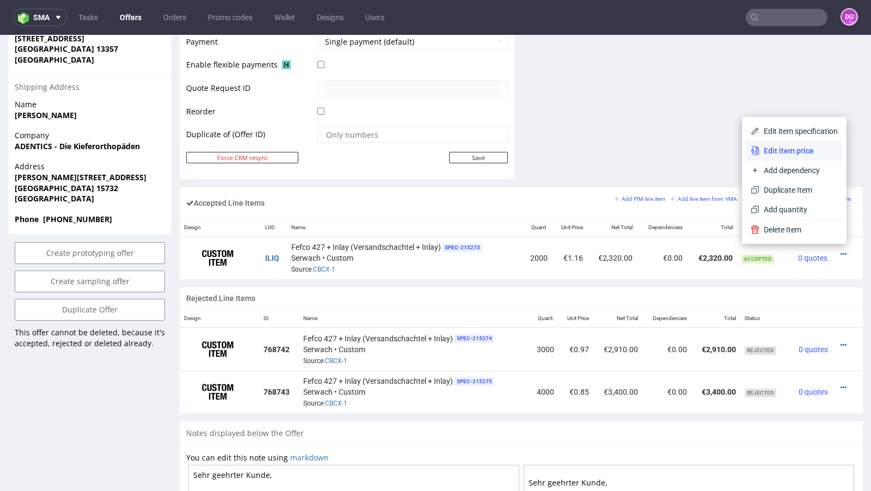
click at [797, 155] on span "Edit item price" at bounding box center [798, 150] width 78 height 11
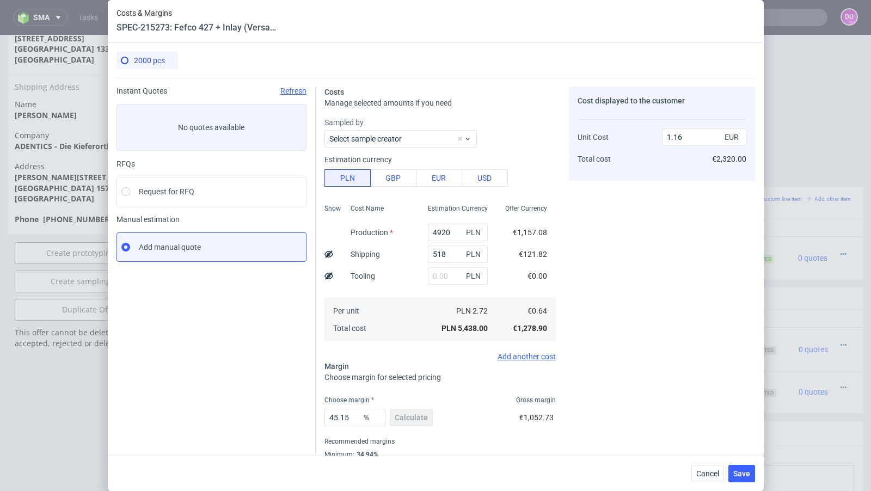
scroll to position [37, 0]
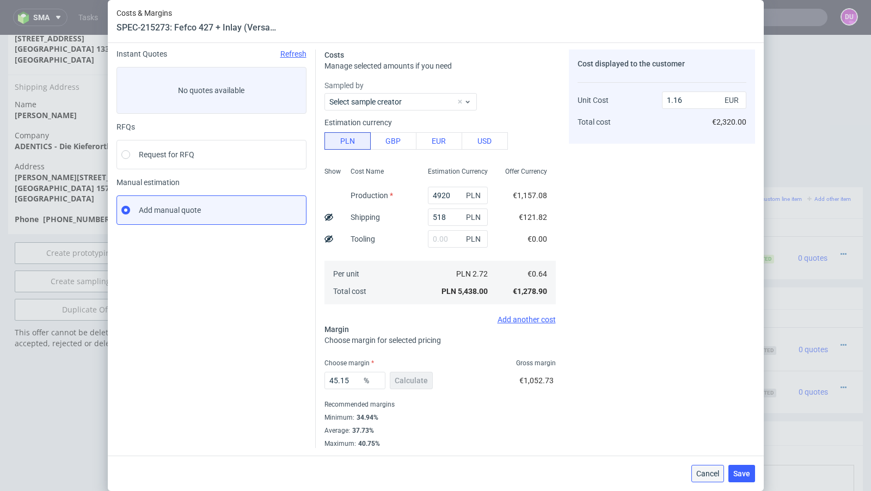
click at [701, 477] on span "Cancel" at bounding box center [707, 474] width 23 height 8
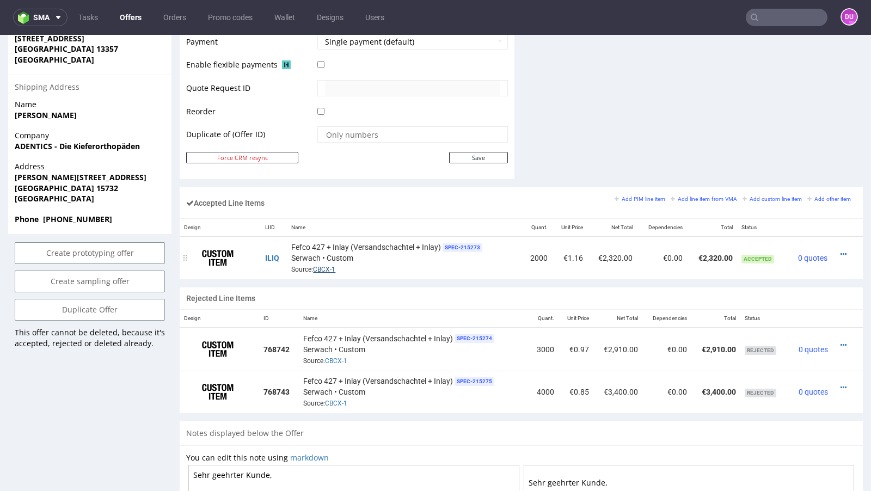
click at [317, 267] on link "CBCX-1" at bounding box center [324, 270] width 22 height 8
click at [840, 250] on icon at bounding box center [843, 254] width 6 height 8
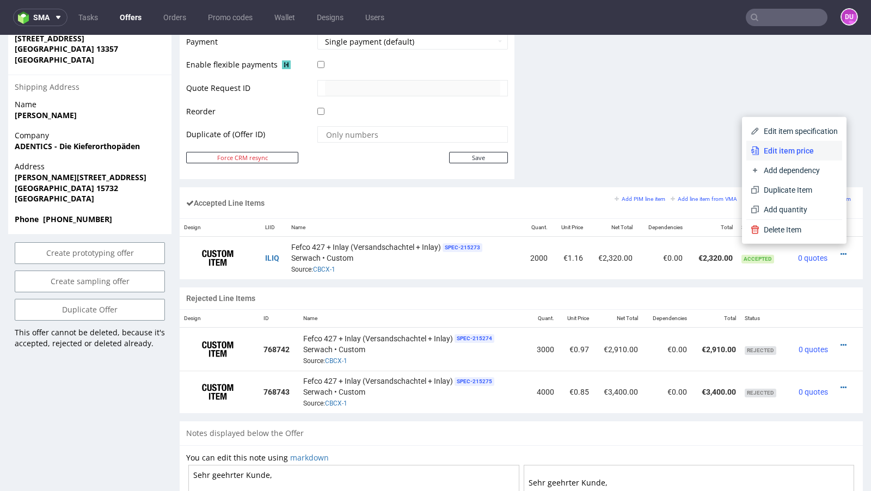
click at [786, 156] on li "Edit item price" at bounding box center [794, 151] width 96 height 20
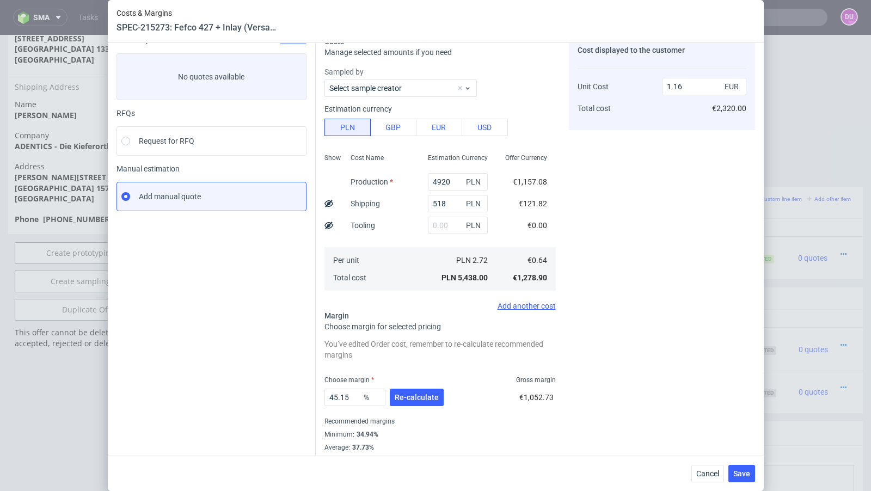
scroll to position [44, 0]
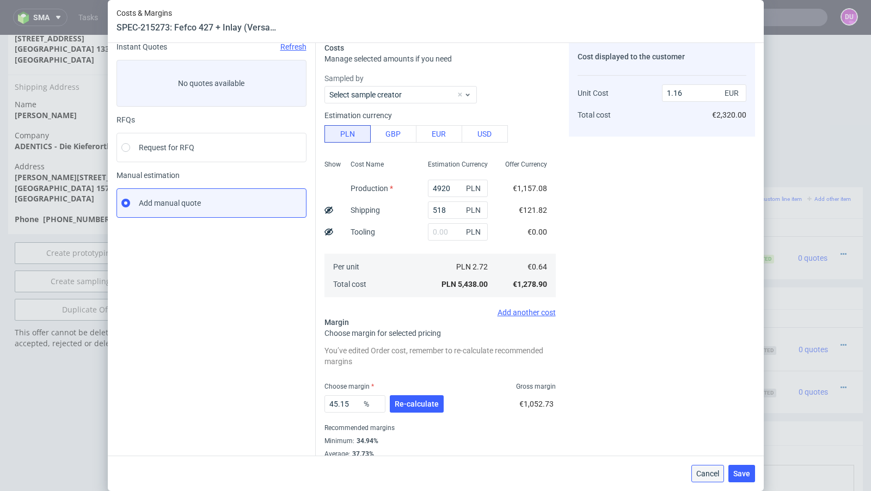
click at [706, 472] on span "Cancel" at bounding box center [707, 474] width 23 height 8
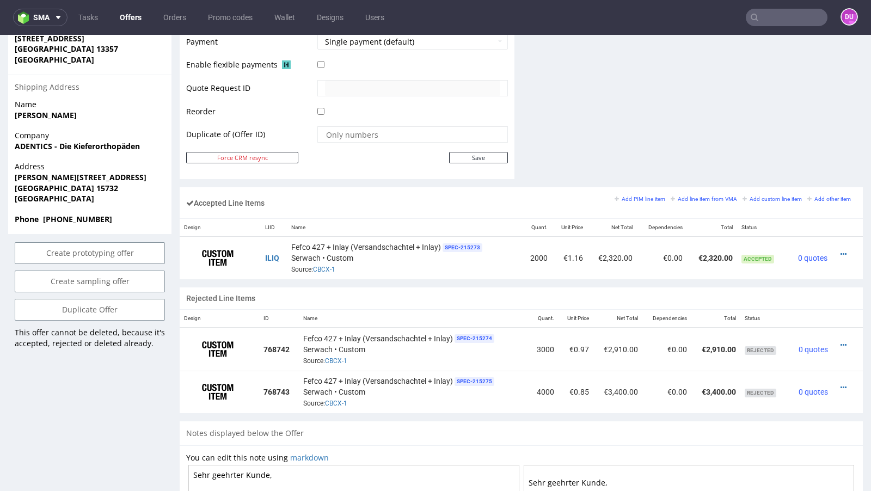
click at [415, 219] on th "Name" at bounding box center [404, 228] width 235 height 18
click at [423, 203] on div "Accepted Line Items Add PIM line item Add line item from VMA Add custom line it…" at bounding box center [521, 202] width 683 height 31
click at [428, 195] on div "Accepted Line Items Add PIM line item Add line item from VMA Add custom line it…" at bounding box center [521, 202] width 683 height 31
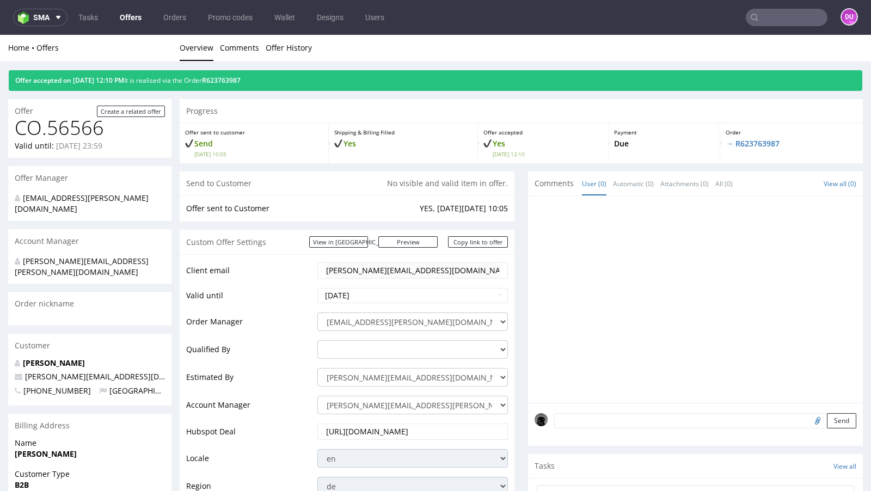
scroll to position [0, 0]
